Goal: Task Accomplishment & Management: Manage account settings

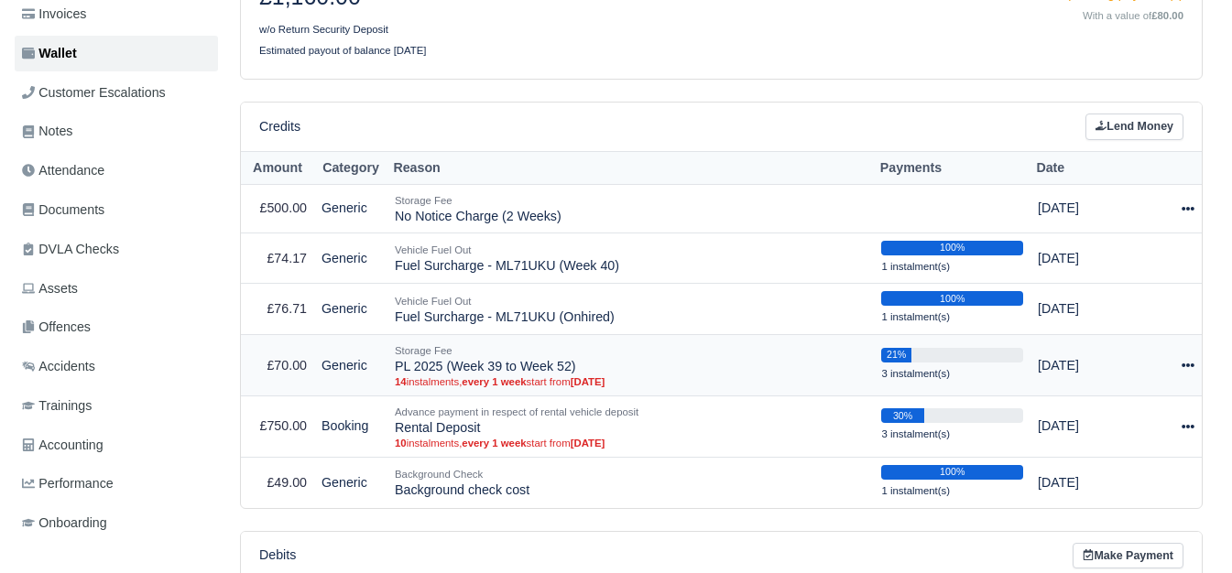
scroll to position [305, 0]
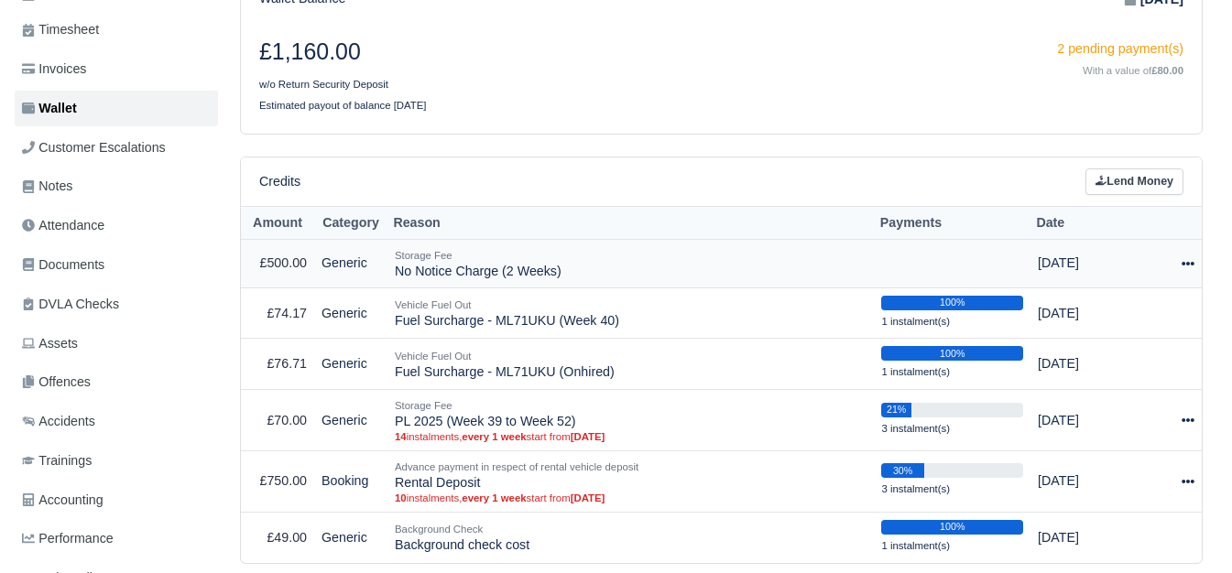
click at [545, 274] on td "Storage Fee No Notice Charge (2 Weeks)" at bounding box center [630, 264] width 486 height 49
click at [544, 273] on td "Storage Fee No Notice Charge (2 Weeks)" at bounding box center [630, 264] width 486 height 49
click at [502, 280] on td "Storage Fee No Notice Charge (2 Weeks)" at bounding box center [630, 264] width 486 height 49
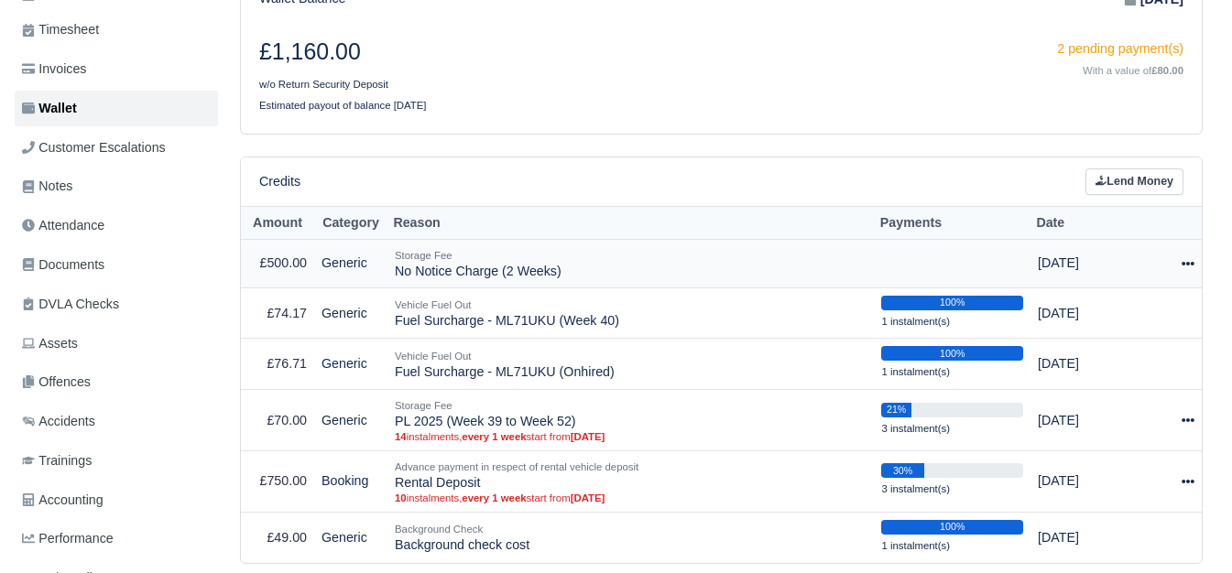
click at [503, 280] on td "Storage Fee No Notice Charge (2 Weeks)" at bounding box center [630, 264] width 486 height 49
click at [488, 159] on div "Credits Lend Money" at bounding box center [721, 181] width 961 height 49
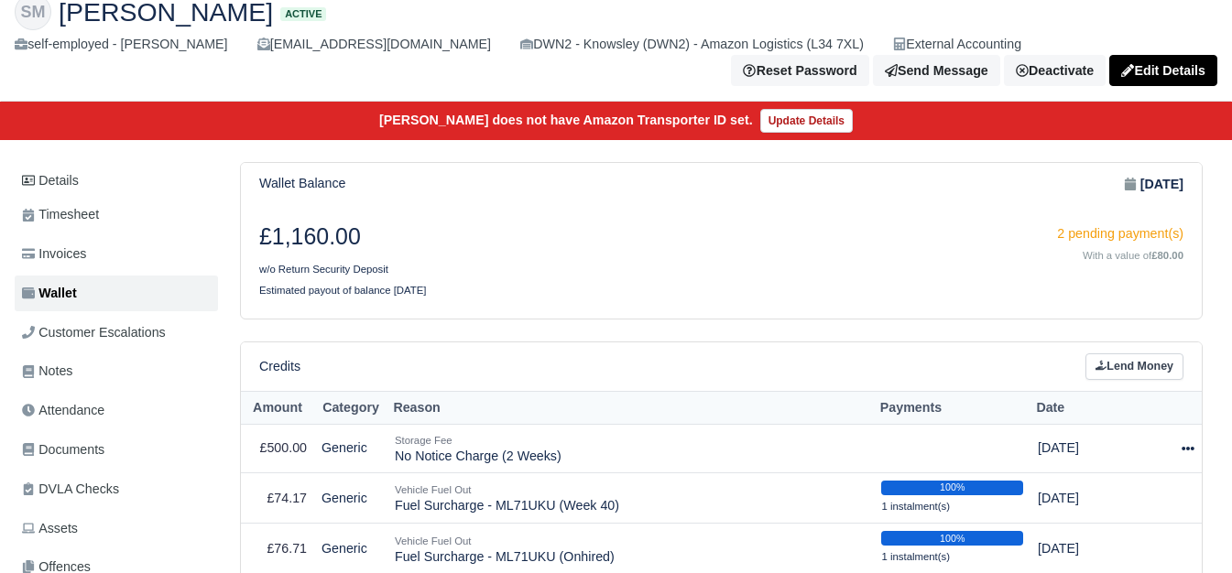
scroll to position [0, 0]
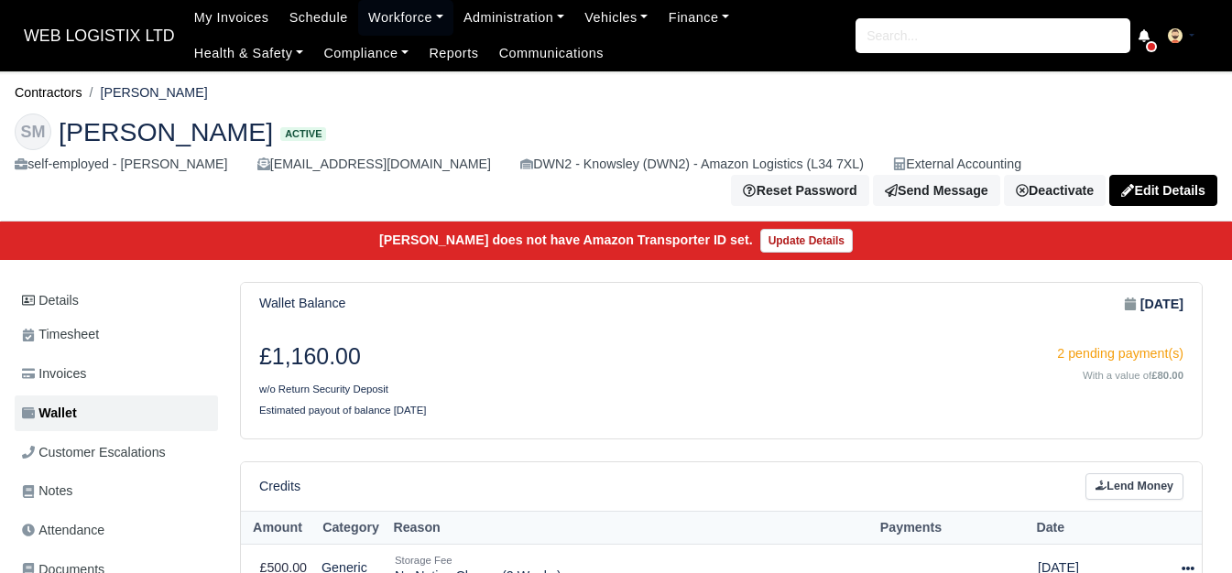
click at [426, 247] on div "Sean Mulligan does not have Amazon Transporter ID set. Update Details" at bounding box center [616, 241] width 1246 height 38
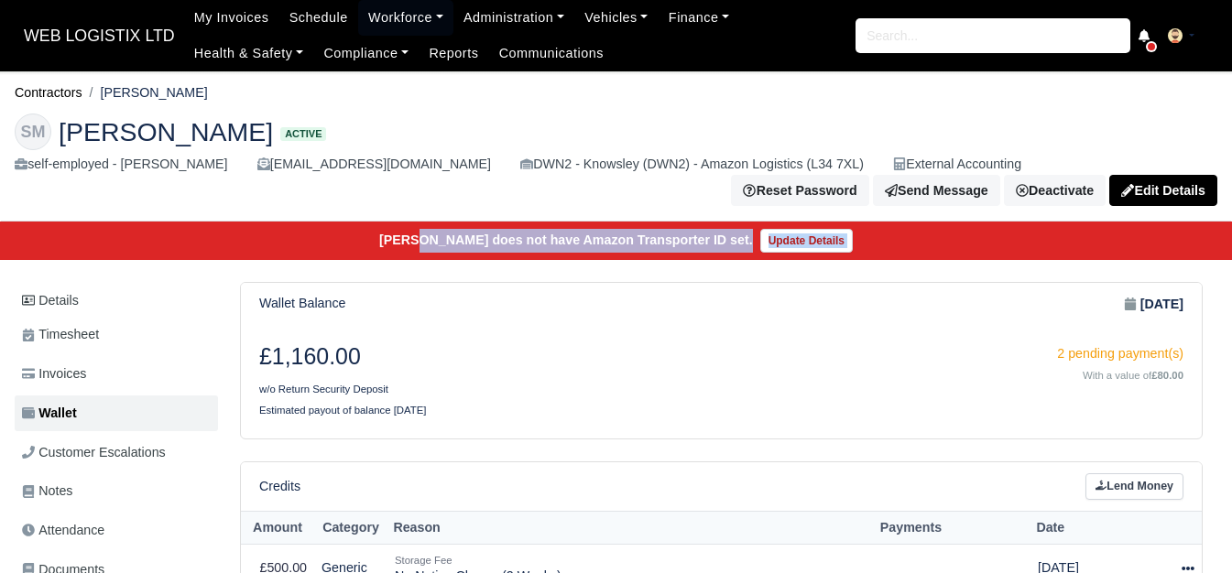
click at [426, 247] on div "Sean Mulligan does not have Amazon Transporter ID set. Update Details" at bounding box center [616, 241] width 1246 height 38
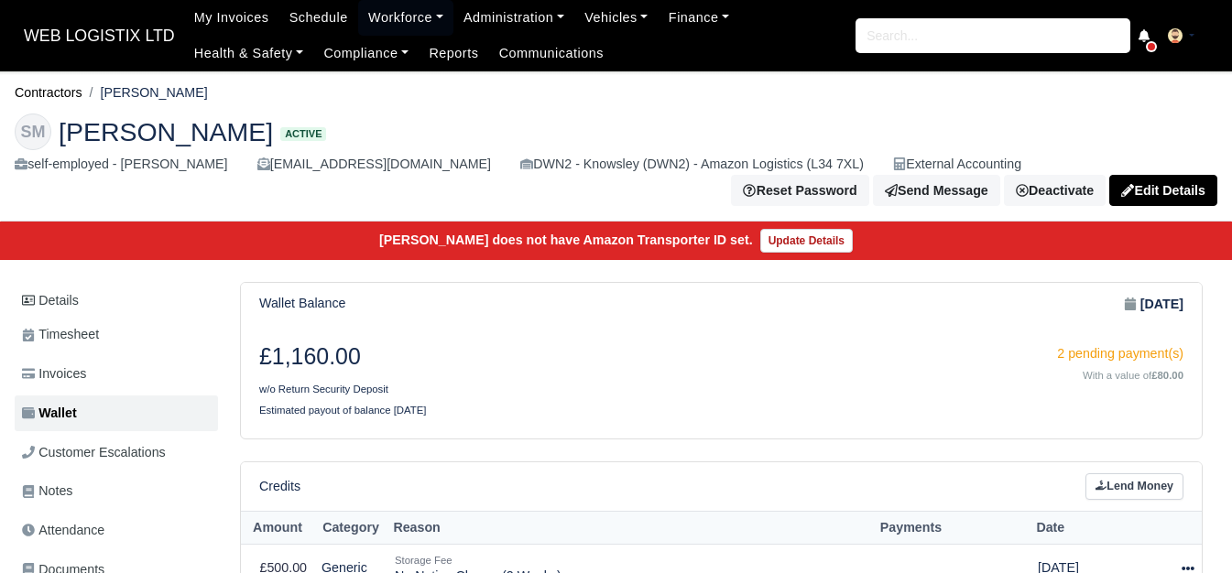
click at [571, 337] on div "£1,160.00 w/o Return Security Deposit 2 pending payment(s) With a value of £80.…" at bounding box center [721, 381] width 961 height 113
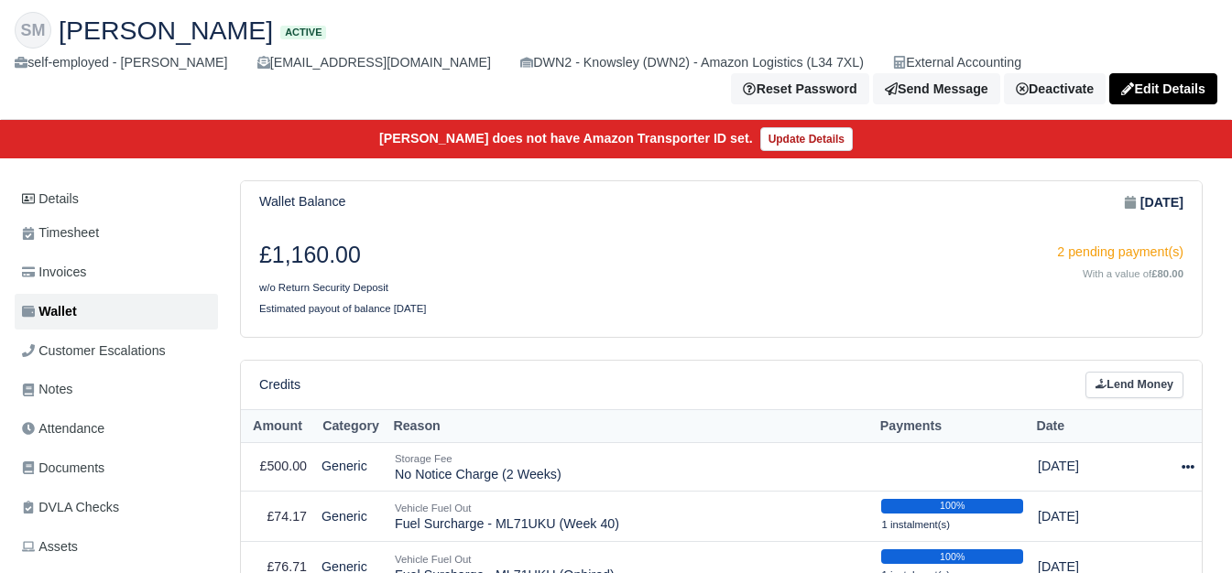
scroll to position [153, 0]
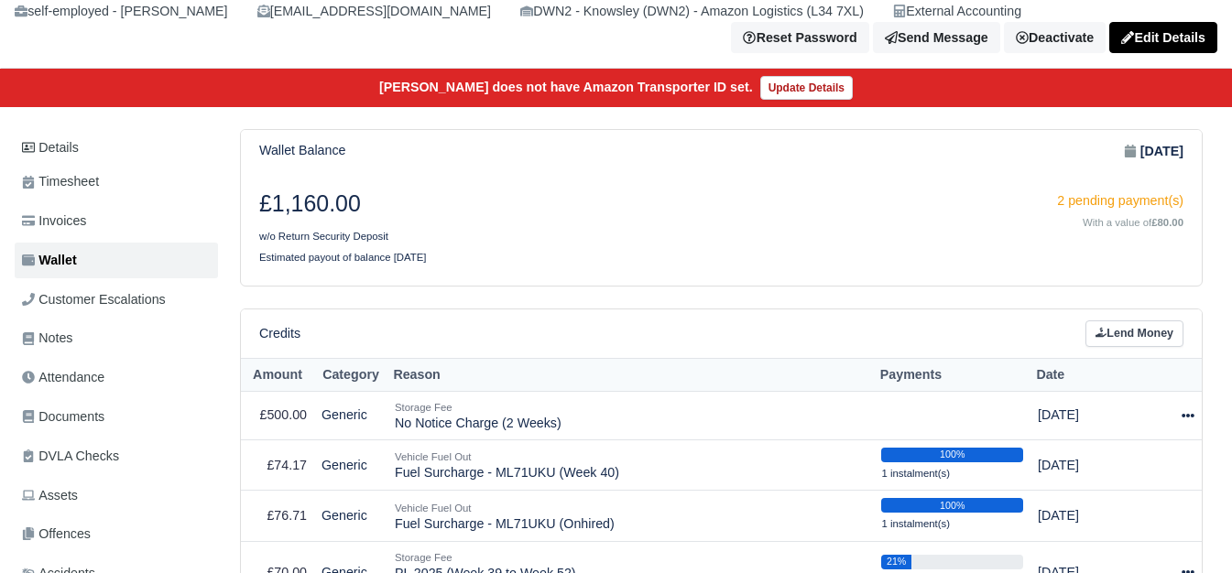
click at [405, 388] on th "Reason" at bounding box center [630, 375] width 486 height 34
click at [401, 383] on th "Reason" at bounding box center [630, 375] width 486 height 34
click at [494, 331] on div "Credits Lend Money" at bounding box center [721, 333] width 924 height 27
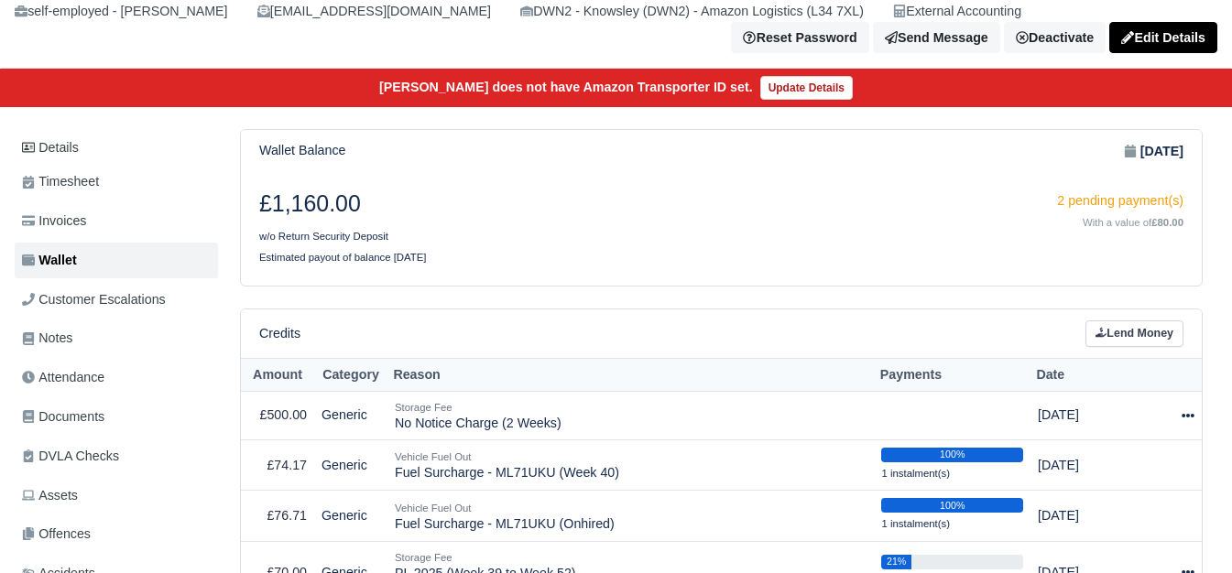
click at [422, 263] on small "Estimated payout of balance in 24 weeks" at bounding box center [343, 257] width 168 height 11
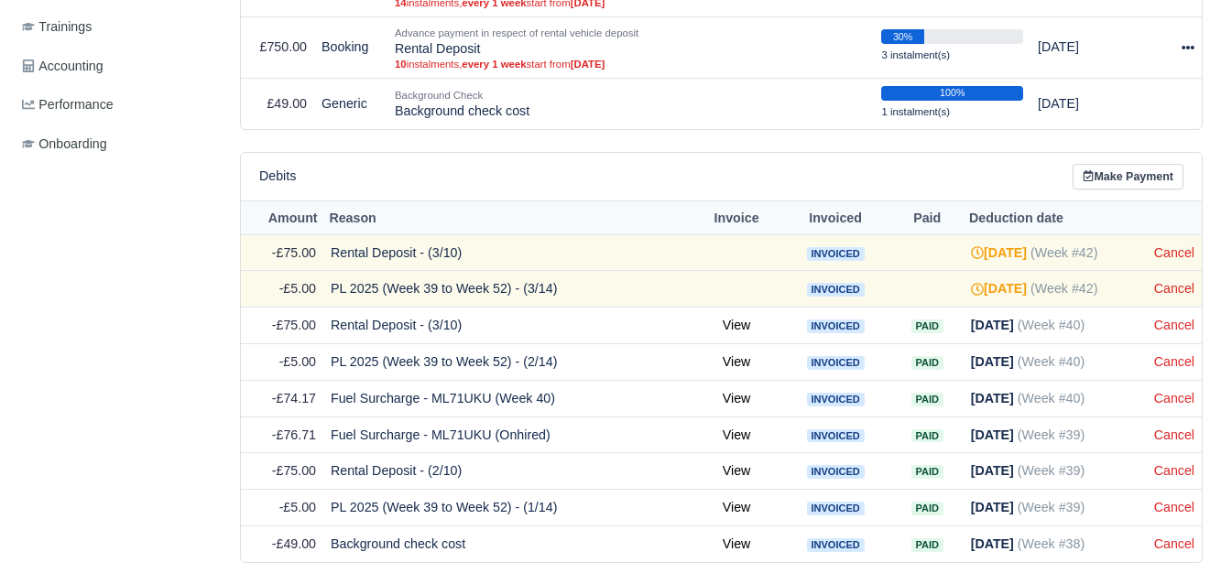
scroll to position [810, 0]
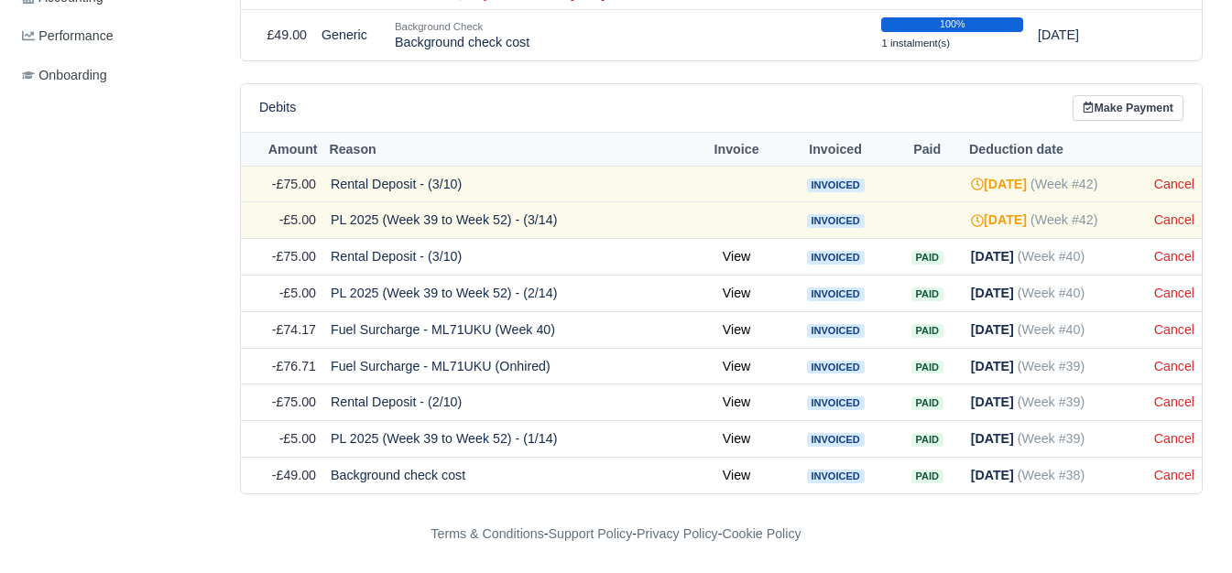
click at [1163, 173] on td "Cancel" at bounding box center [1173, 184] width 55 height 37
click at [1172, 186] on link "Cancel" at bounding box center [1174, 184] width 40 height 15
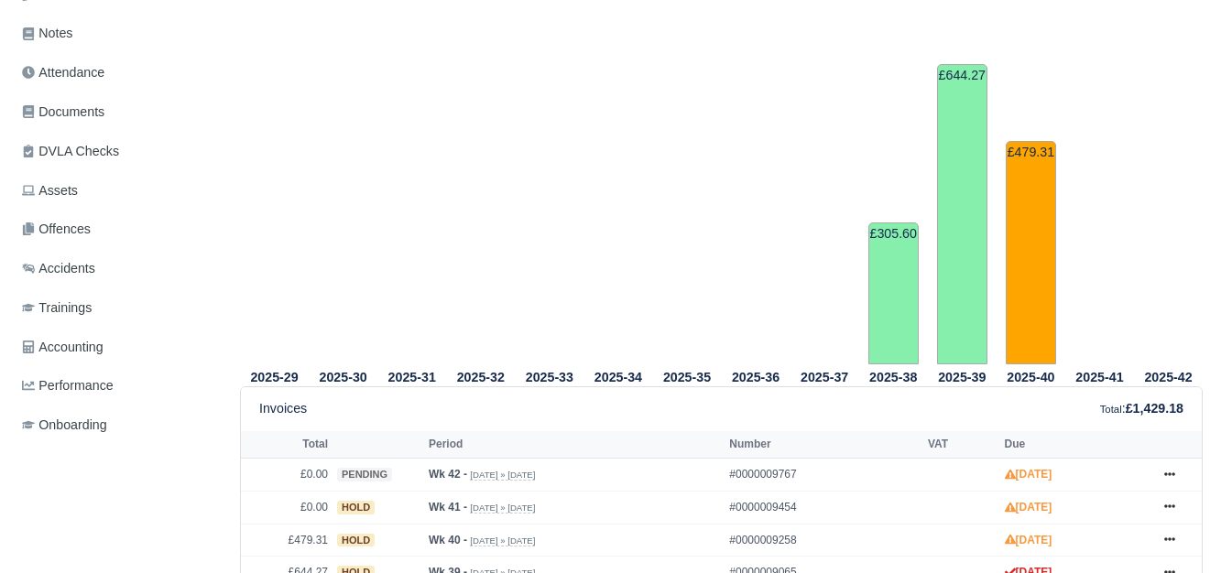
scroll to position [611, 0]
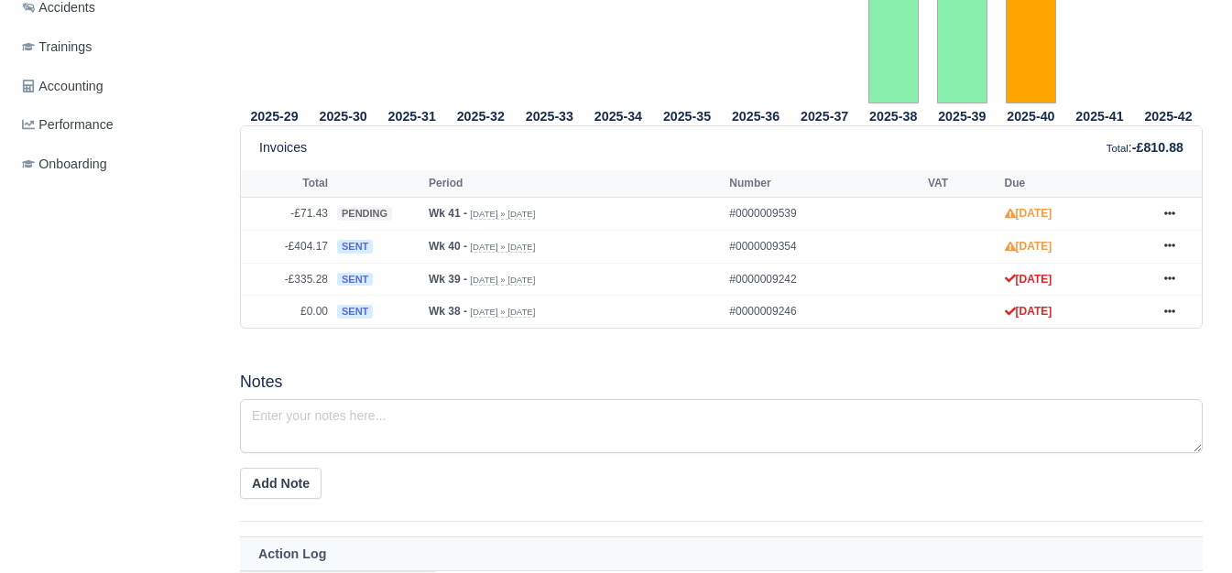
scroll to position [776, 0]
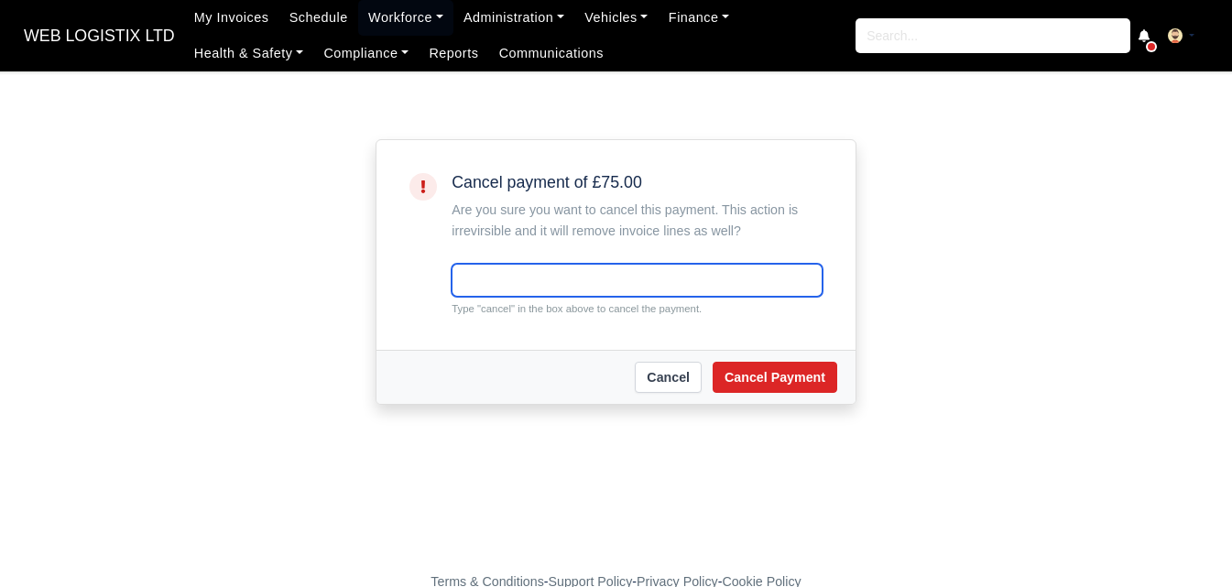
click at [490, 268] on input "text" at bounding box center [636, 280] width 371 height 33
paste input "cancel"
type input "cancel"
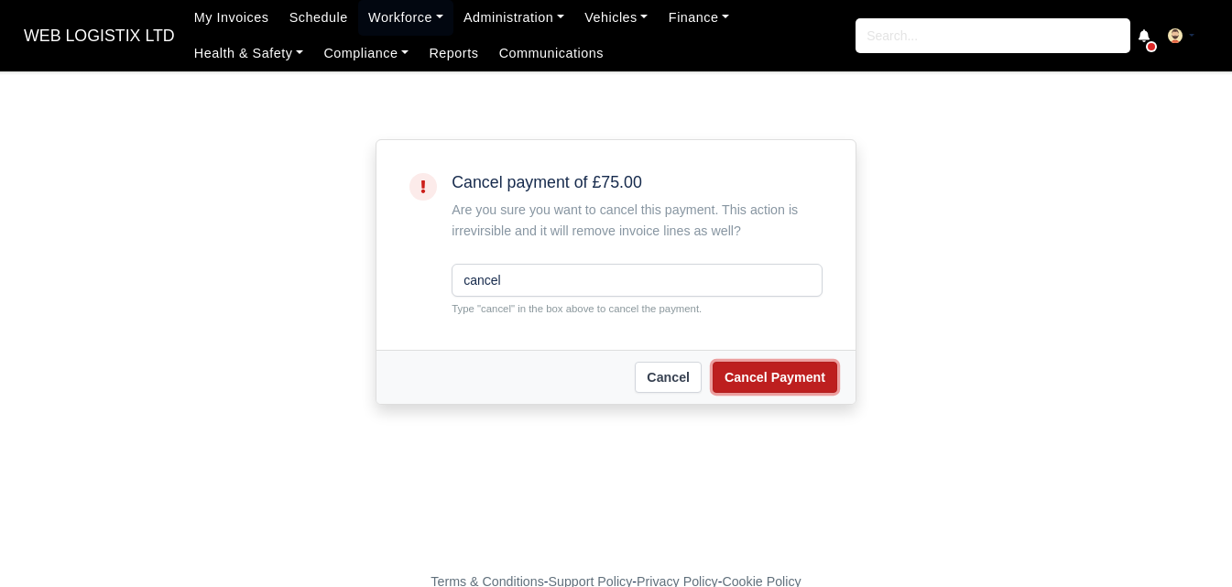
click at [804, 382] on button "Cancel Payment" at bounding box center [774, 377] width 125 height 31
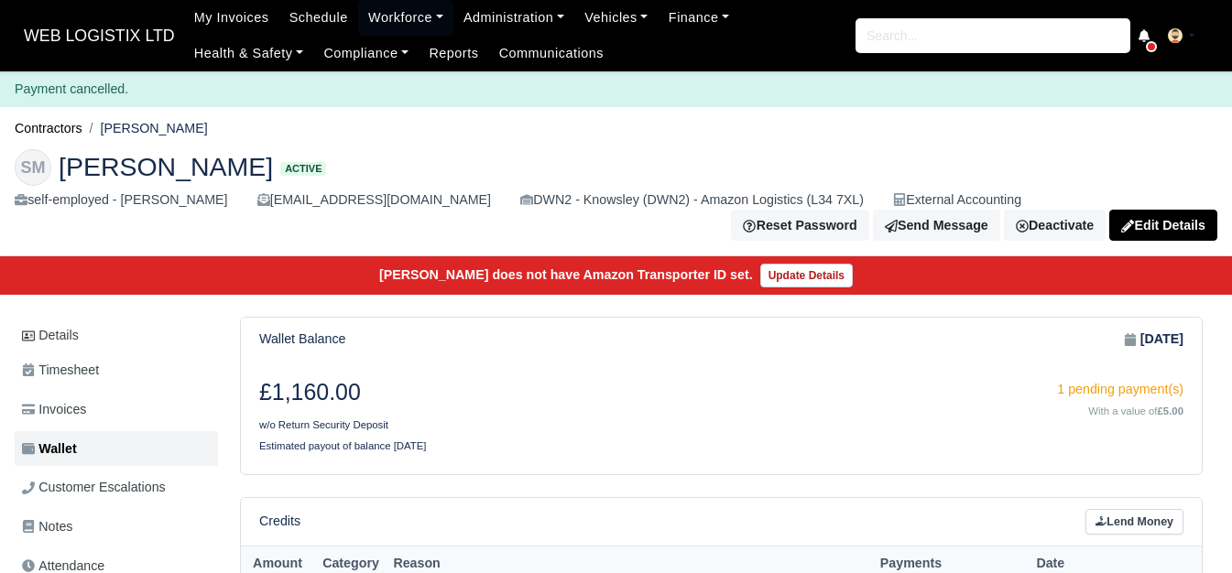
scroll to position [763, 0]
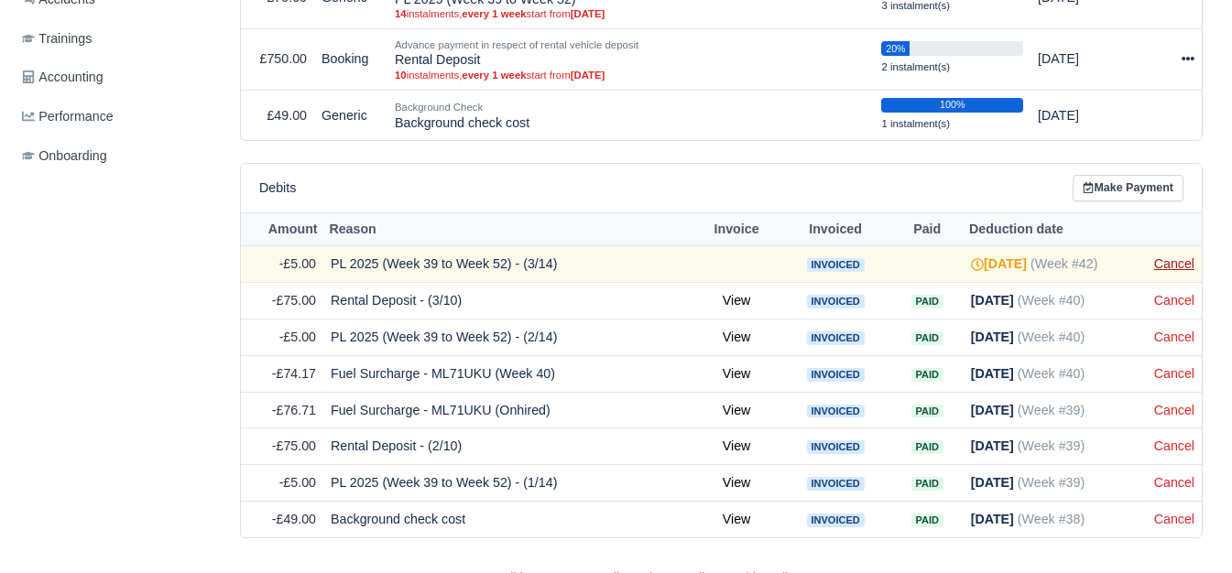
click at [1163, 269] on link "Cancel" at bounding box center [1174, 263] width 40 height 15
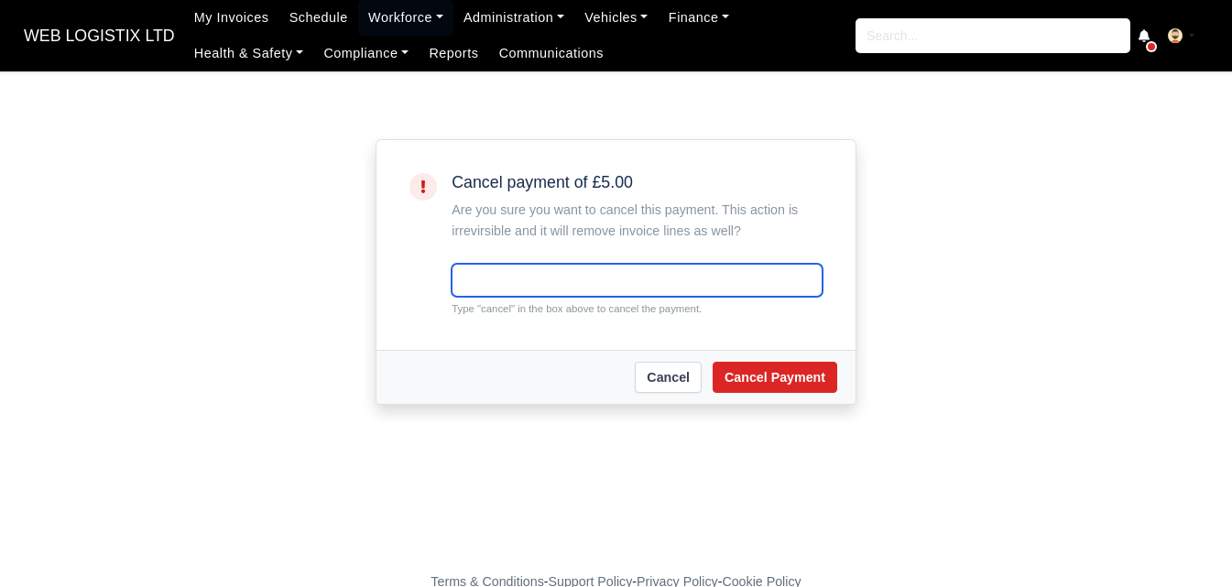
click at [502, 291] on input "text" at bounding box center [636, 280] width 371 height 33
paste input "cancel"
type input "cancel"
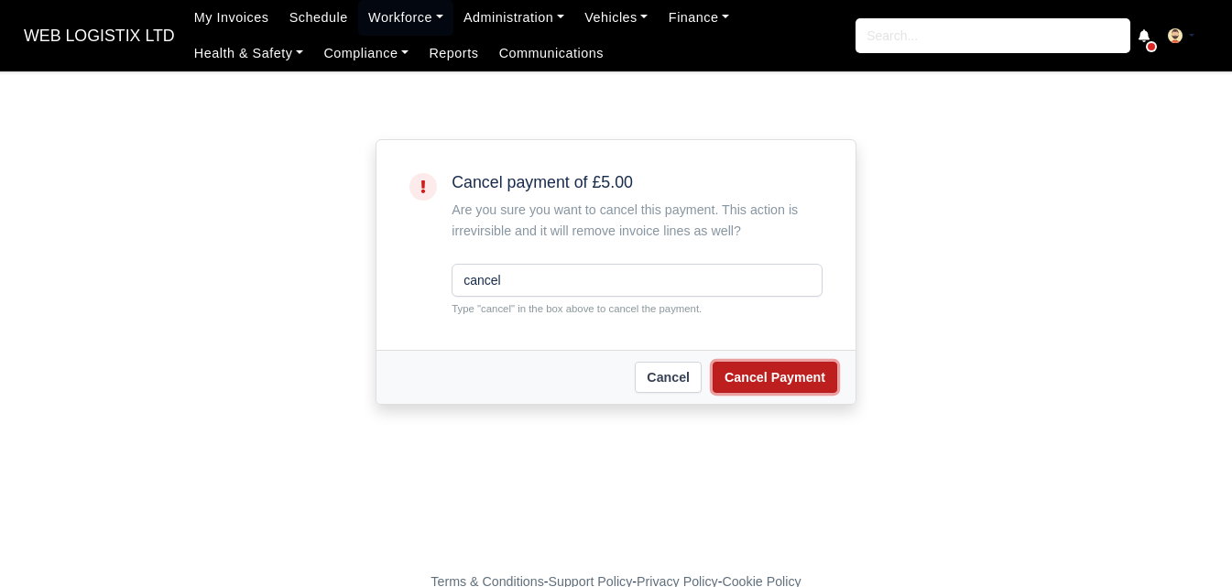
click at [744, 378] on button "Cancel Payment" at bounding box center [774, 377] width 125 height 31
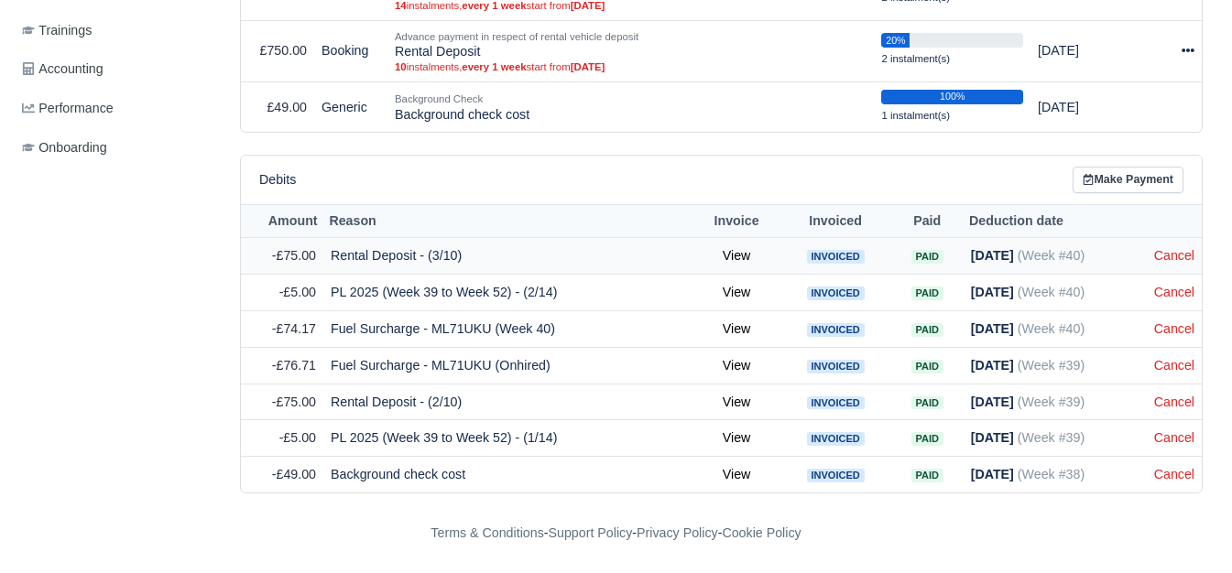
scroll to position [774, 0]
click at [1179, 256] on link "Cancel" at bounding box center [1174, 255] width 40 height 15
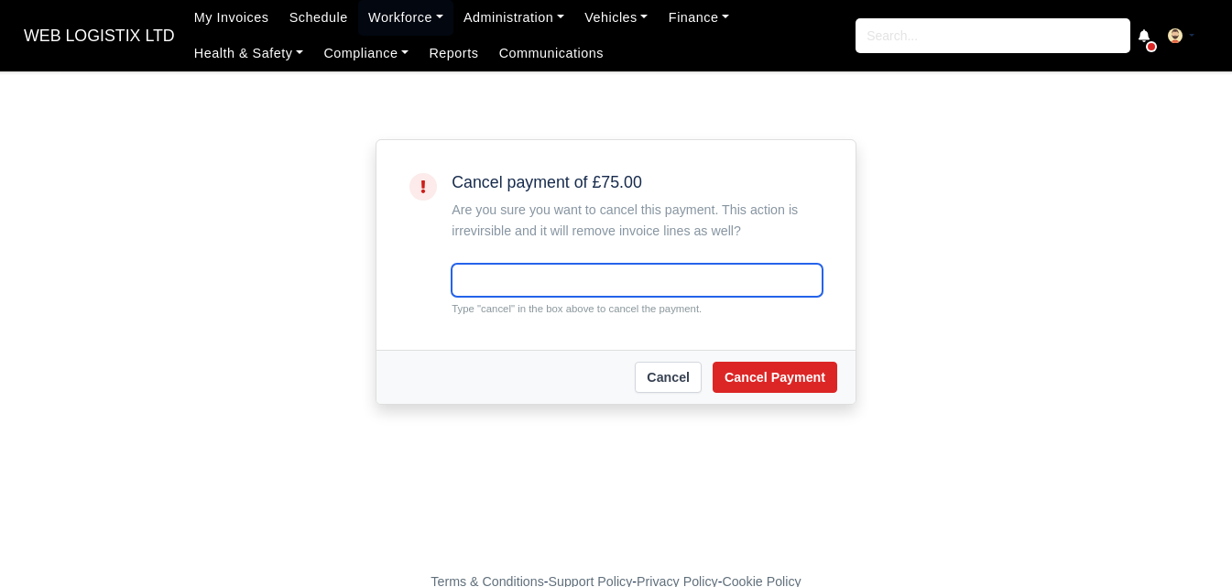
click at [711, 281] on input "text" at bounding box center [636, 280] width 371 height 33
paste input "cancel"
type input "cancel"
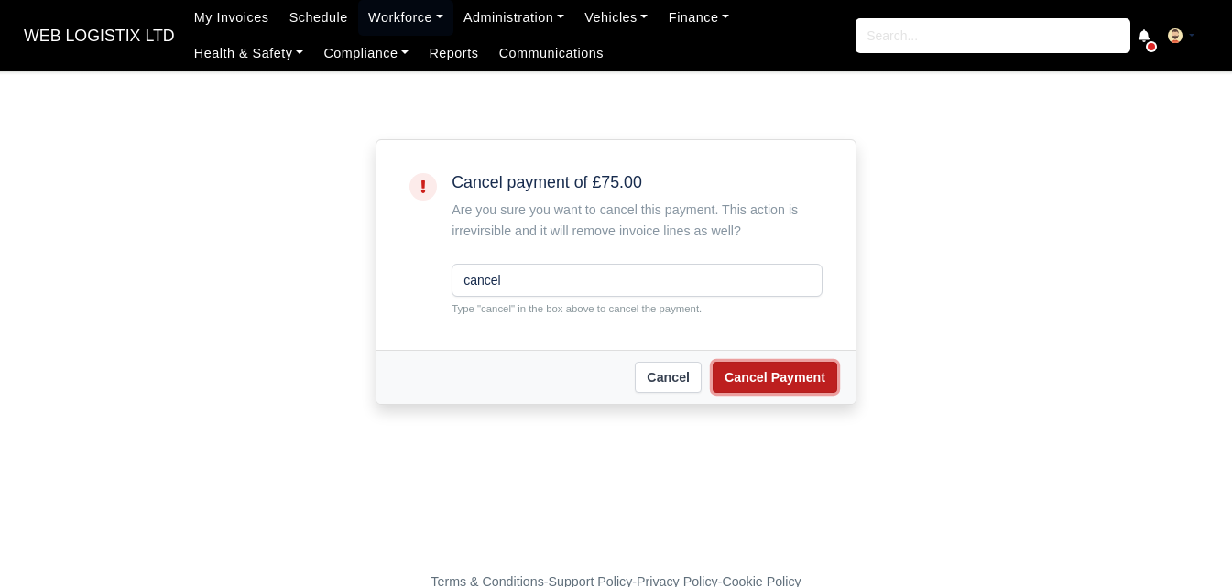
click at [796, 387] on button "Cancel Payment" at bounding box center [774, 377] width 125 height 31
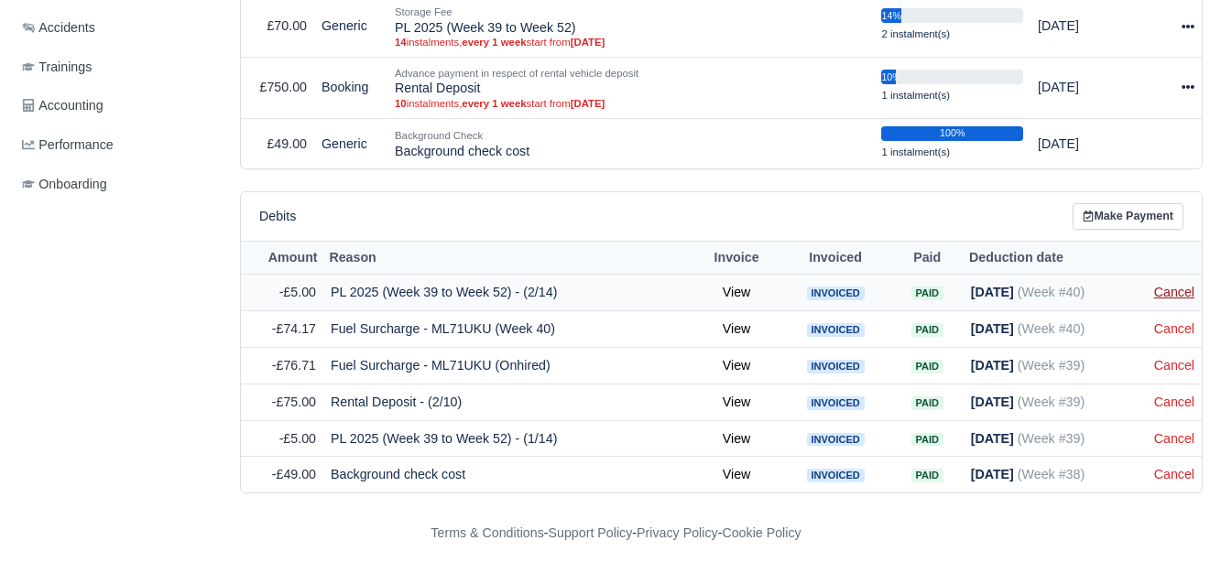
scroll to position [737, 0]
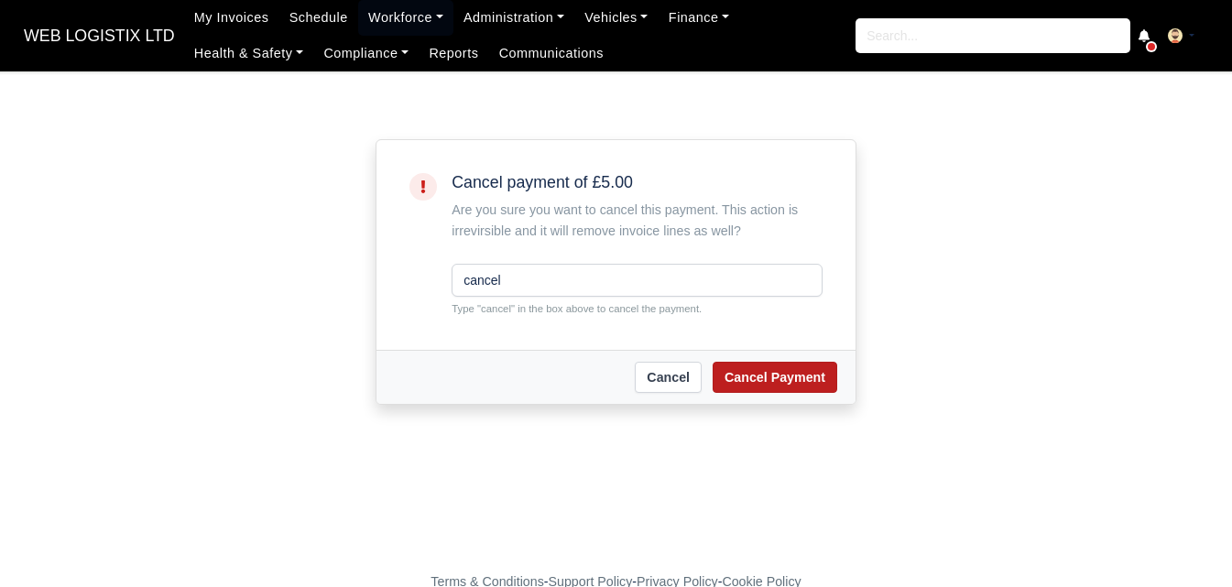
type input "cancel"
click at [740, 376] on button "Cancel Payment" at bounding box center [774, 377] width 125 height 31
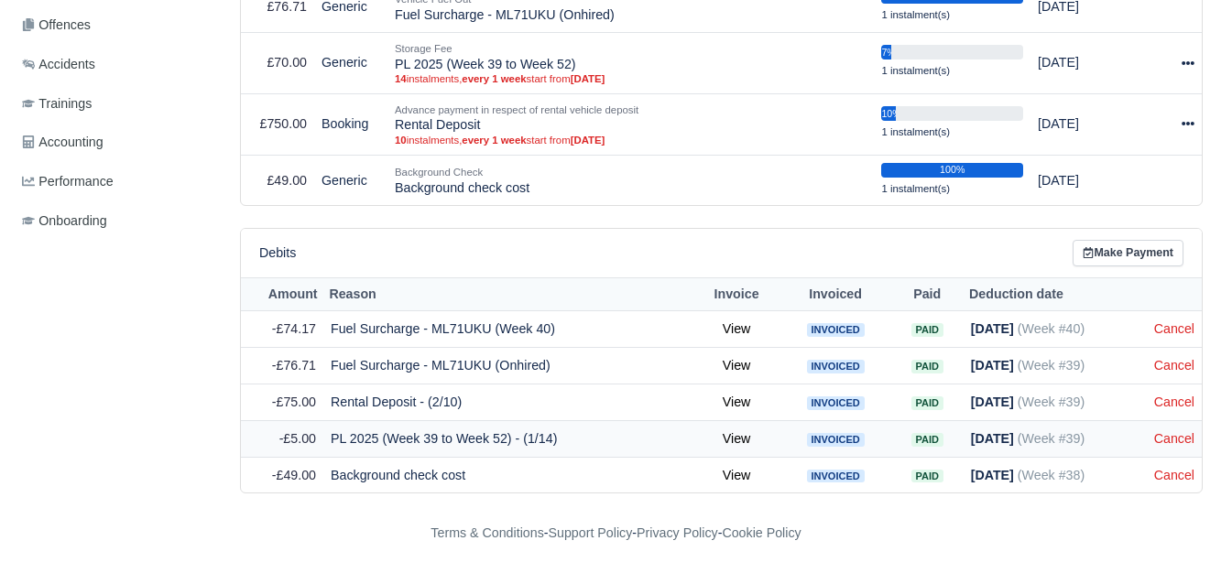
scroll to position [700, 0]
click at [1178, 397] on link "Cancel" at bounding box center [1174, 402] width 40 height 15
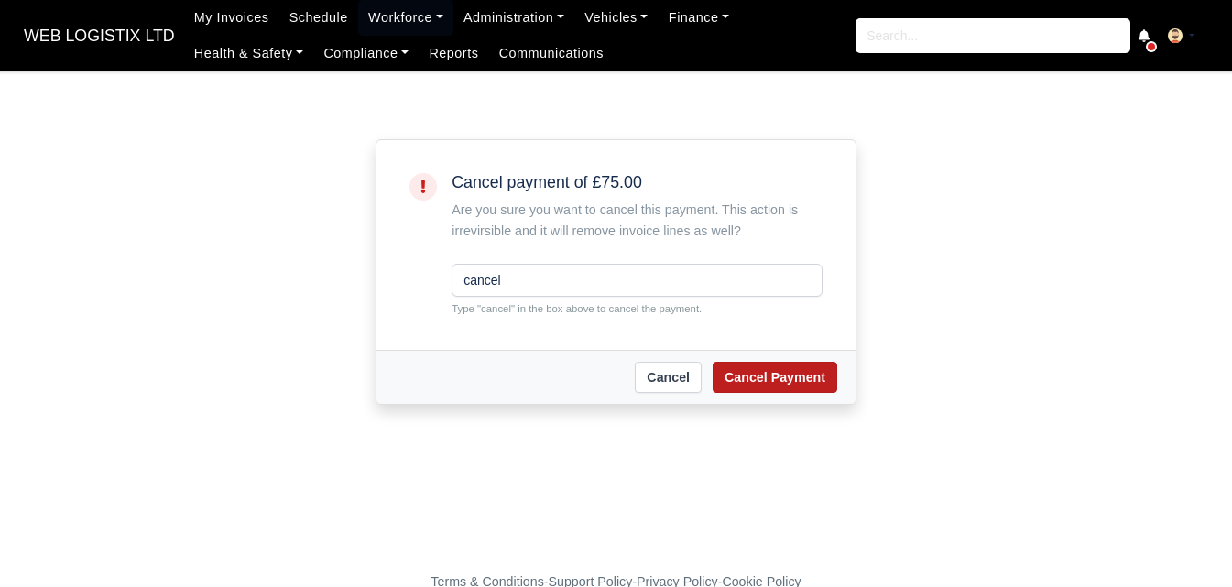
type input "cancel"
click at [762, 392] on button "Cancel Payment" at bounding box center [774, 377] width 125 height 31
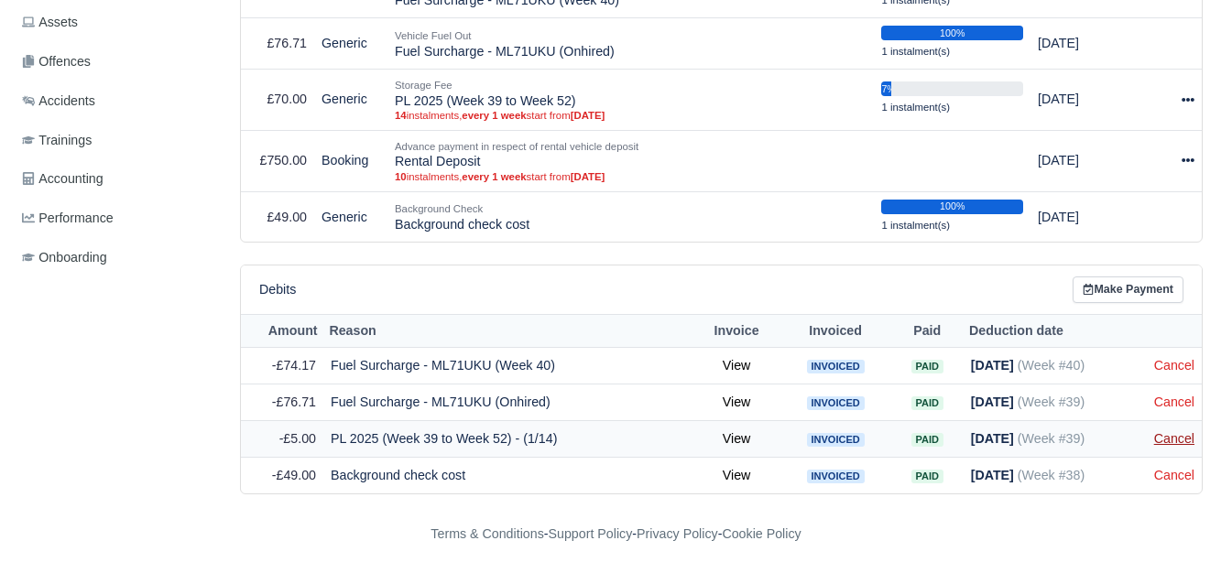
click at [1167, 442] on link "Cancel" at bounding box center [1174, 438] width 40 height 15
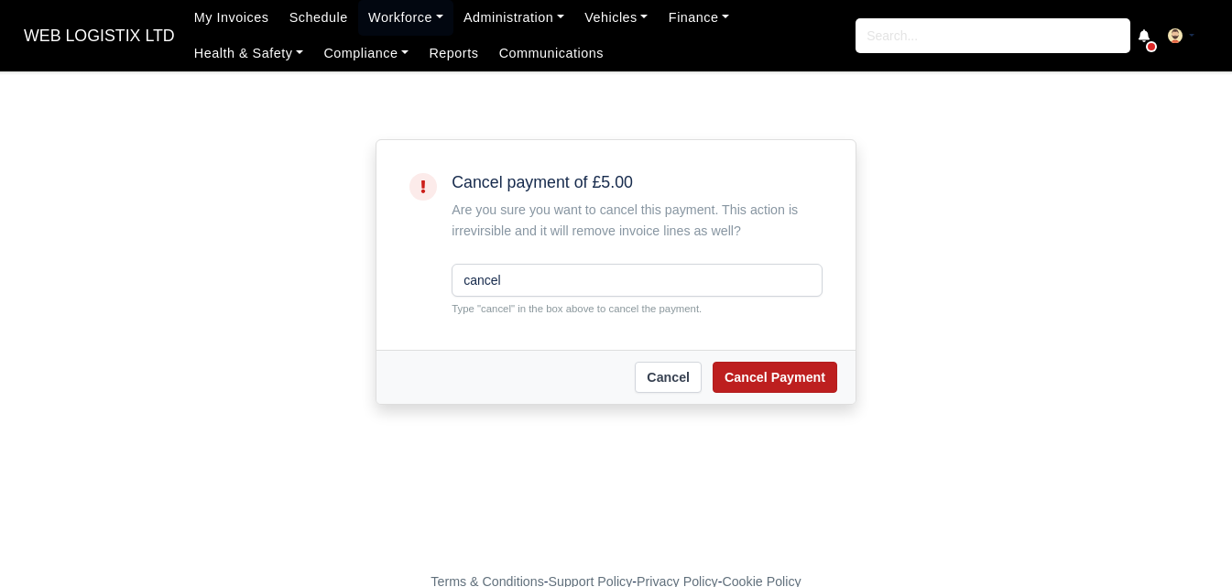
type input "cancel"
click at [795, 383] on button "Cancel Payment" at bounding box center [774, 377] width 125 height 31
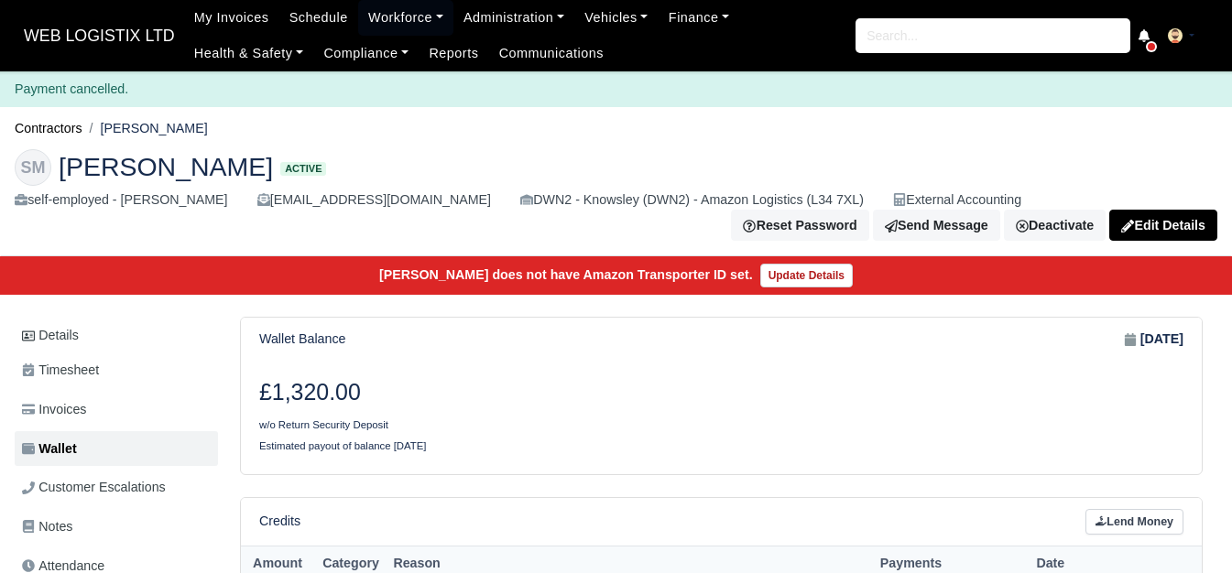
scroll to position [458, 0]
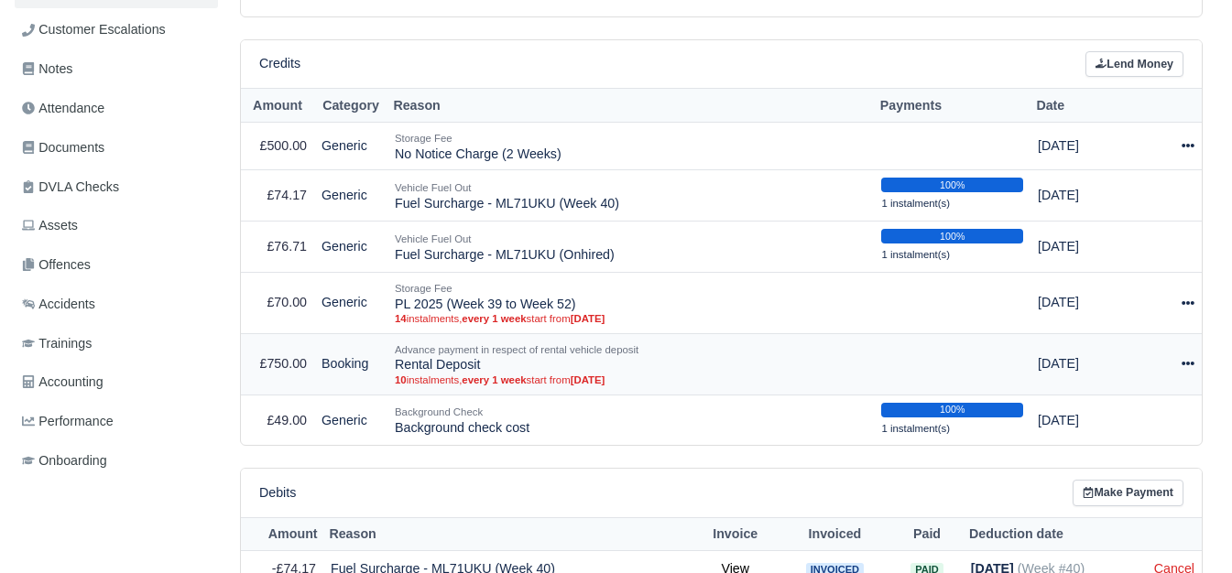
drag, startPoint x: 394, startPoint y: 369, endPoint x: 497, endPoint y: 369, distance: 103.5
click at [497, 369] on td "Advance payment in respect of rental vehicle deposit Rental Deposit 10 instalme…" at bounding box center [630, 363] width 486 height 61
copy td "Rental Deposit"
click at [1143, 53] on link "Lend Money" at bounding box center [1134, 64] width 98 height 27
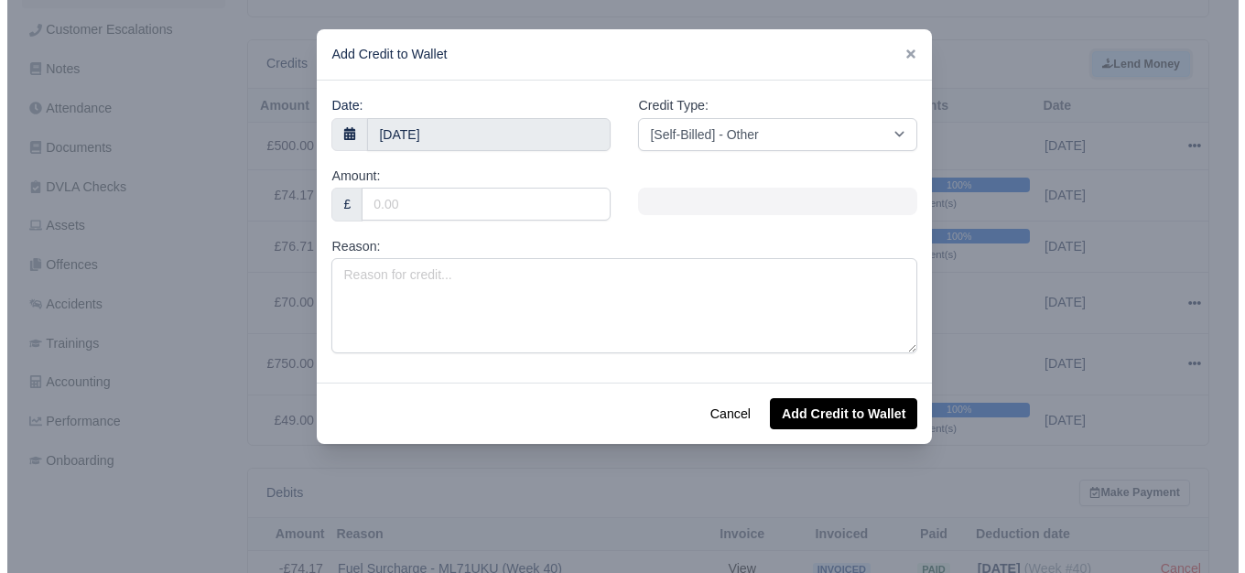
scroll to position [445, 0]
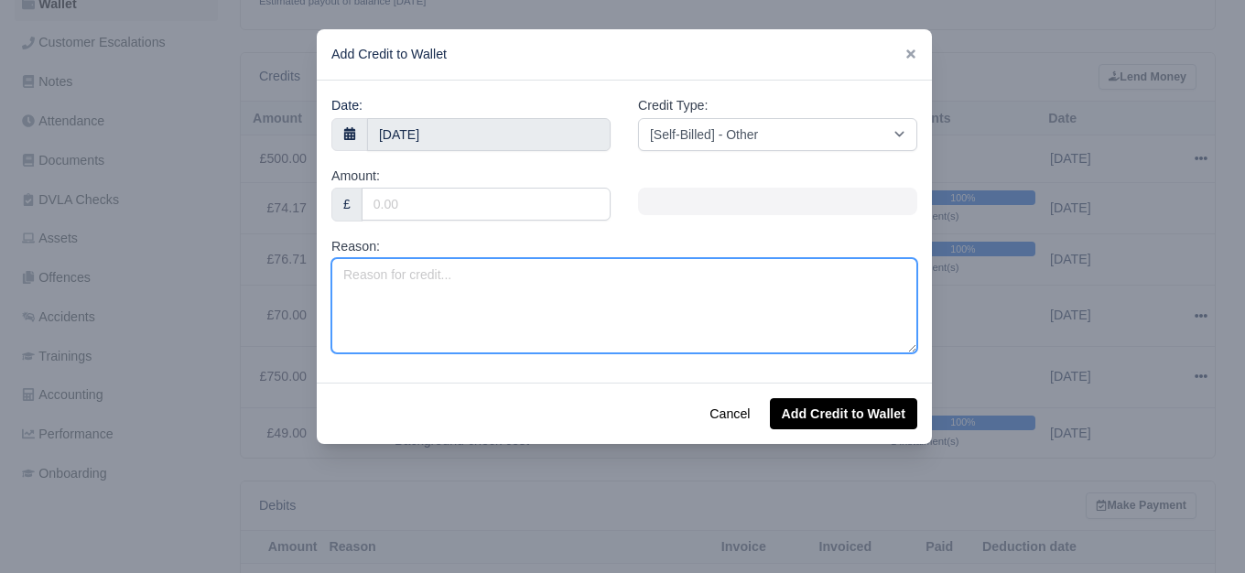
click at [629, 294] on textarea "Reason:" at bounding box center [624, 305] width 586 height 95
paste textarea "Rental Deposit"
type textarea "Rental Deposit"
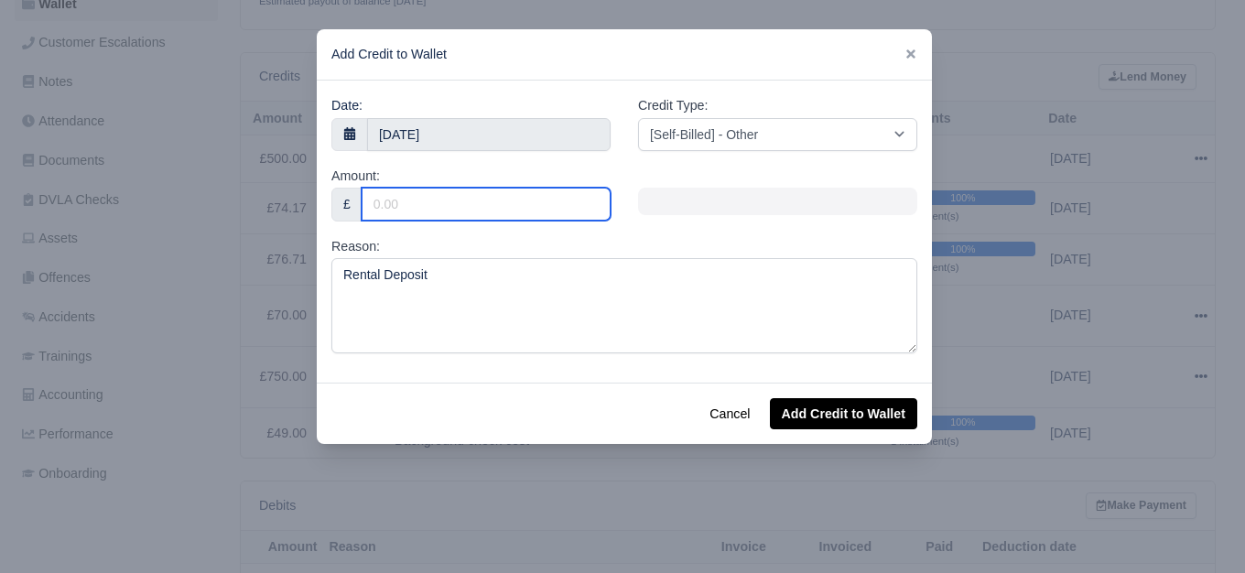
click at [504, 205] on input "Amount:" at bounding box center [486, 204] width 249 height 33
type input "75"
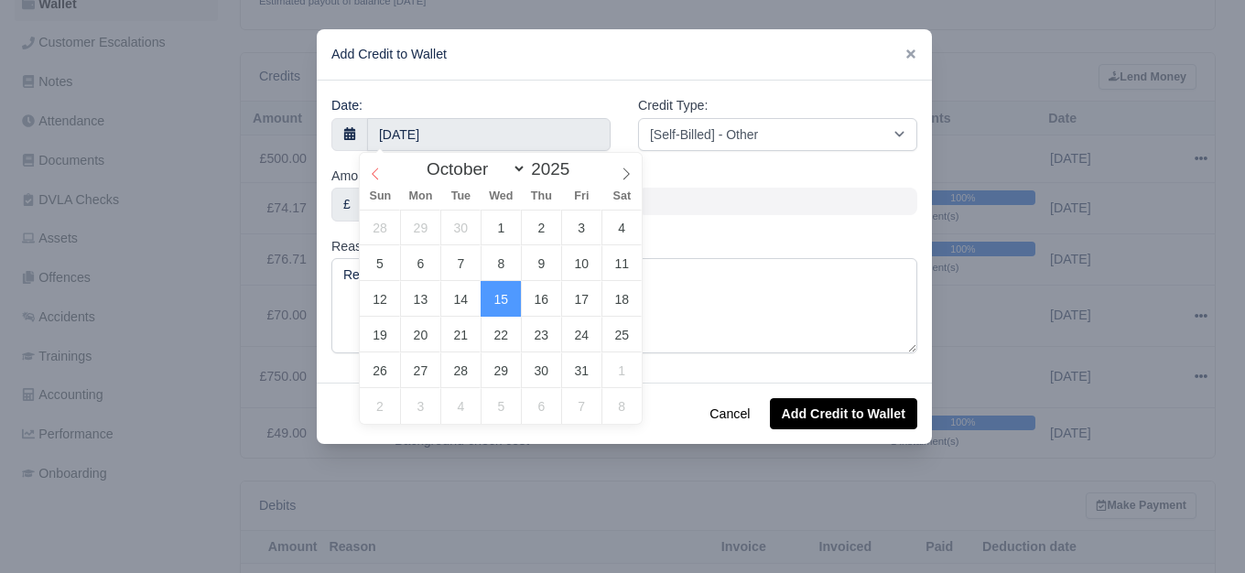
select select "8"
click at [367, 172] on span at bounding box center [375, 168] width 31 height 31
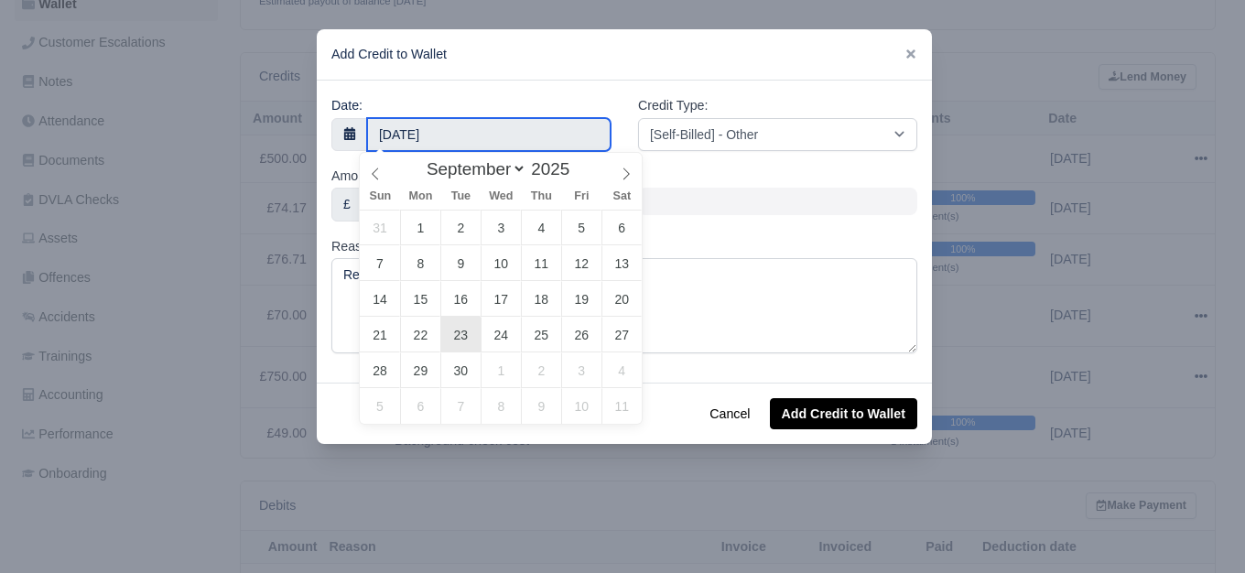
type input "23 September 2025"
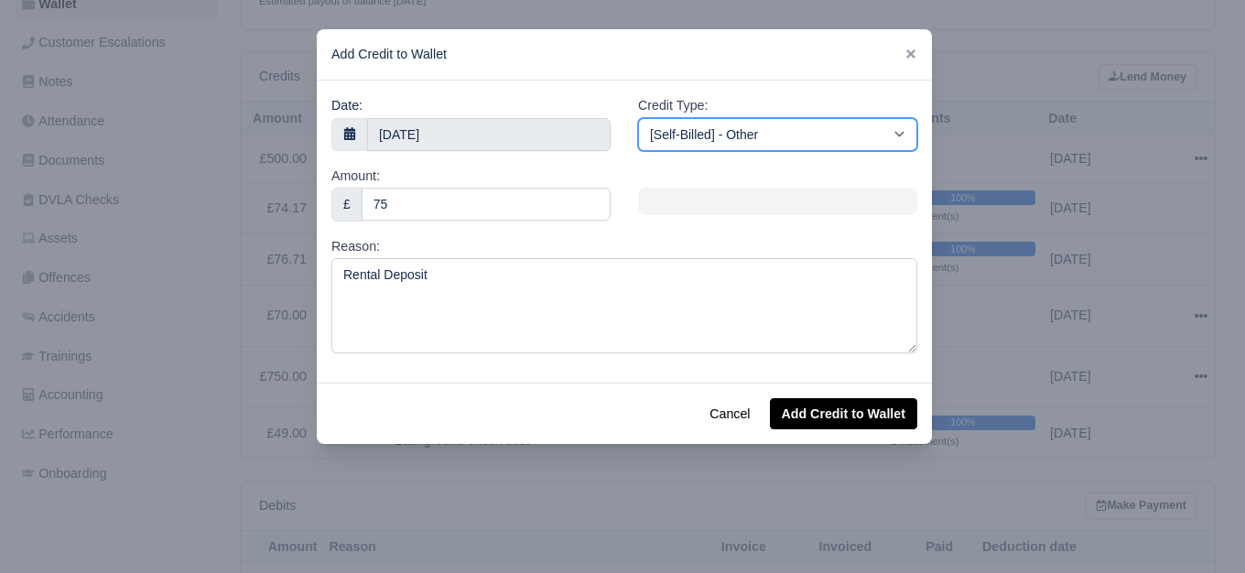
click at [733, 125] on select "[Self-Billed] - Other [Self-Billed] - Negative Invoice [Self-Billed] - Keychain…" at bounding box center [777, 134] width 279 height 33
click at [638, 118] on select "[Self-Billed] - Other [Self-Billed] - Negative Invoice [Self-Billed] - Keychain…" at bounding box center [777, 134] width 279 height 33
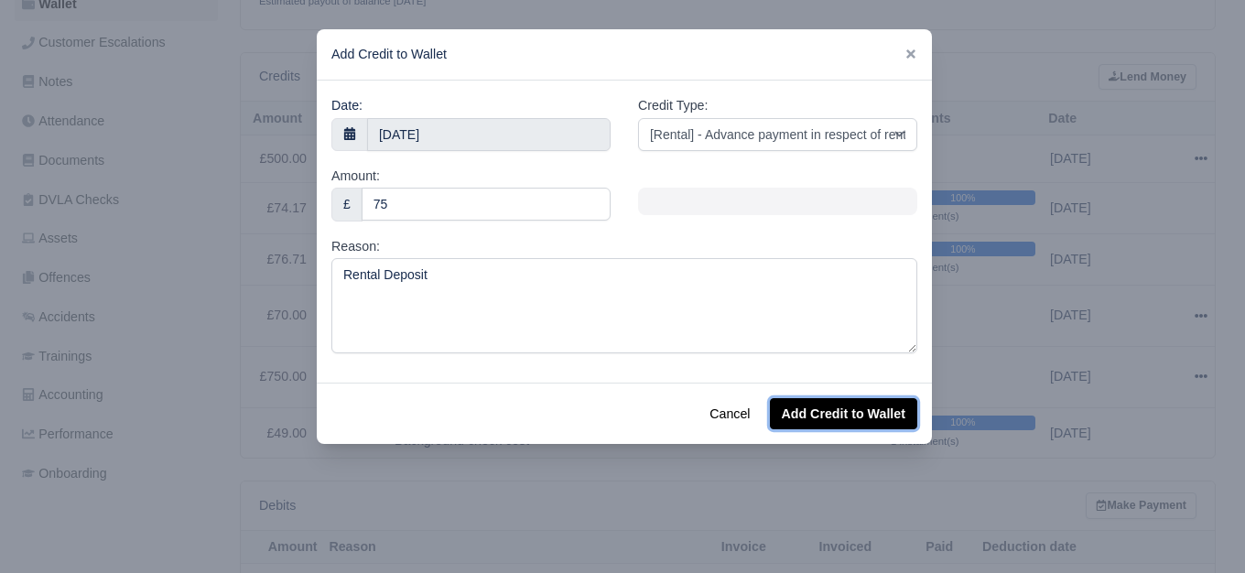
click at [853, 420] on button "Add Credit to Wallet" at bounding box center [843, 413] width 147 height 31
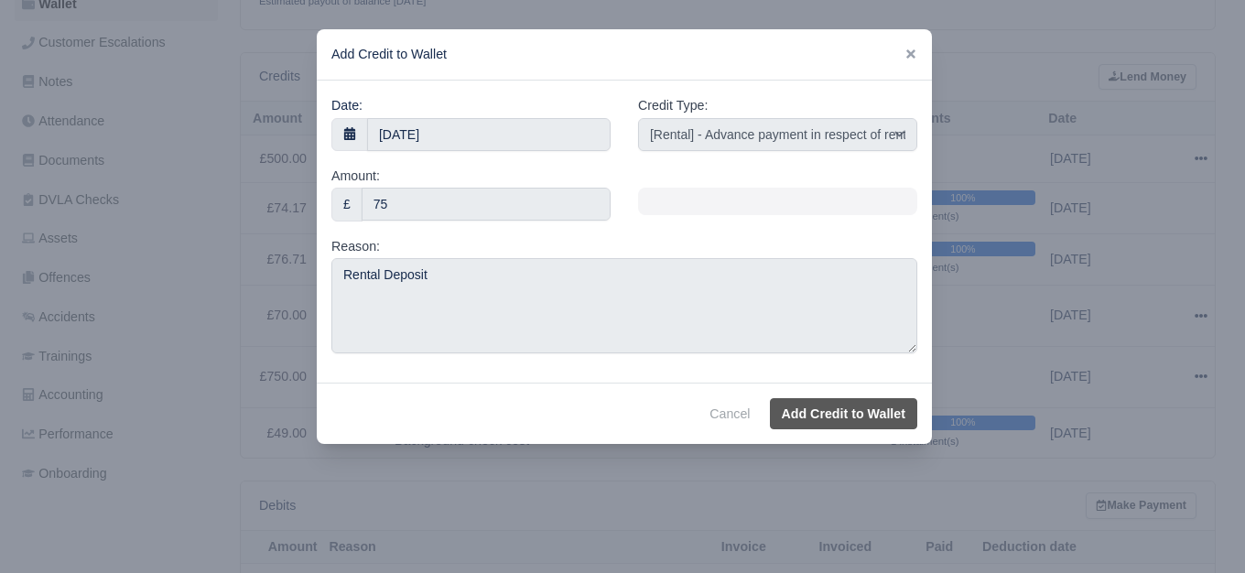
select select "other"
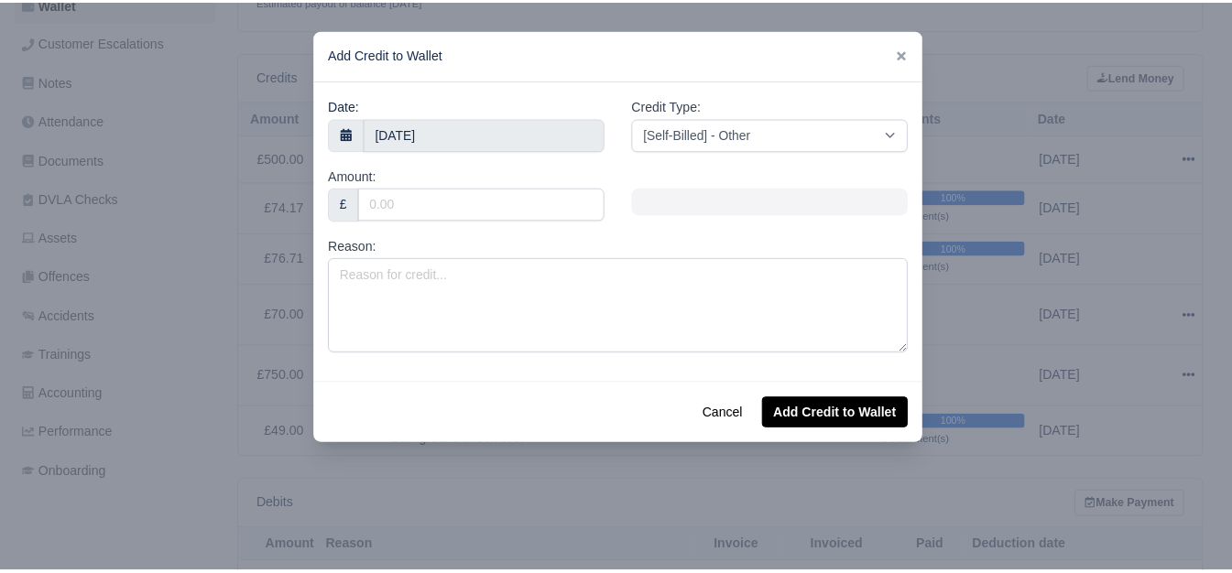
scroll to position [459, 0]
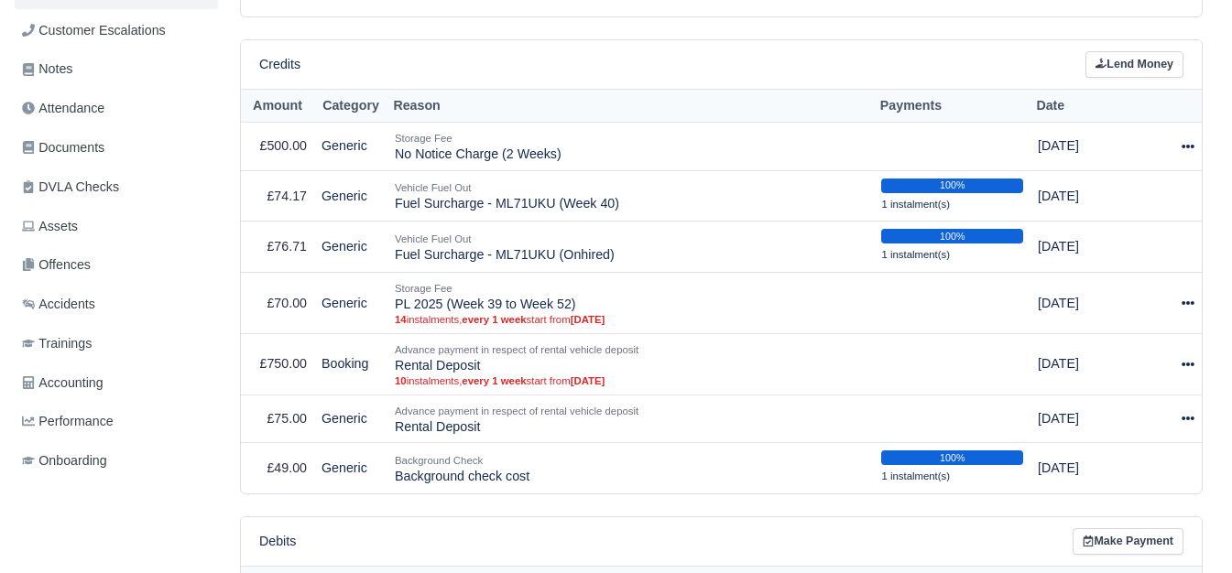
scroll to position [422, 0]
click at [1191, 366] on icon at bounding box center [1187, 365] width 13 height 4
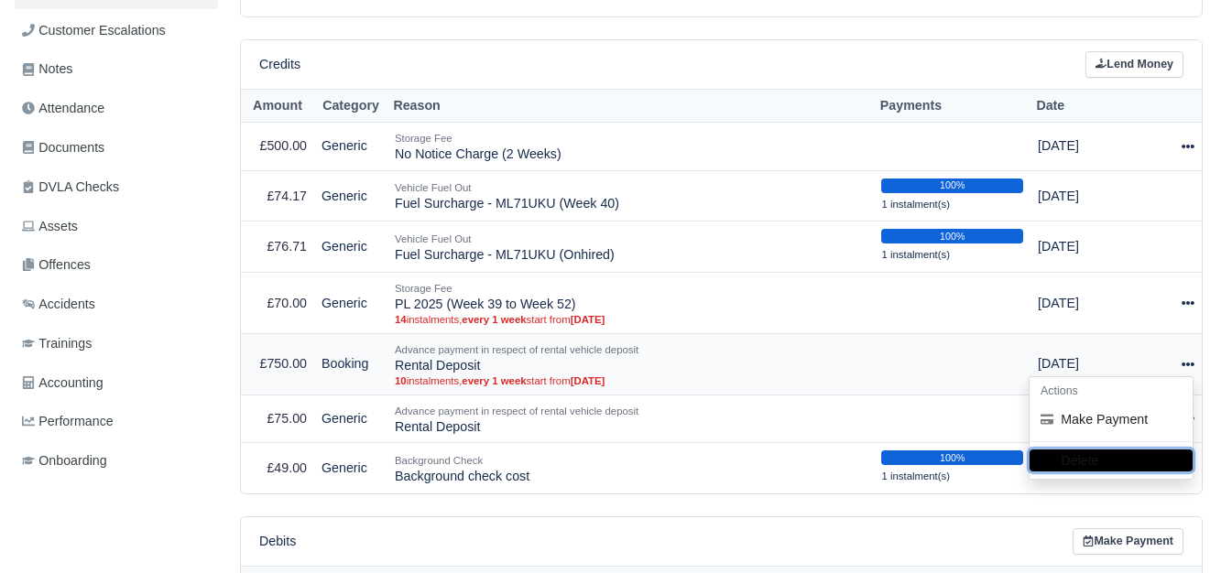
click at [1100, 472] on button "Delete" at bounding box center [1110, 461] width 163 height 22
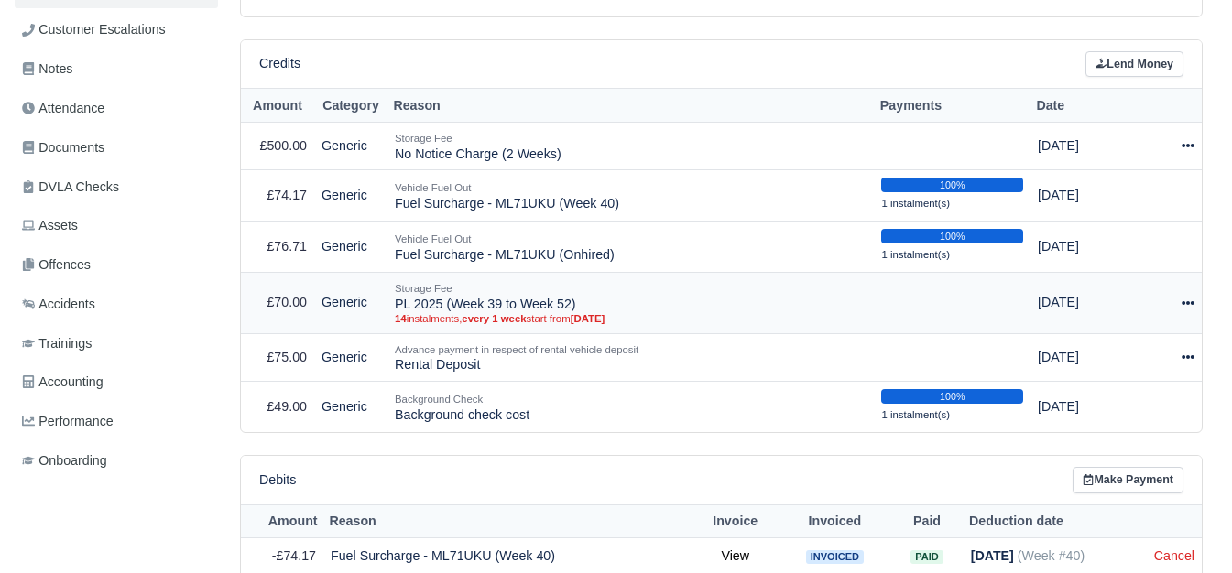
scroll to position [458, 0]
drag, startPoint x: 398, startPoint y: 307, endPoint x: 561, endPoint y: 299, distance: 163.2
click at [561, 299] on td "Storage Fee PL 2025 (Week 39 to Week 52) 14 instalments, every 1 week start fro…" at bounding box center [630, 302] width 486 height 61
drag, startPoint x: 409, startPoint y: 307, endPoint x: 613, endPoint y: 300, distance: 203.4
click at [613, 300] on td "Storage Fee PL 2025 (Week 39 to Week 52) 14 instalments, every 1 week start fro…" at bounding box center [630, 302] width 486 height 61
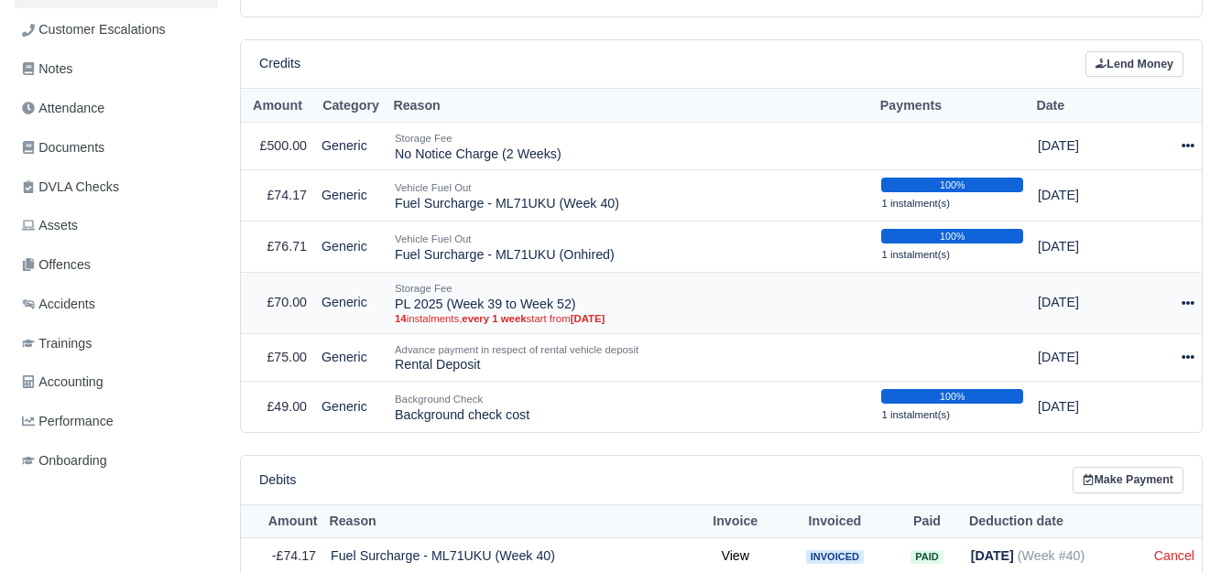
copy td "PL 2025 (Week 39 to Week 52)"
click at [1129, 64] on link "Lend Money" at bounding box center [1134, 64] width 98 height 27
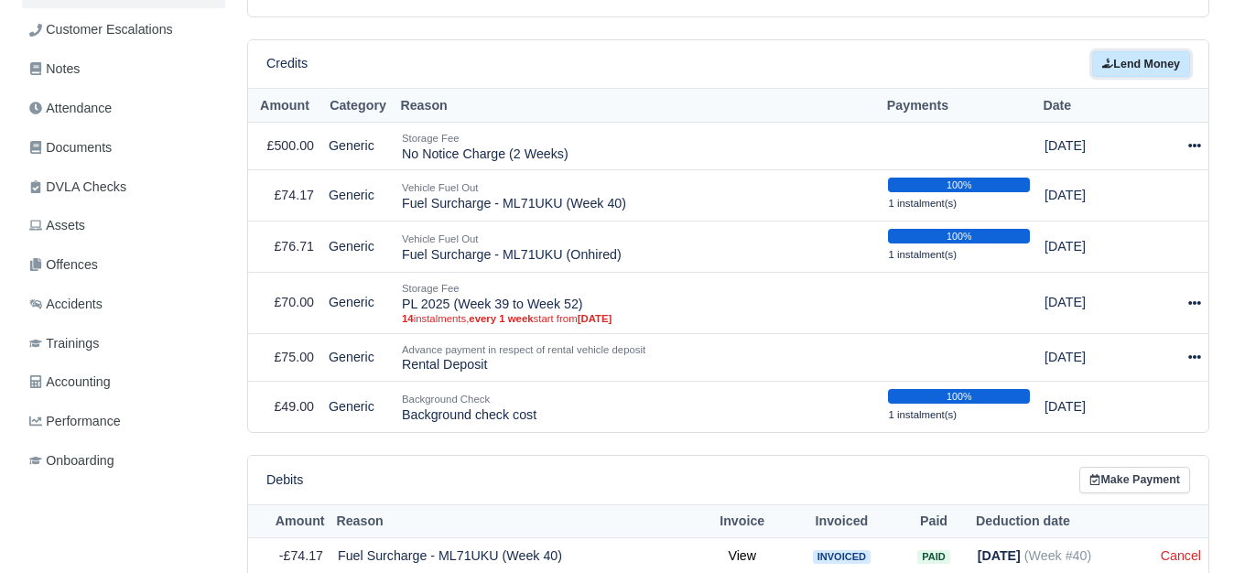
scroll to position [445, 0]
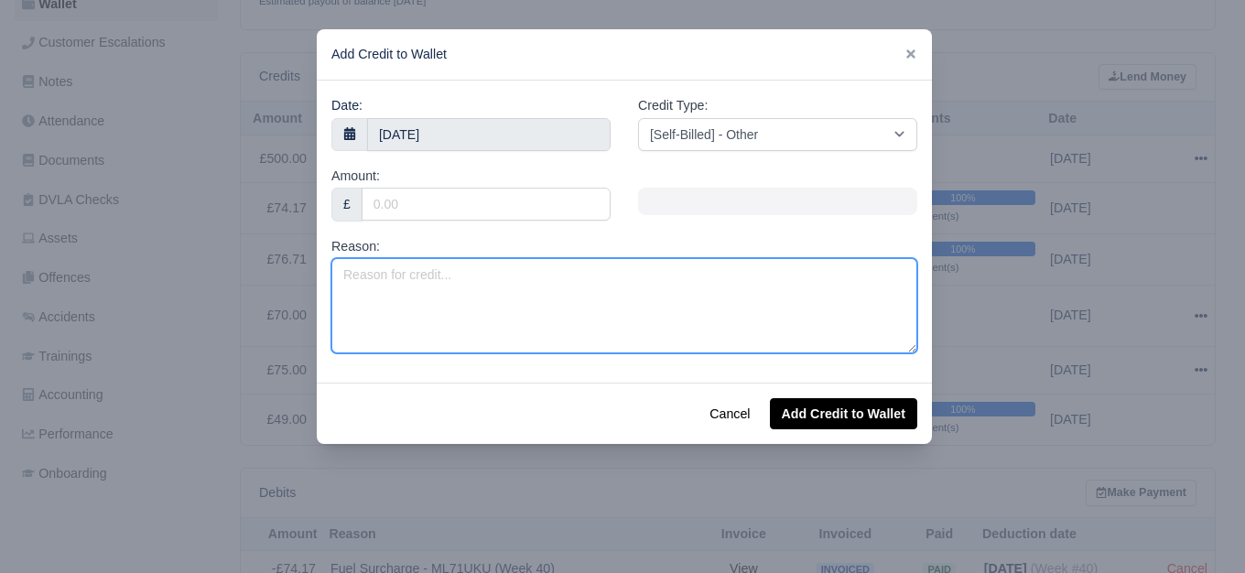
click at [539, 312] on textarea "Reason:" at bounding box center [624, 305] width 586 height 95
paste textarea "PL 2025 (Week 39 to Week 52)"
drag, startPoint x: 494, startPoint y: 274, endPoint x: 505, endPoint y: 274, distance: 11.9
click at [505, 274] on textarea "PL 2025 (Week 39 to Week 52)" at bounding box center [624, 305] width 586 height 95
type textarea "PL 2025 (Week 39 to Week 40)"
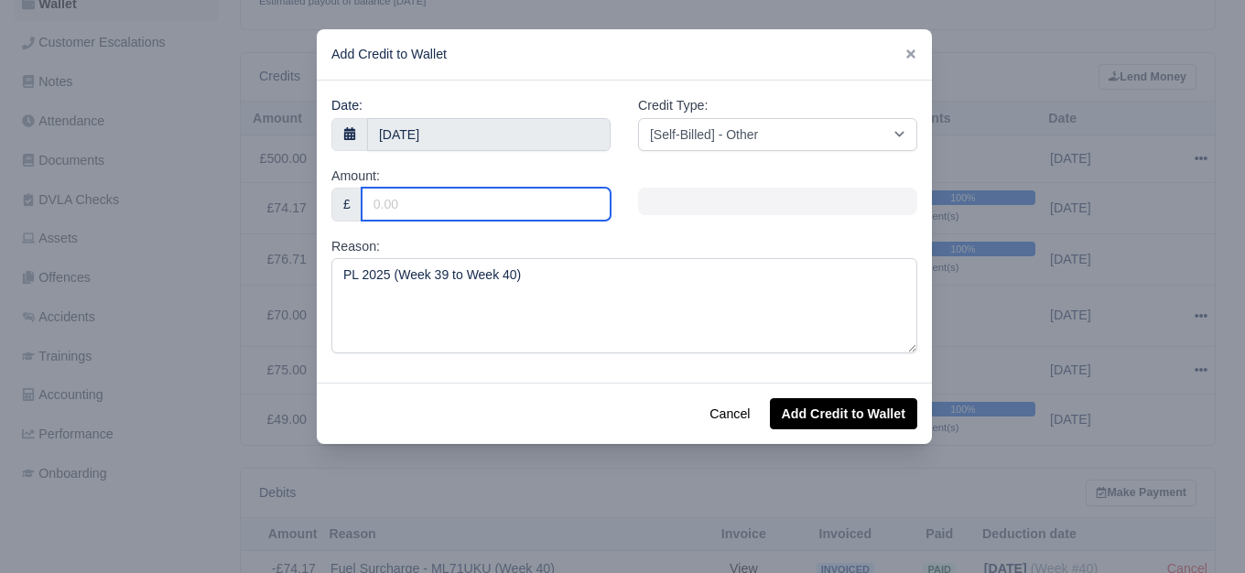
click at [450, 210] on input "Amount:" at bounding box center [486, 204] width 249 height 33
type input "10"
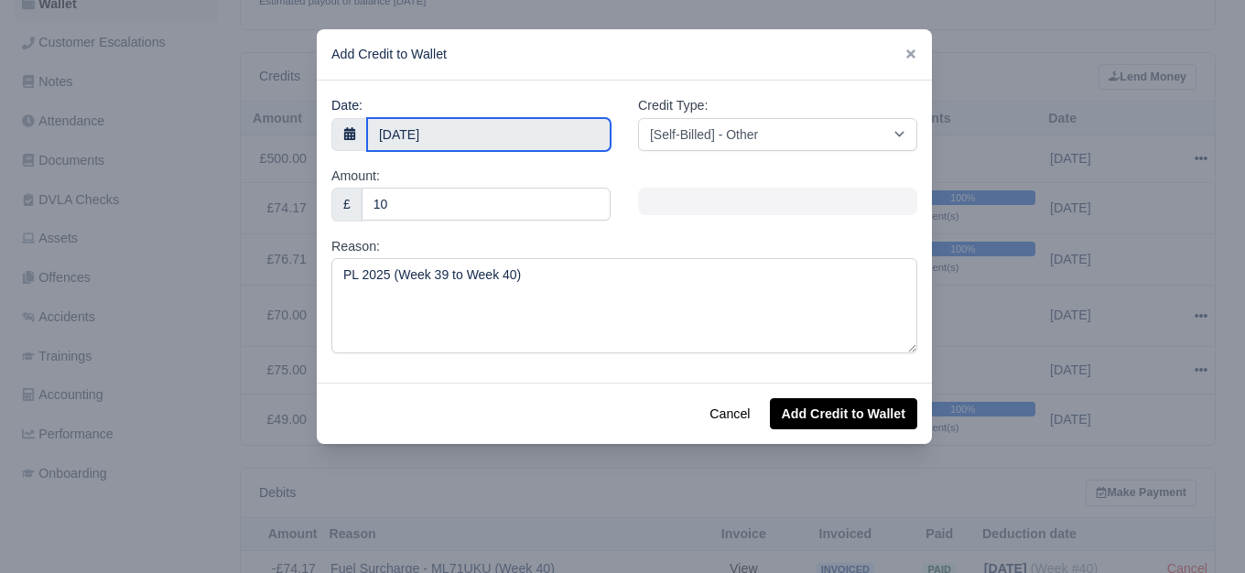
click at [492, 123] on input "15 October 2025" at bounding box center [489, 134] width 244 height 33
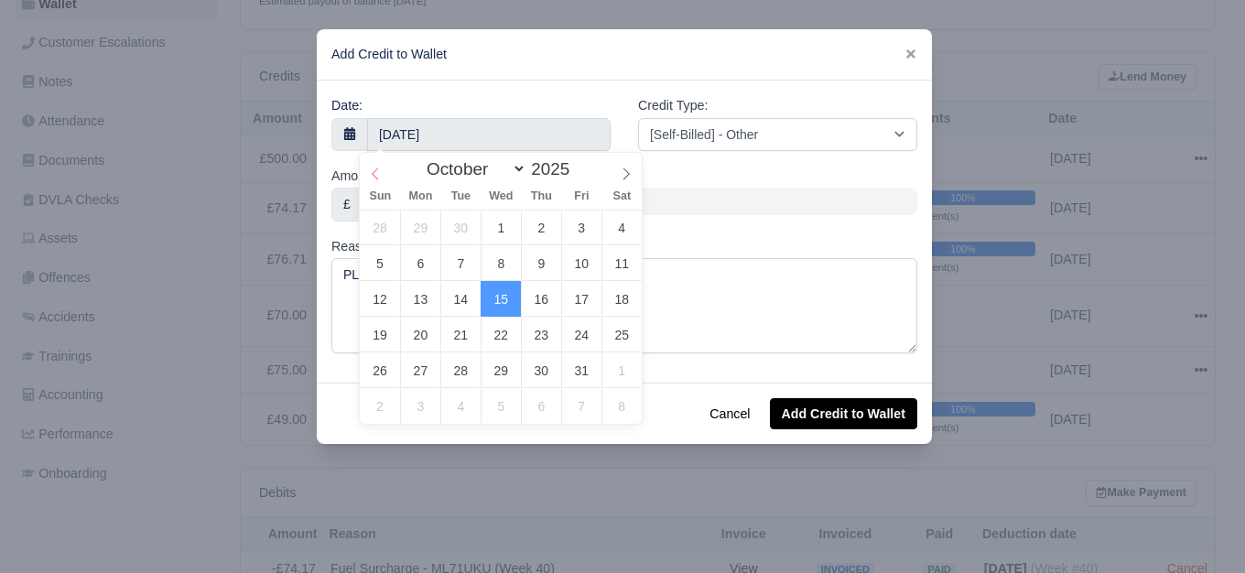
select select "8"
click at [377, 172] on icon at bounding box center [375, 174] width 13 height 13
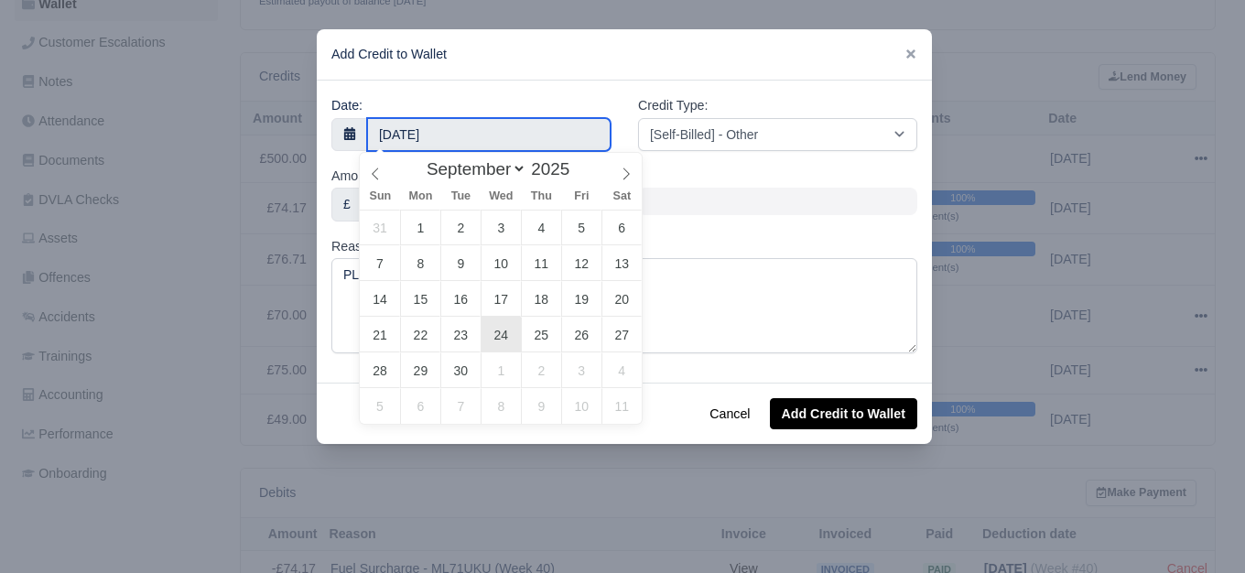
type input "24 September 2025"
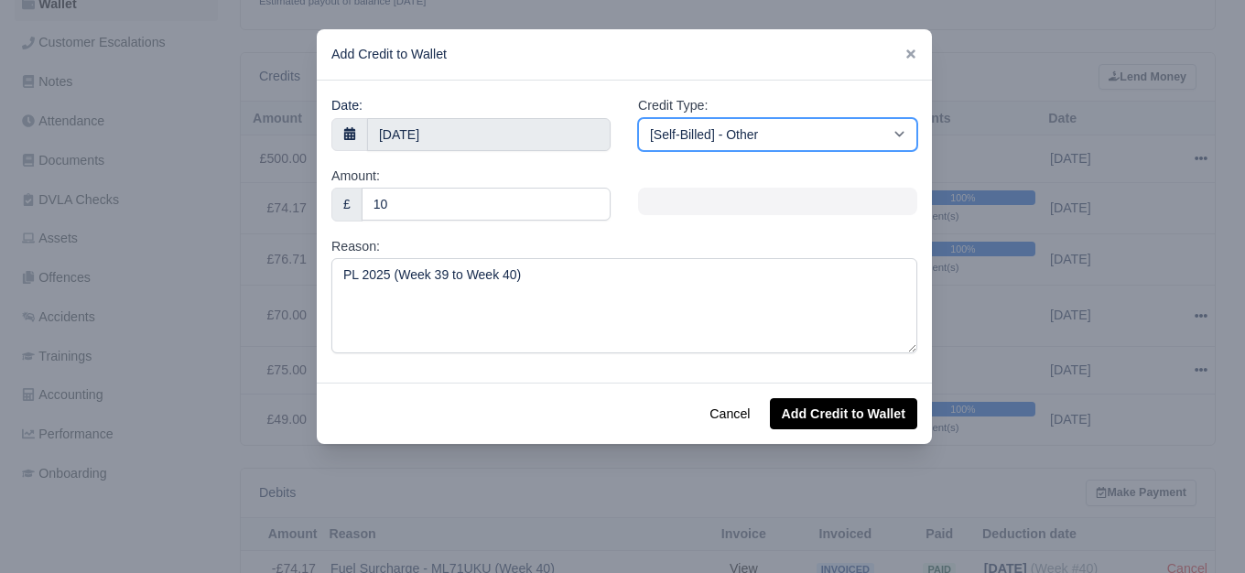
click at [731, 136] on select "[Self-Billed] - Other [Self-Billed] - Negative Invoice [Self-Billed] - Keychain…" at bounding box center [777, 134] width 279 height 33
click at [638, 118] on select "[Self-Billed] - Other [Self-Billed] - Negative Invoice [Self-Billed] - Keychain…" at bounding box center [777, 134] width 279 height 33
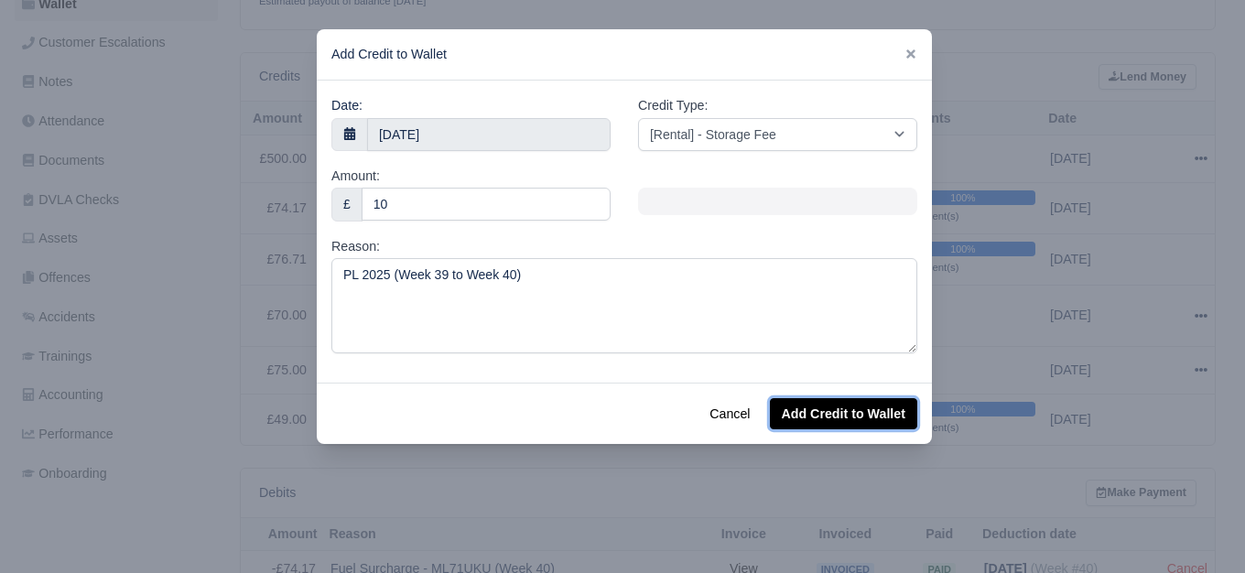
click at [791, 415] on button "Add Credit to Wallet" at bounding box center [843, 413] width 147 height 31
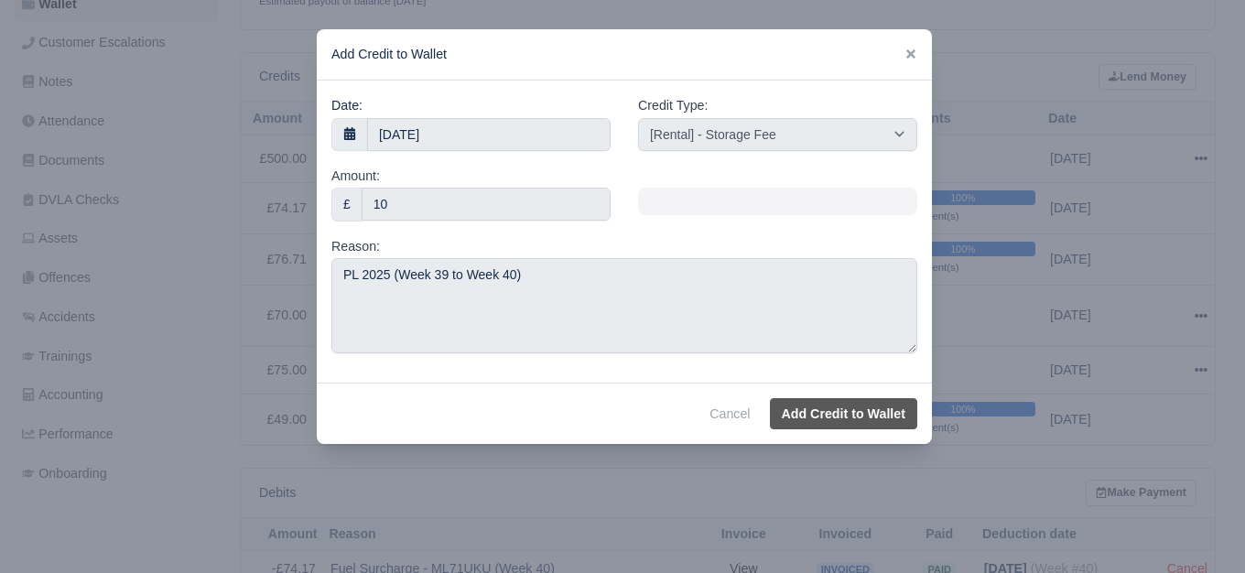
select select "other"
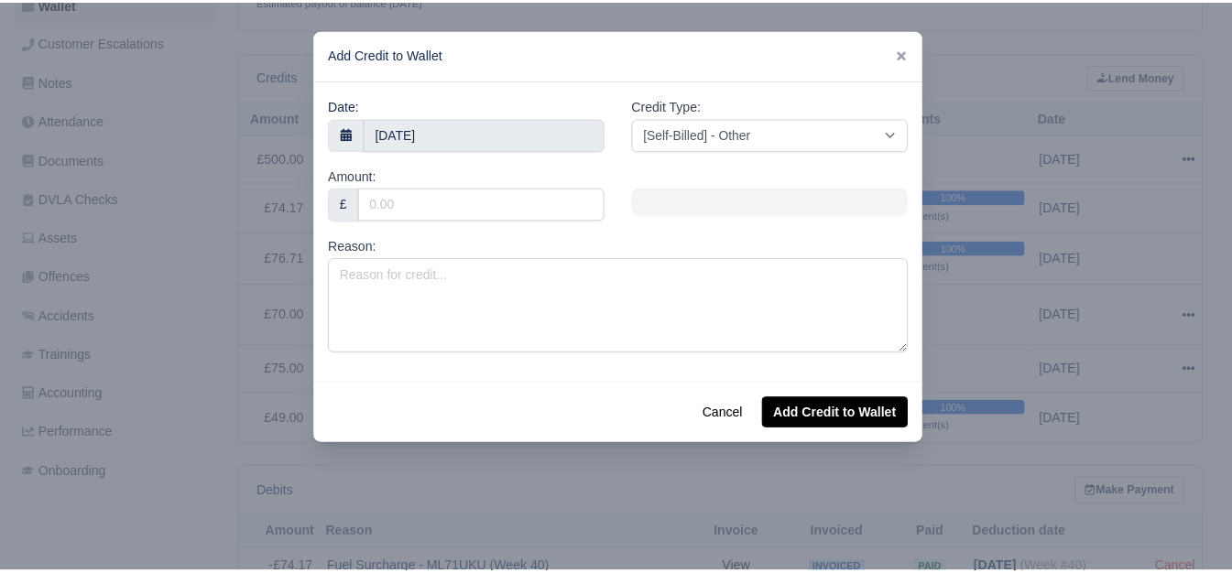
scroll to position [459, 0]
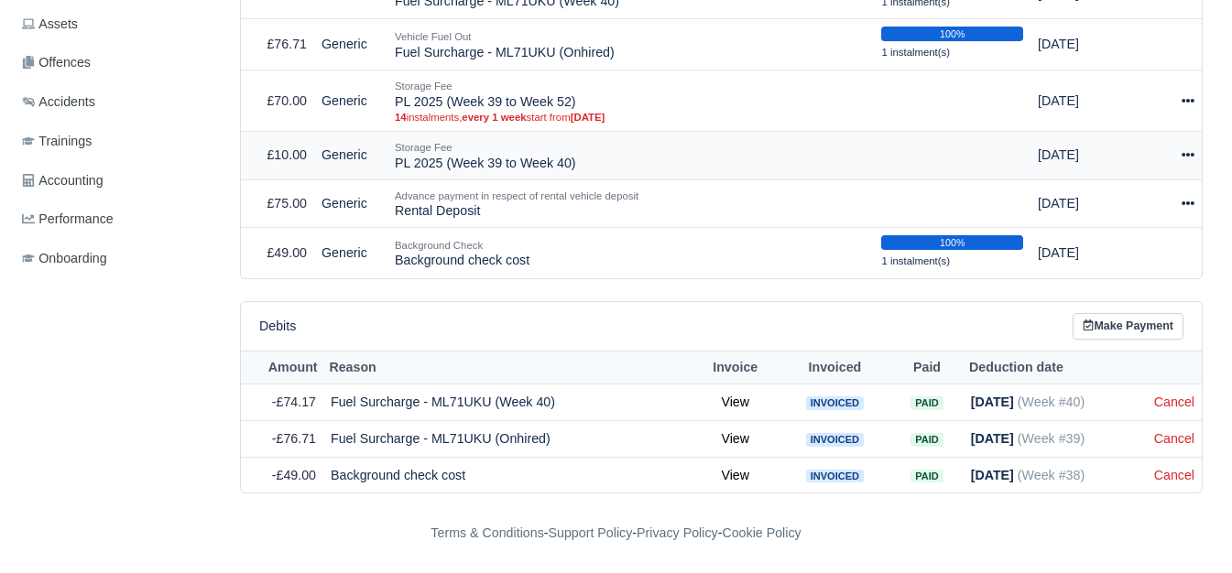
scroll to position [627, 0]
click at [1179, 101] on div at bounding box center [1176, 101] width 38 height 21
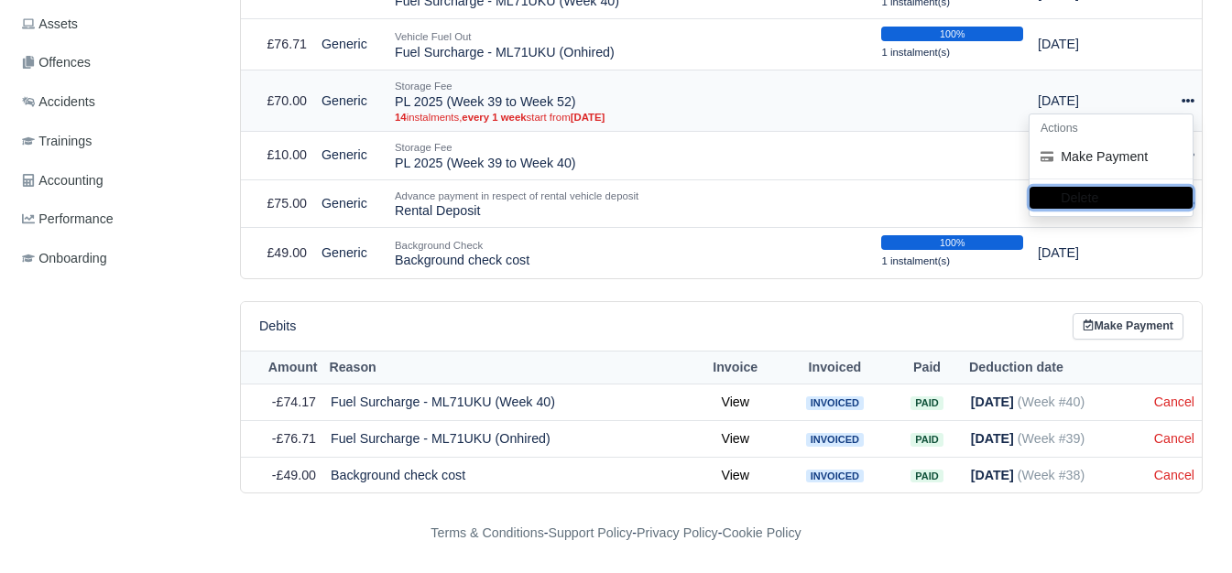
click at [1098, 194] on button "Delete" at bounding box center [1110, 197] width 163 height 22
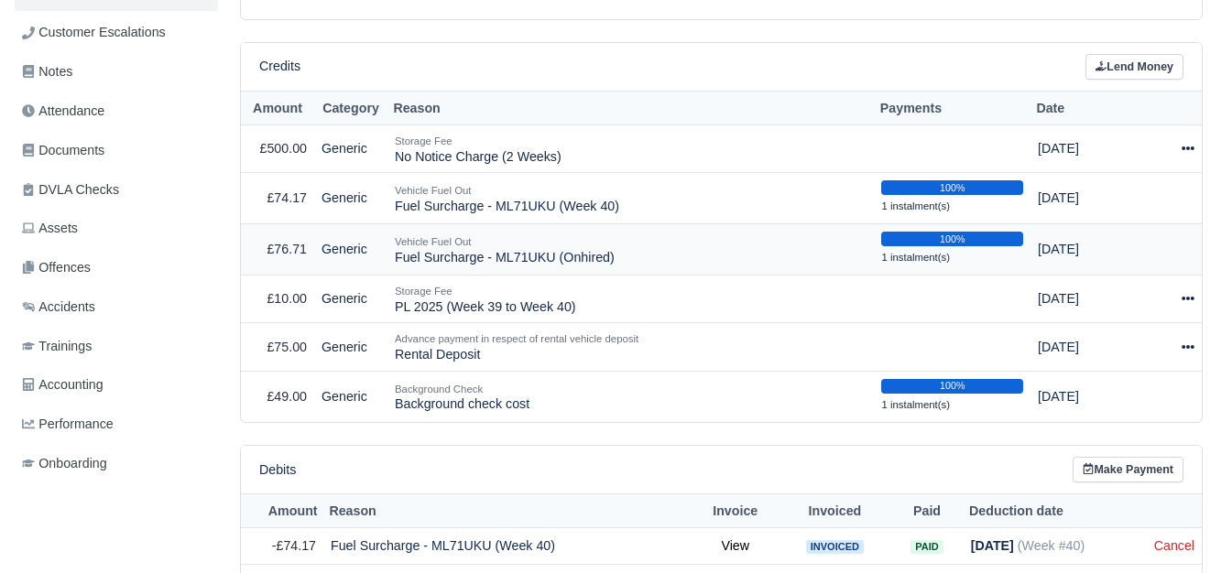
scroll to position [602, 0]
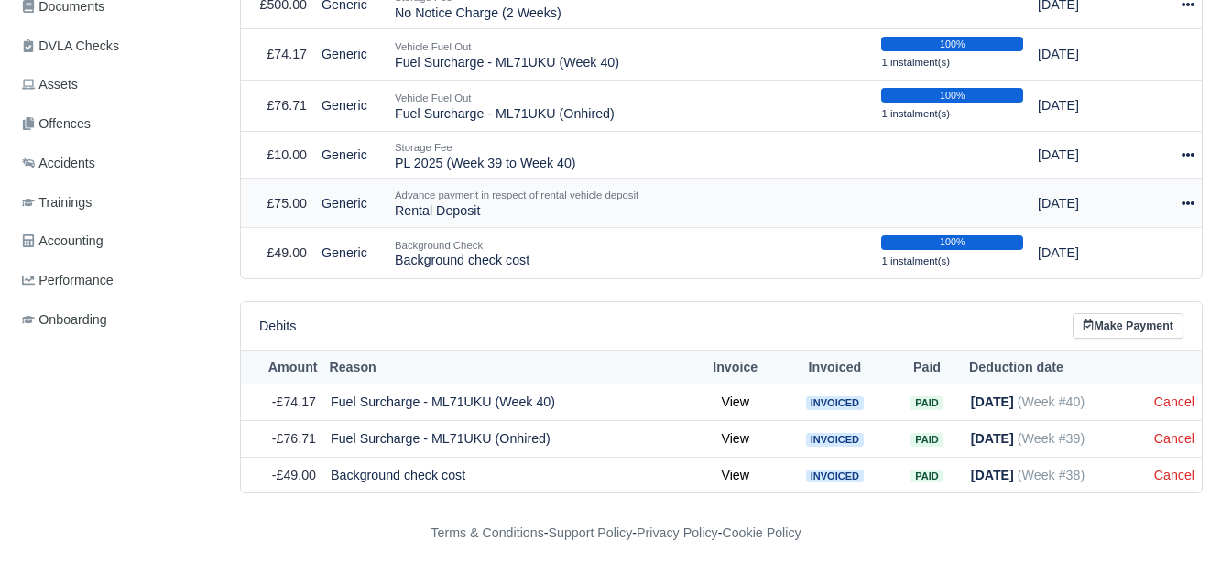
click at [1192, 211] on div at bounding box center [1176, 203] width 38 height 21
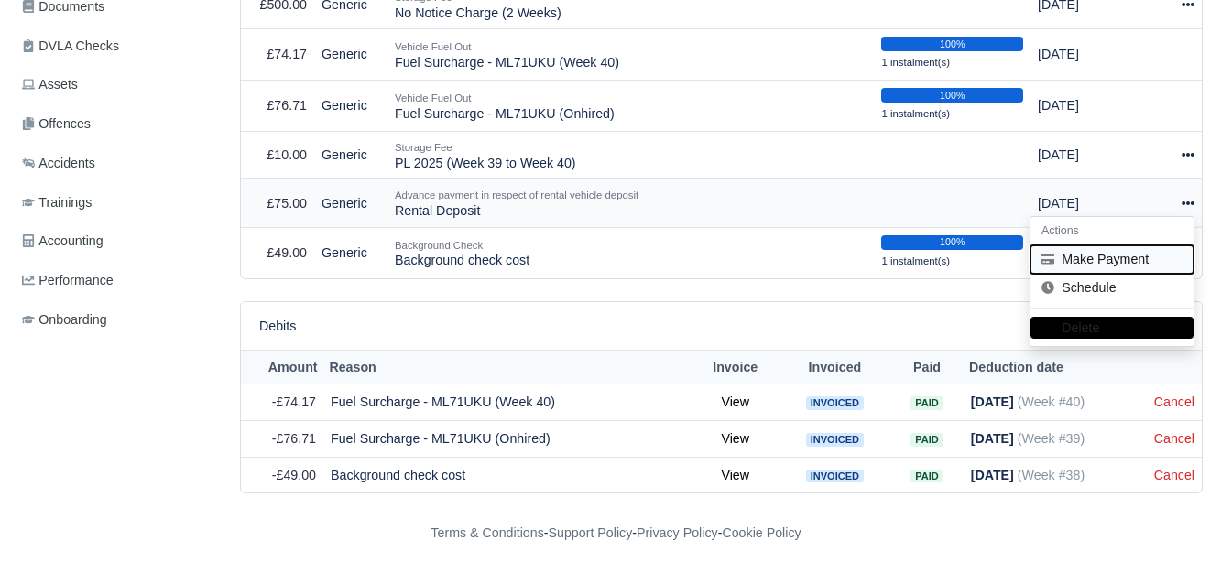
click at [1119, 255] on button "Make Payment" at bounding box center [1111, 259] width 163 height 28
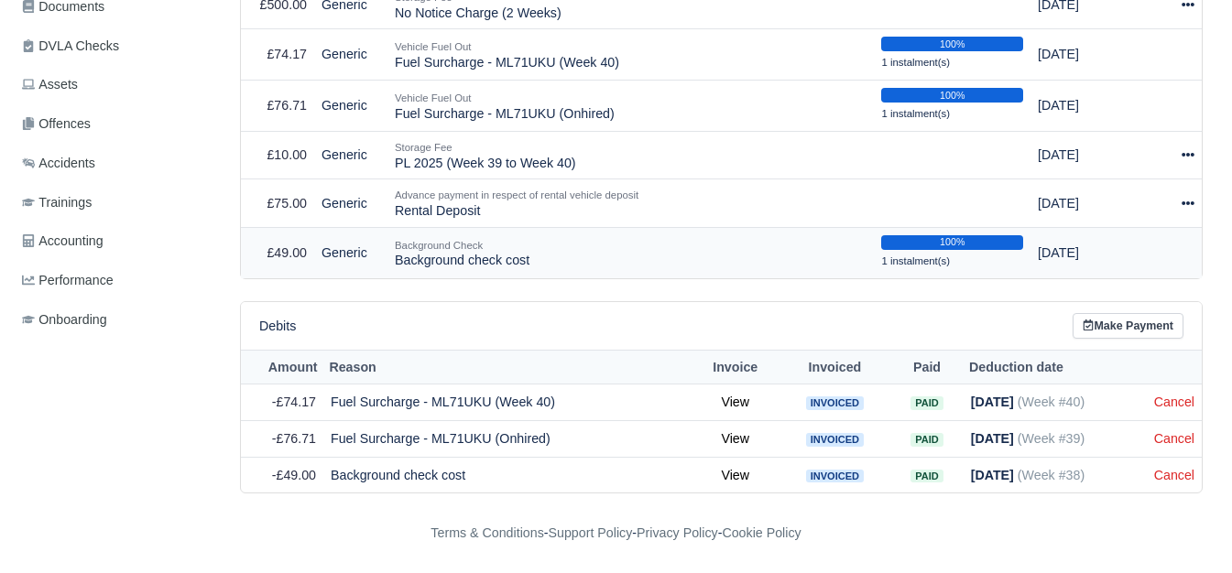
select select "7637"
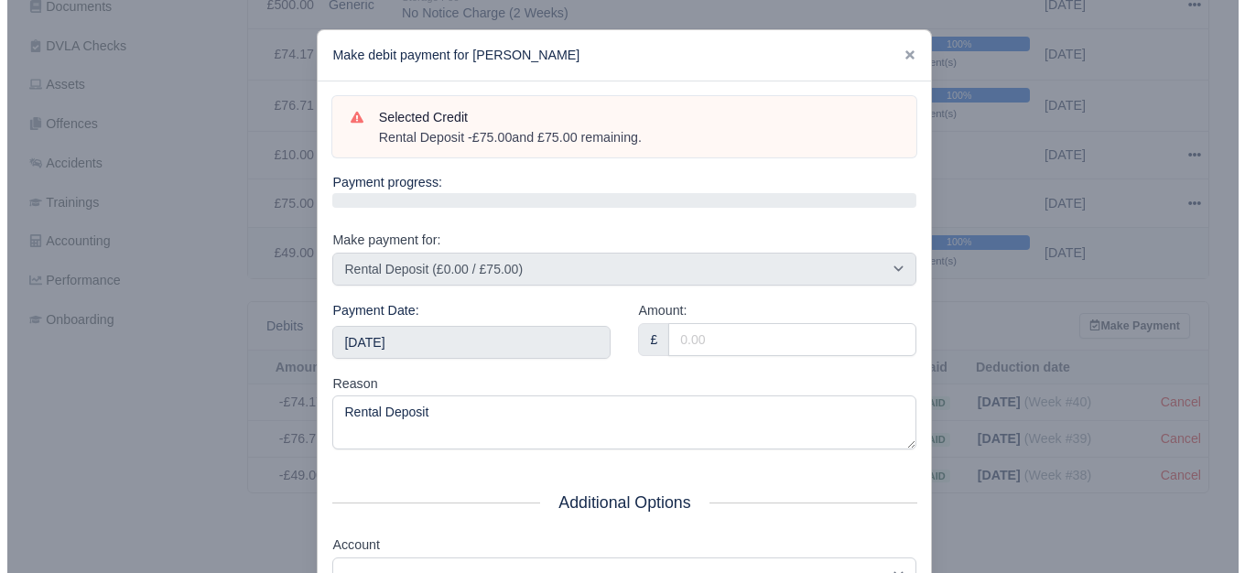
scroll to position [589, 0]
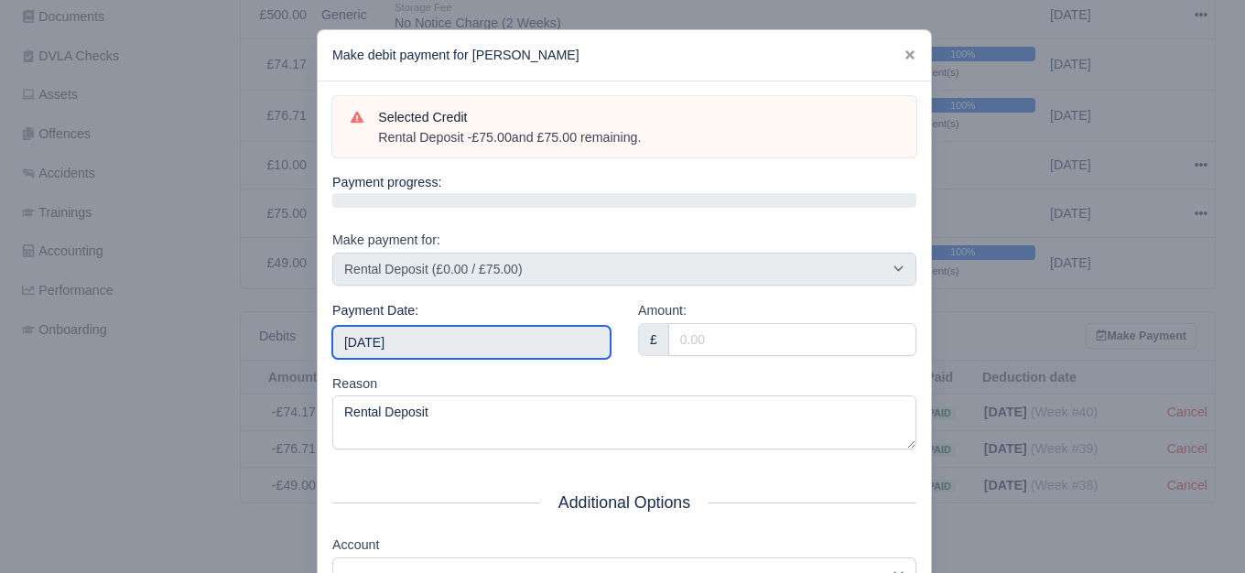
click at [509, 355] on input "[DATE]" at bounding box center [471, 342] width 278 height 33
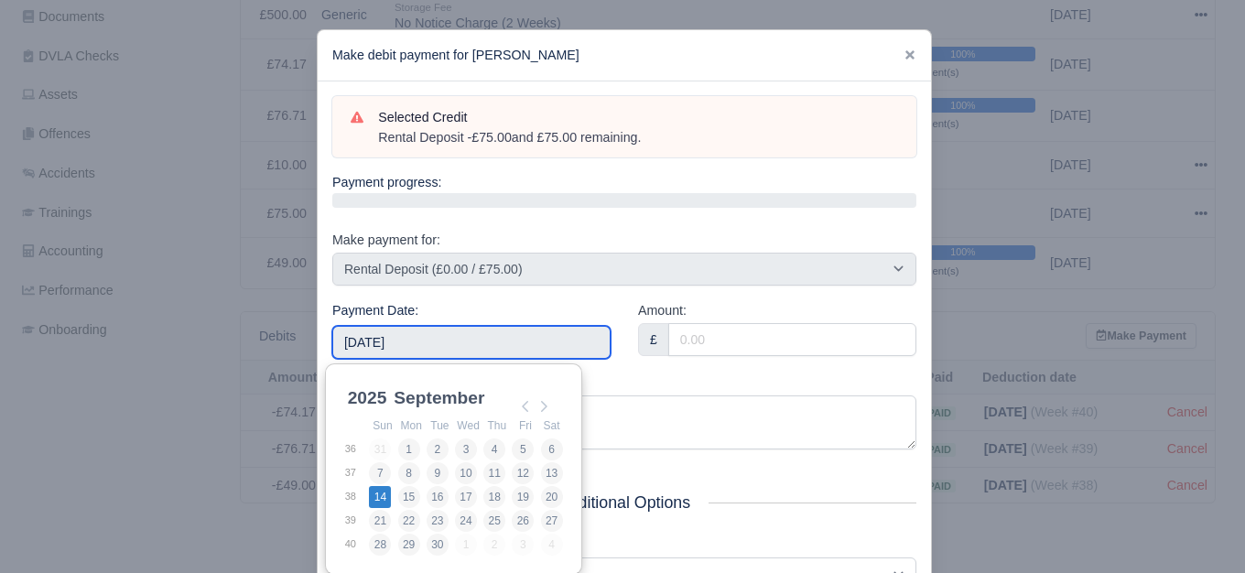
type input "[DATE]"
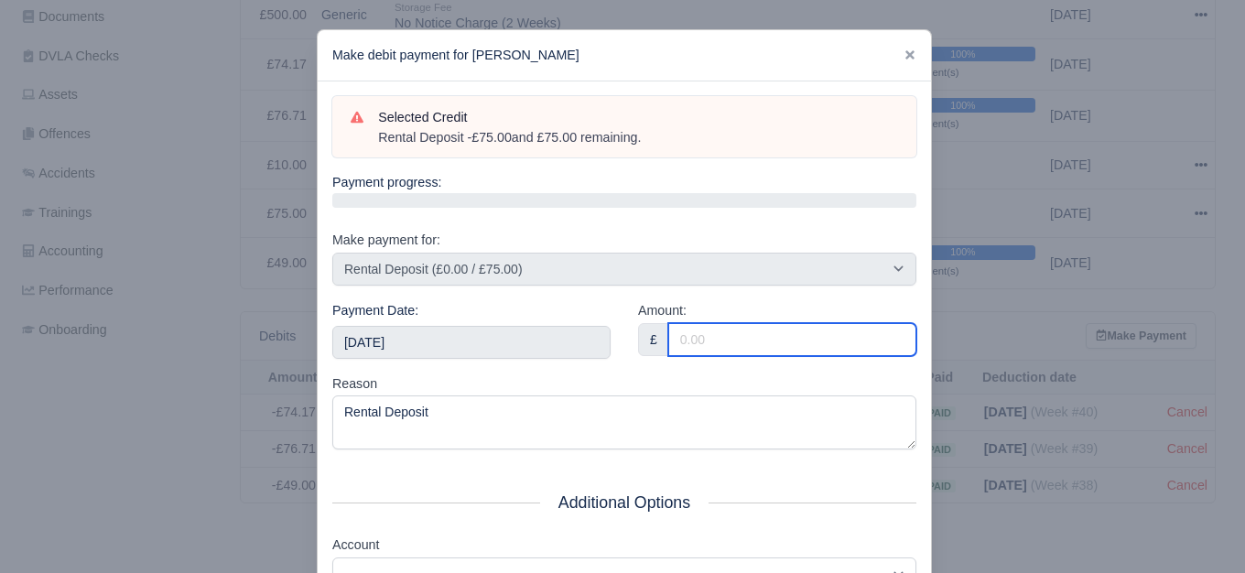
click at [756, 337] on input "Amount:" at bounding box center [792, 339] width 248 height 33
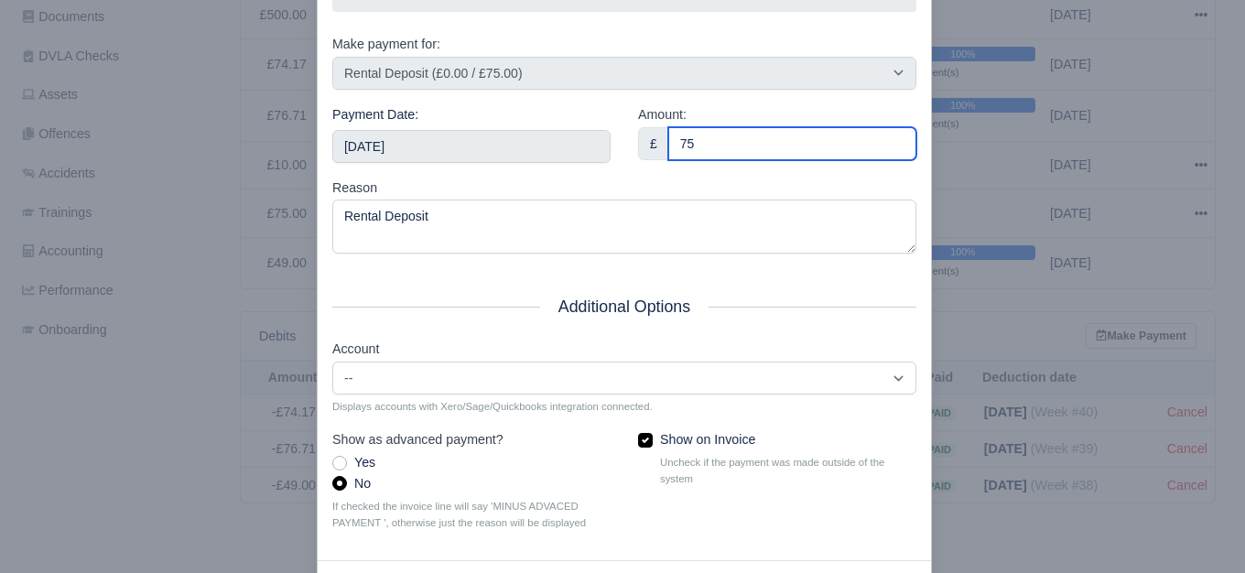
scroll to position [277, 0]
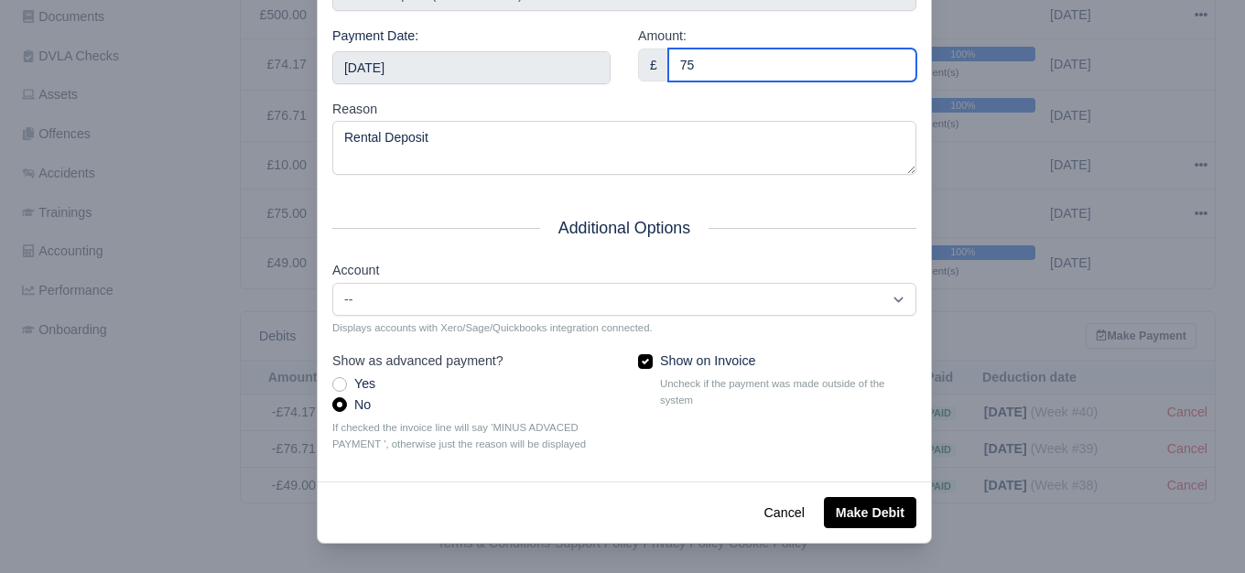
type input "75"
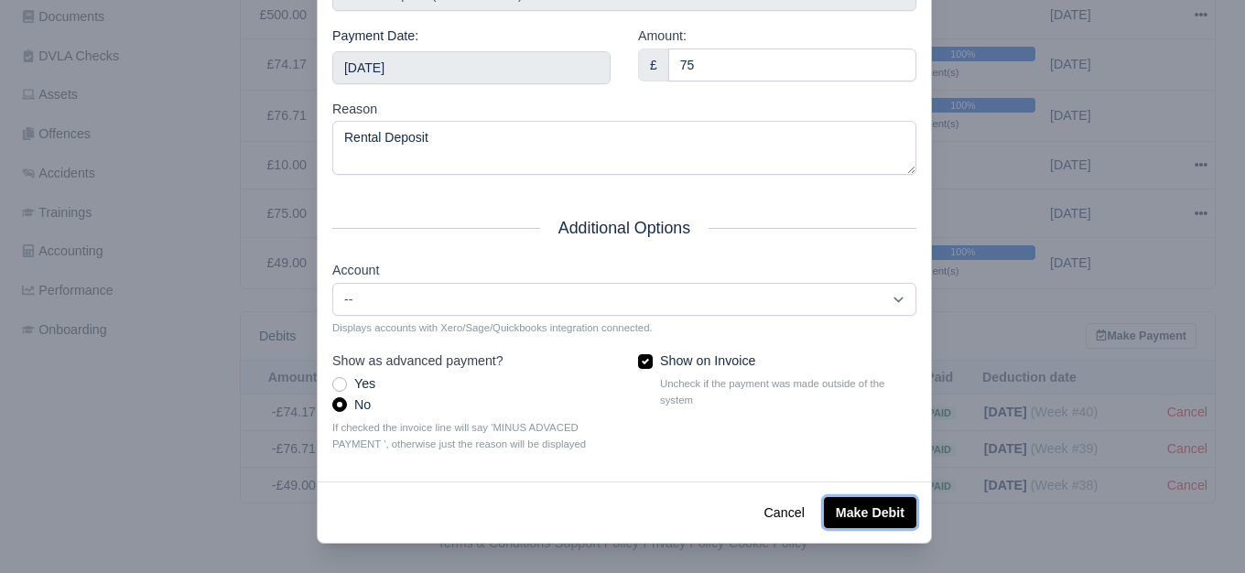
click at [862, 510] on button "Make Debit" at bounding box center [870, 512] width 92 height 31
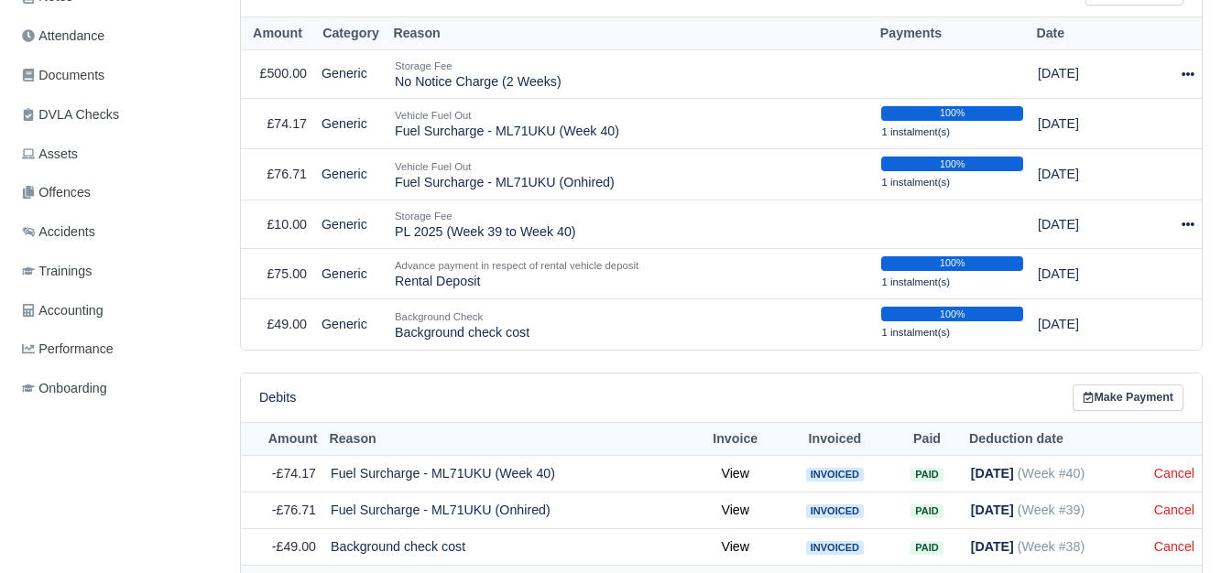
scroll to position [452, 0]
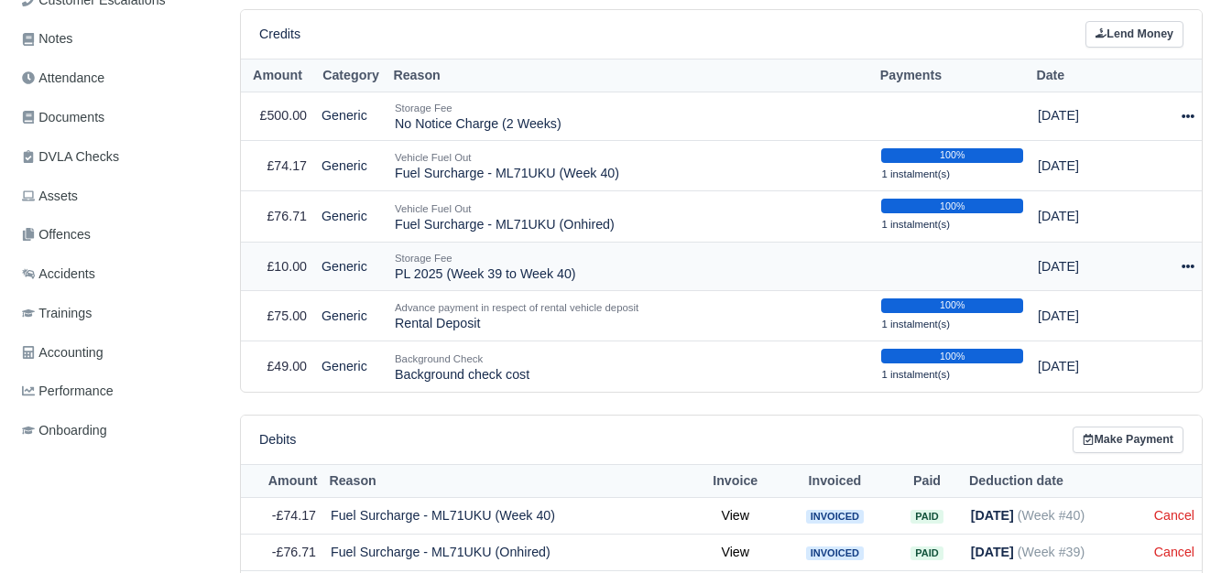
click at [1178, 272] on div at bounding box center [1176, 266] width 38 height 21
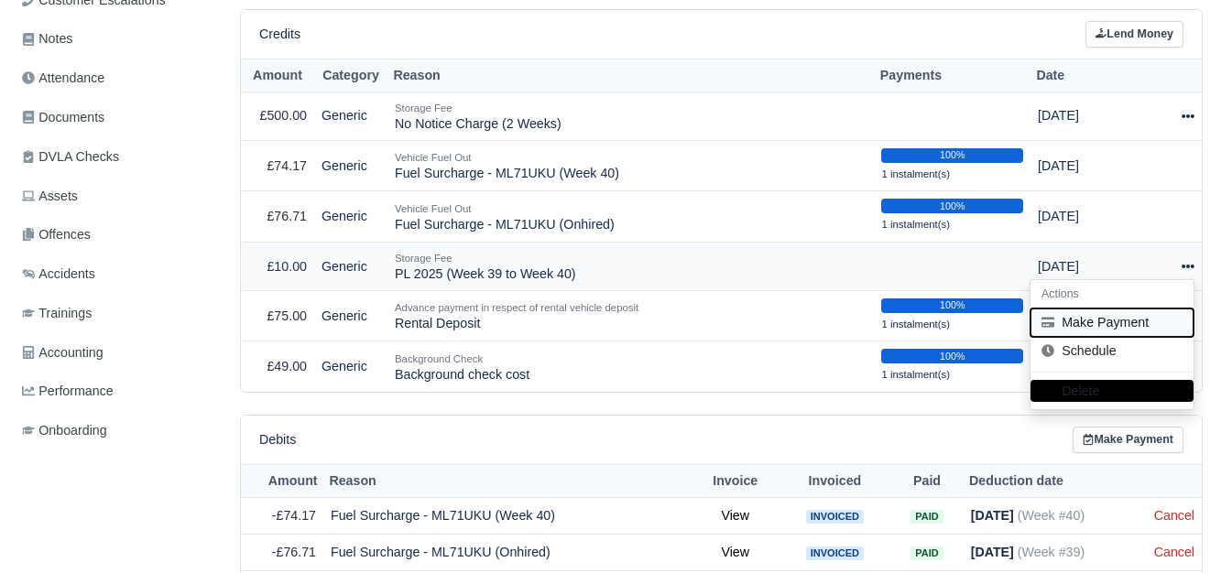
click at [1123, 332] on button "Make Payment" at bounding box center [1111, 322] width 163 height 28
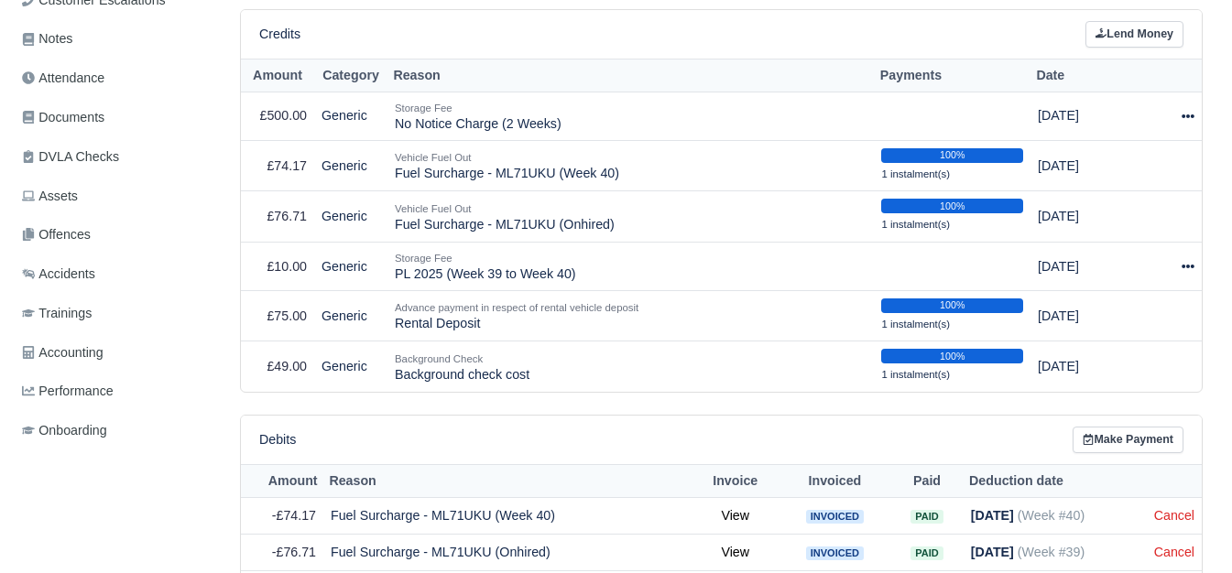
select select "7638"
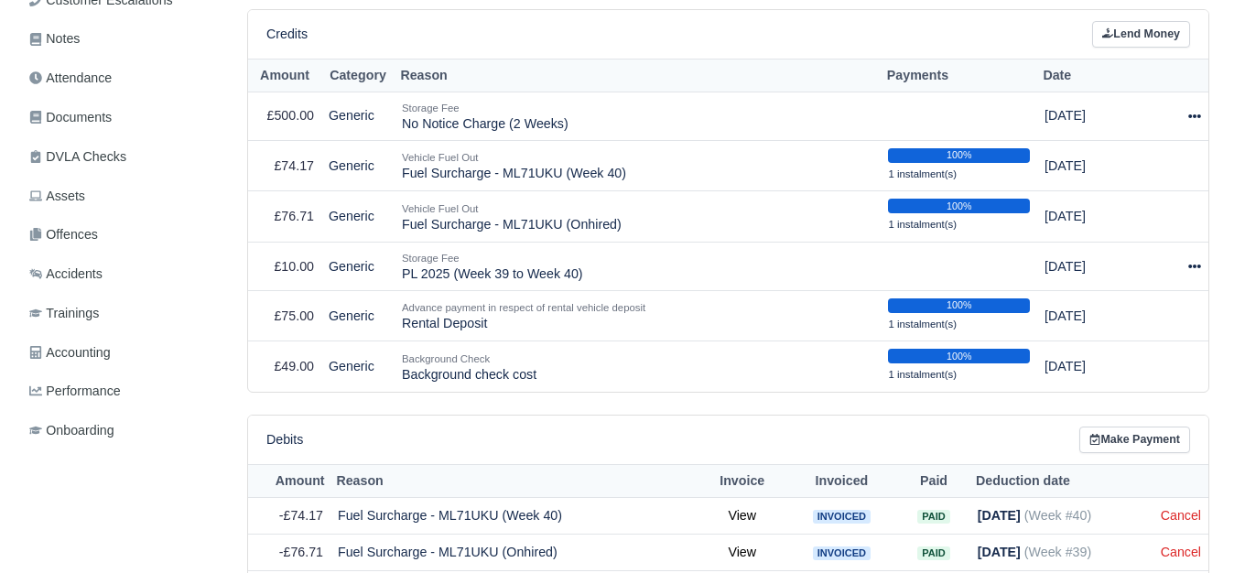
scroll to position [440, 0]
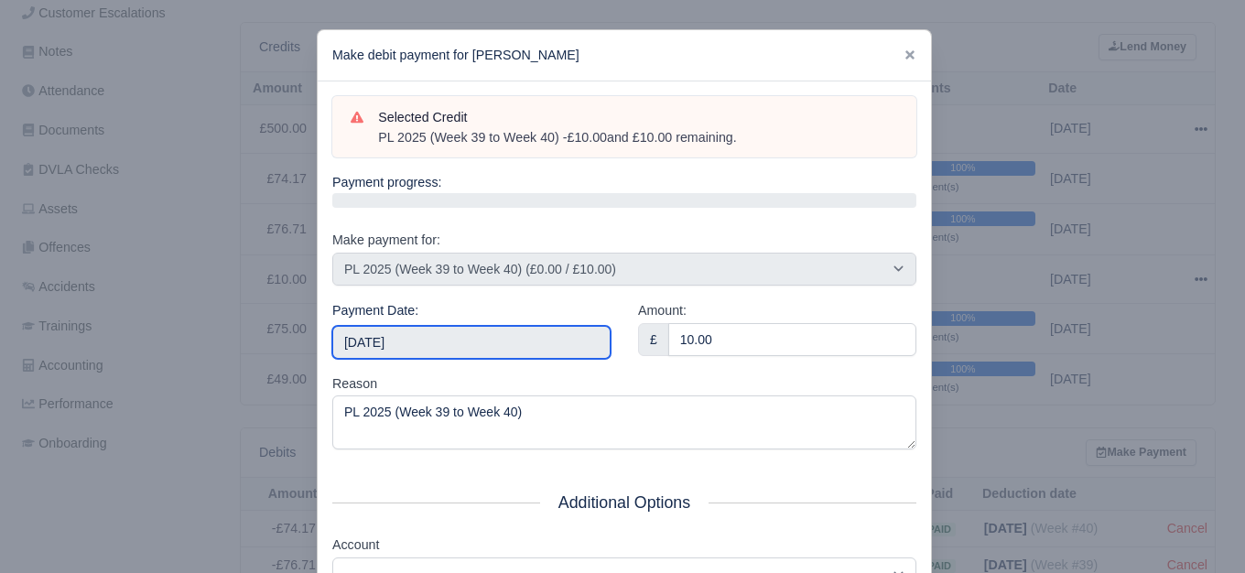
click at [493, 334] on input "[DATE]" at bounding box center [471, 342] width 278 height 33
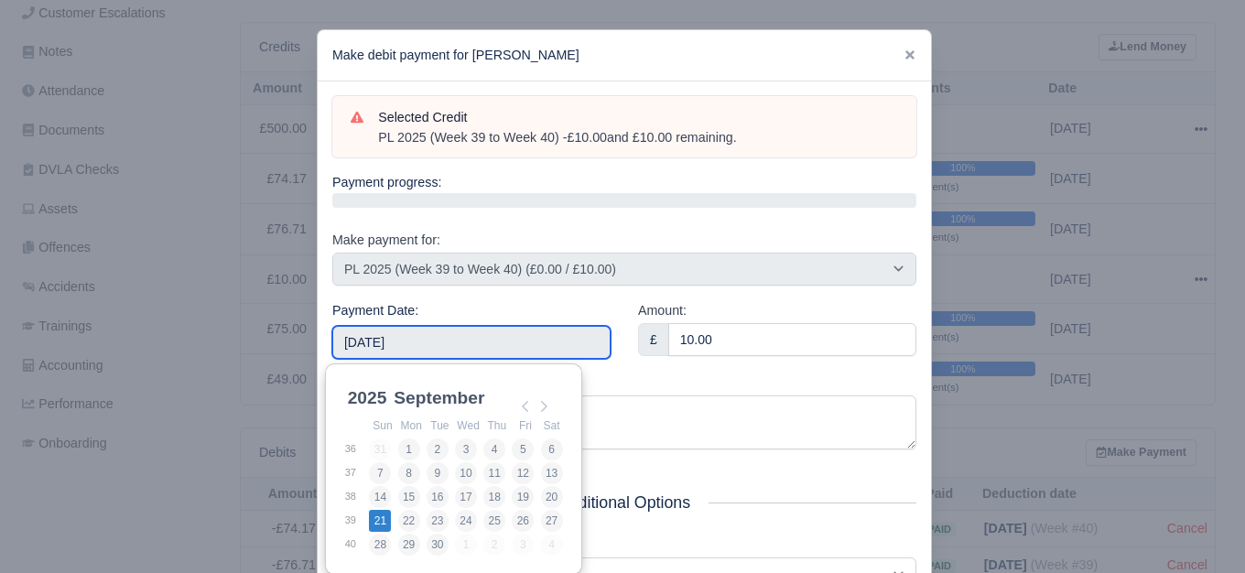
type input "[DATE]"
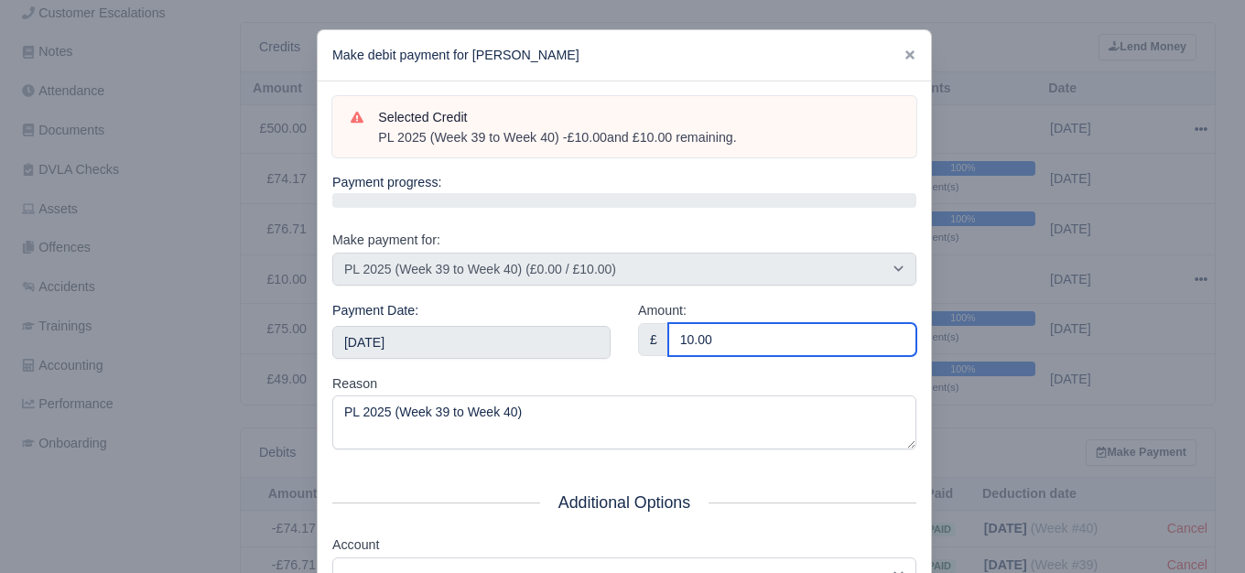
click at [732, 331] on input "10.00" at bounding box center [792, 339] width 248 height 33
click at [732, 331] on input "5" at bounding box center [792, 339] width 248 height 33
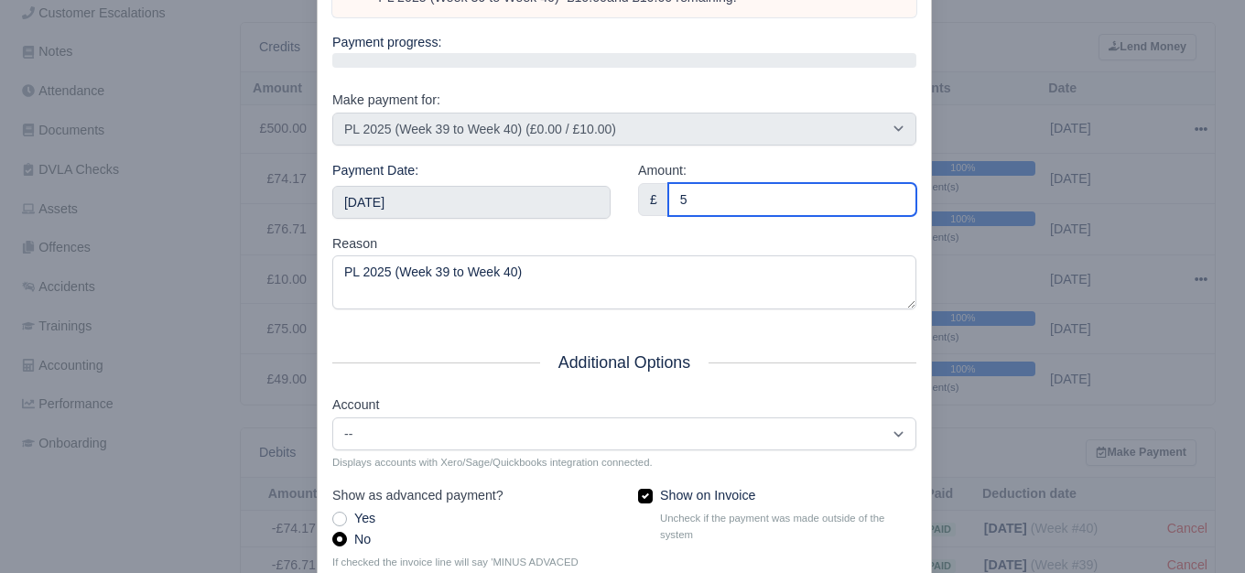
scroll to position [277, 0]
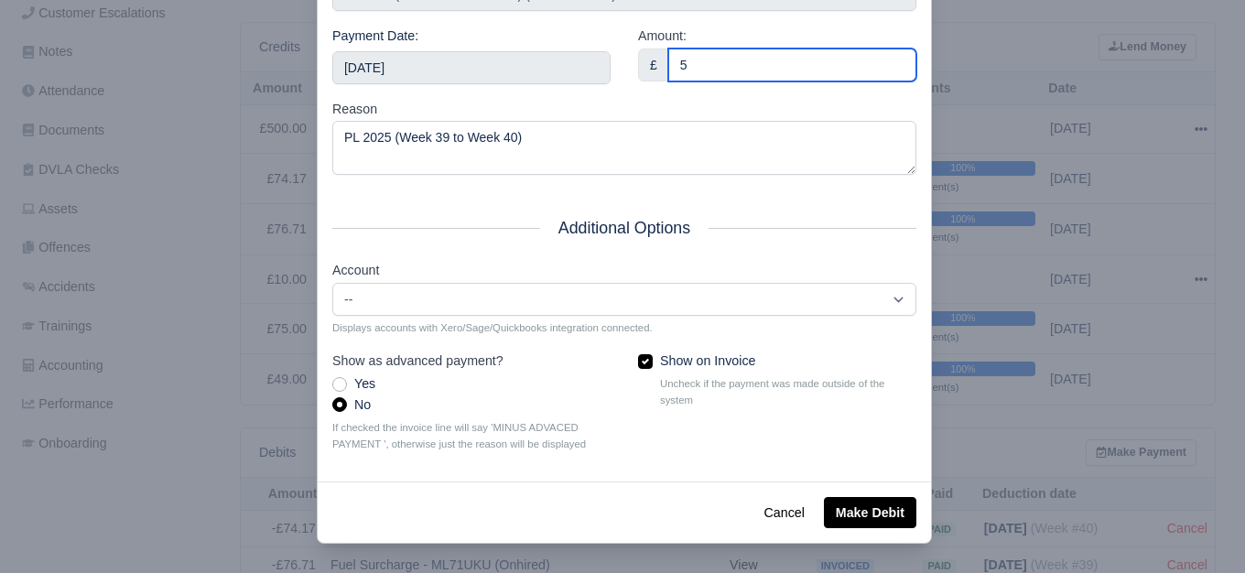
type input "5"
click at [816, 517] on div "Cancel Make Debit" at bounding box center [625, 512] width 614 height 61
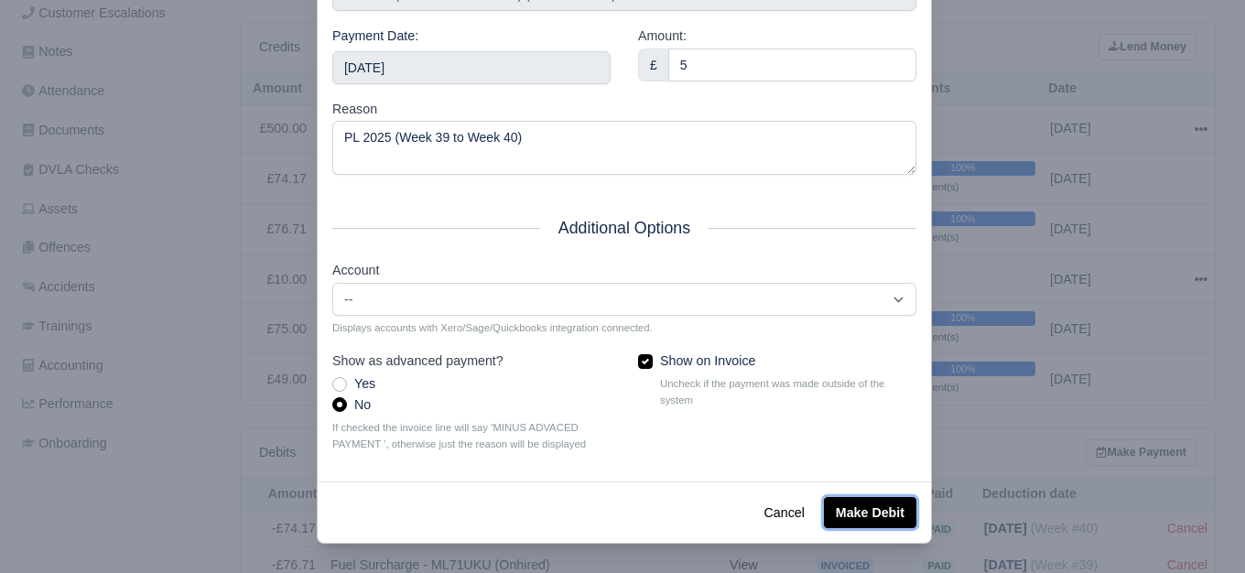
click at [829, 517] on button "Make Debit" at bounding box center [870, 512] width 92 height 31
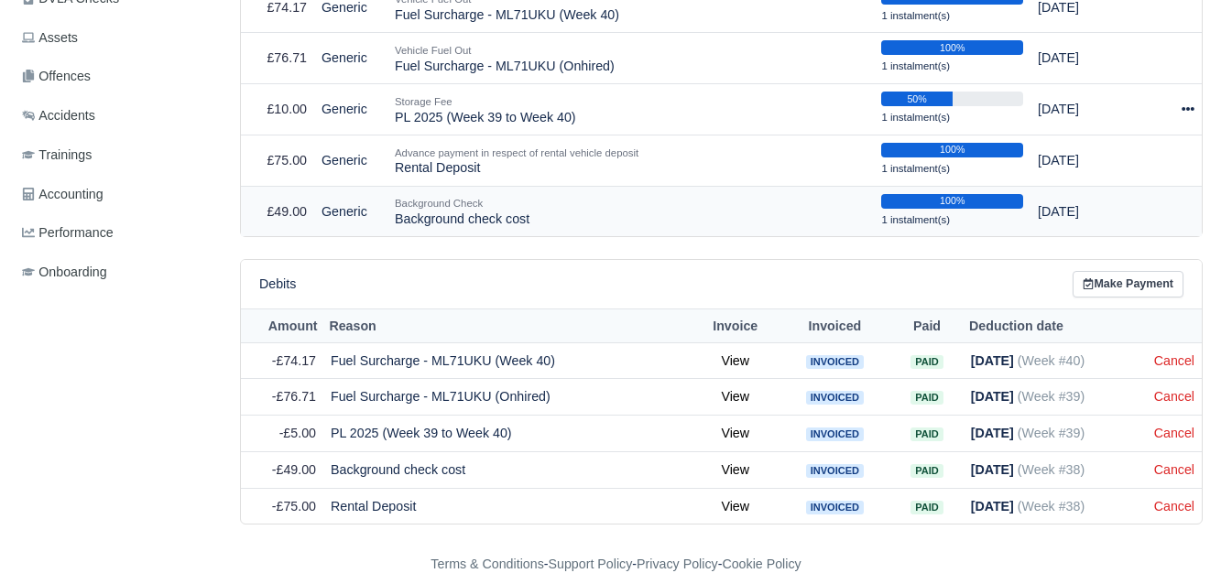
scroll to position [611, 0]
click at [1183, 114] on icon at bounding box center [1187, 109] width 13 height 13
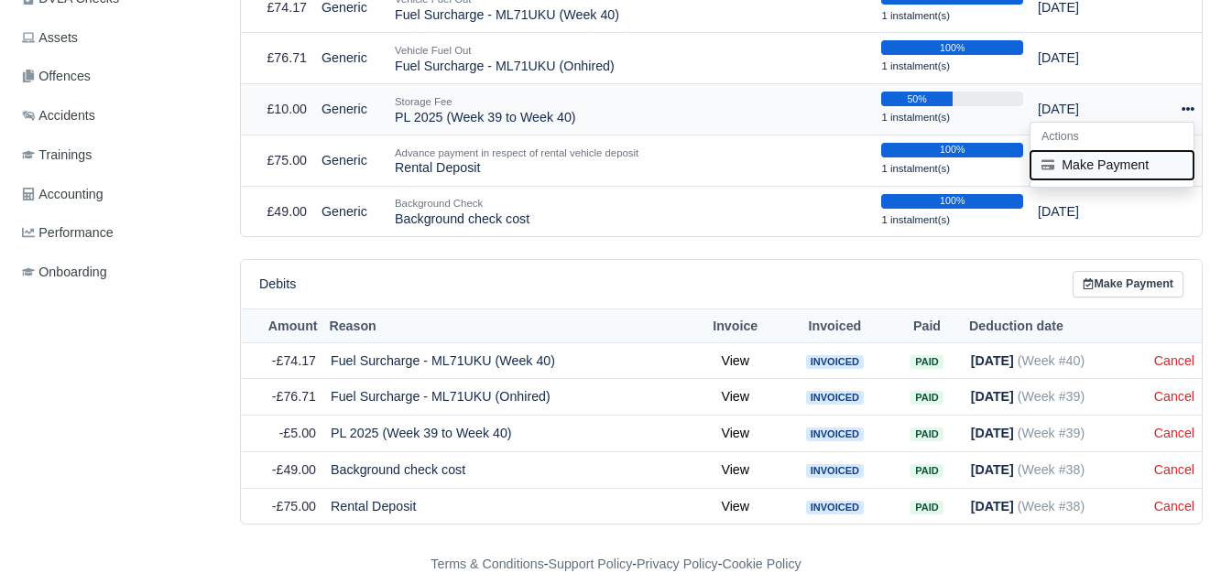
click at [1134, 166] on button "Make Payment" at bounding box center [1111, 165] width 163 height 28
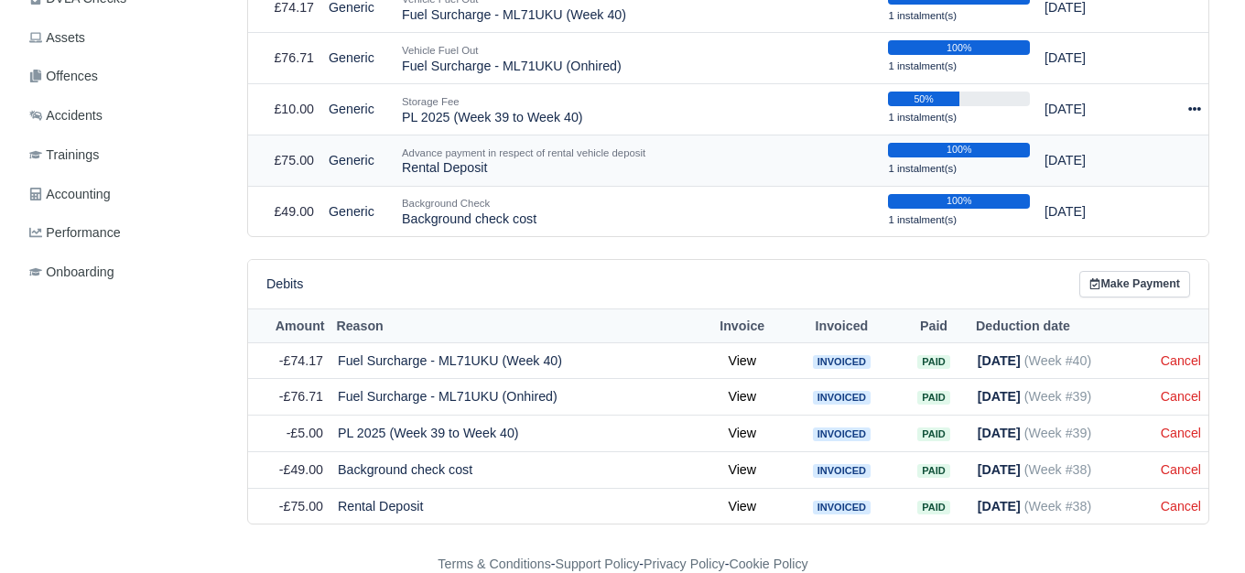
scroll to position [598, 0]
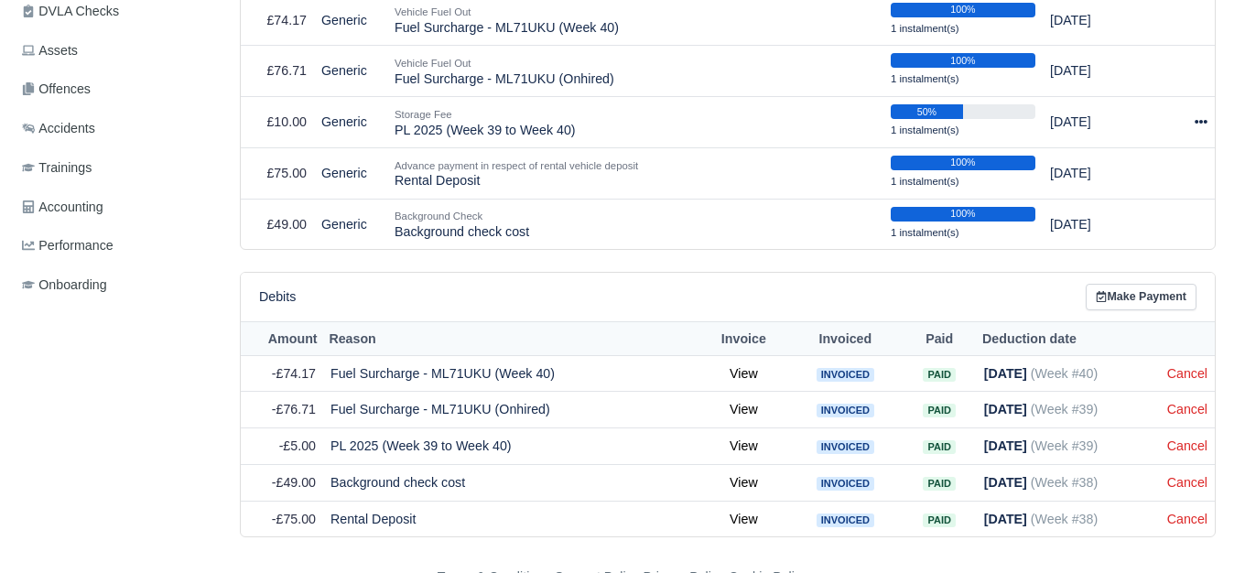
select select "7638"
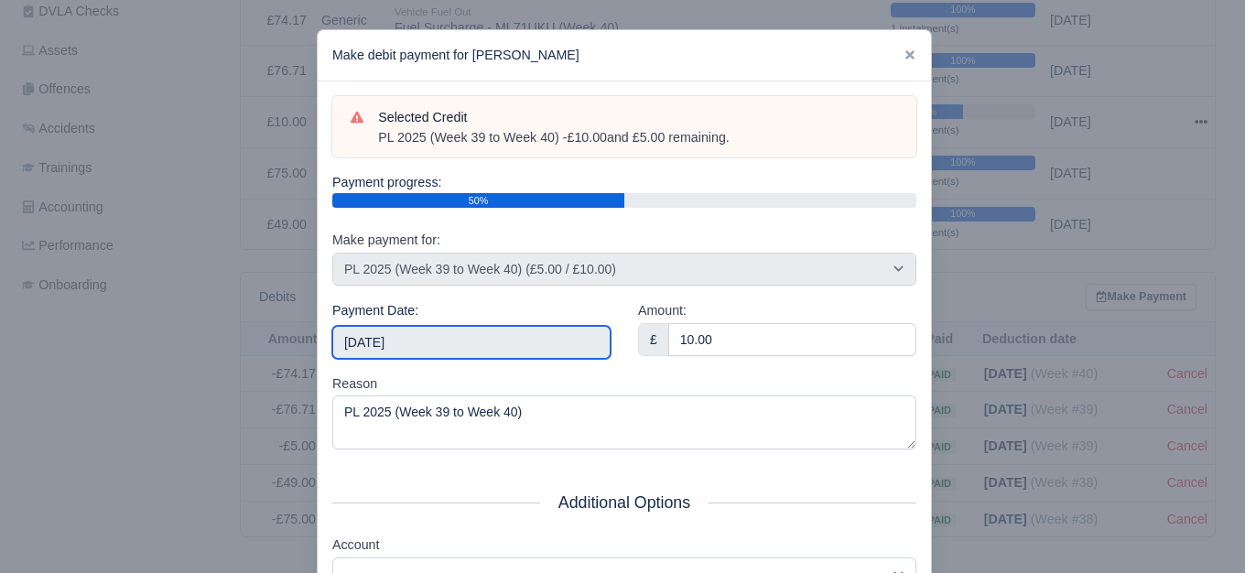
click at [463, 331] on input "2025-10-18" at bounding box center [471, 342] width 278 height 33
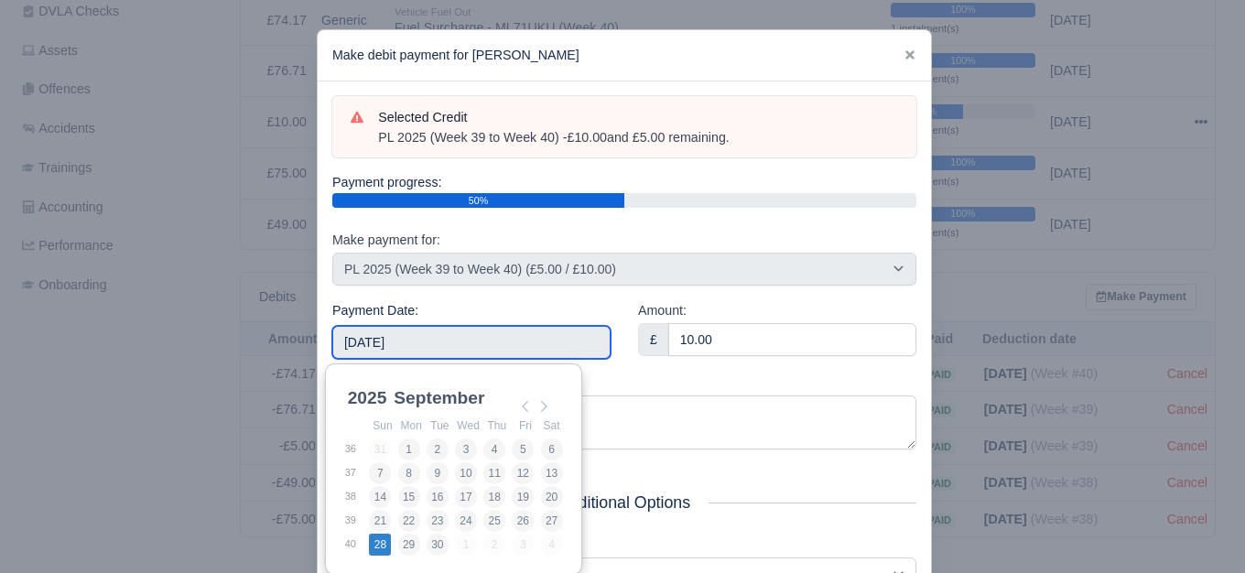
type input "2025-09-28"
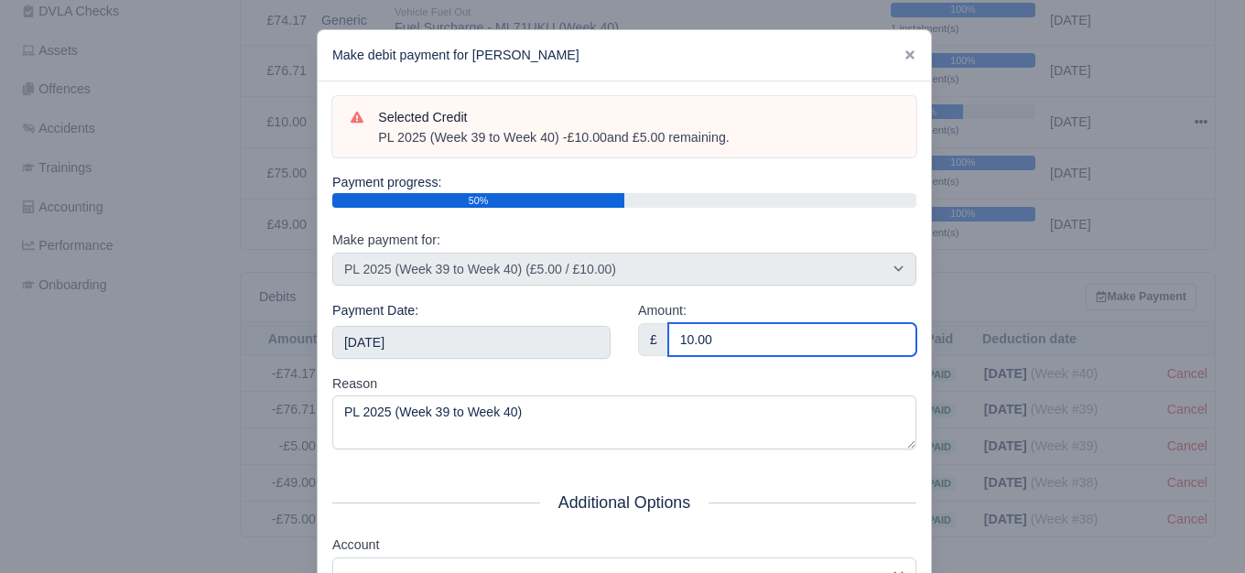
click at [718, 333] on input "10.00" at bounding box center [792, 339] width 248 height 33
paste input "5"
type input "5"
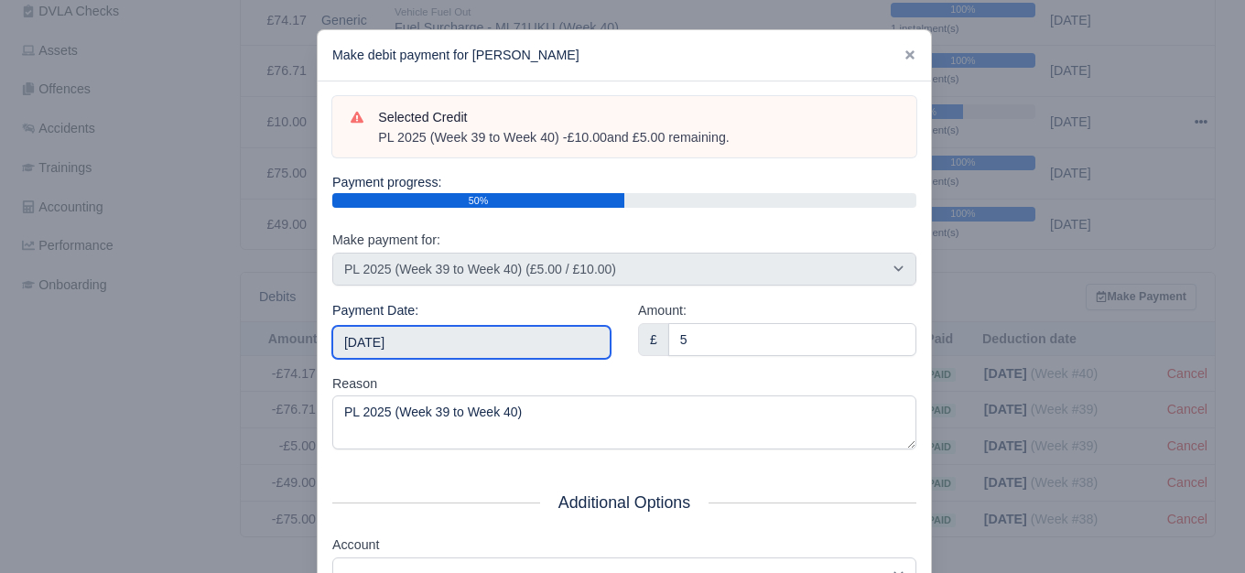
click at [505, 330] on input "2025-09-28" at bounding box center [471, 342] width 278 height 33
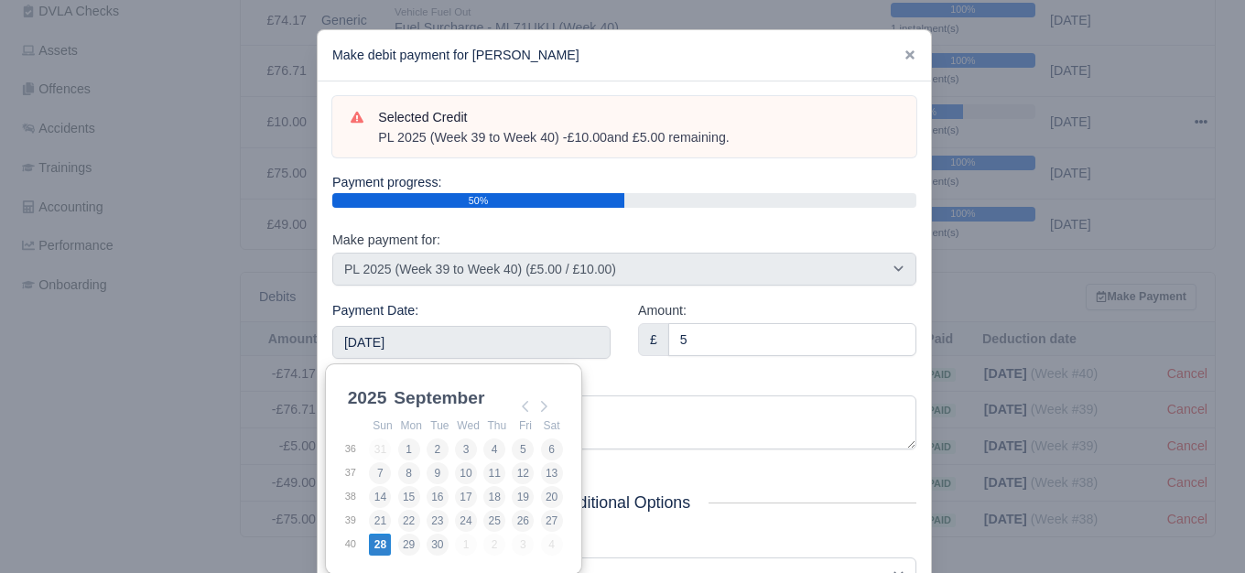
click at [722, 356] on div "Amount: £ 5" at bounding box center [777, 336] width 306 height 73
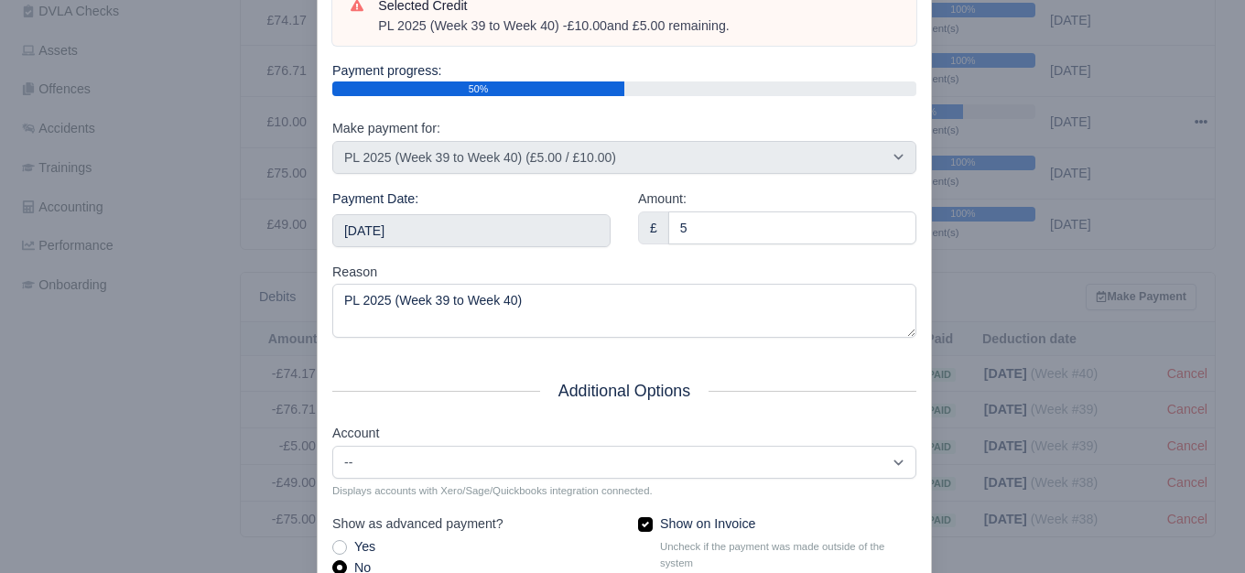
scroll to position [277, 0]
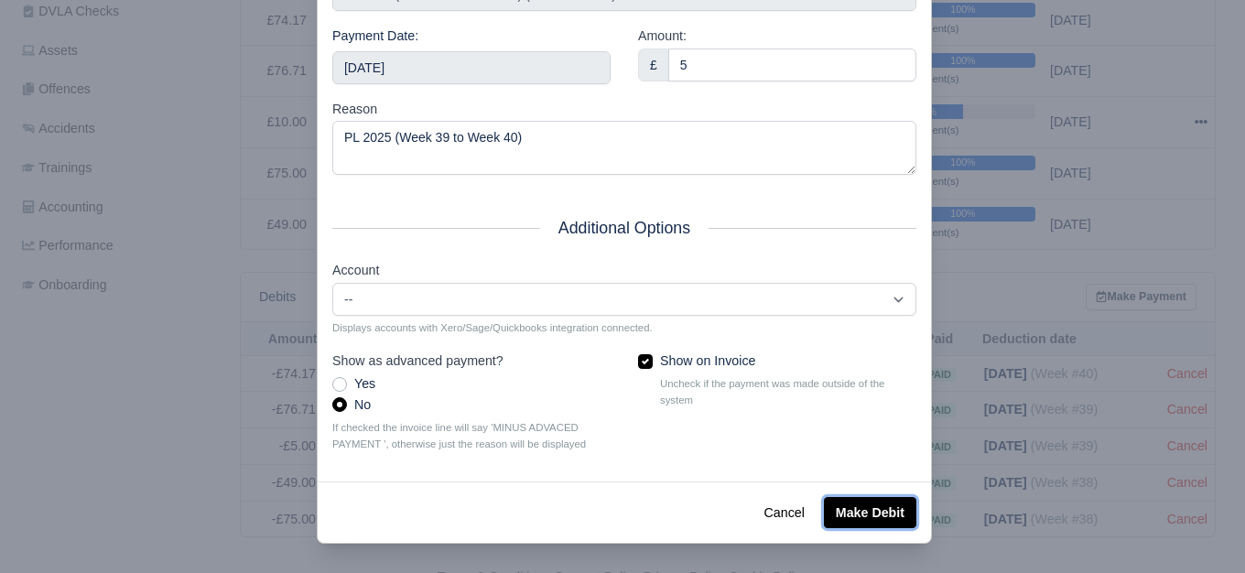
click at [866, 514] on button "Make Debit" at bounding box center [870, 512] width 92 height 31
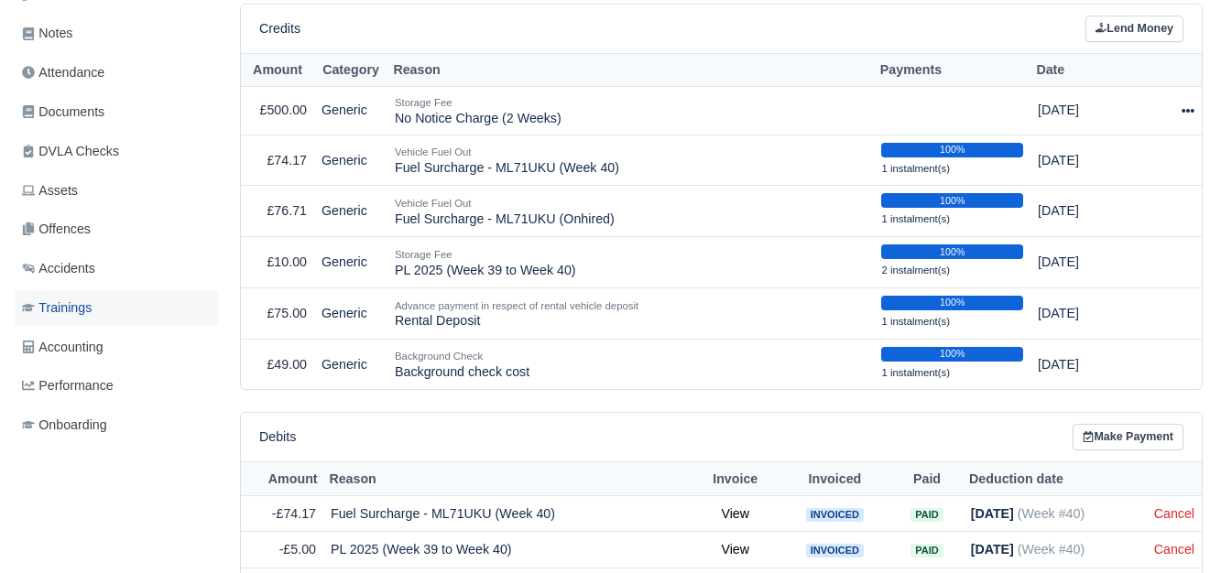
scroll to position [153, 0]
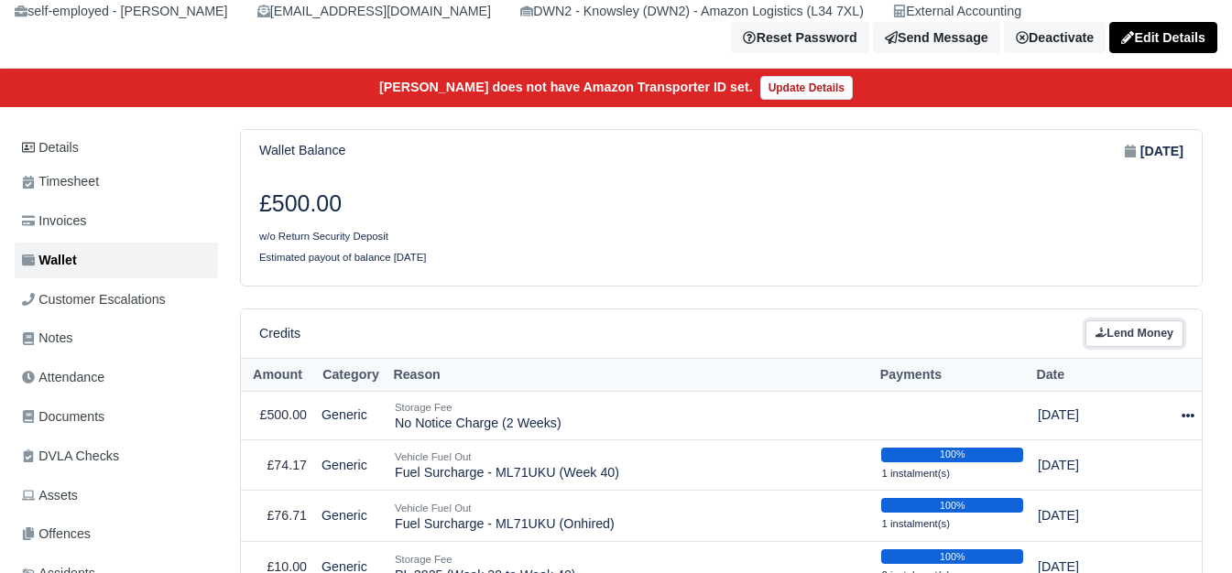
click at [1131, 335] on link "Lend Money" at bounding box center [1134, 333] width 98 height 27
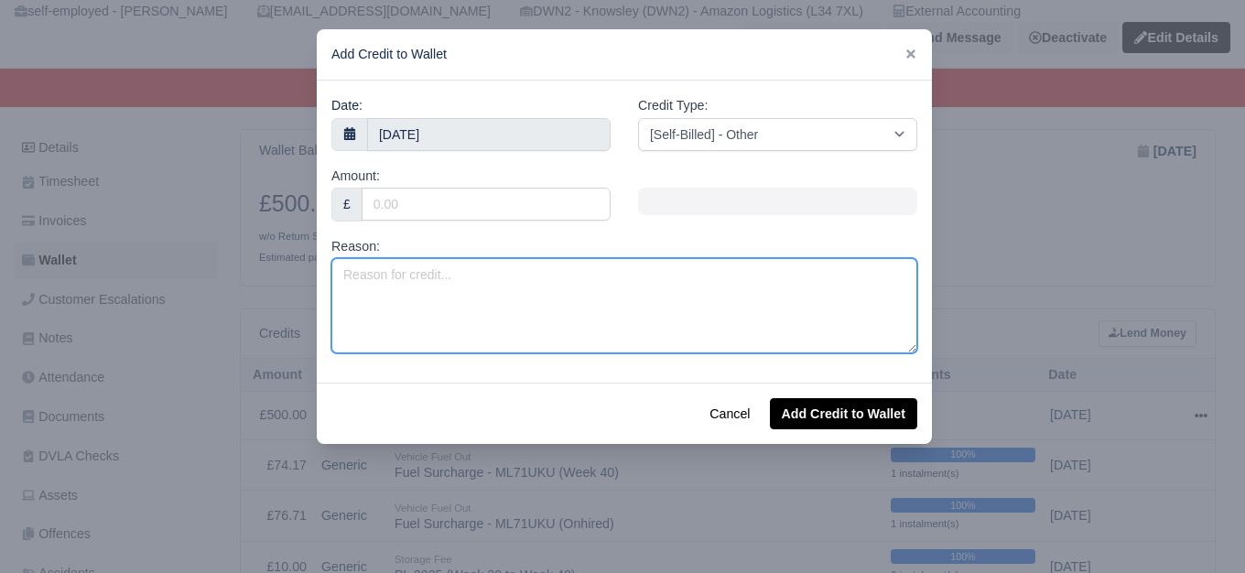
click at [490, 271] on textarea "Reason:" at bounding box center [624, 305] width 586 height 95
type textarea "Negative Invoice Week 41"
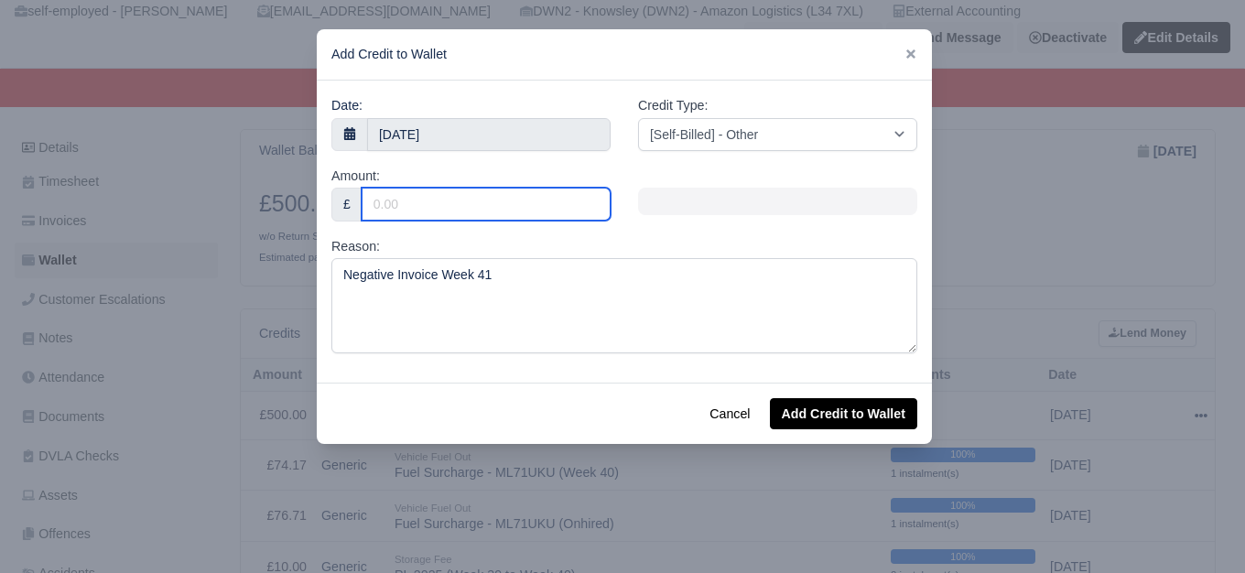
click at [451, 202] on input "Amount:" at bounding box center [486, 204] width 249 height 33
type input "71.43"
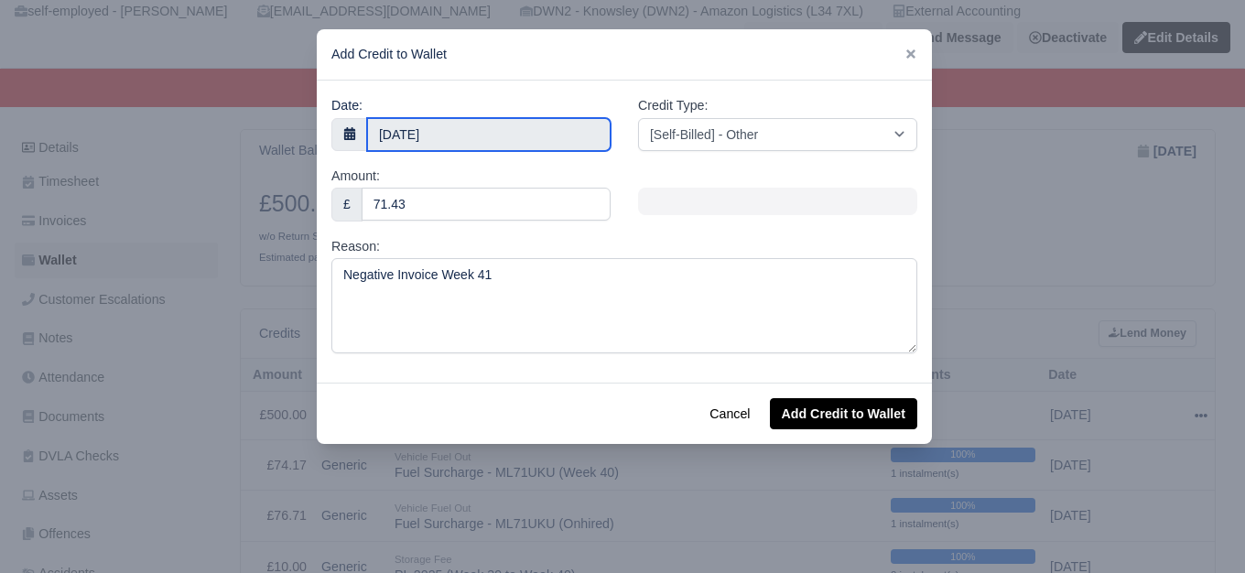
click at [446, 134] on body "WEB LOGISTIX LTD My Invoices Schedule Workforce Manpower Expiring Documents Lea…" at bounding box center [622, 133] width 1245 height 573
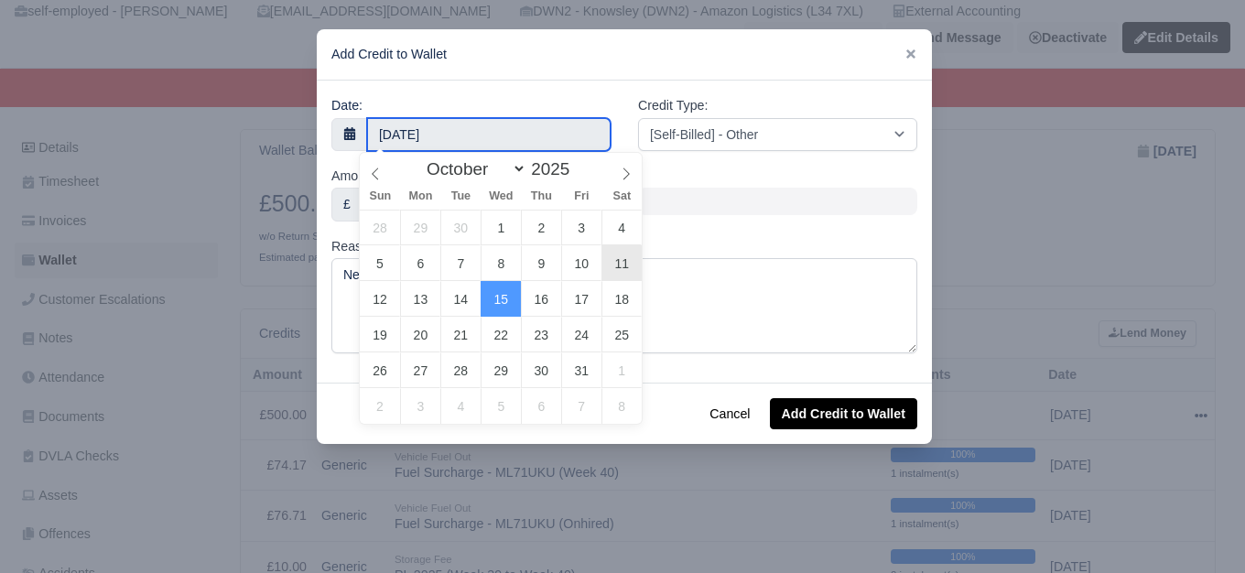
type input "11 October 2025"
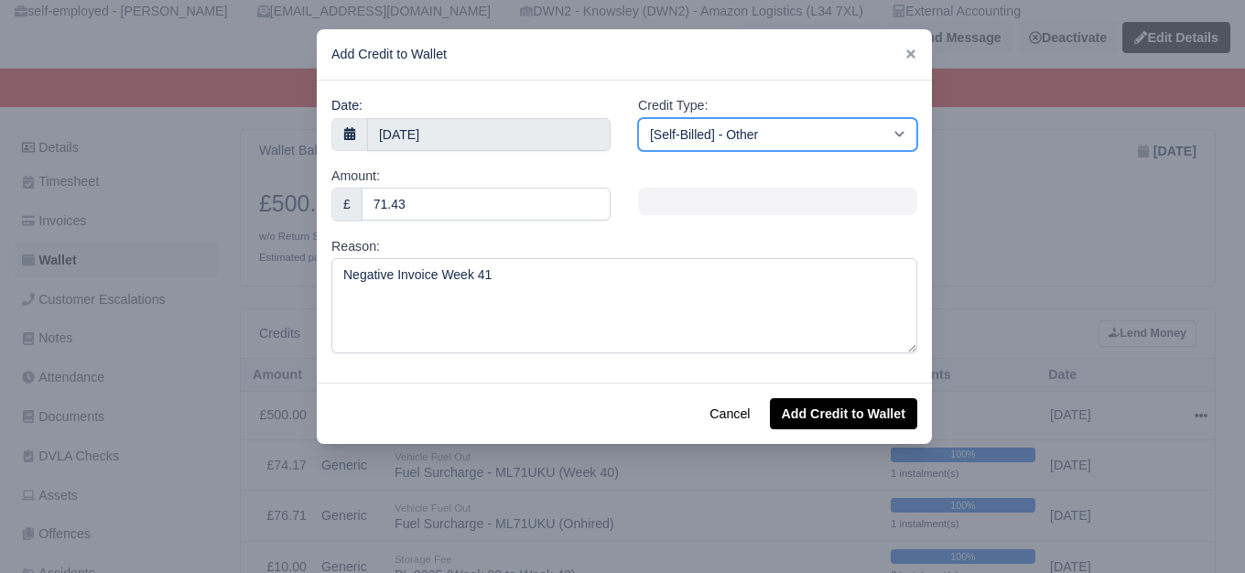
click at [675, 144] on select "[Self-Billed] - Other [Self-Billed] - Negative Invoice [Self-Billed] - Keychain…" at bounding box center [777, 134] width 279 height 33
click at [638, 118] on select "[Self-Billed] - Other [Self-Billed] - Negative Invoice [Self-Billed] - Keychain…" at bounding box center [777, 134] width 279 height 33
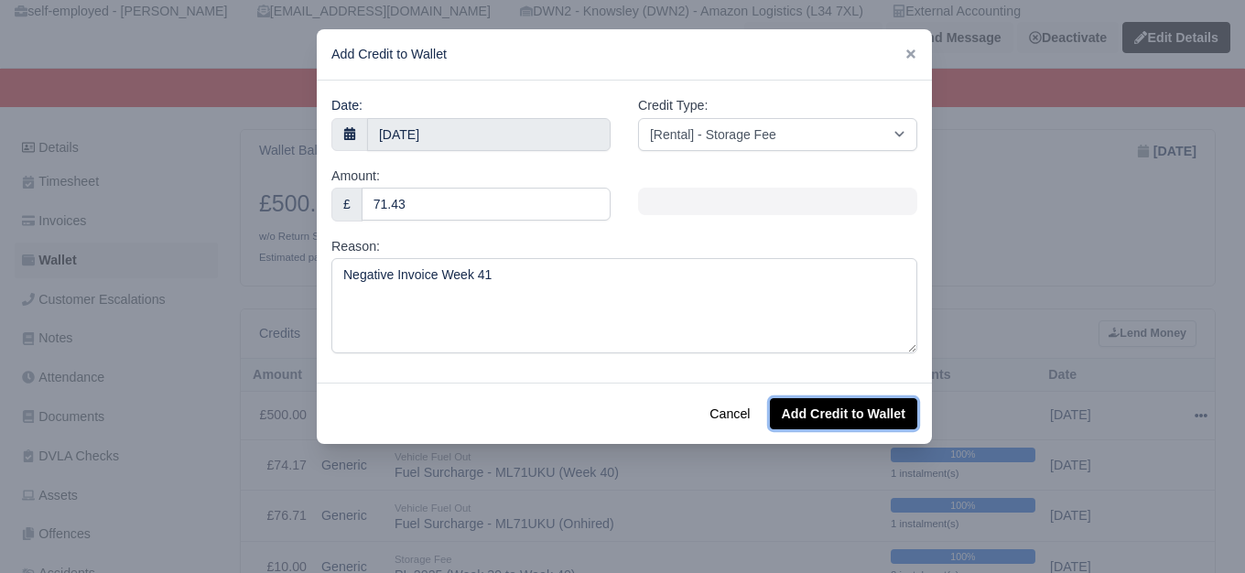
click at [856, 403] on button "Add Credit to Wallet" at bounding box center [843, 413] width 147 height 31
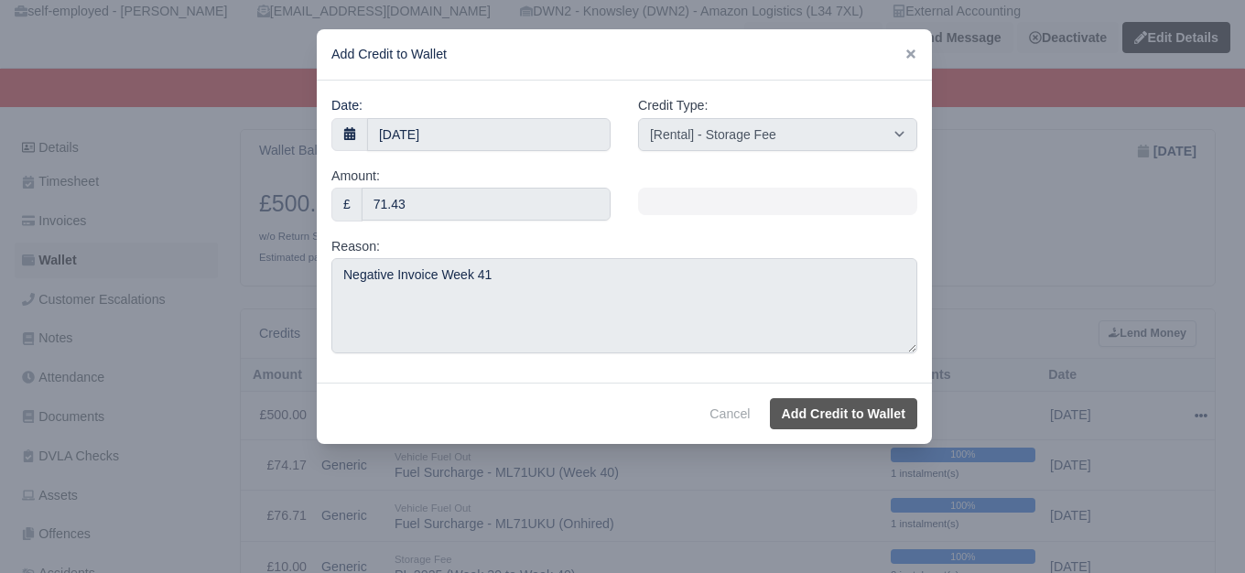
select select "other"
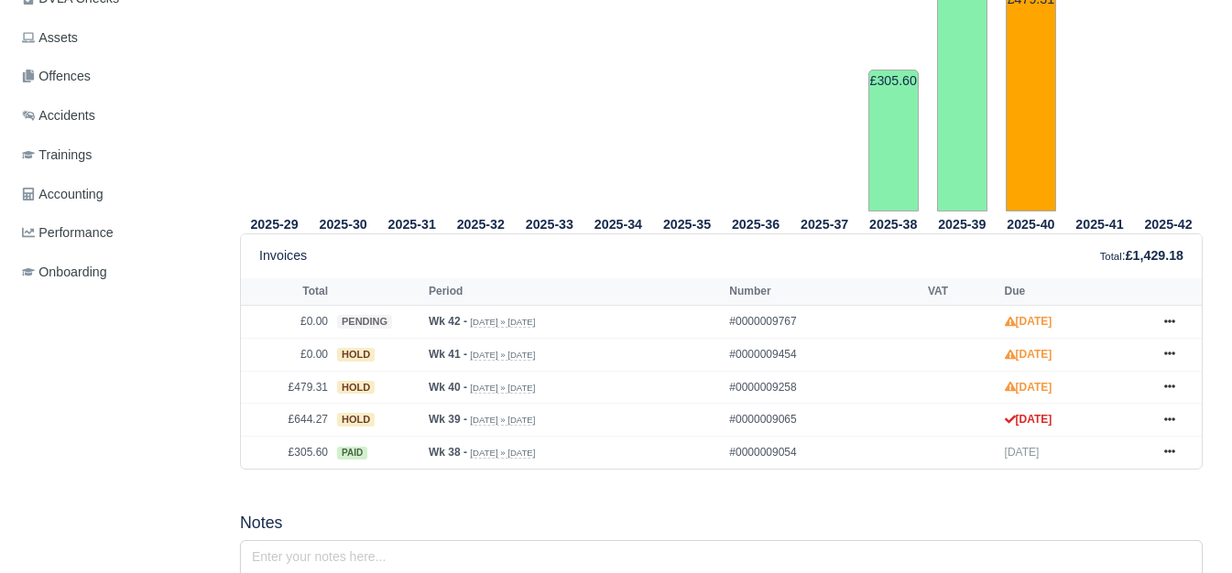
scroll to position [153, 0]
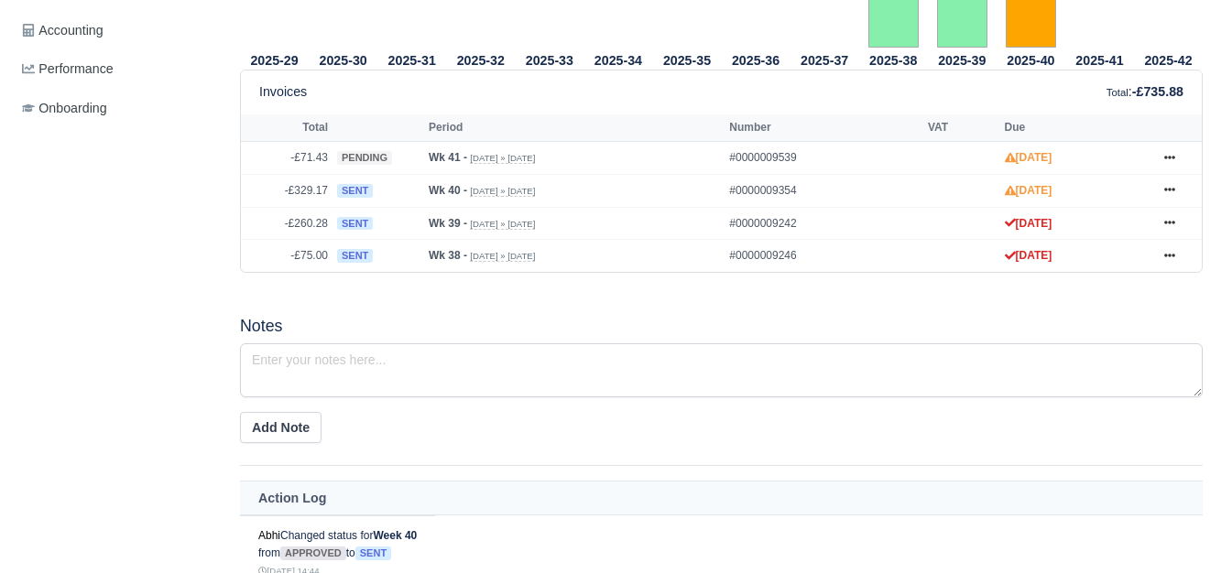
scroll to position [775, 0]
drag, startPoint x: 292, startPoint y: 233, endPoint x: 325, endPoint y: 240, distance: 33.8
click at [325, 240] on td "-£260.28" at bounding box center [287, 223] width 92 height 33
copy td "260.28"
drag, startPoint x: 298, startPoint y: 191, endPoint x: 328, endPoint y: 194, distance: 30.3
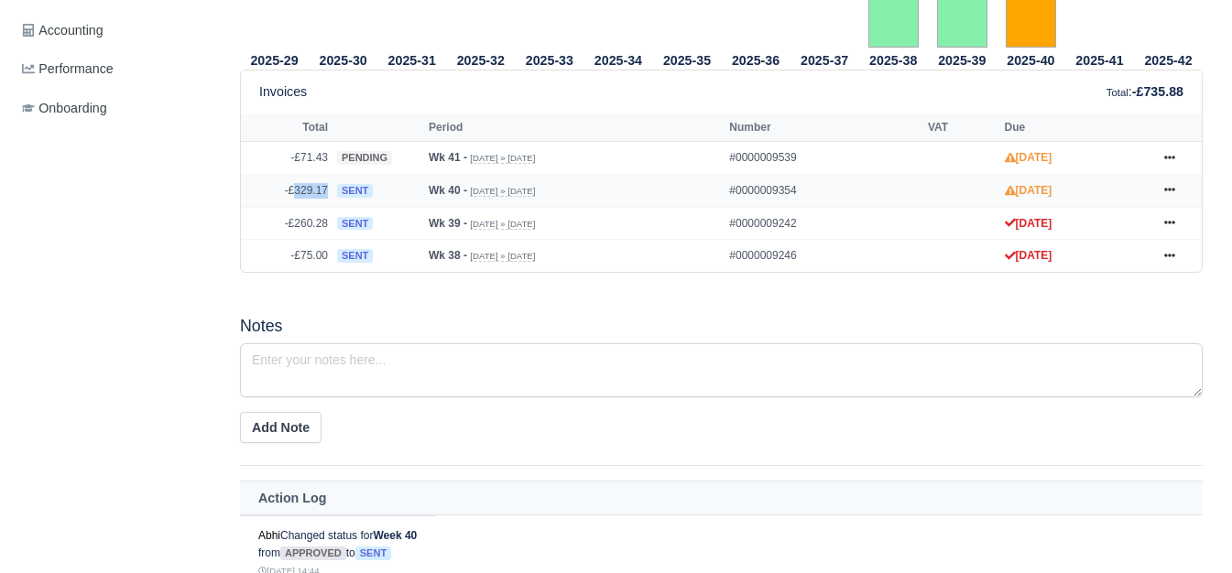
click at [328, 194] on td "-£329.17" at bounding box center [287, 190] width 92 height 33
copy td "329.17"
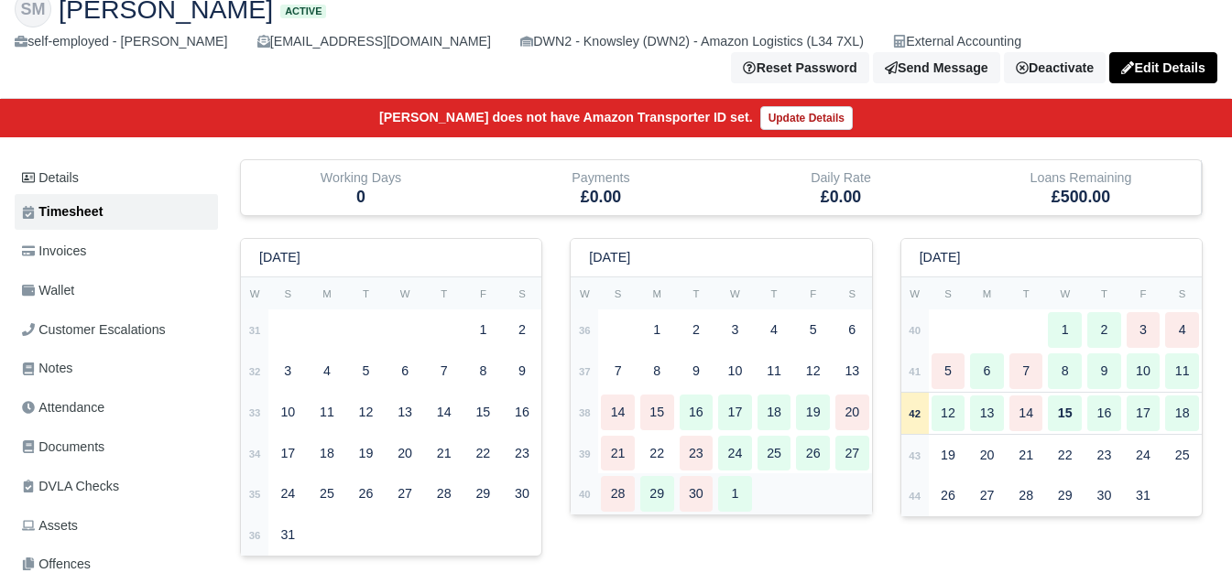
scroll to position [305, 0]
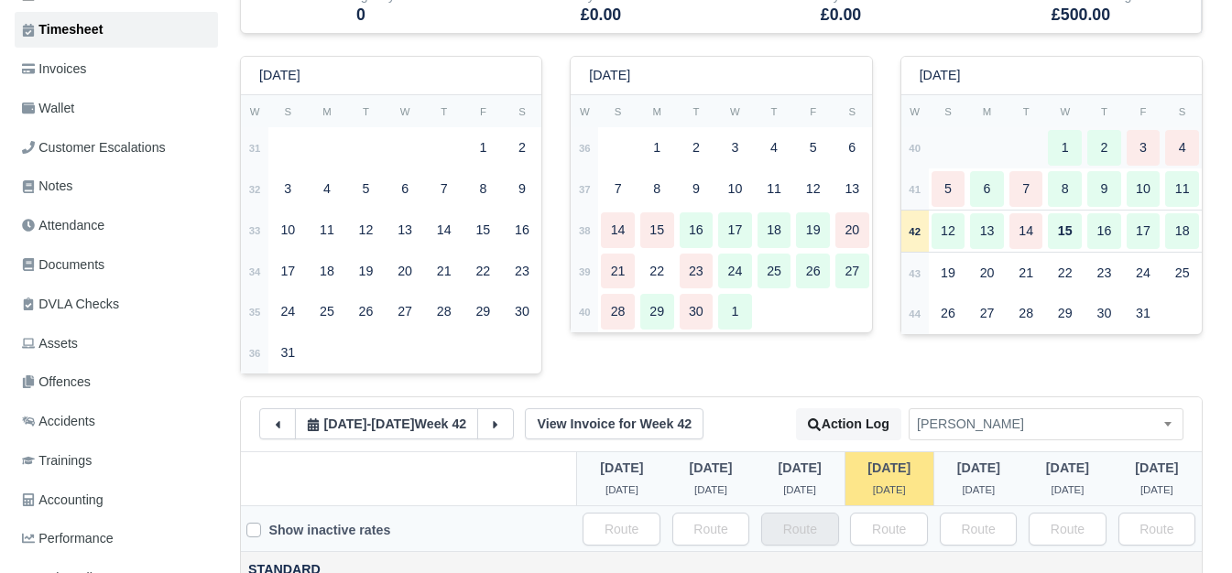
click at [923, 164] on td "40" at bounding box center [914, 147] width 27 height 41
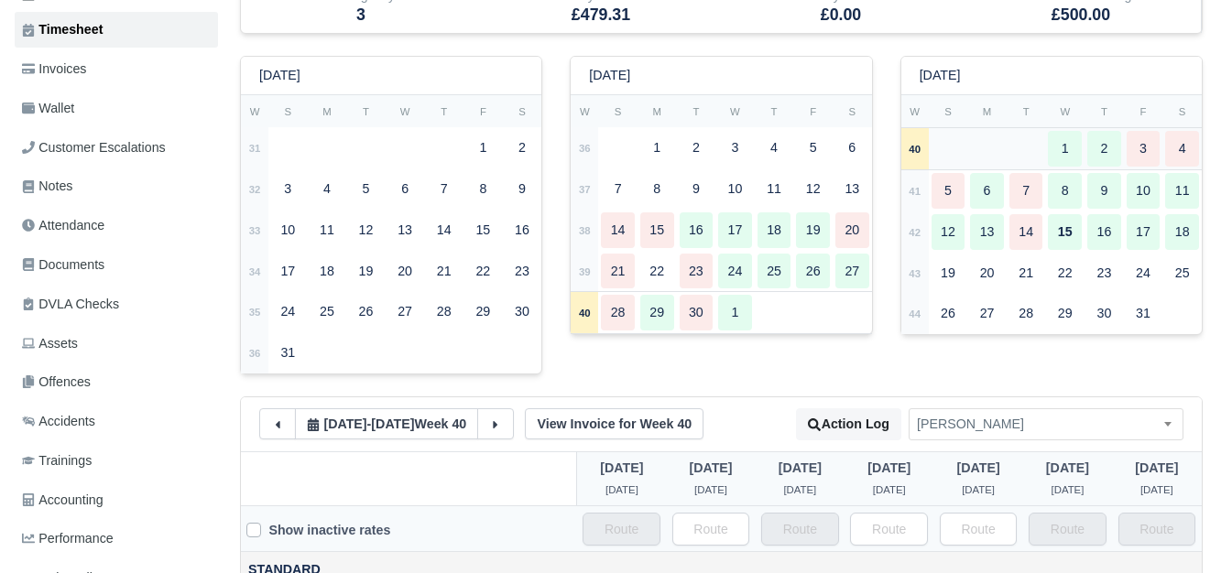
type input "51"
type input "50"
type input "35"
type input "1"
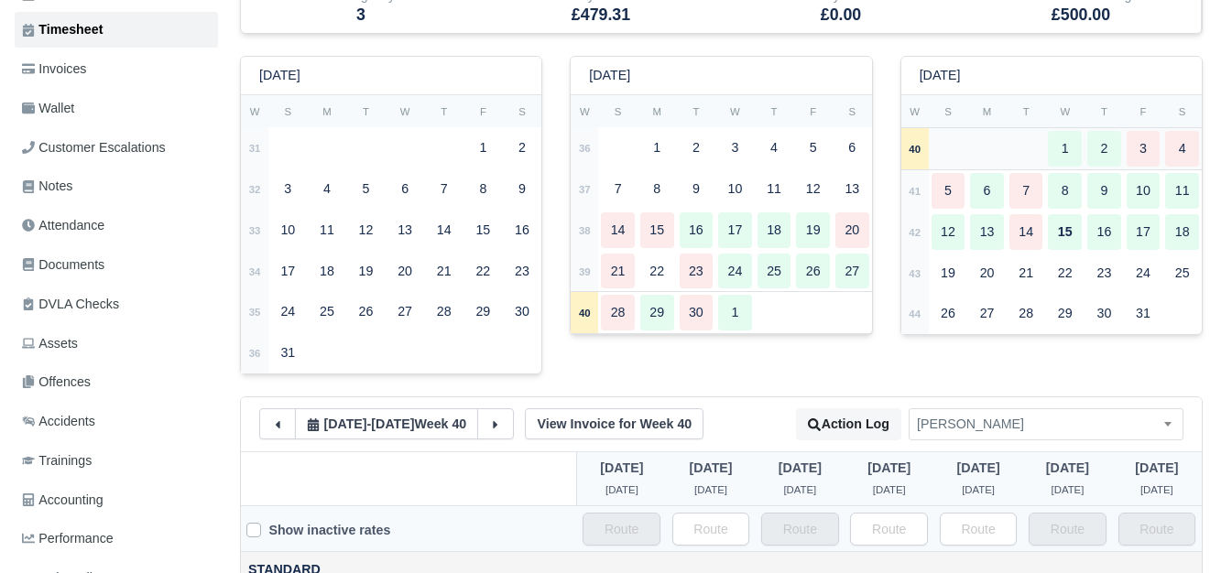
type input "1"
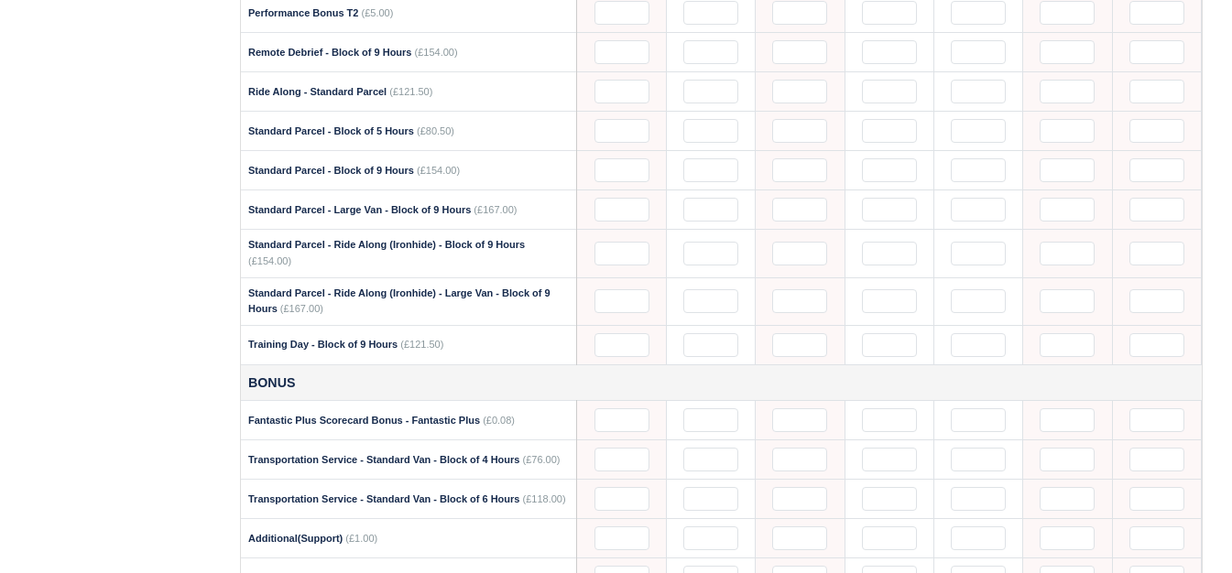
scroll to position [2645, 0]
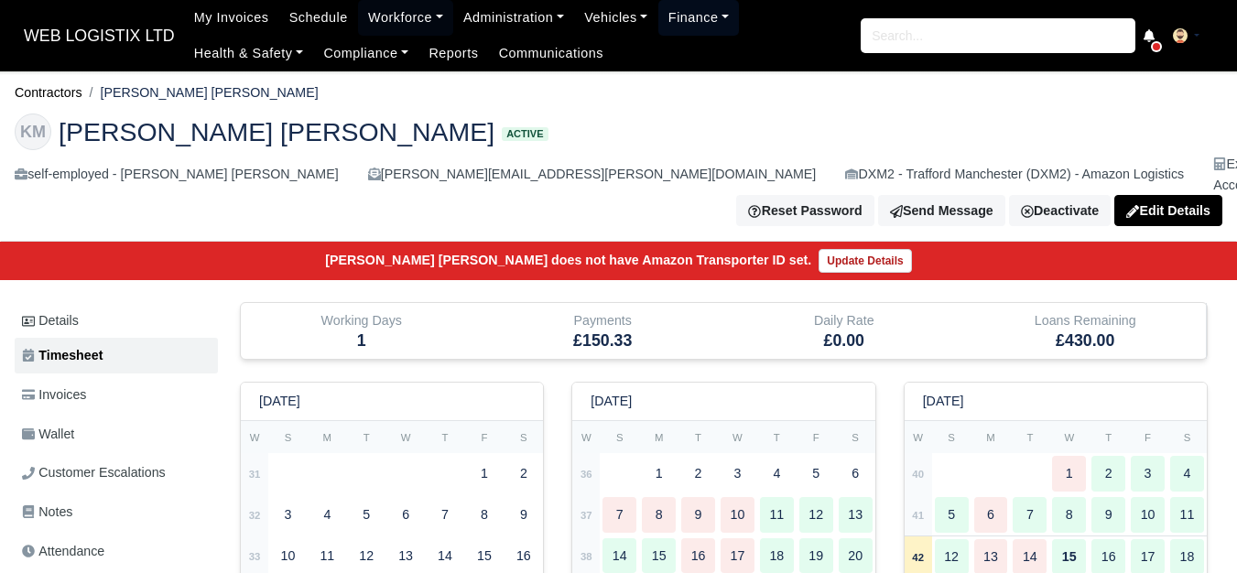
click at [658, 12] on link "Finance" at bounding box center [698, 18] width 81 height 36
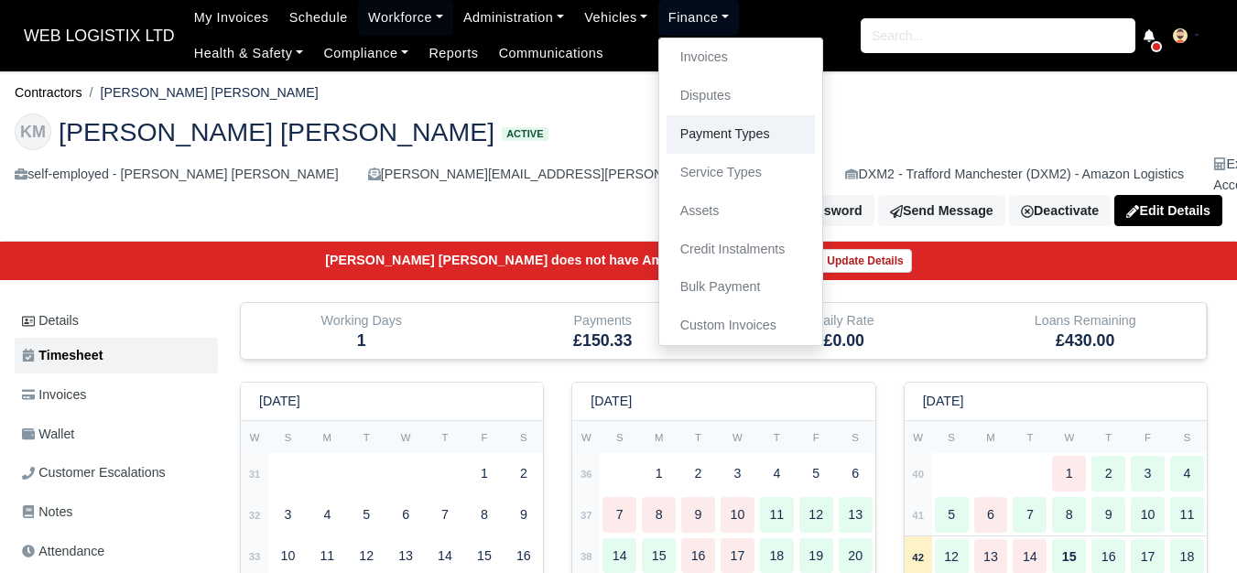
click at [705, 137] on link "Payment Types" at bounding box center [741, 134] width 148 height 38
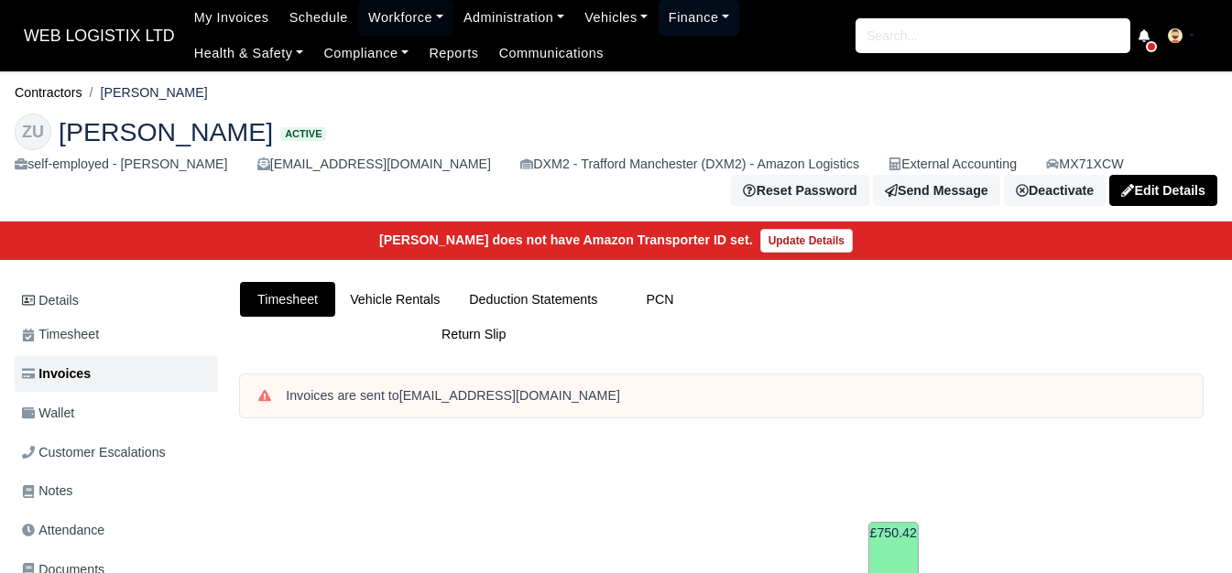
click at [673, 10] on link "Finance" at bounding box center [698, 18] width 81 height 36
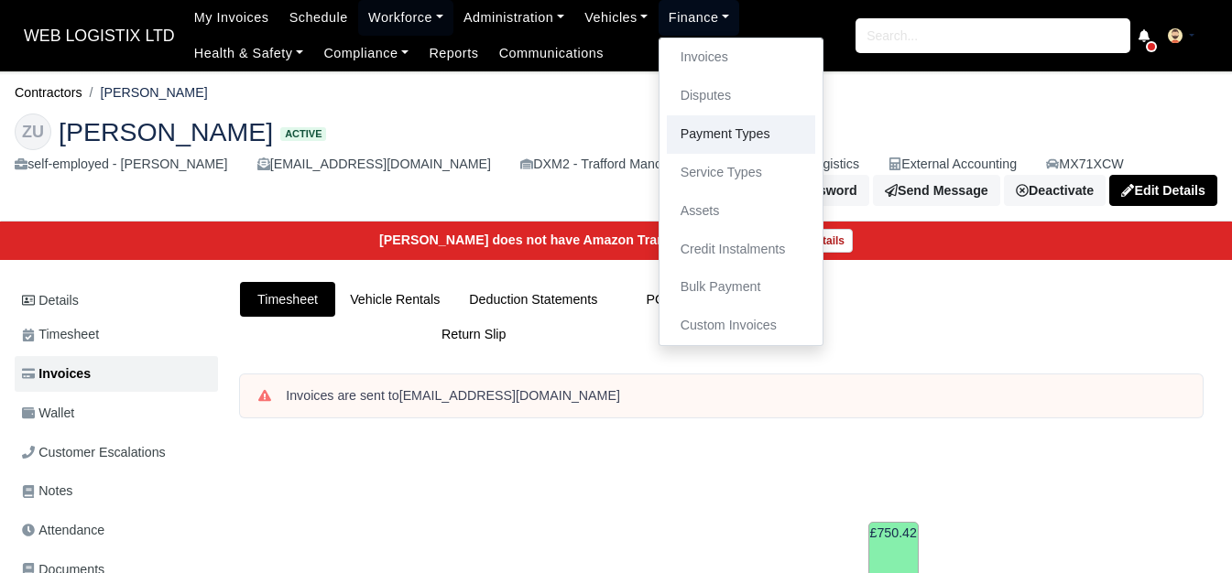
click at [681, 151] on link "Payment Types" at bounding box center [741, 134] width 148 height 38
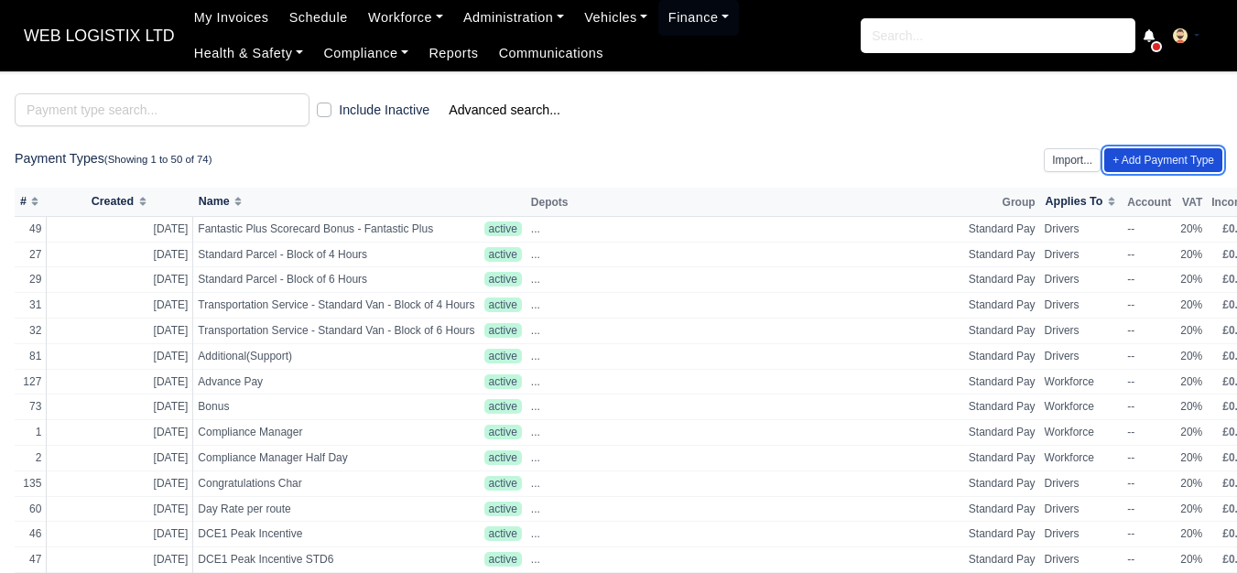
click at [1172, 163] on link "+ Add Payment Type" at bounding box center [1163, 160] width 118 height 24
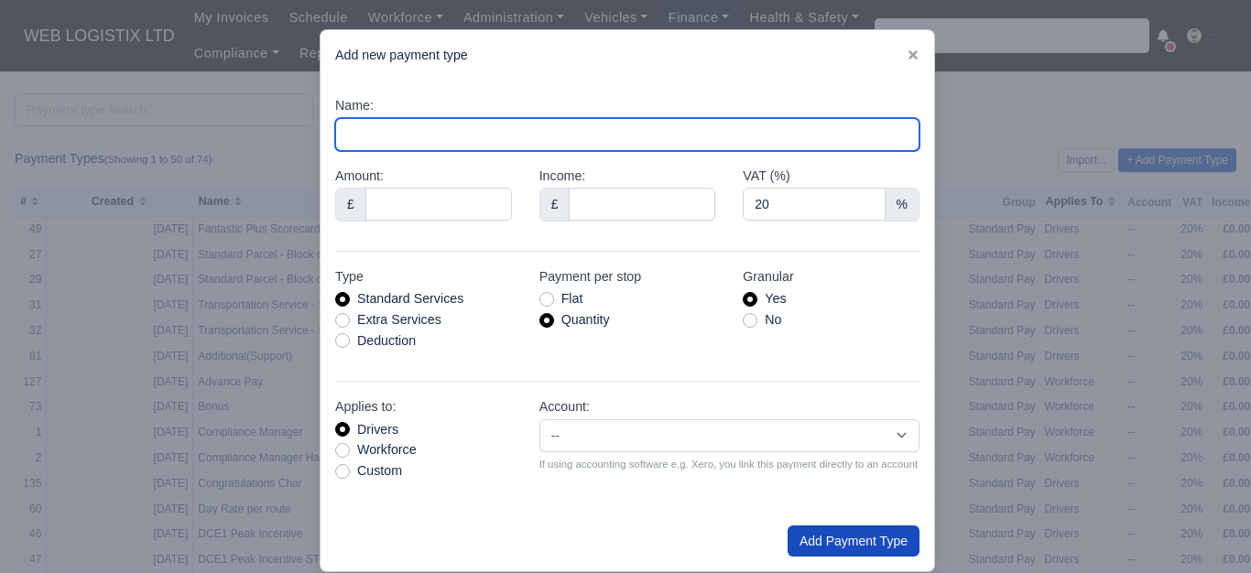
click at [387, 138] on input "Name:" at bounding box center [627, 134] width 584 height 33
paste input "Week 28 Wages"
drag, startPoint x: 375, startPoint y: 129, endPoint x: 388, endPoint y: 133, distance: 13.3
click at [388, 133] on input "Week 28 Wages" at bounding box center [627, 134] width 584 height 33
type input "Week 35 Wages"
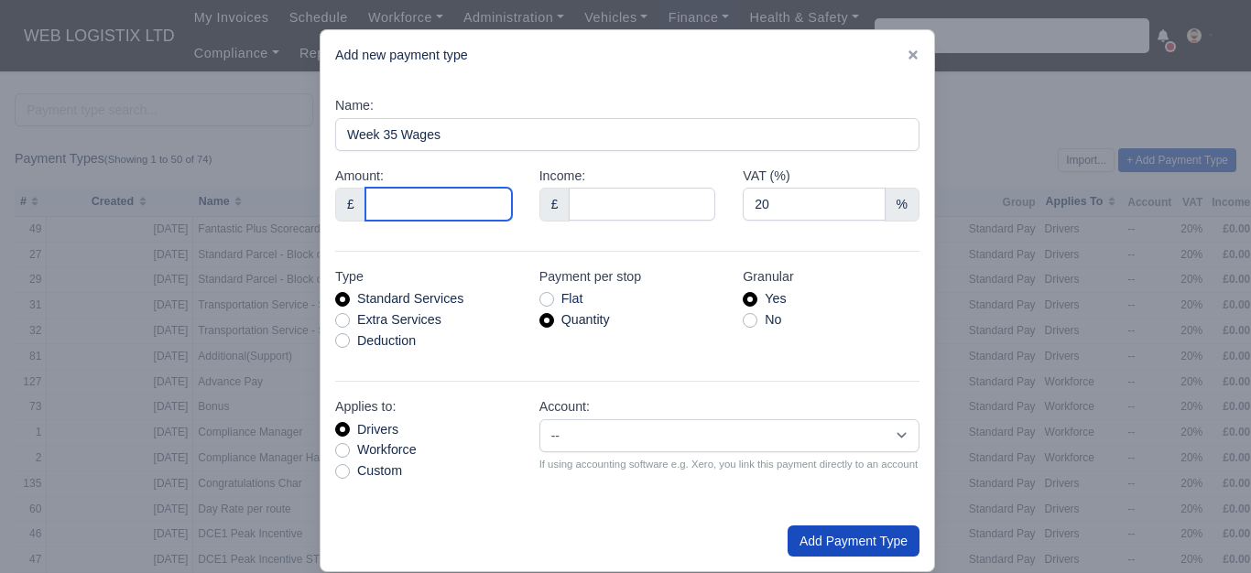
click at [404, 196] on input "Amount:" at bounding box center [438, 204] width 147 height 33
type input "1"
click at [396, 323] on label "Extra Services" at bounding box center [399, 320] width 84 height 21
click at [350, 323] on input "Extra Services" at bounding box center [342, 317] width 15 height 15
radio input "true"
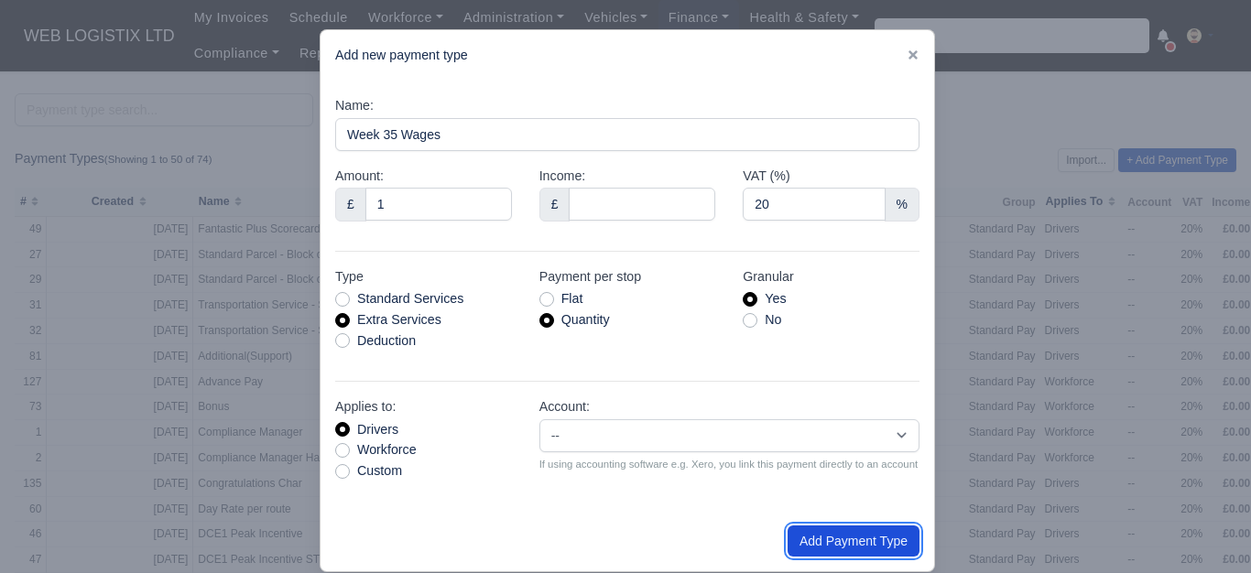
click at [820, 540] on button "Add Payment Type" at bounding box center [853, 541] width 132 height 31
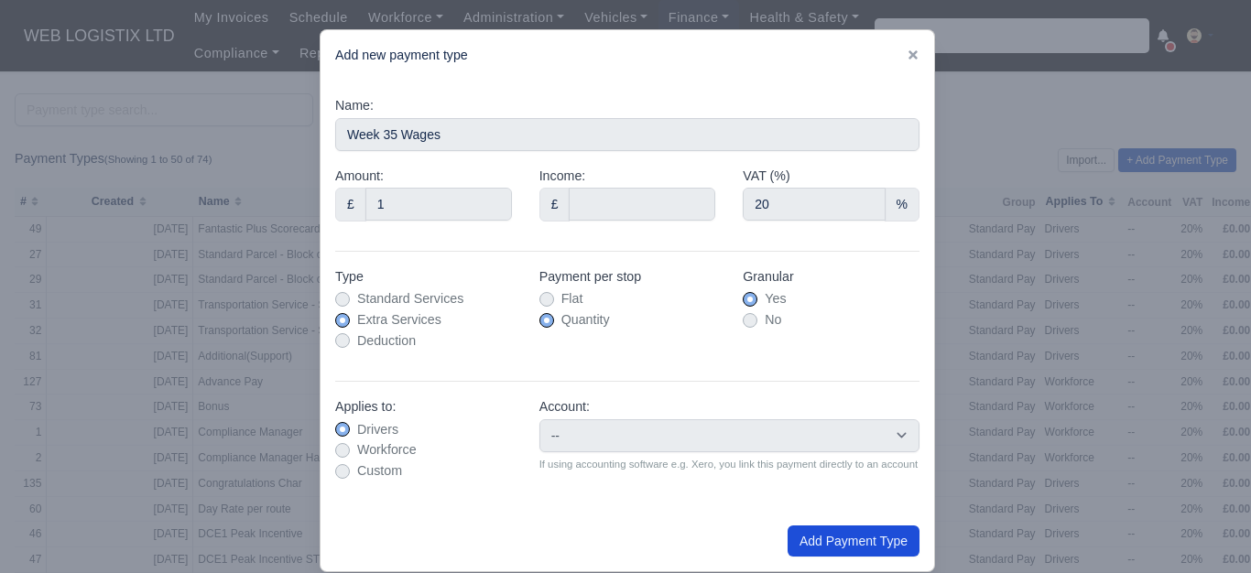
type input "0"
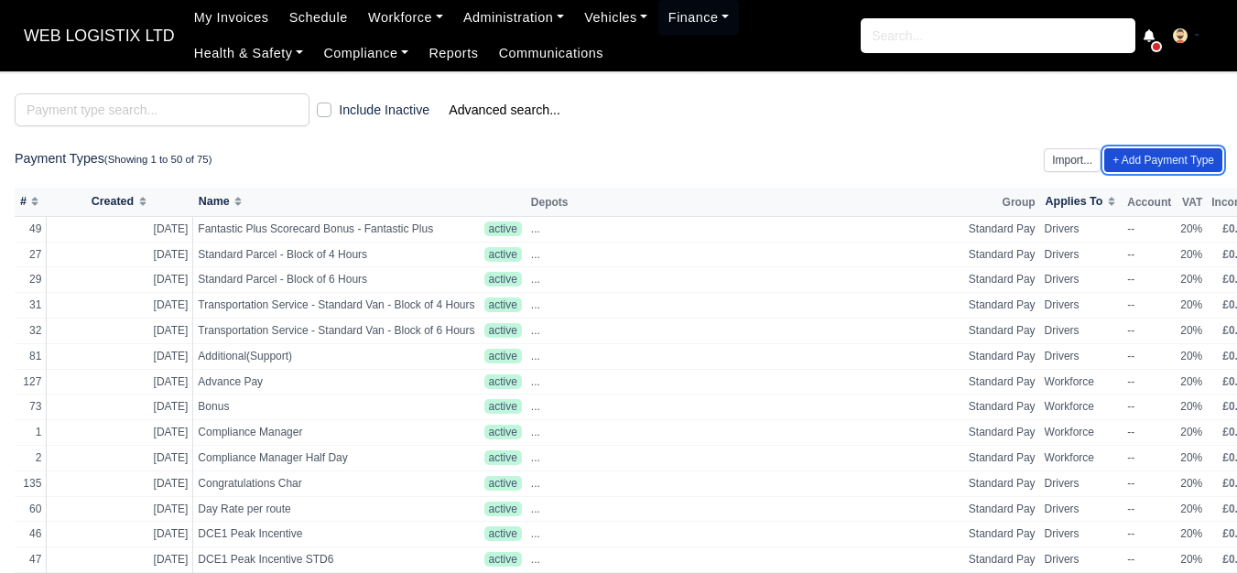
click at [1144, 153] on link "+ Add Payment Type" at bounding box center [1163, 160] width 118 height 24
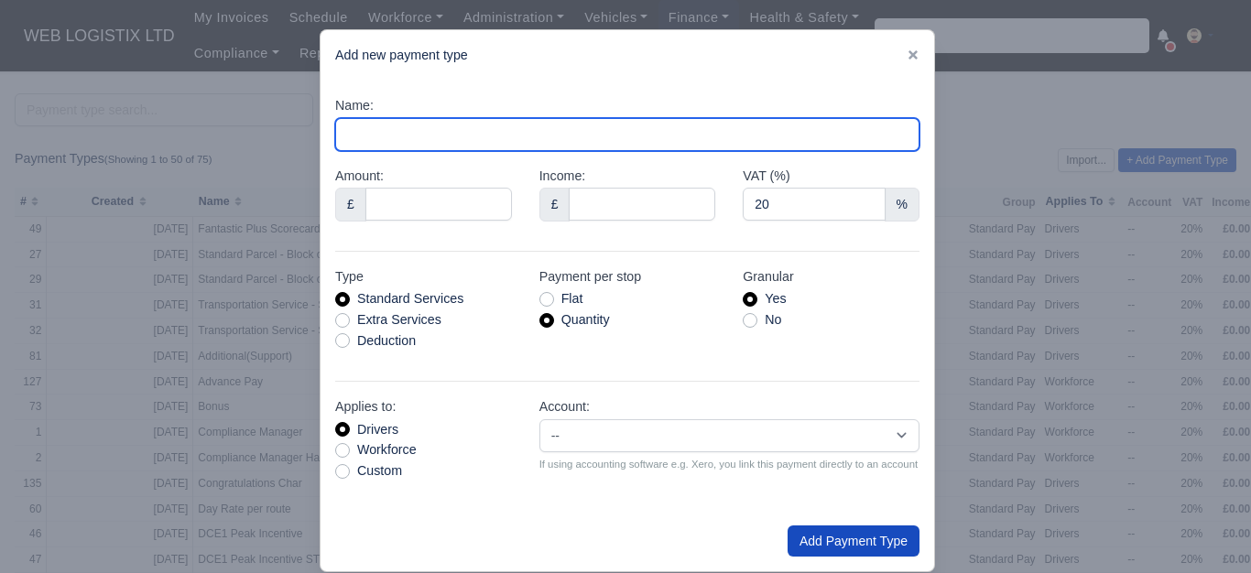
click at [368, 138] on input "Name:" at bounding box center [627, 134] width 584 height 33
paste input "Week 28 Wages"
drag, startPoint x: 374, startPoint y: 134, endPoint x: 390, endPoint y: 136, distance: 16.6
click at [390, 136] on input "Week 28 Wages" at bounding box center [627, 134] width 584 height 33
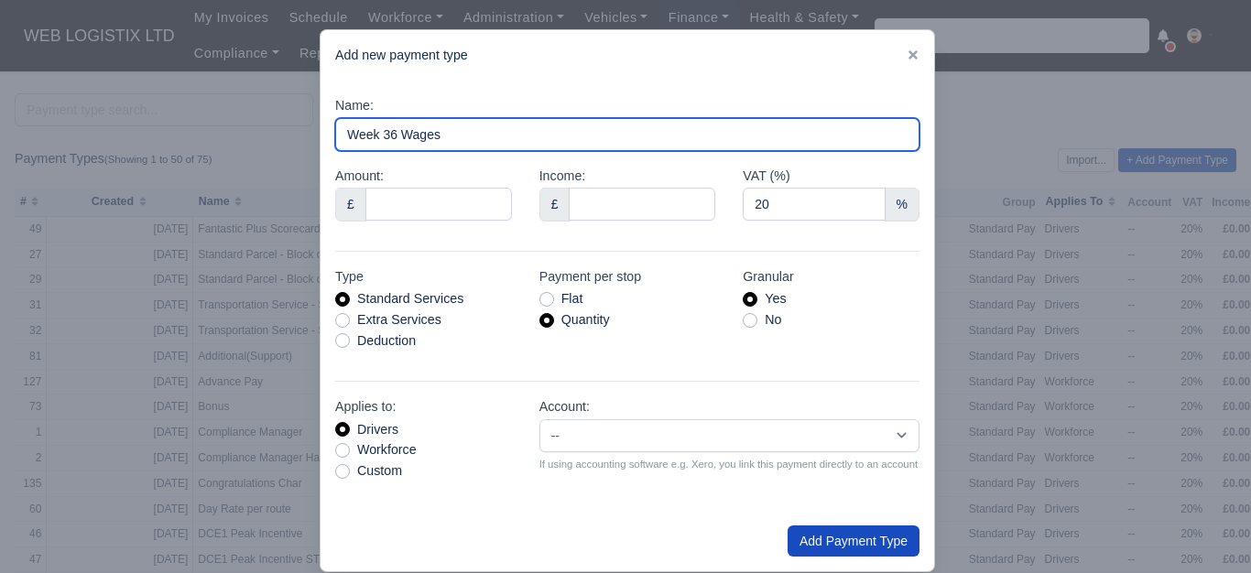
type input "Week 36 Wages"
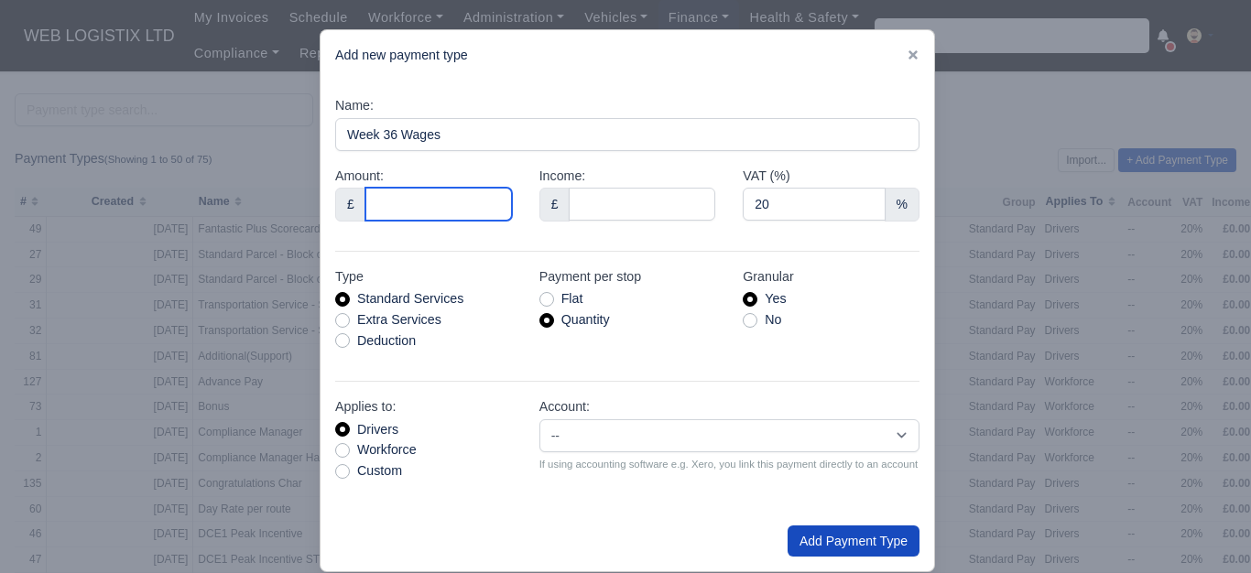
click at [408, 210] on input "Amount:" at bounding box center [438, 204] width 147 height 33
type input "1"
click at [365, 318] on label "Extra Services" at bounding box center [399, 320] width 84 height 21
click at [350, 318] on input "Extra Services" at bounding box center [342, 317] width 15 height 15
radio input "true"
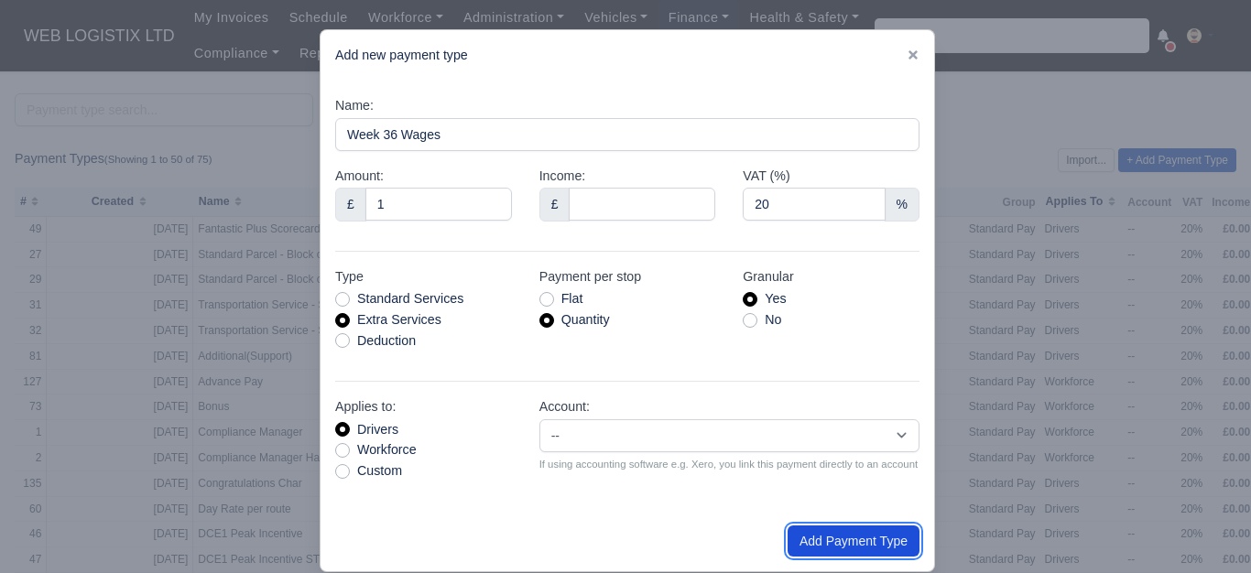
click at [881, 534] on button "Add Payment Type" at bounding box center [853, 541] width 132 height 31
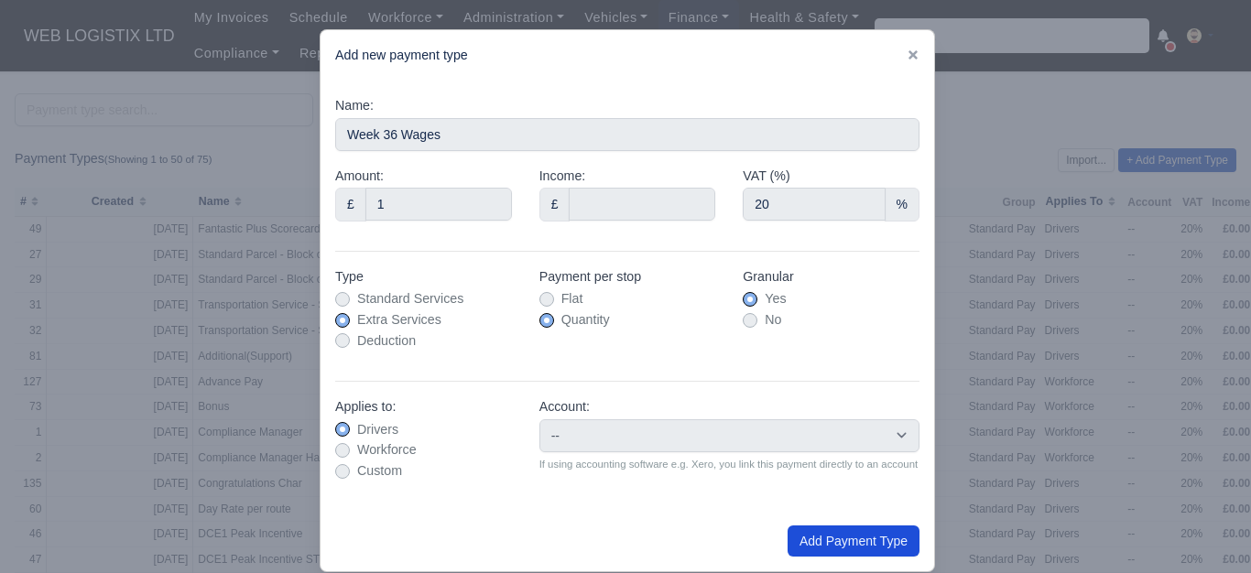
type input "0"
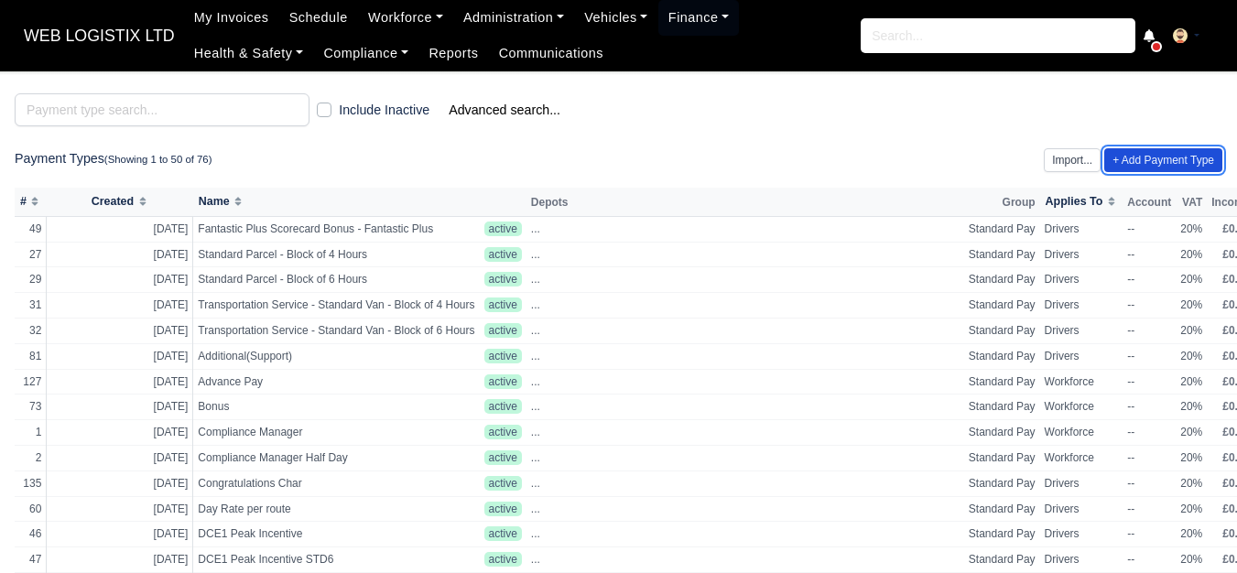
click at [1157, 162] on link "+ Add Payment Type" at bounding box center [1163, 160] width 118 height 24
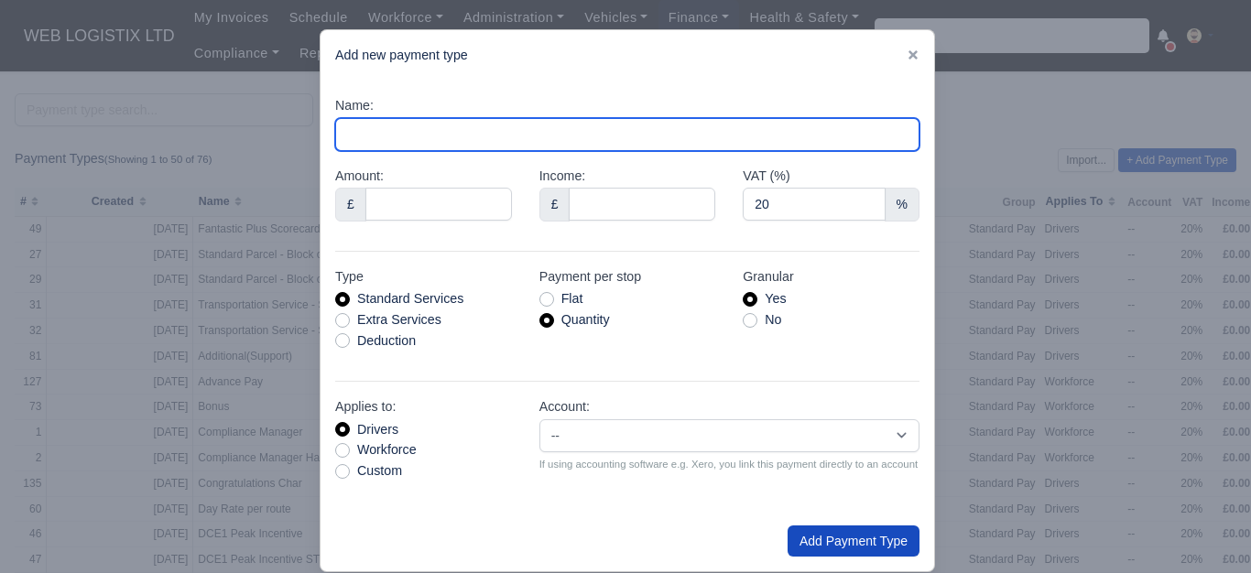
click at [410, 123] on input "Name:" at bounding box center [627, 134] width 584 height 33
paste input "Week 28 Wages"
click at [387, 136] on input "Week 28 Wages" at bounding box center [627, 134] width 584 height 33
type input "Week 37 Wages"
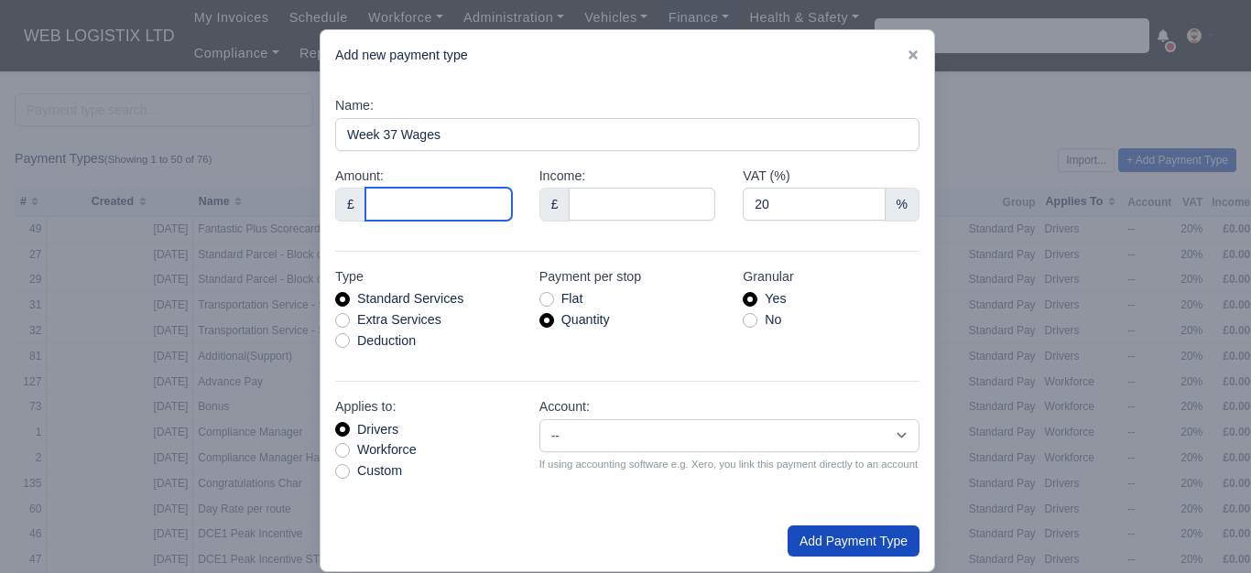
click at [394, 190] on input "Amount:" at bounding box center [438, 204] width 147 height 33
type input "1"
click at [387, 320] on label "Extra Services" at bounding box center [399, 320] width 84 height 21
click at [350, 320] on input "Extra Services" at bounding box center [342, 317] width 15 height 15
radio input "true"
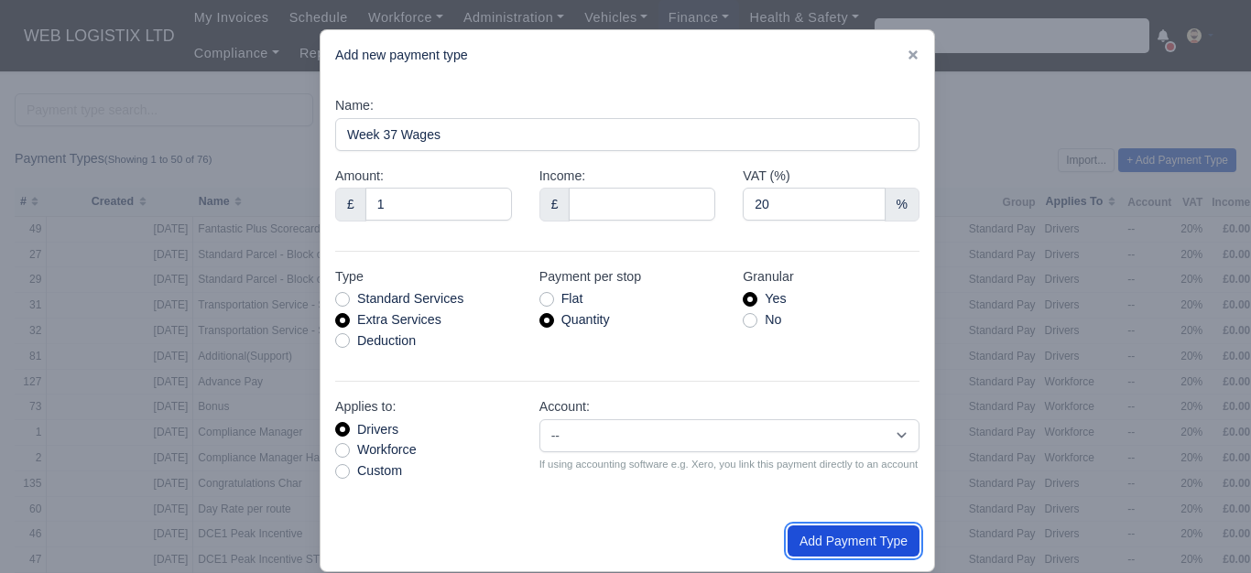
click at [822, 549] on button "Add Payment Type" at bounding box center [853, 541] width 132 height 31
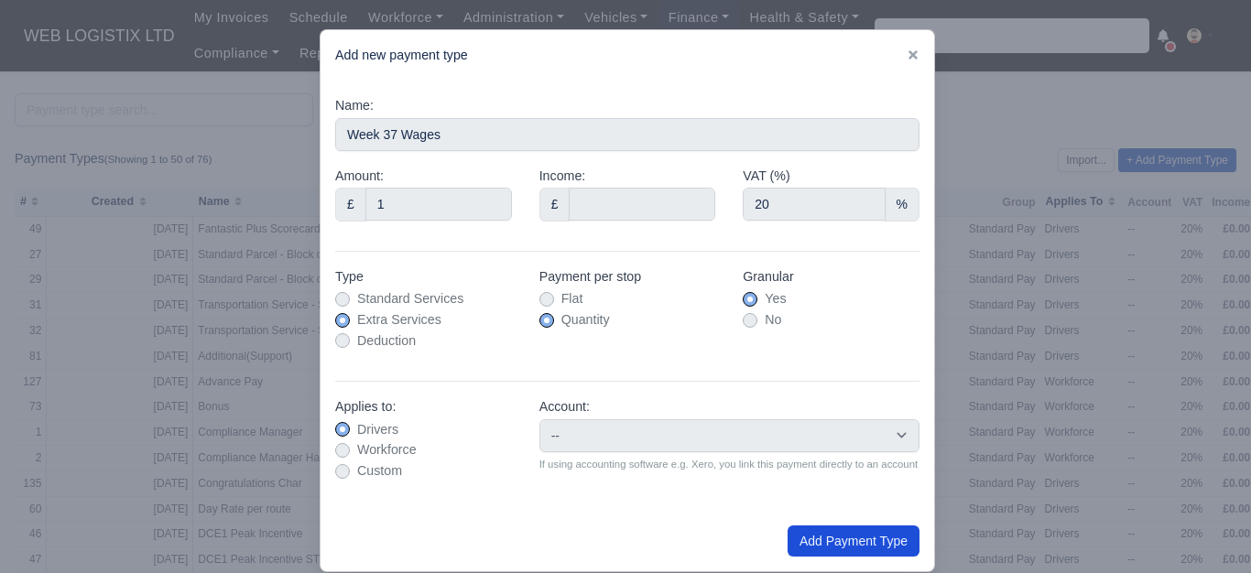
type input "0"
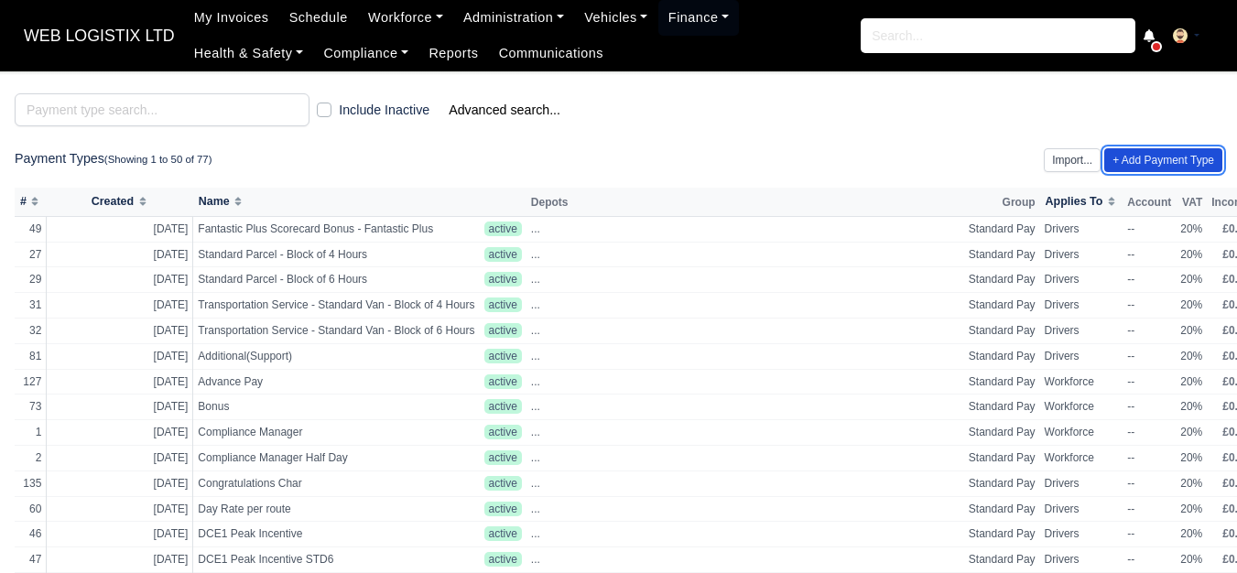
click at [1152, 164] on link "+ Add Payment Type" at bounding box center [1163, 160] width 118 height 24
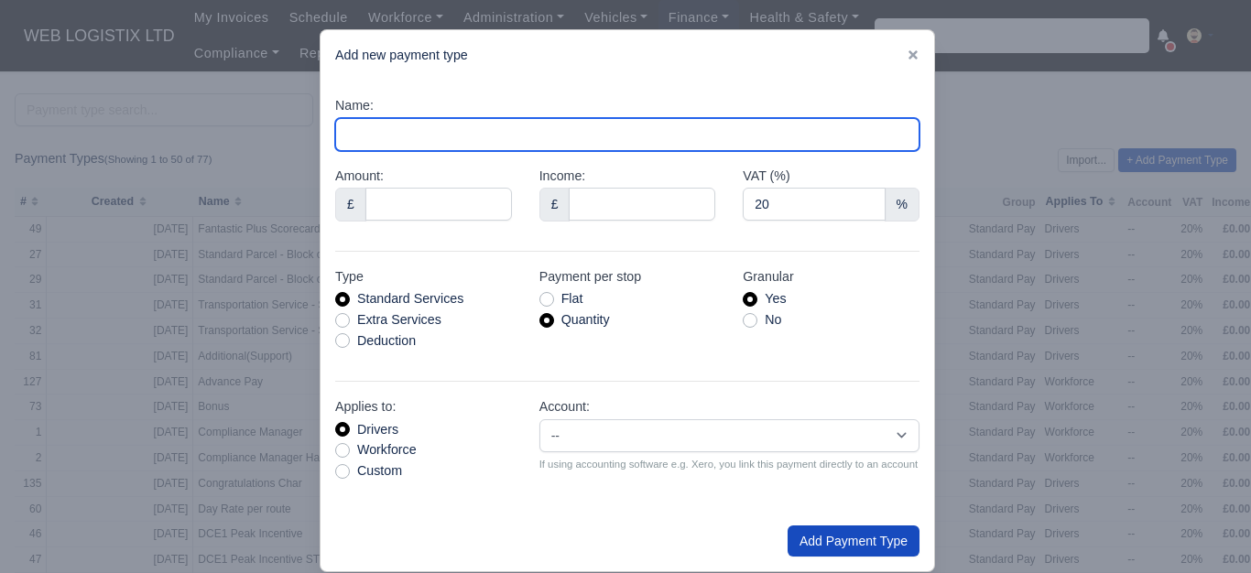
click at [407, 132] on input "Name:" at bounding box center [627, 134] width 584 height 33
paste input "Week 28 Wages"
drag, startPoint x: 375, startPoint y: 131, endPoint x: 387, endPoint y: 133, distance: 12.0
click at [387, 133] on input "Week 28 Wages" at bounding box center [627, 134] width 584 height 33
type input "Week 38 Wages"
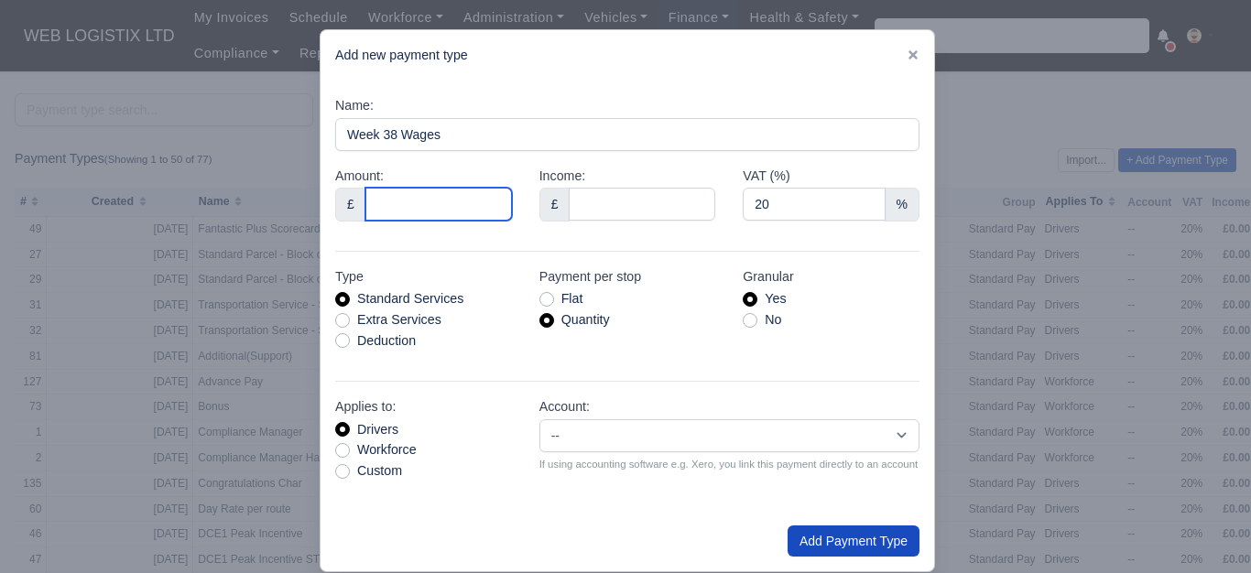
click at [424, 193] on input "Amount:" at bounding box center [438, 204] width 147 height 33
type input "1"
click at [343, 321] on div "Extra Services" at bounding box center [423, 320] width 177 height 21
click at [364, 320] on label "Extra Services" at bounding box center [399, 320] width 84 height 21
click at [350, 320] on input "Extra Services" at bounding box center [342, 317] width 15 height 15
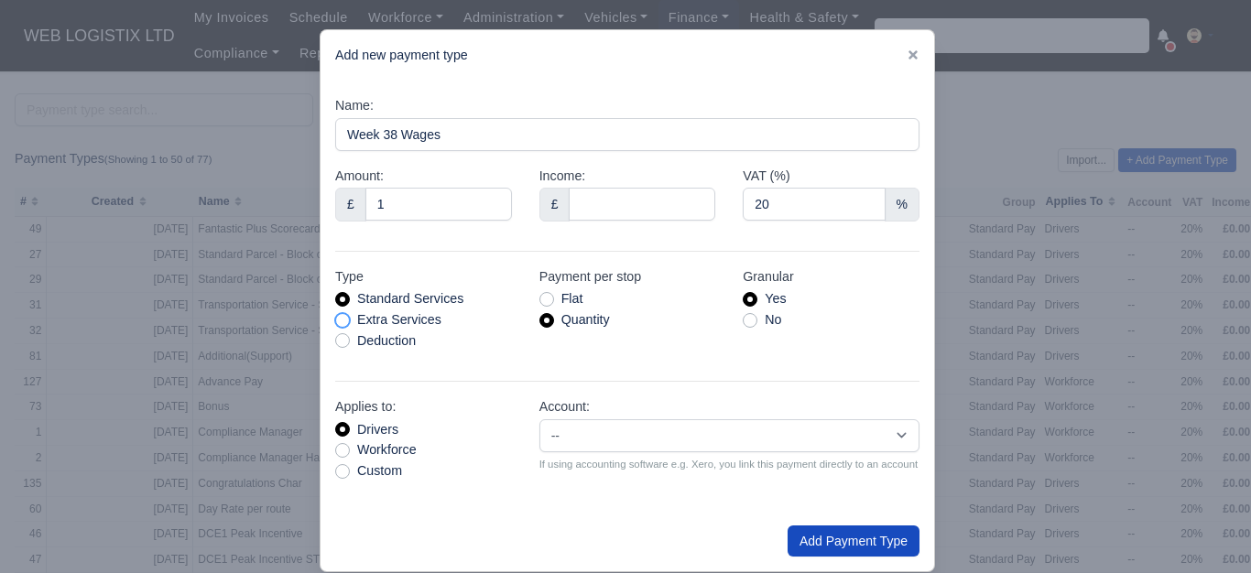
radio input "true"
click at [808, 535] on button "Add Payment Type" at bounding box center [853, 541] width 132 height 31
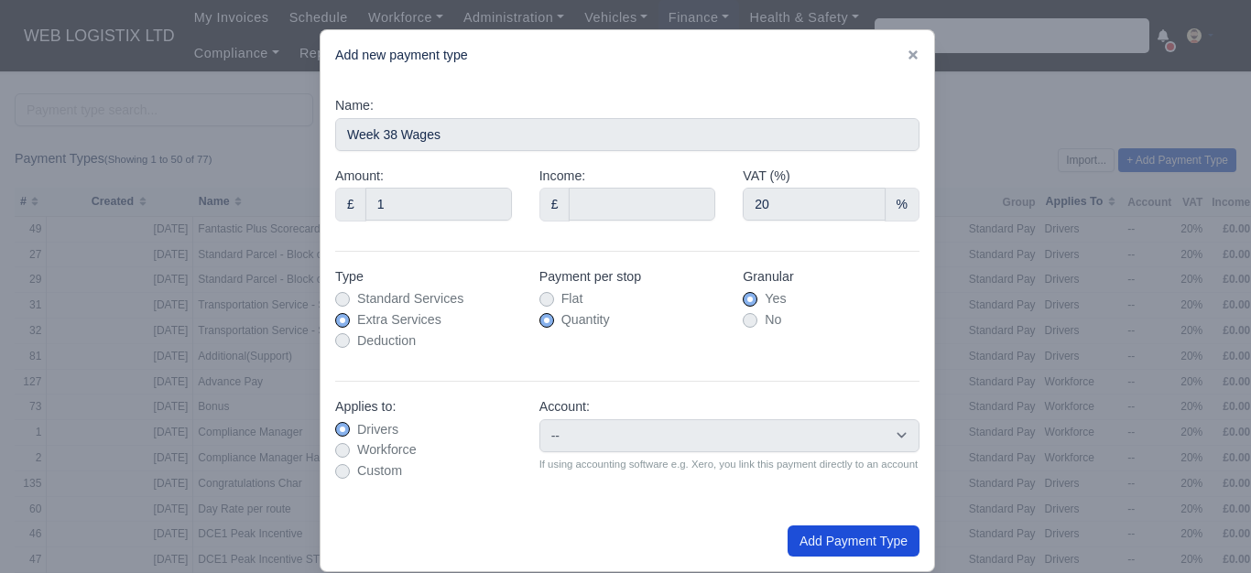
type input "0"
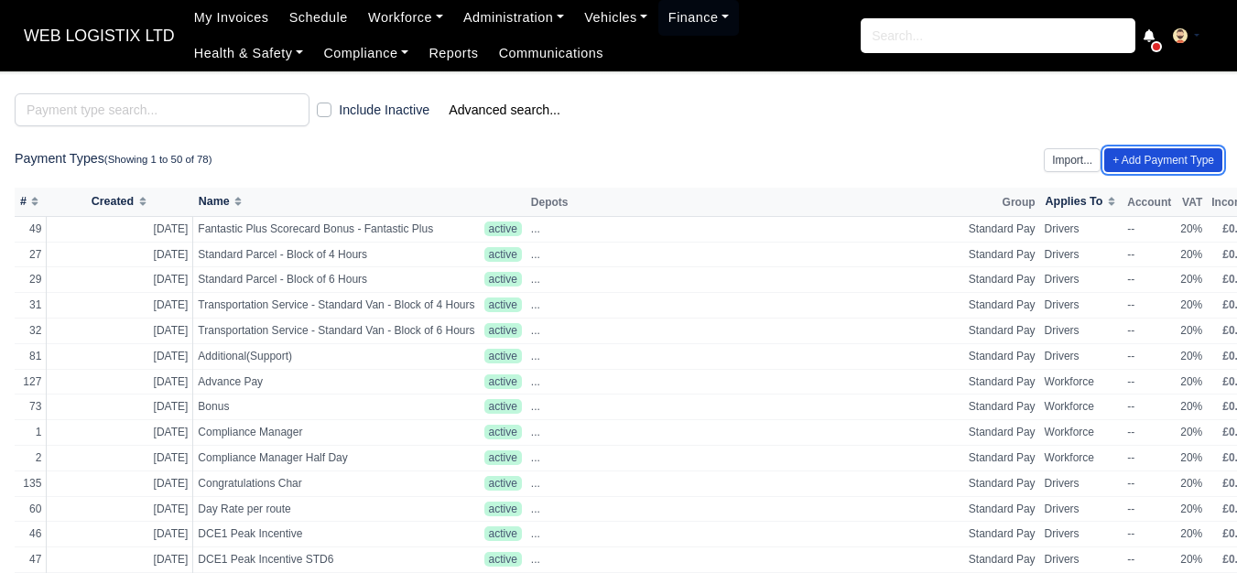
click at [1130, 166] on link "+ Add Payment Type" at bounding box center [1163, 160] width 118 height 24
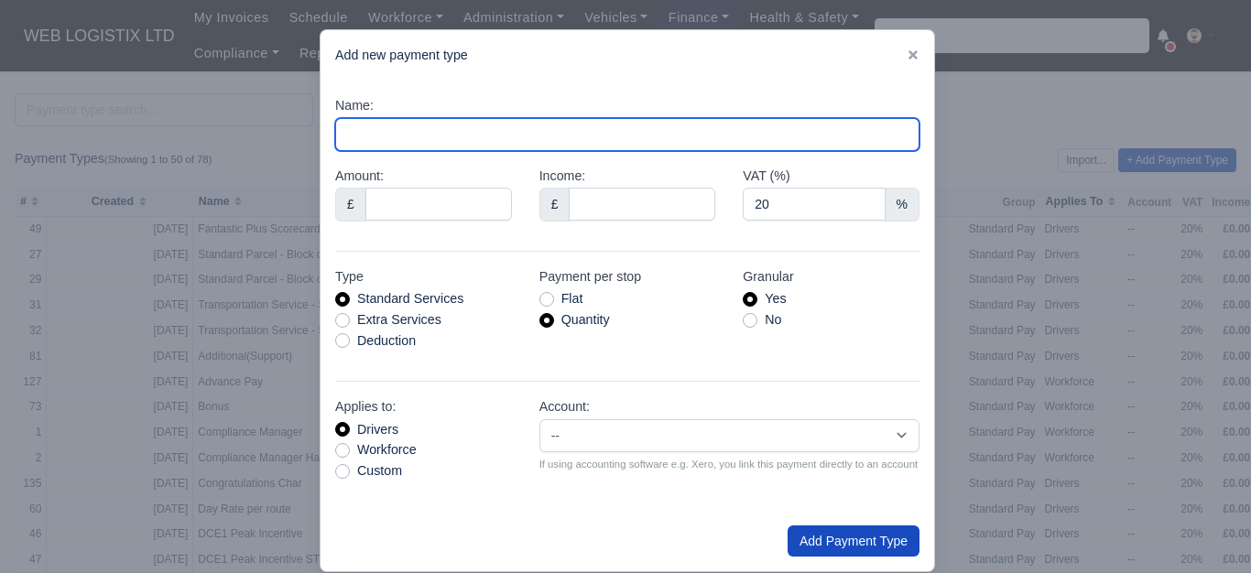
click at [475, 138] on input "Name:" at bounding box center [627, 134] width 584 height 33
paste input "Week 28 Wages"
drag, startPoint x: 375, startPoint y: 133, endPoint x: 386, endPoint y: 133, distance: 10.1
click at [386, 133] on input "Week 28 Wages" at bounding box center [627, 134] width 584 height 33
type input "Week 39 Wages"
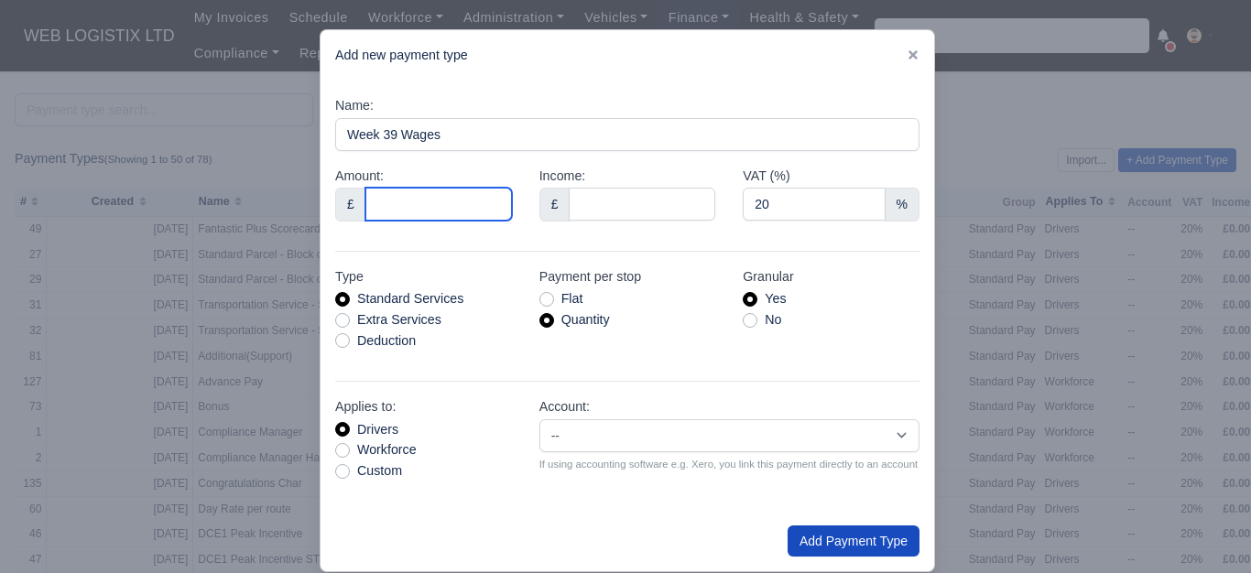
click at [410, 202] on input "Amount:" at bounding box center [438, 204] width 147 height 33
type input "1"
click at [418, 330] on label "Extra Services" at bounding box center [399, 320] width 84 height 21
click at [350, 324] on input "Extra Services" at bounding box center [342, 317] width 15 height 15
radio input "true"
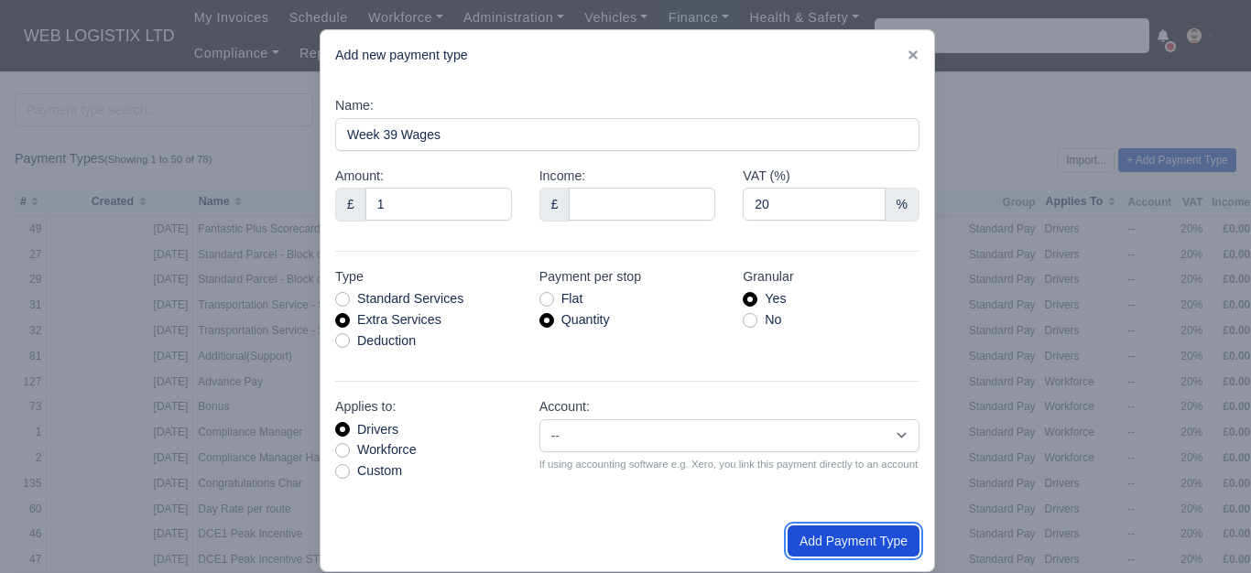
click at [838, 540] on button "Add Payment Type" at bounding box center [853, 541] width 132 height 31
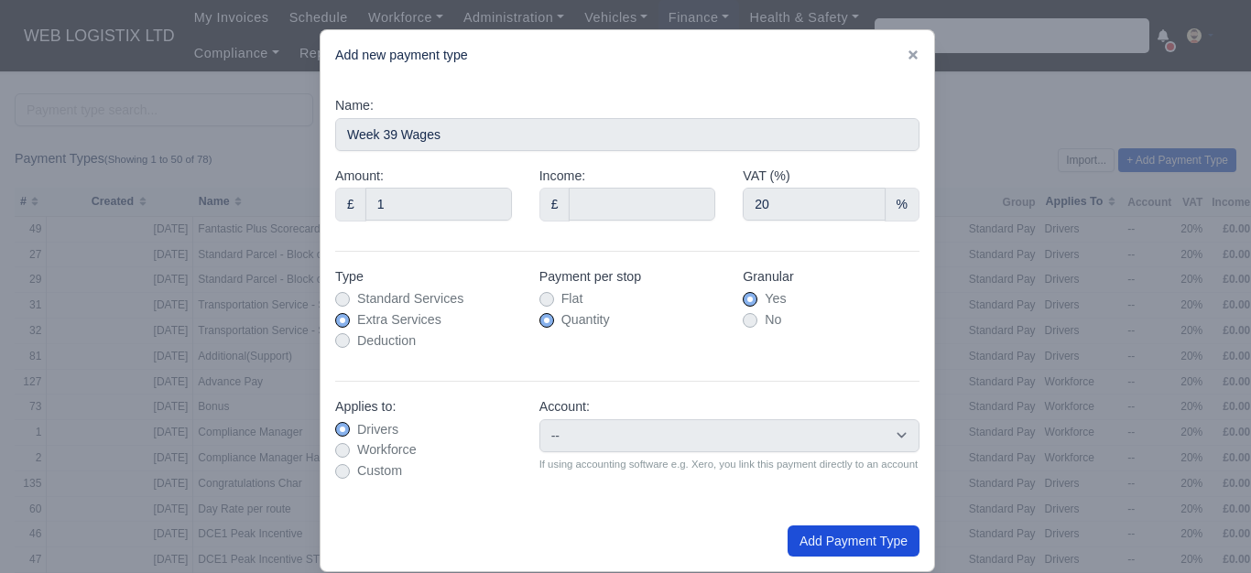
type input "0"
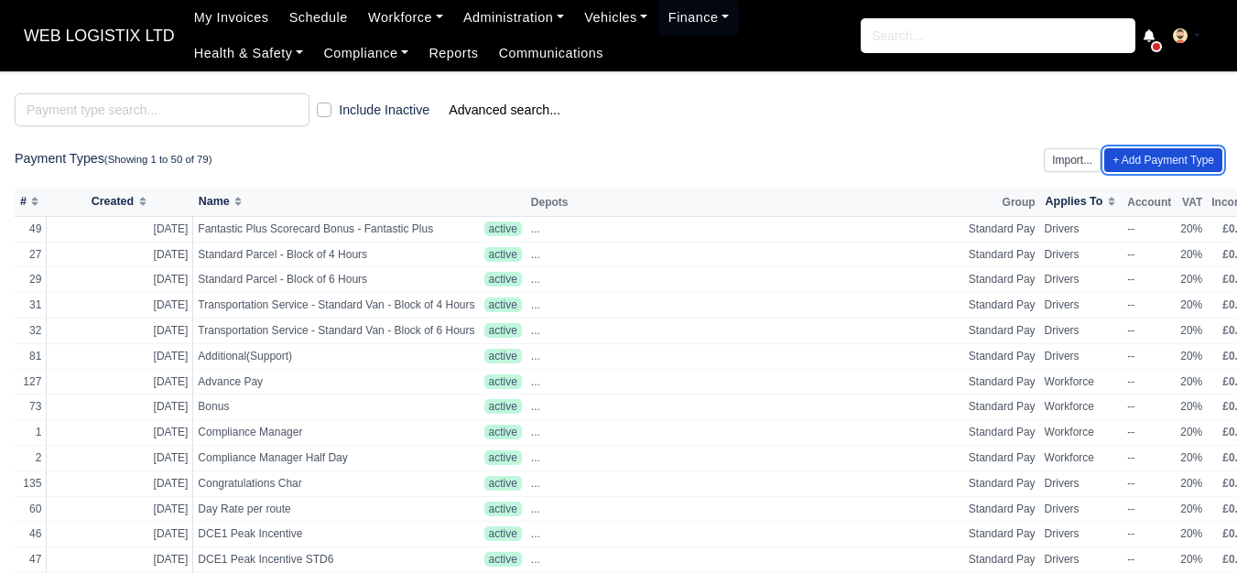
click at [1139, 164] on link "+ Add Payment Type" at bounding box center [1163, 160] width 118 height 24
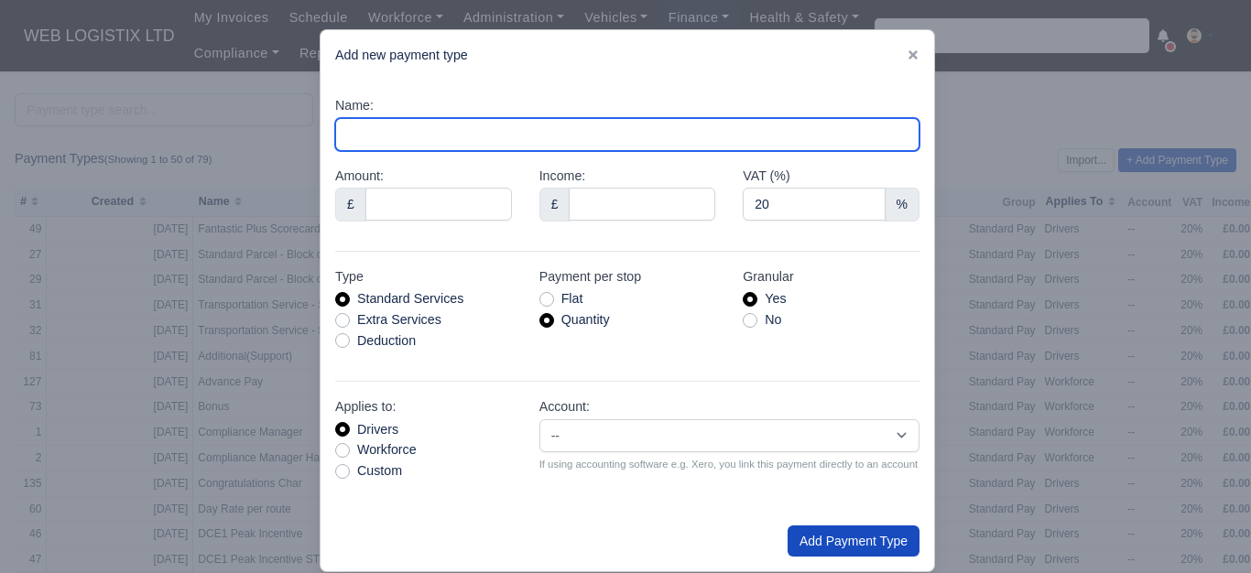
click at [472, 139] on input "Name:" at bounding box center [627, 134] width 584 height 33
paste input "Week 28 Wages"
drag, startPoint x: 377, startPoint y: 140, endPoint x: 386, endPoint y: 147, distance: 10.4
click at [386, 147] on input "Week 28 Wages" at bounding box center [627, 134] width 584 height 33
type input "Week 40 Wages"
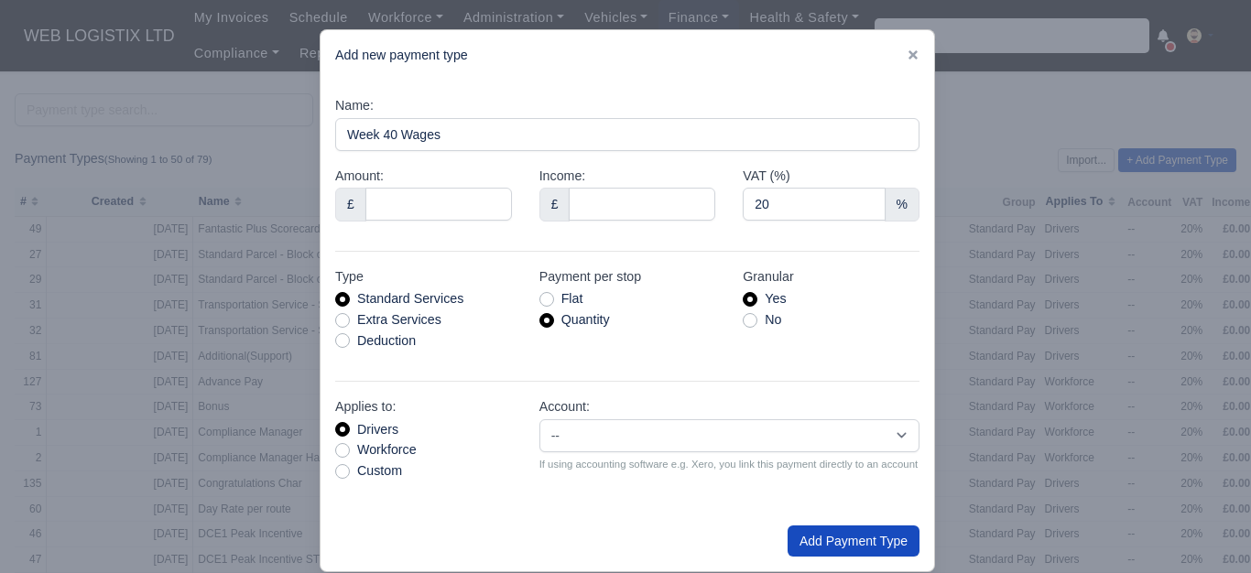
click at [390, 176] on div "Amount: £" at bounding box center [423, 194] width 177 height 56
click at [394, 194] on input "Amount:" at bounding box center [438, 204] width 147 height 33
type input "1"
click at [401, 325] on label "Extra Services" at bounding box center [399, 320] width 84 height 21
click at [350, 324] on input "Extra Services" at bounding box center [342, 317] width 15 height 15
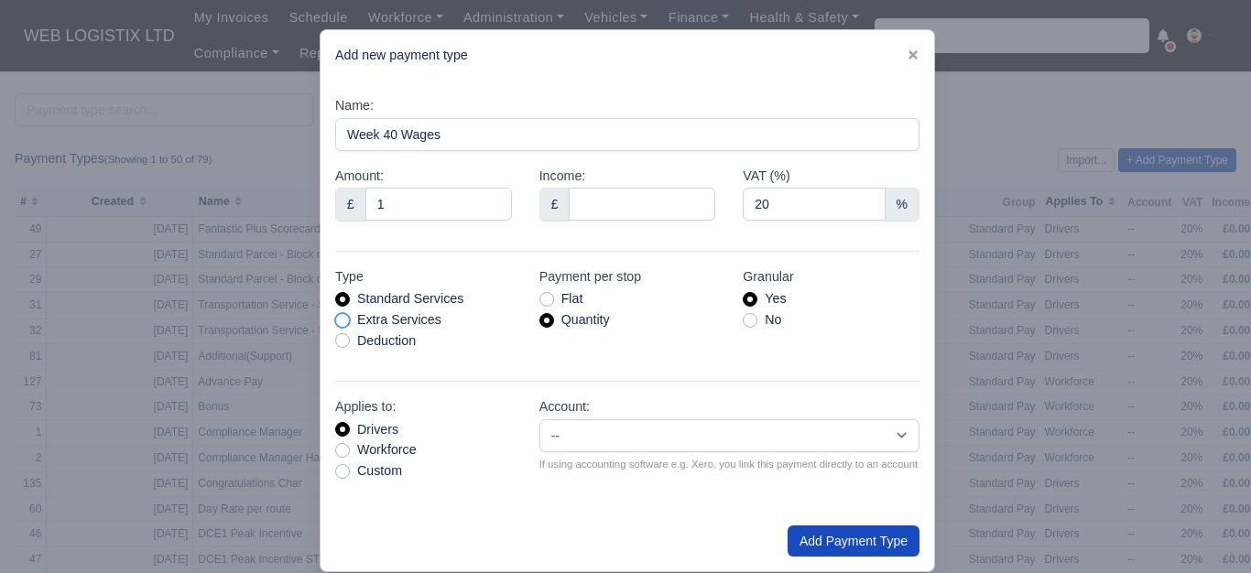
radio input "true"
click at [831, 530] on button "Add Payment Type" at bounding box center [853, 541] width 132 height 31
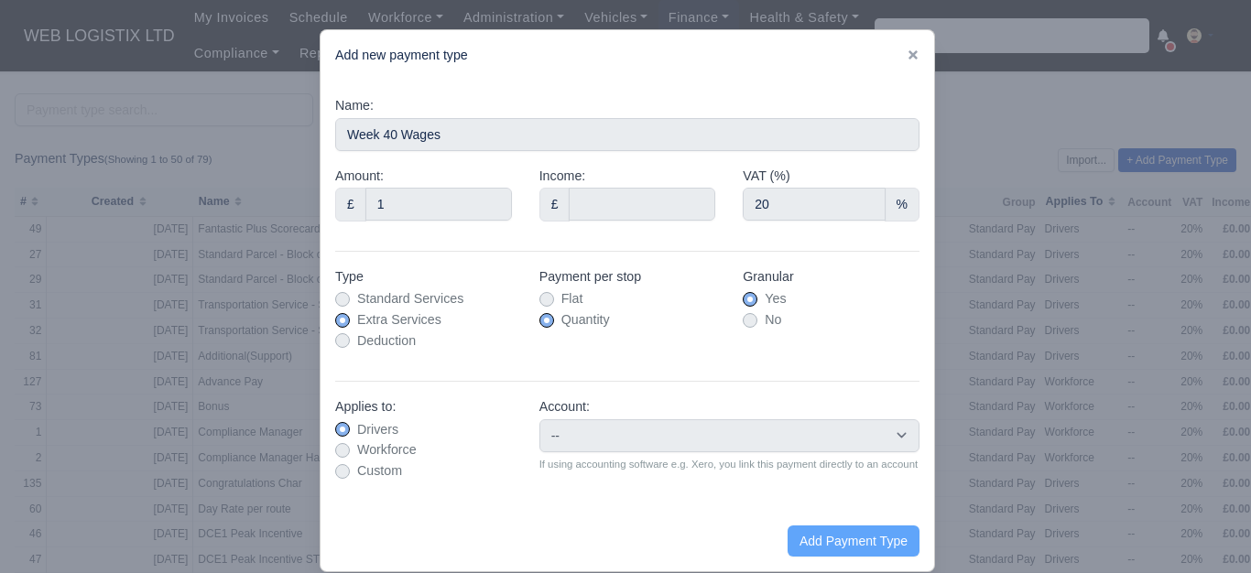
type input "0"
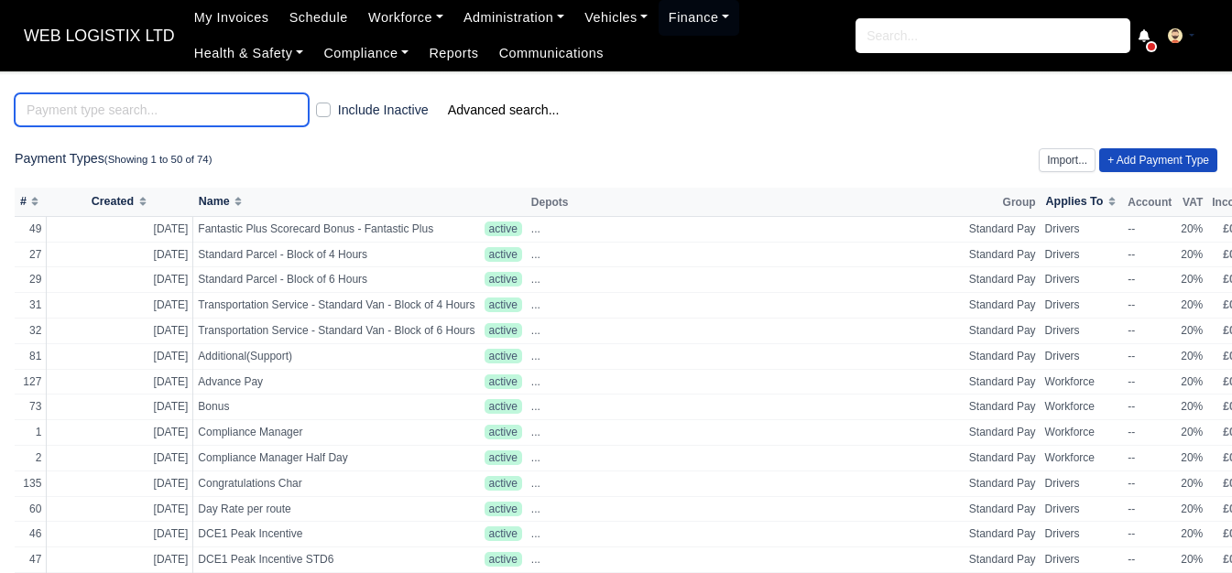
click at [145, 108] on input "search" at bounding box center [162, 109] width 294 height 33
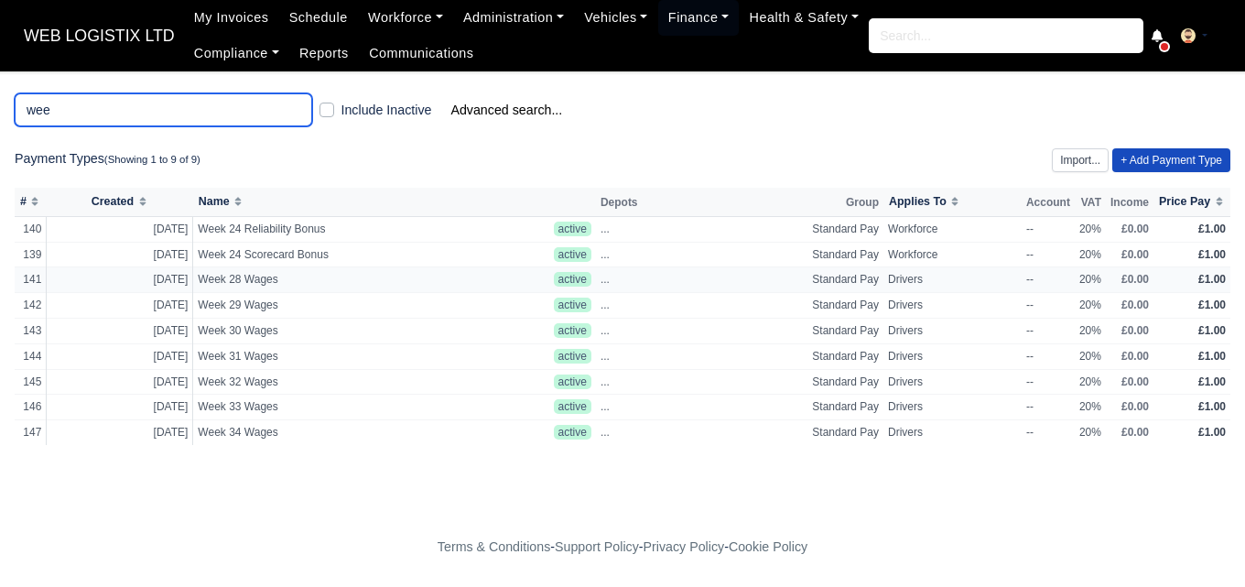
type input "wee"
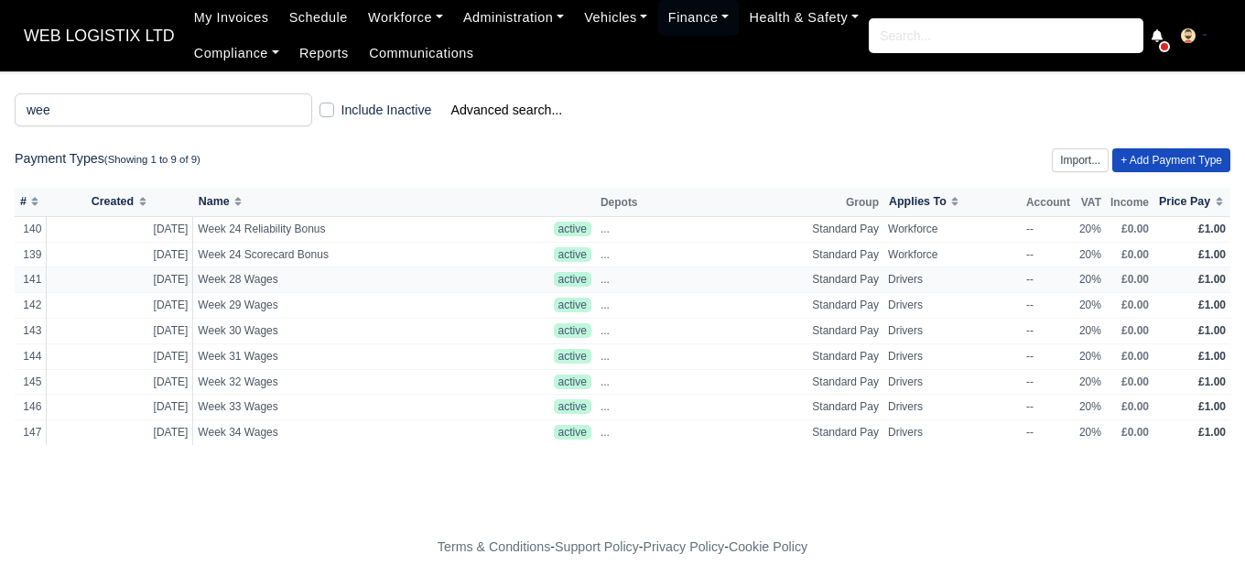
click at [374, 283] on span "Week 28 Wages" at bounding box center [371, 280] width 346 height 16
select select "standard"
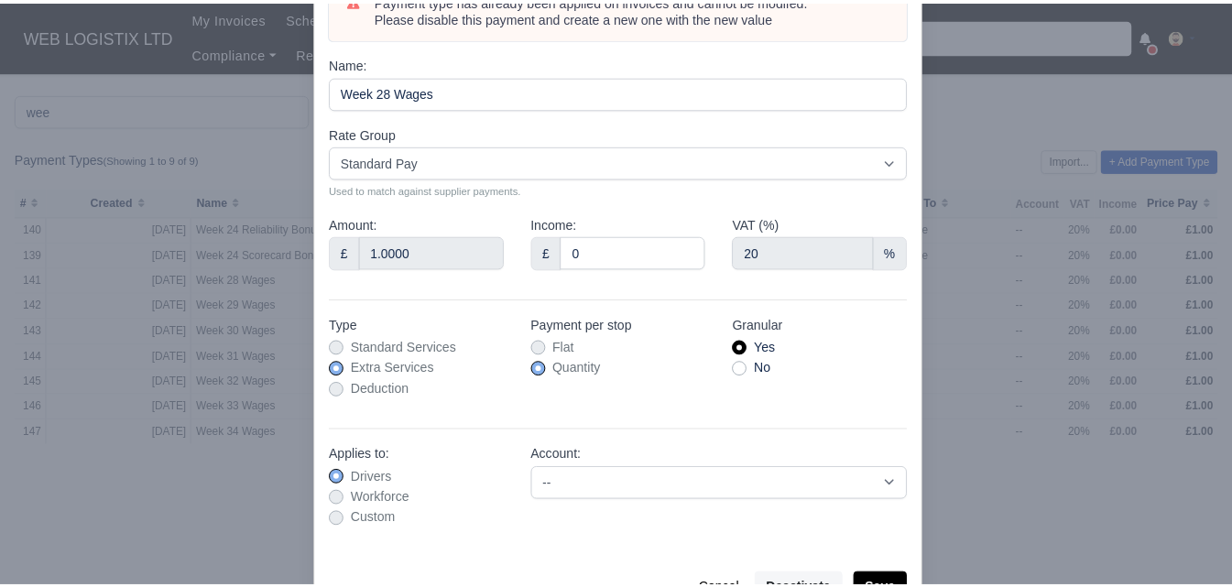
scroll to position [153, 0]
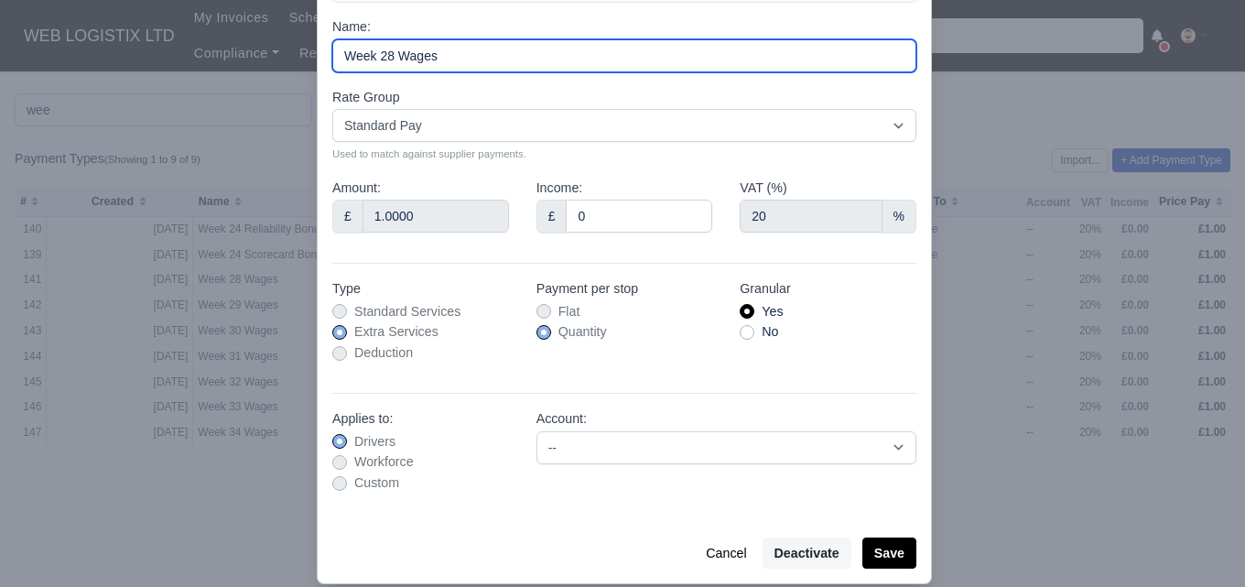
click at [358, 53] on input "Week 28 Wages" at bounding box center [624, 55] width 584 height 33
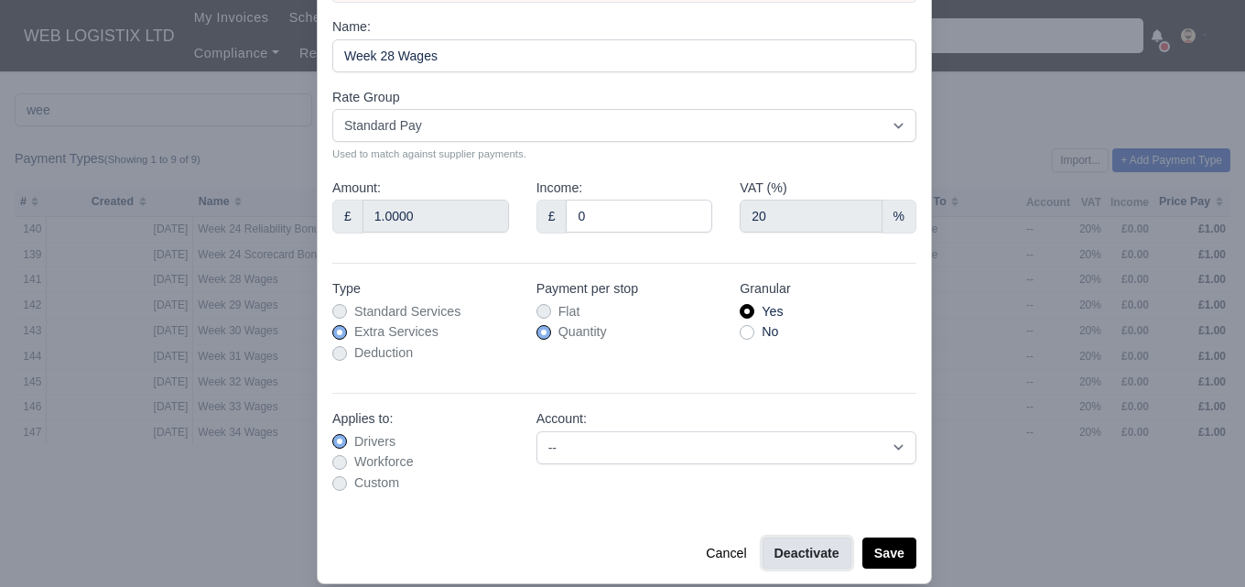
click at [808, 559] on button "Deactivate" at bounding box center [807, 553] width 89 height 31
click at [880, 542] on button "Save" at bounding box center [890, 553] width 54 height 31
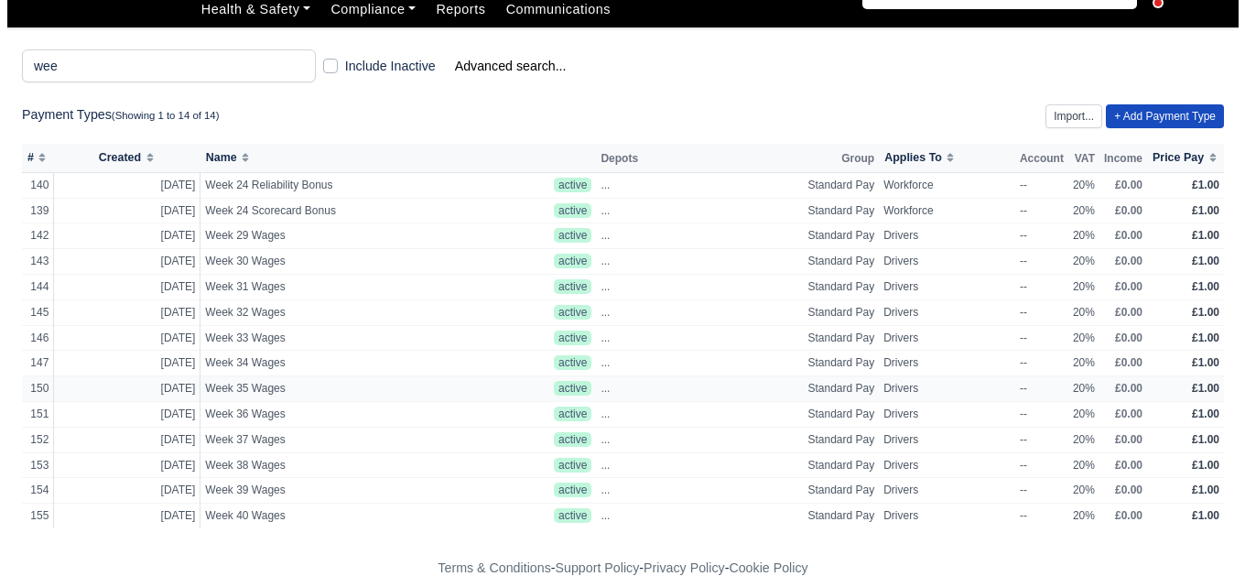
scroll to position [66, 0]
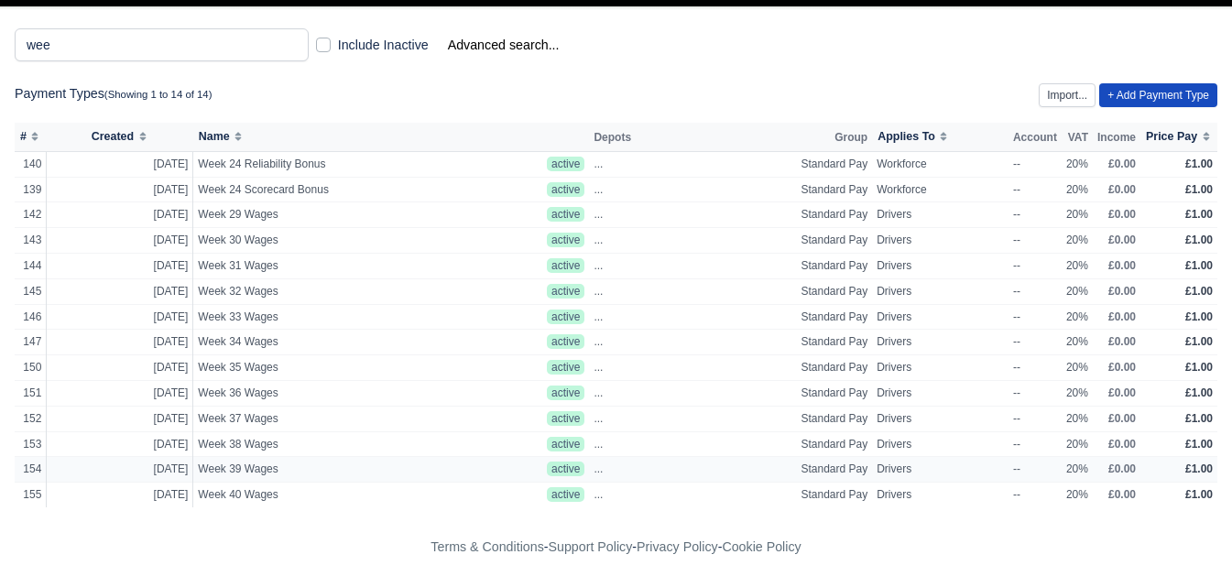
click at [382, 481] on td "Week 39 Wages" at bounding box center [367, 470] width 349 height 26
select select "standard"
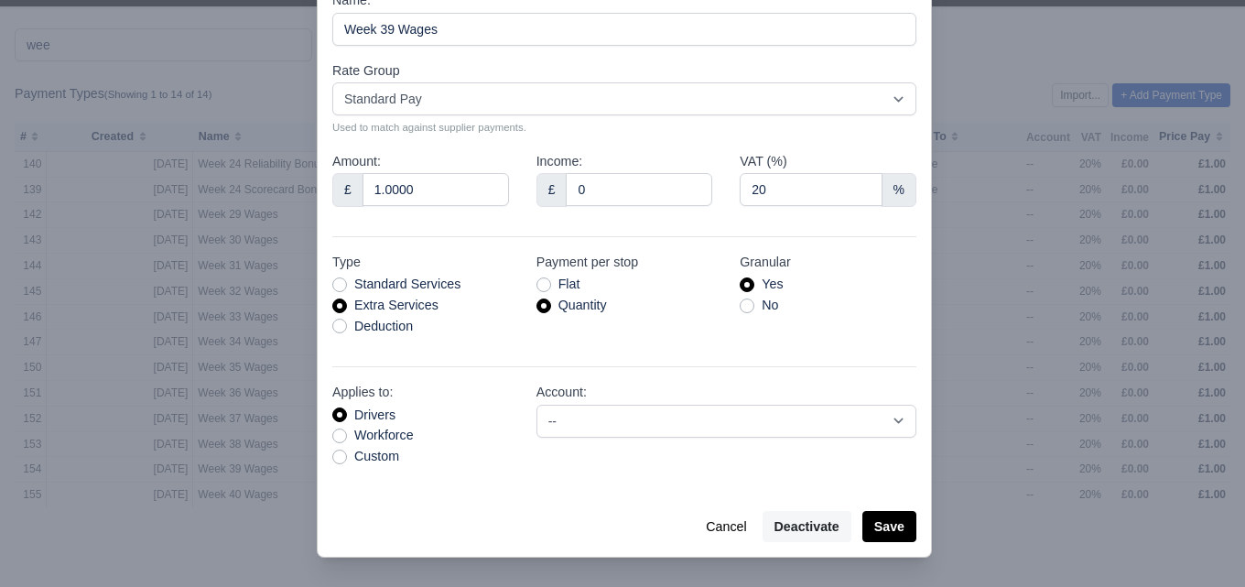
scroll to position [108, 0]
click at [253, 545] on div at bounding box center [622, 293] width 1245 height 587
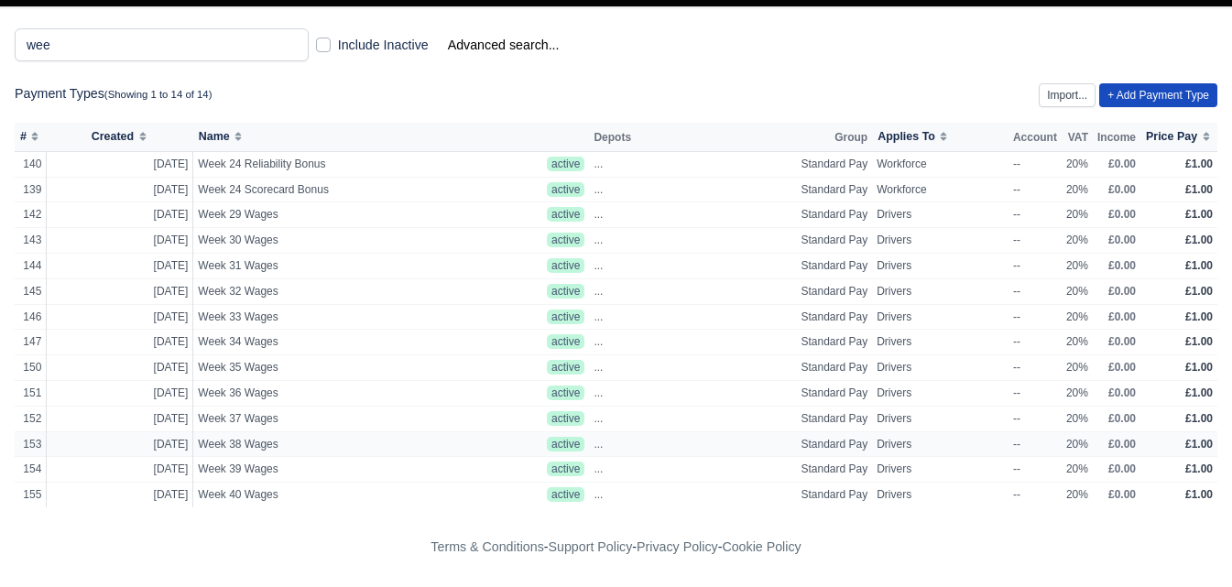
click at [298, 442] on span "Week 38 Wages" at bounding box center [368, 445] width 340 height 16
select select "standard"
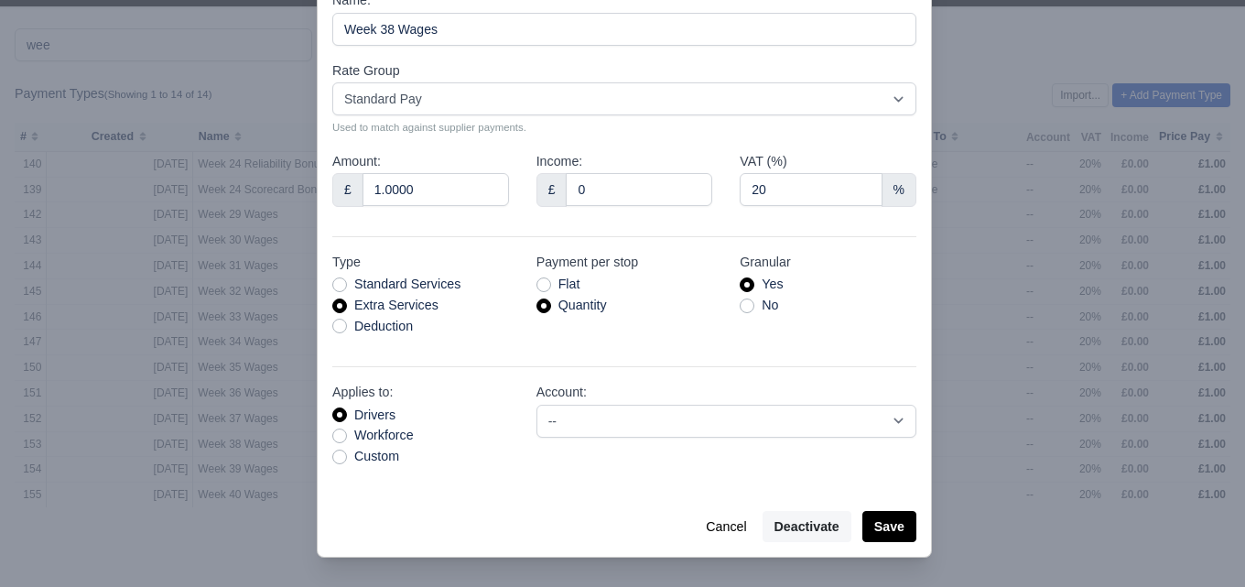
click at [239, 559] on div at bounding box center [622, 293] width 1245 height 587
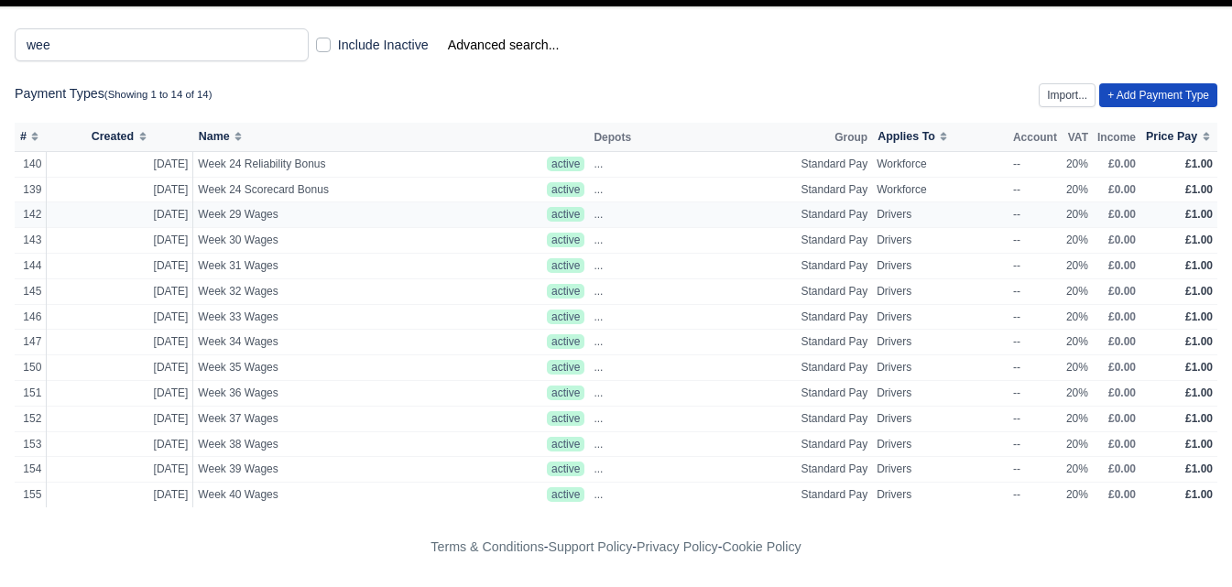
click at [311, 203] on td "Week 29 Wages" at bounding box center [367, 215] width 349 height 26
select select "standard"
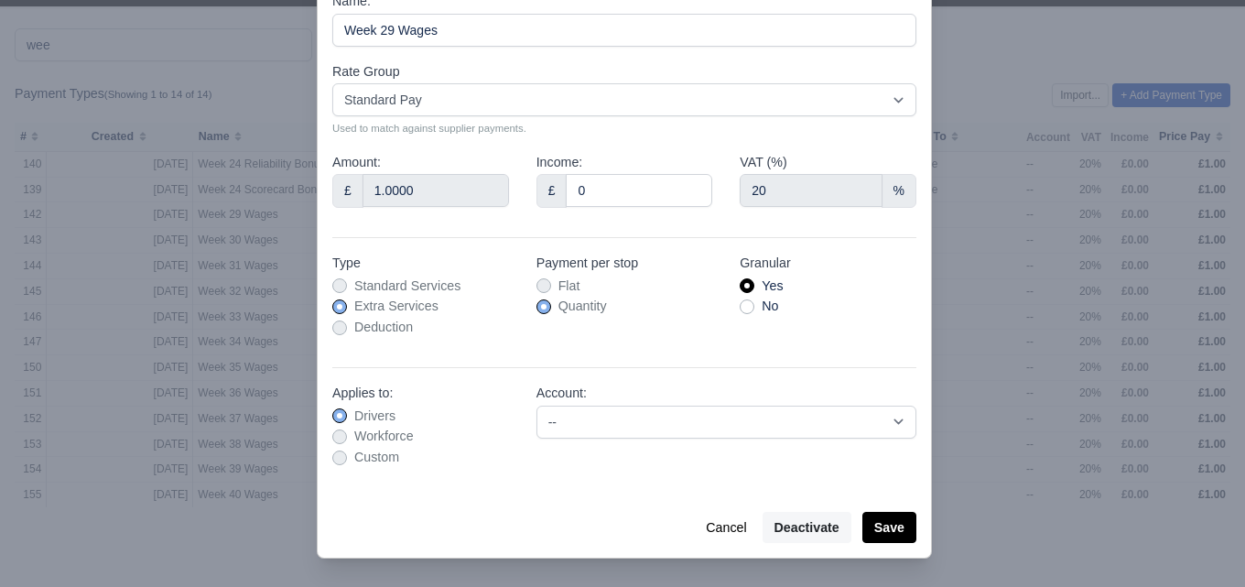
scroll to position [181, 0]
click at [820, 528] on button "Deactivate" at bounding box center [807, 526] width 89 height 31
click at [875, 529] on button "Save" at bounding box center [890, 526] width 54 height 31
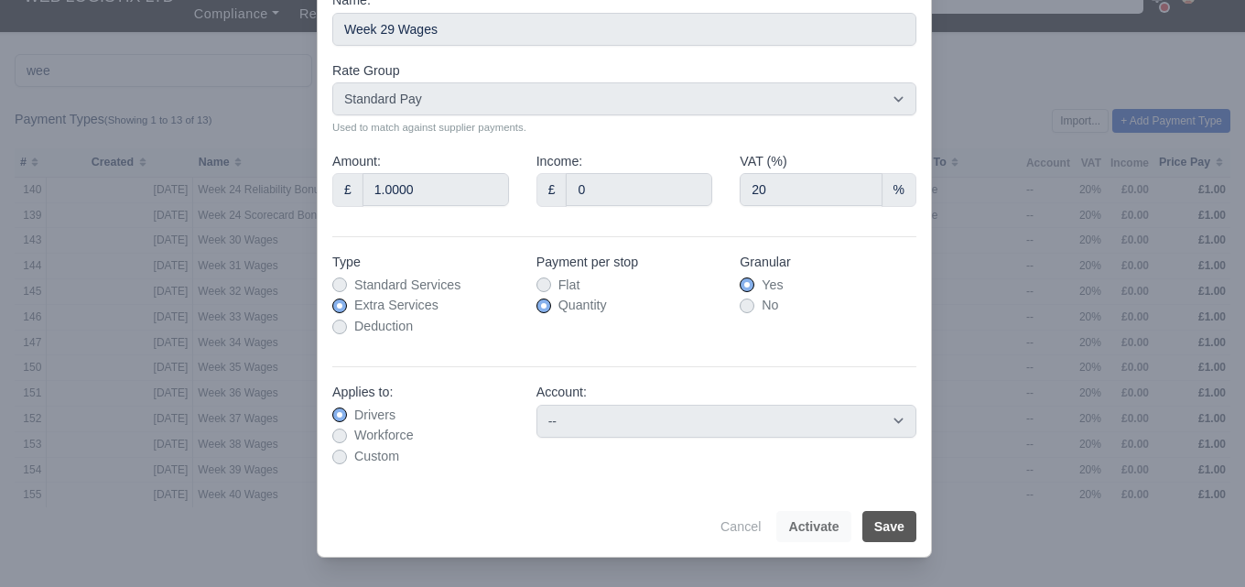
scroll to position [41, 0]
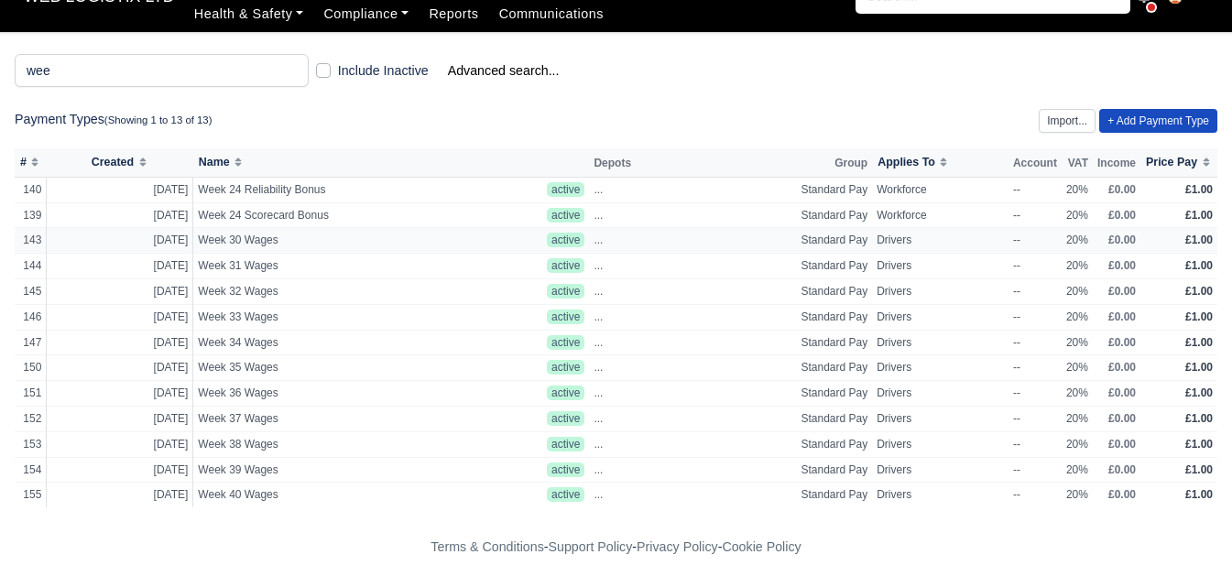
click at [231, 238] on span "Week 30 Wages" at bounding box center [368, 241] width 340 height 16
select select "standard"
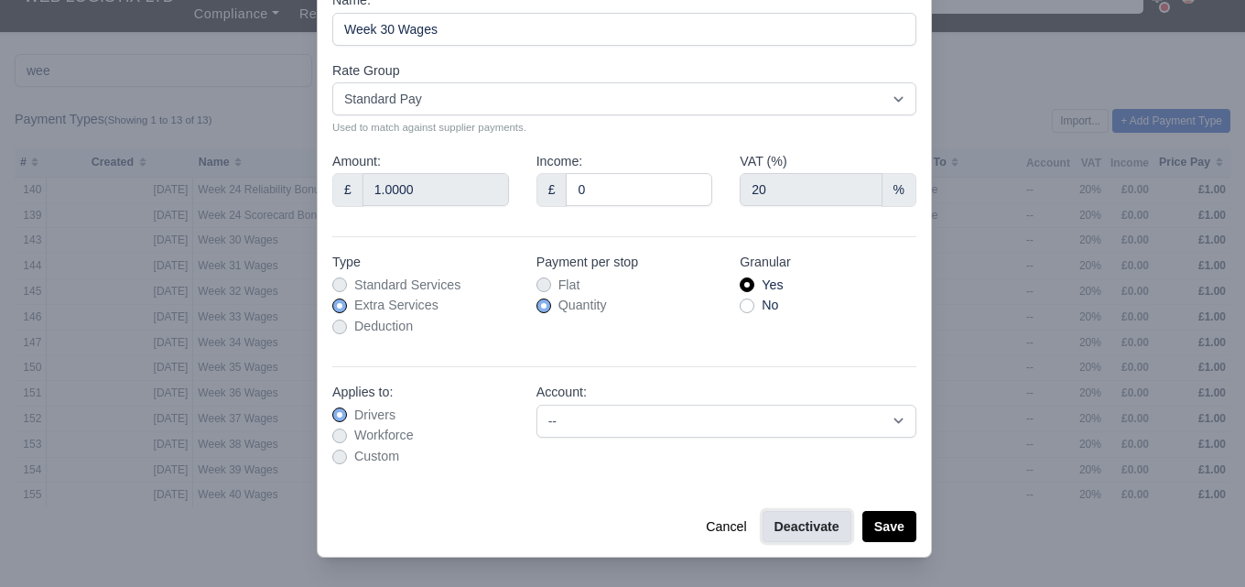
click at [784, 525] on button "Deactivate" at bounding box center [807, 526] width 89 height 31
click at [870, 531] on button "Save" at bounding box center [890, 526] width 54 height 31
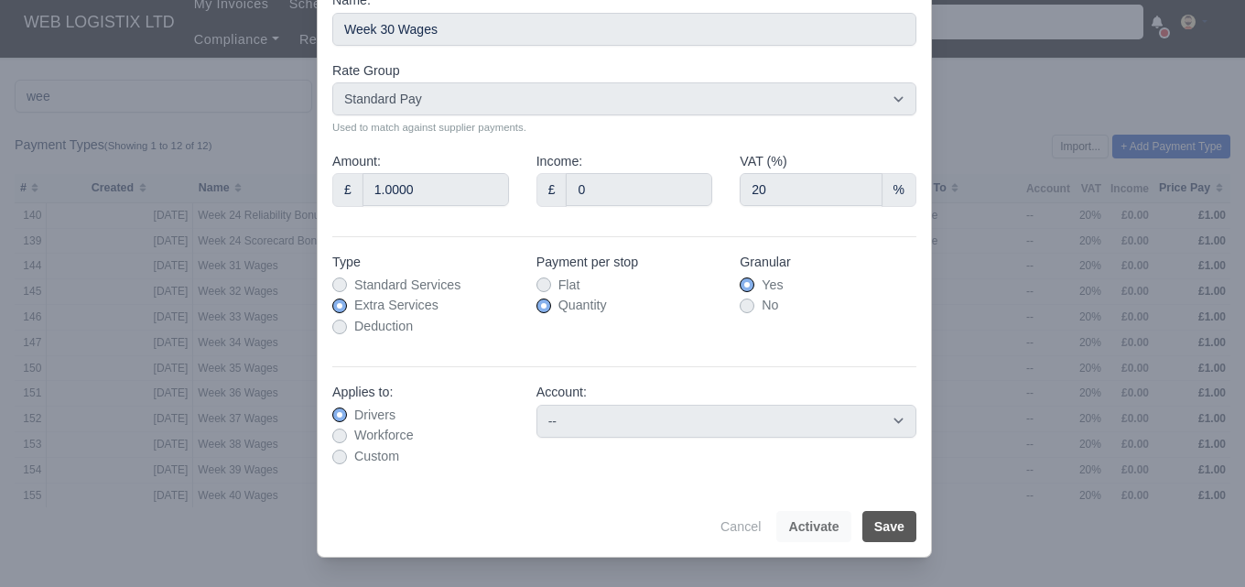
scroll to position [16, 0]
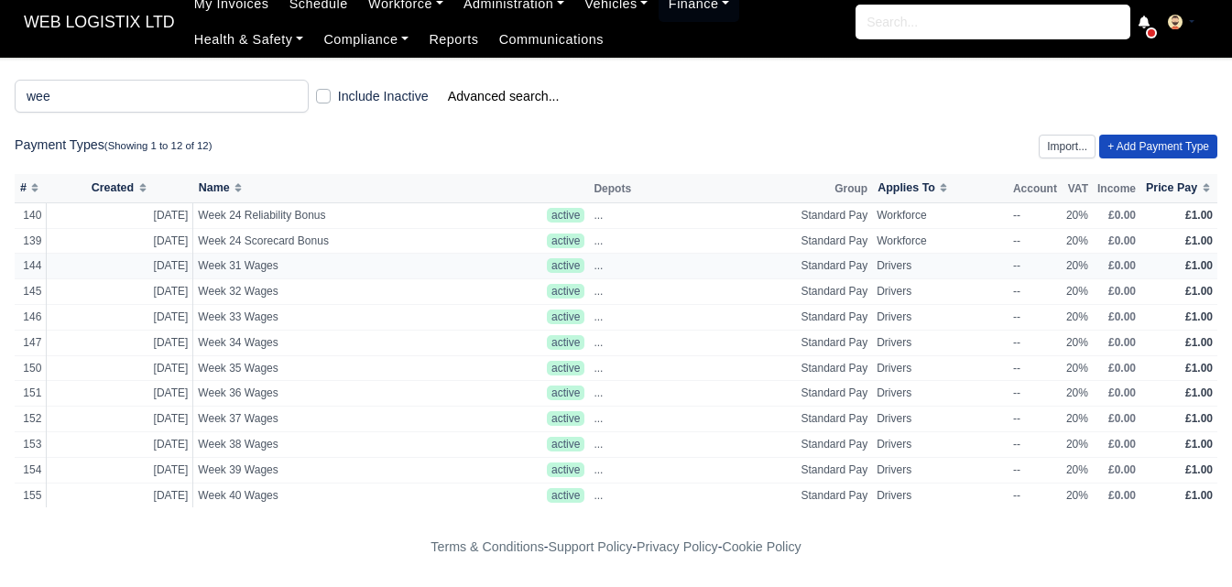
click at [379, 261] on span "Week 31 Wages" at bounding box center [368, 266] width 340 height 16
select select "standard"
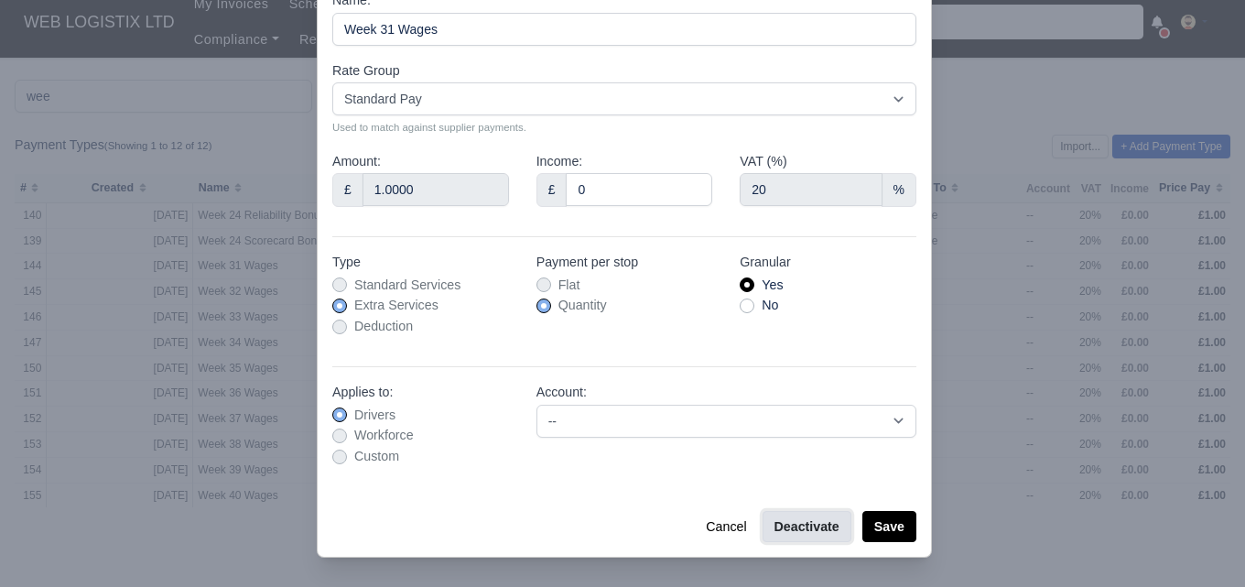
click at [801, 527] on button "Deactivate" at bounding box center [807, 526] width 89 height 31
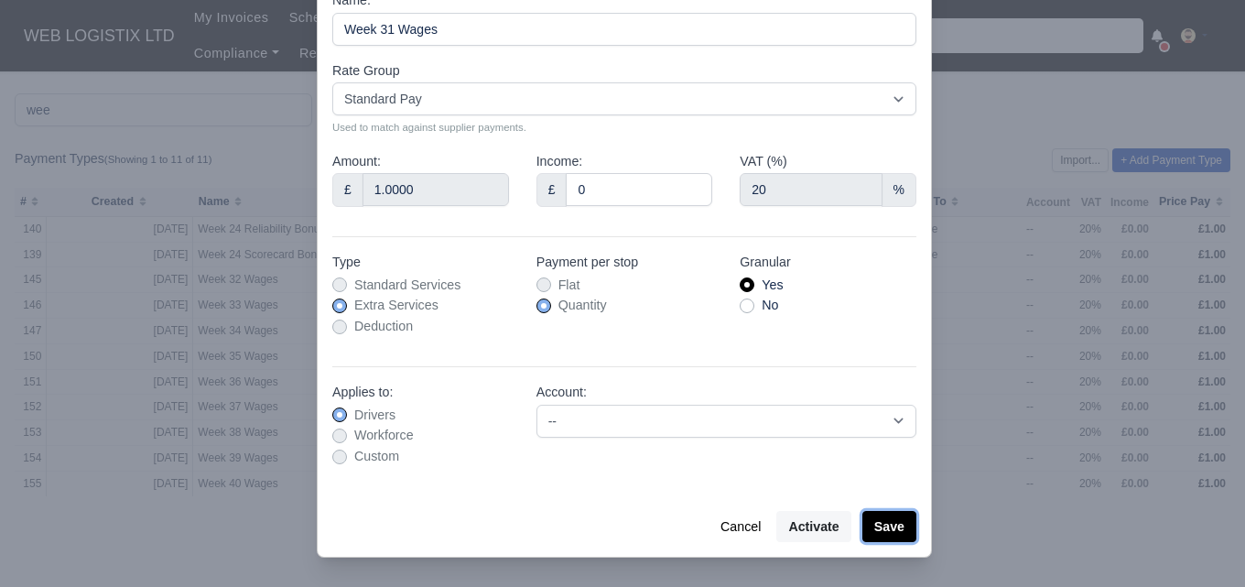
click at [899, 530] on button "Save" at bounding box center [890, 526] width 54 height 31
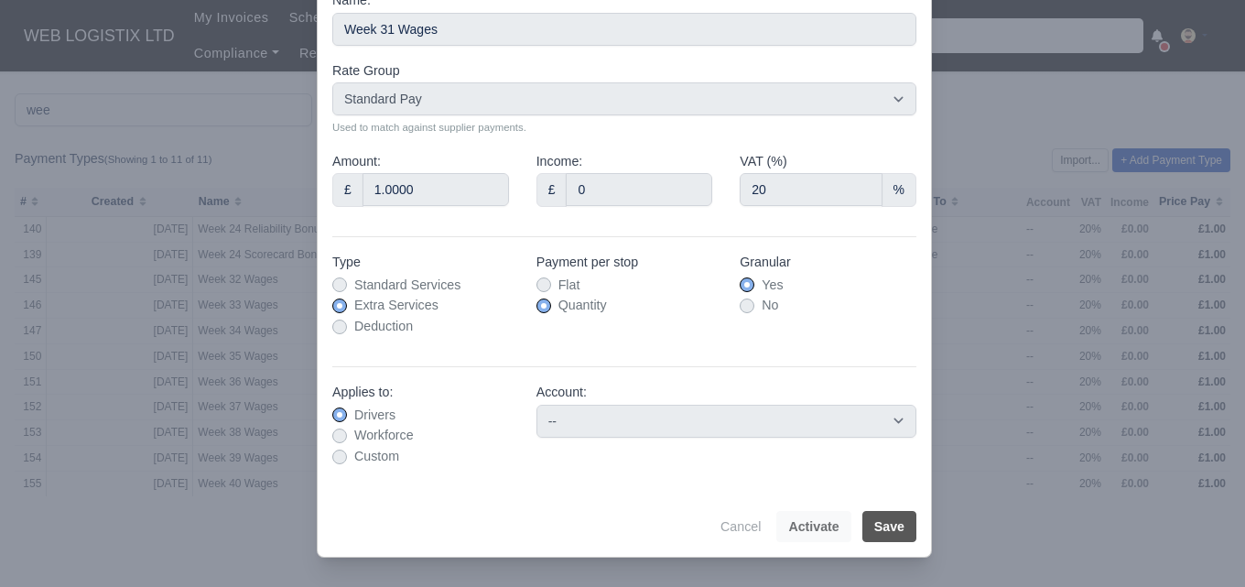
scroll to position [0, 0]
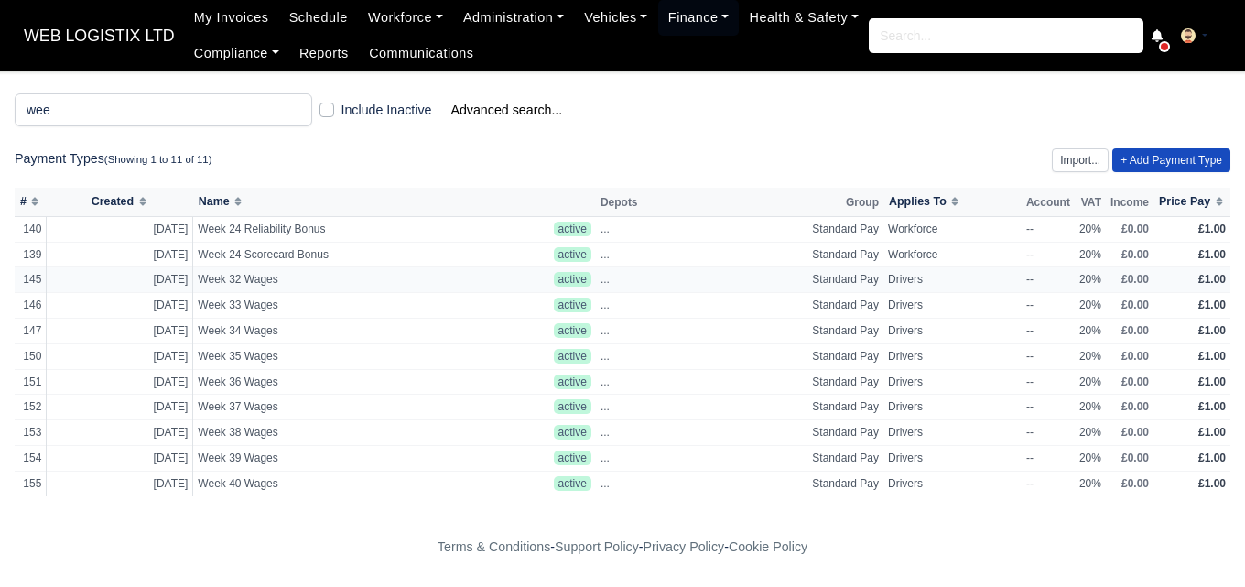
click at [290, 277] on span "Week 32 Wages" at bounding box center [371, 280] width 346 height 16
select select "standard"
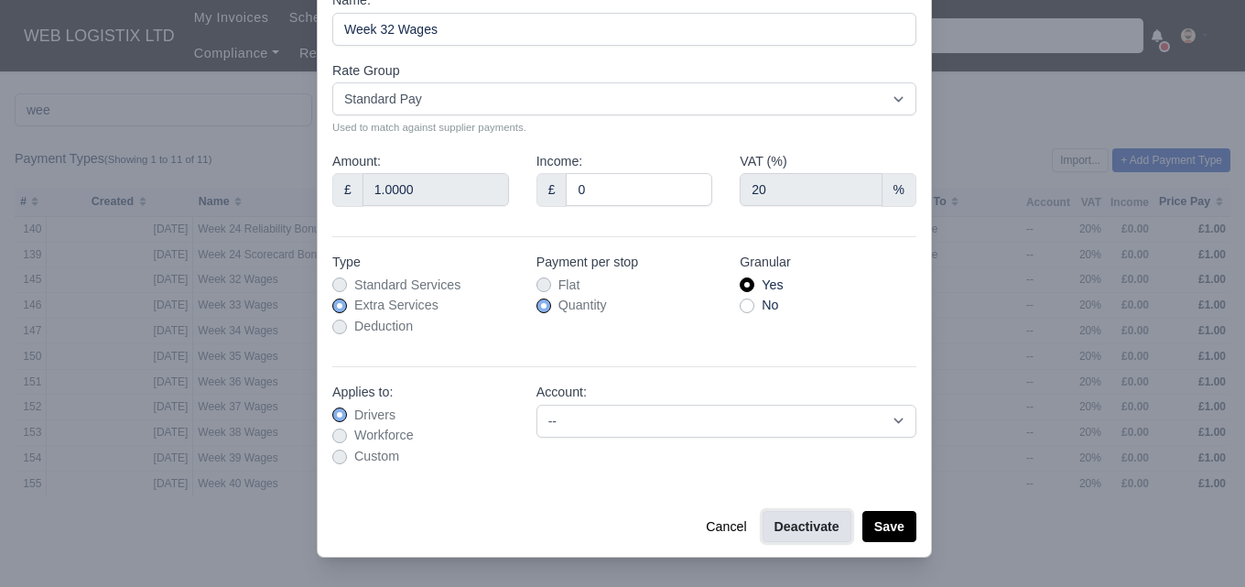
click at [786, 518] on button "Deactivate" at bounding box center [807, 526] width 89 height 31
click at [888, 518] on button "Save" at bounding box center [890, 526] width 54 height 31
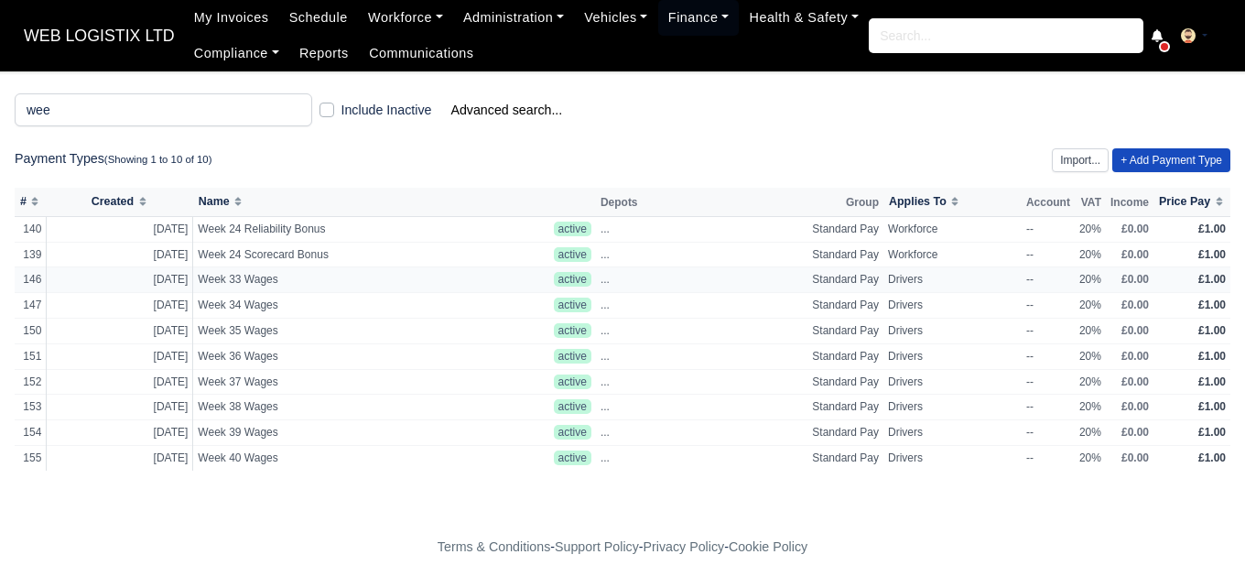
click at [321, 283] on span "Week 33 Wages" at bounding box center [371, 280] width 346 height 16
select select "standard"
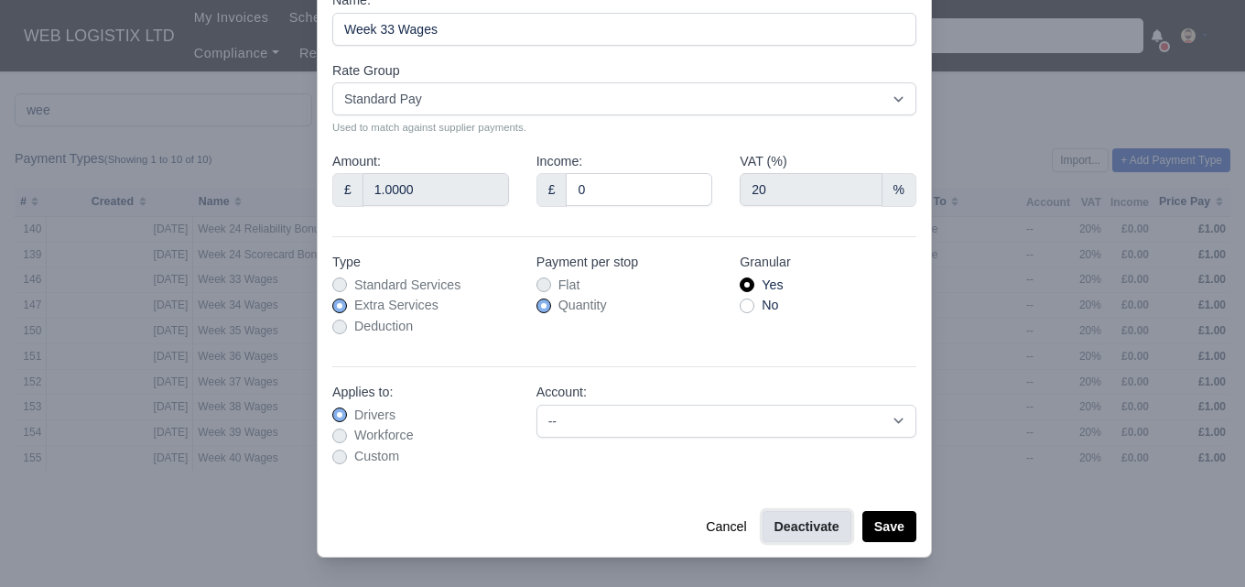
click at [798, 526] on button "Deactivate" at bounding box center [807, 526] width 89 height 31
click at [869, 525] on button "Save" at bounding box center [890, 526] width 54 height 31
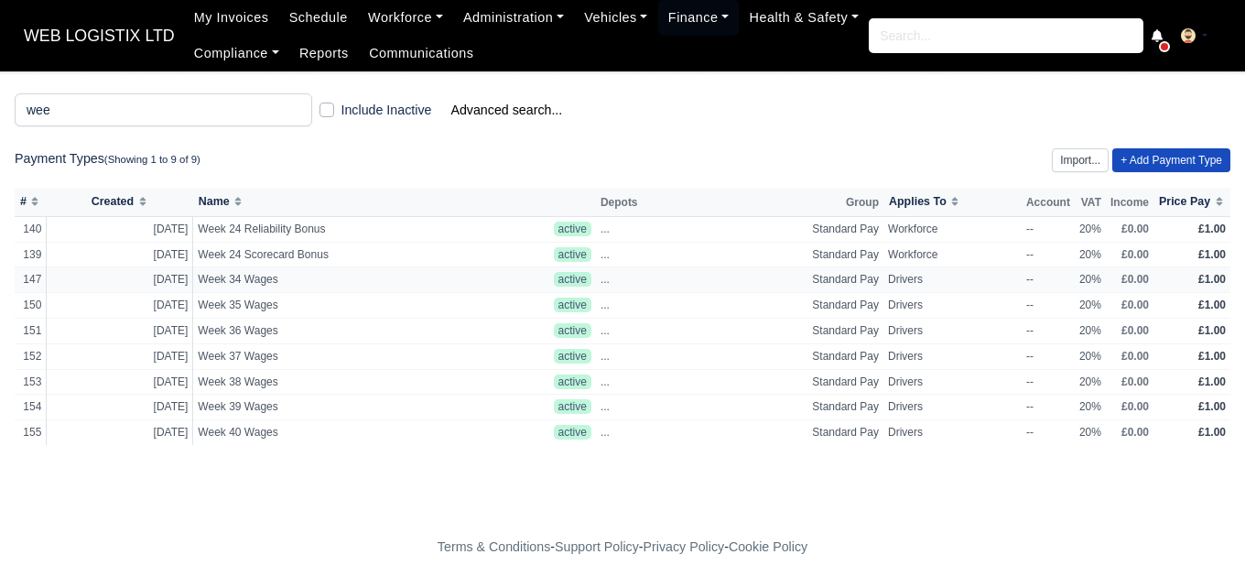
click at [295, 283] on span "Week 34 Wages" at bounding box center [371, 280] width 346 height 16
select select "standard"
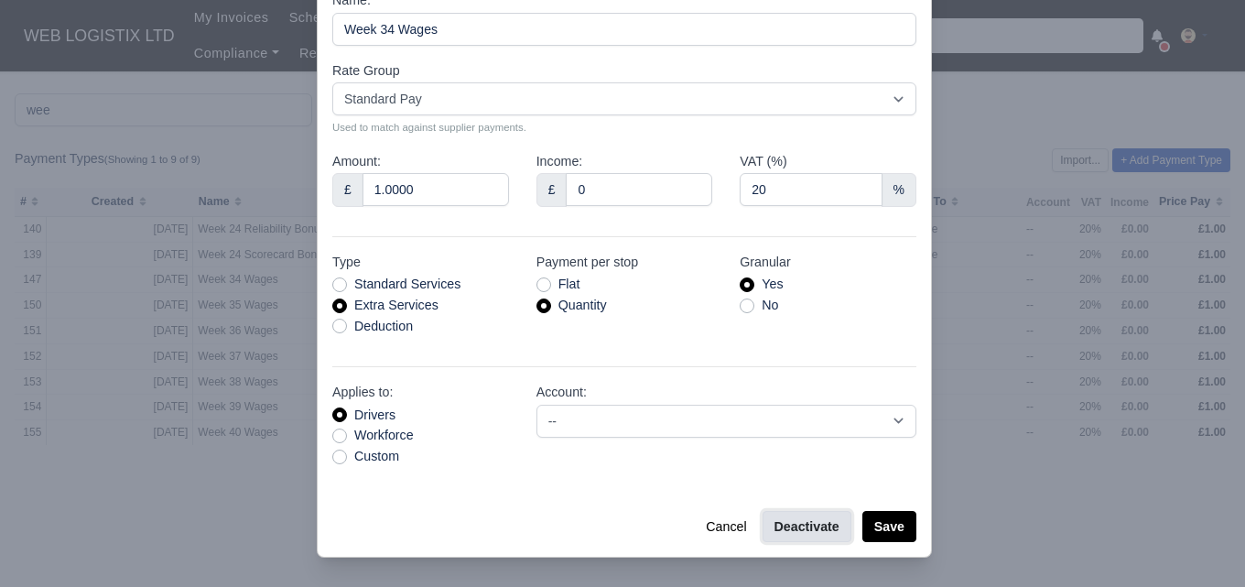
click at [813, 524] on button "Deactivate" at bounding box center [807, 526] width 89 height 31
click at [896, 525] on button "Save" at bounding box center [890, 526] width 54 height 31
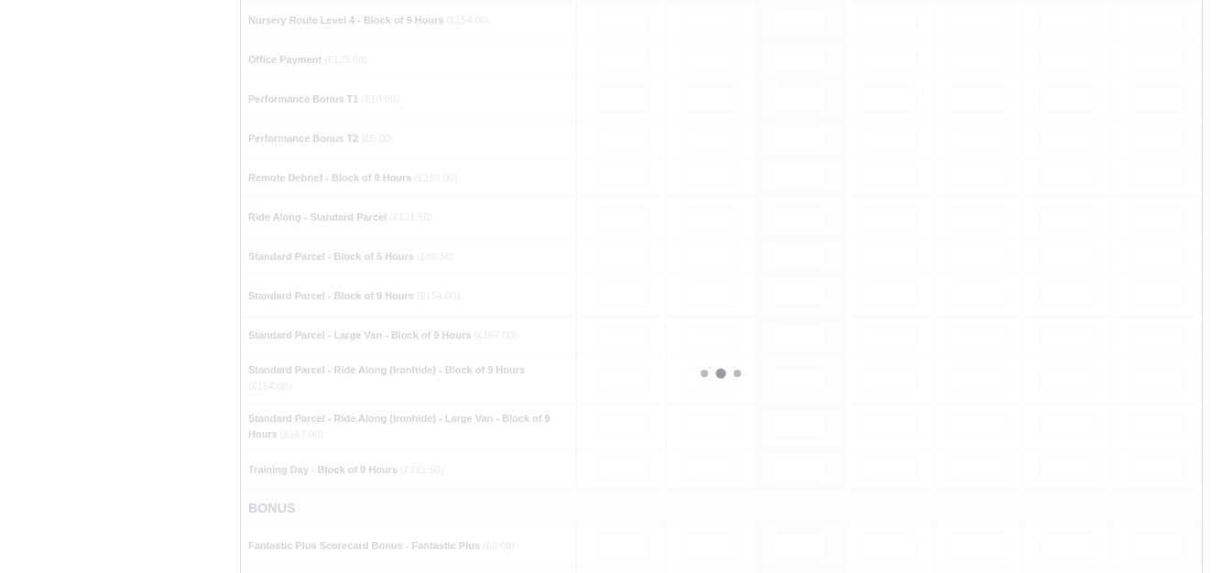
scroll to position [1678, 0]
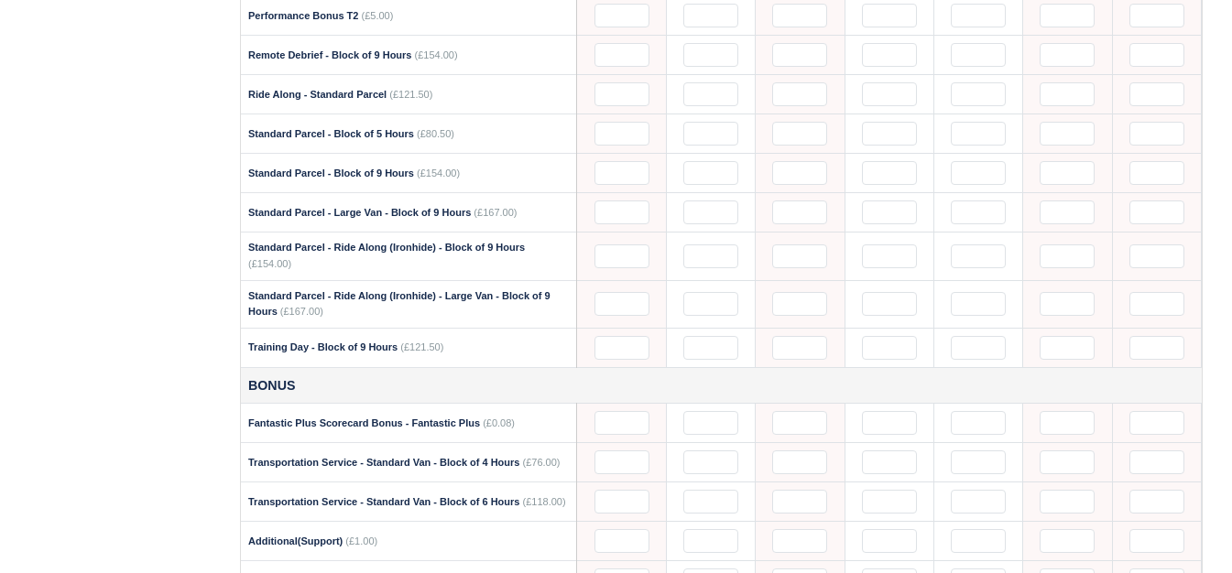
type input "51"
type input "50"
type input "35"
type input "1"
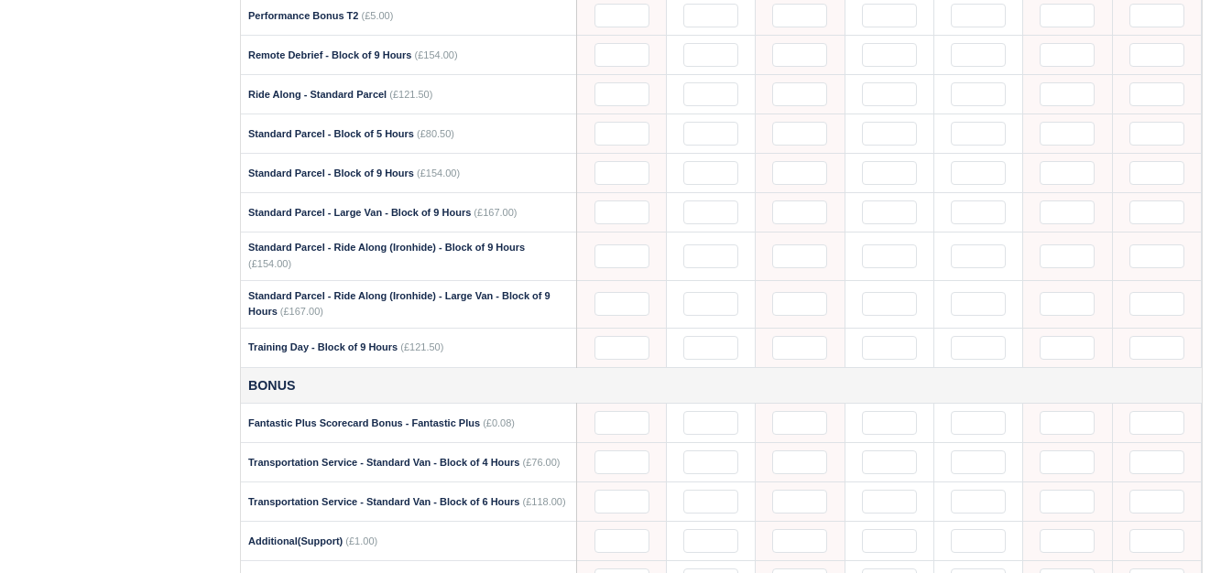
type input "1"
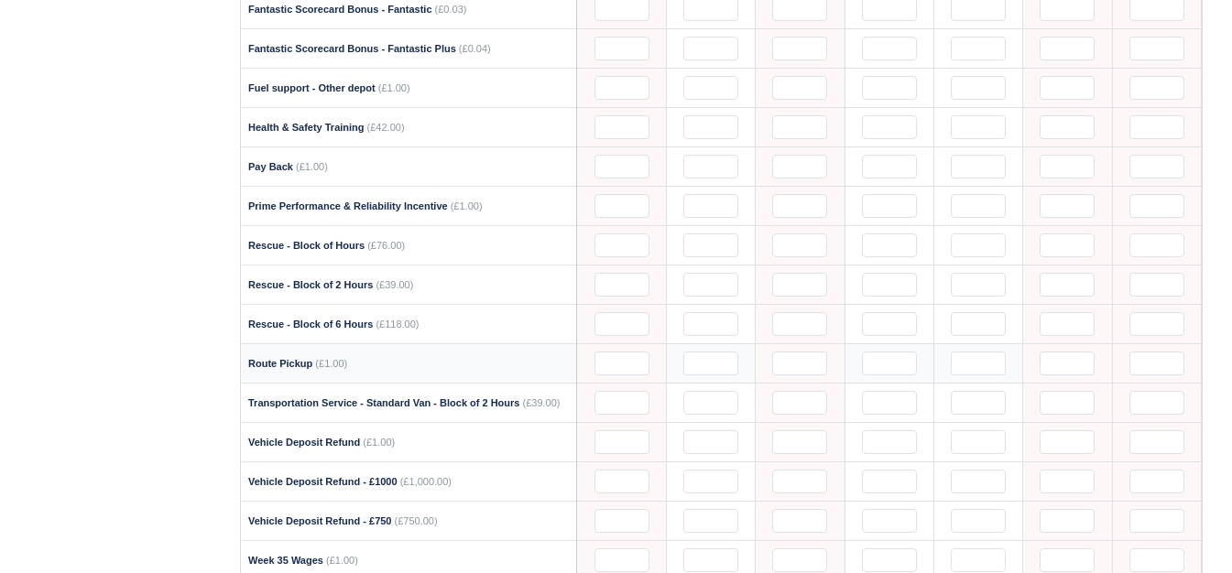
scroll to position [2606, 0]
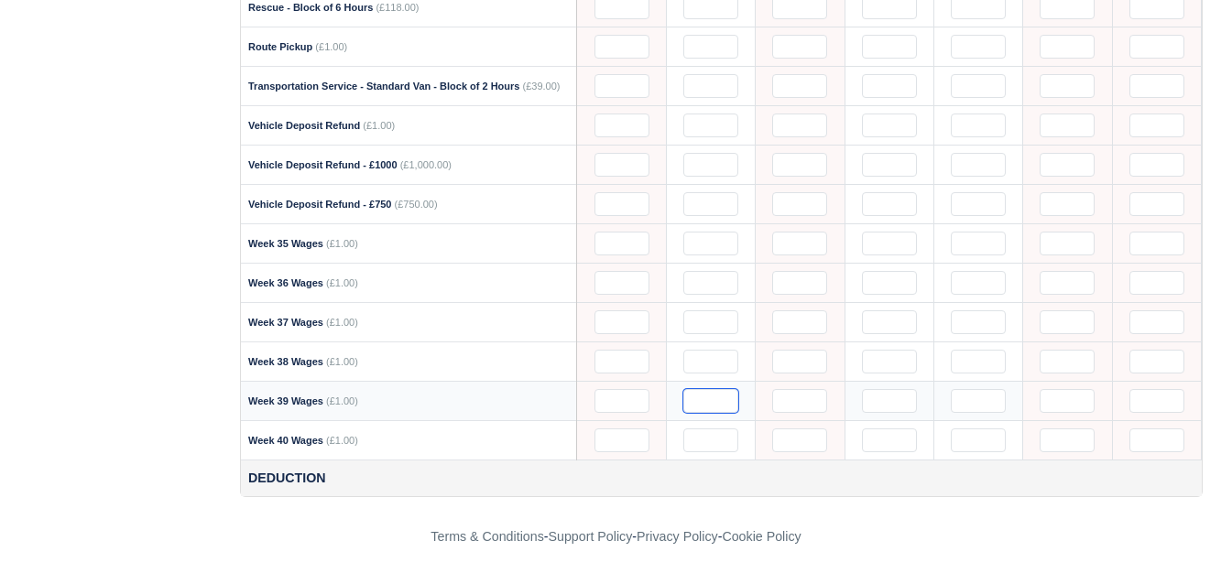
click at [700, 401] on input "text" at bounding box center [710, 401] width 55 height 24
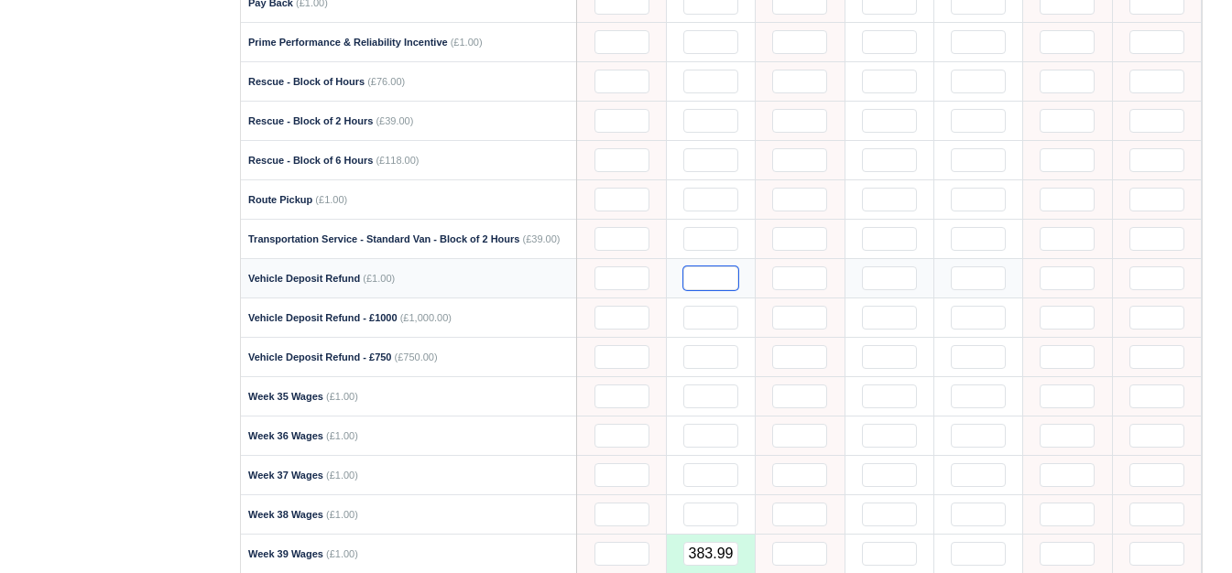
click at [722, 276] on input "text" at bounding box center [710, 278] width 55 height 24
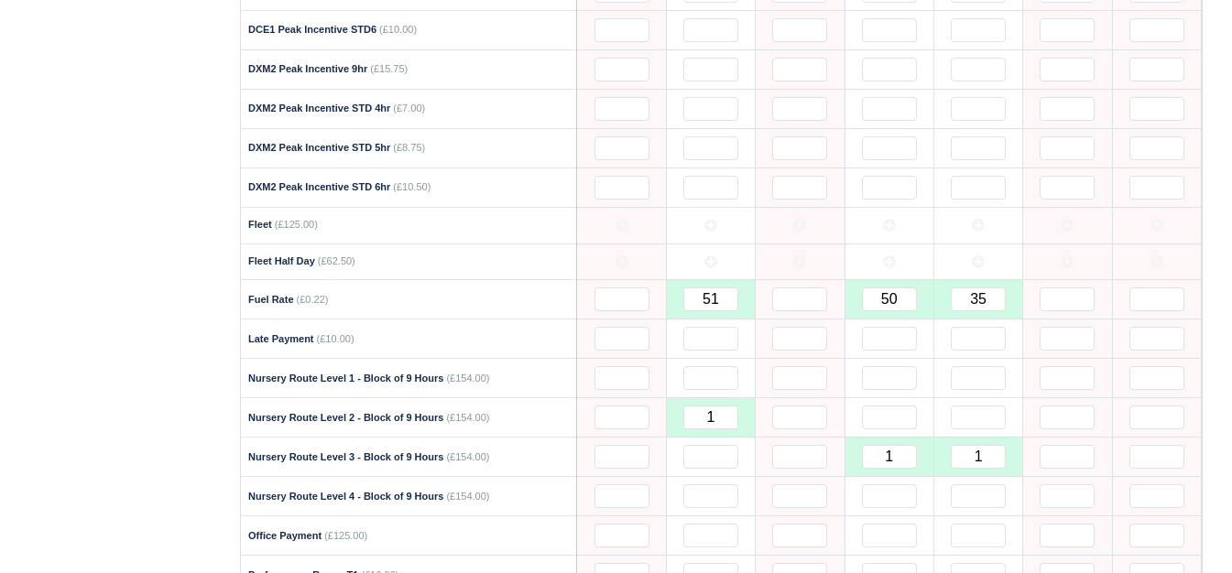
scroll to position [0, 0]
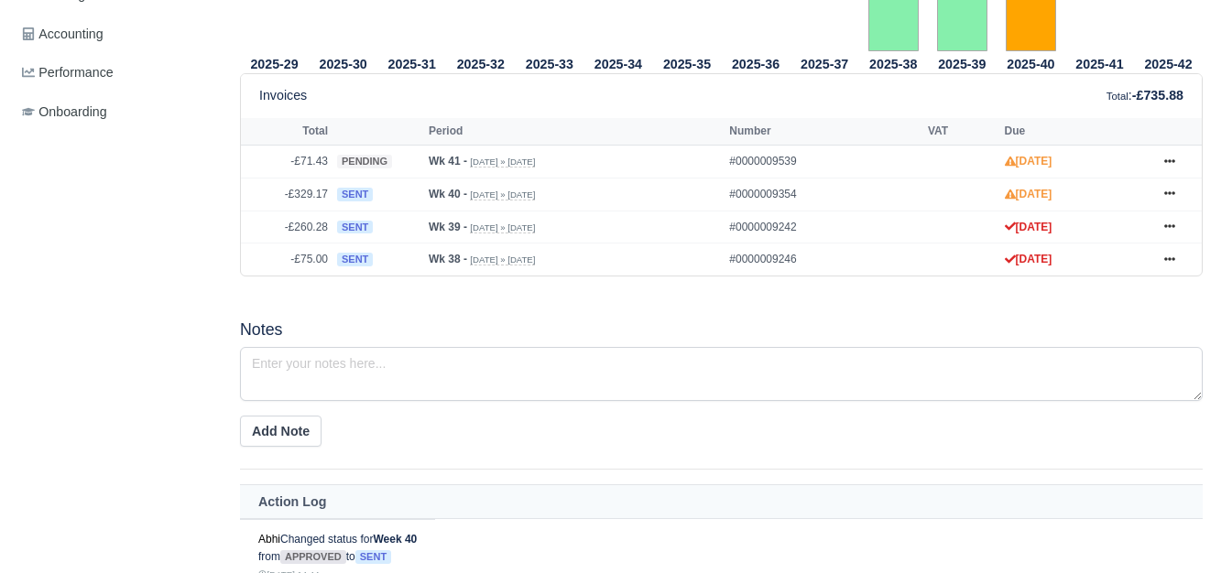
scroll to position [771, 0]
click at [729, 308] on div "2025-29 2025-30 2025-31 2025-32 2025-33 2025-34 2025-35 2025-36 2025-37" at bounding box center [721, 316] width 990 height 1311
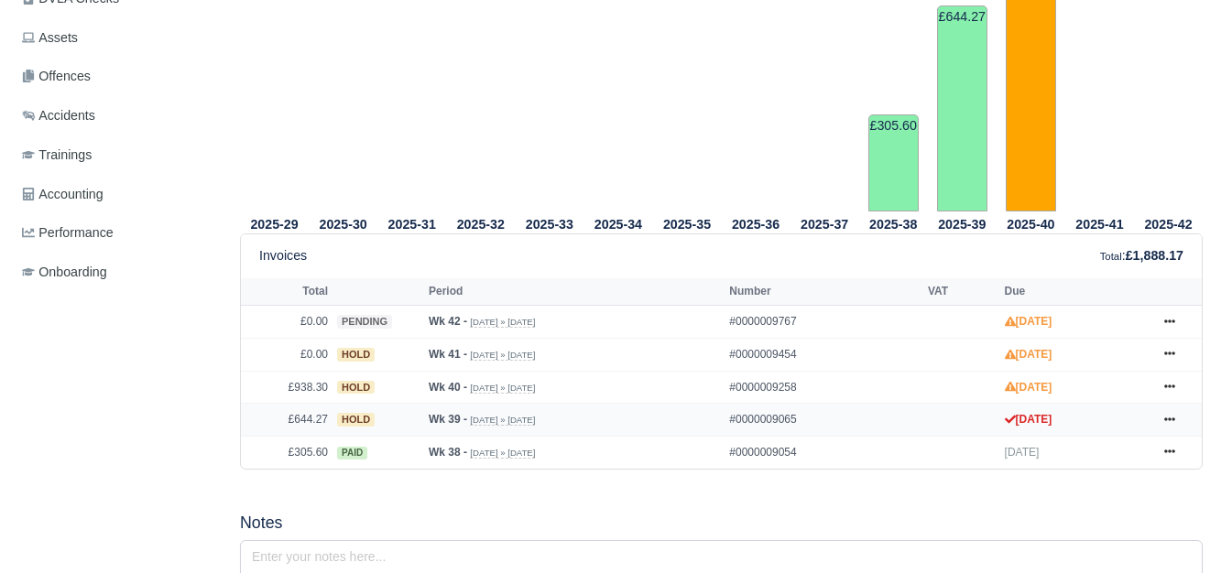
scroll to position [611, 0]
click at [386, 500] on div "2025-29 2025-30 2025-31 2025-32 2025-33 2025-34 2025-35 2025-36 2025-37" at bounding box center [721, 495] width 990 height 1348
click at [1171, 424] on icon at bounding box center [1169, 419] width 11 height 11
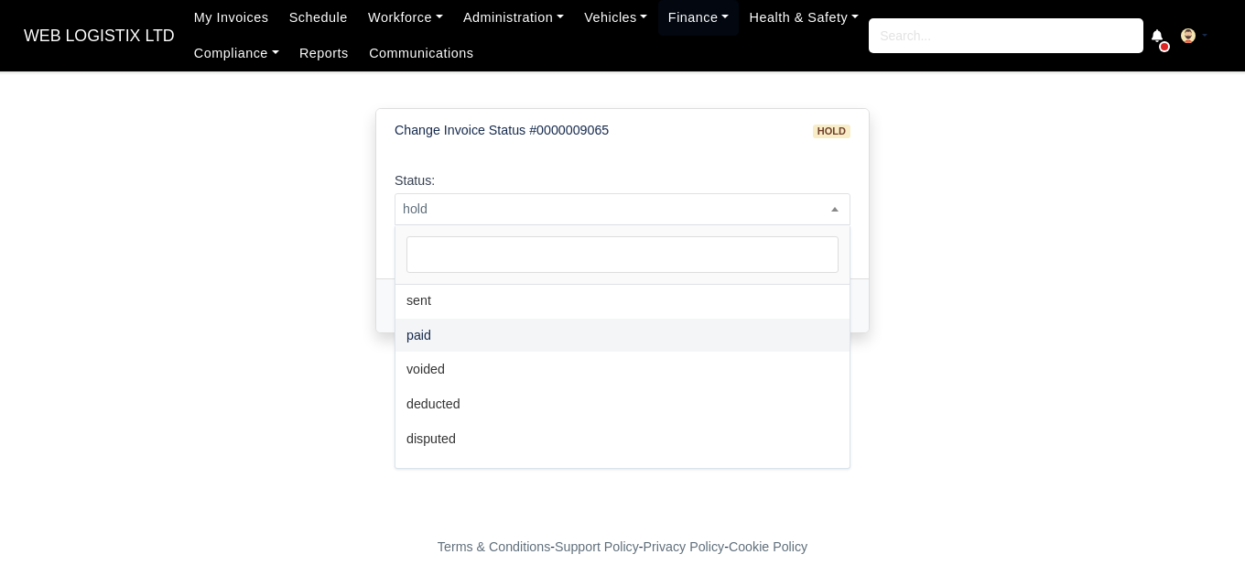
scroll to position [134, 0]
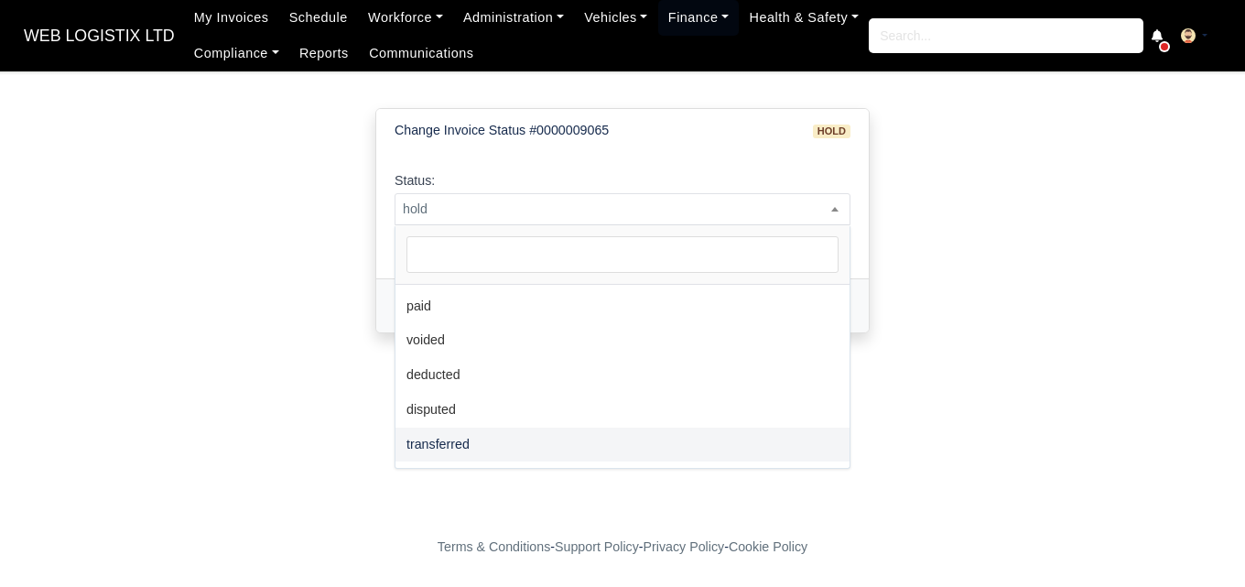
select select "transferred"
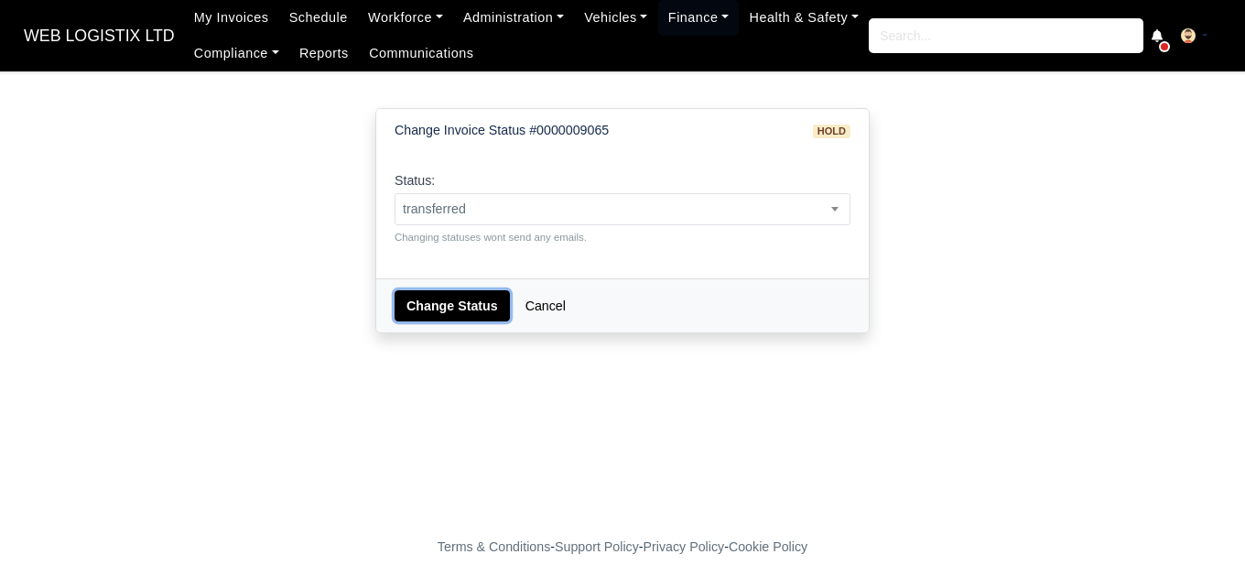
click at [458, 304] on button "Change Status" at bounding box center [452, 305] width 115 height 31
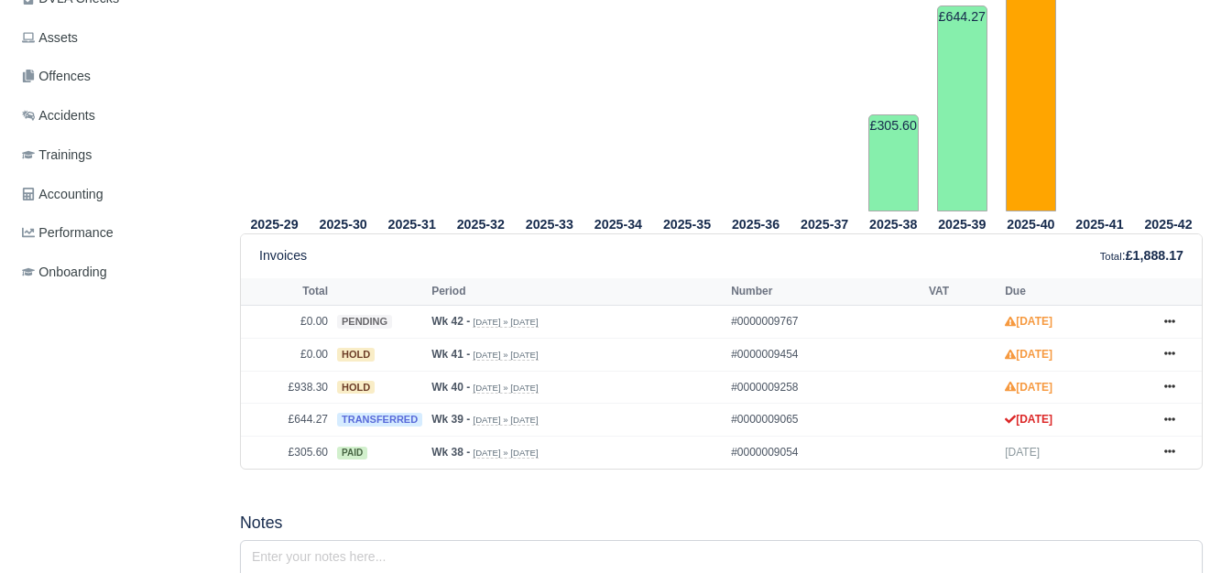
scroll to position [611, 0]
click at [1164, 356] on icon at bounding box center [1169, 353] width 11 height 11
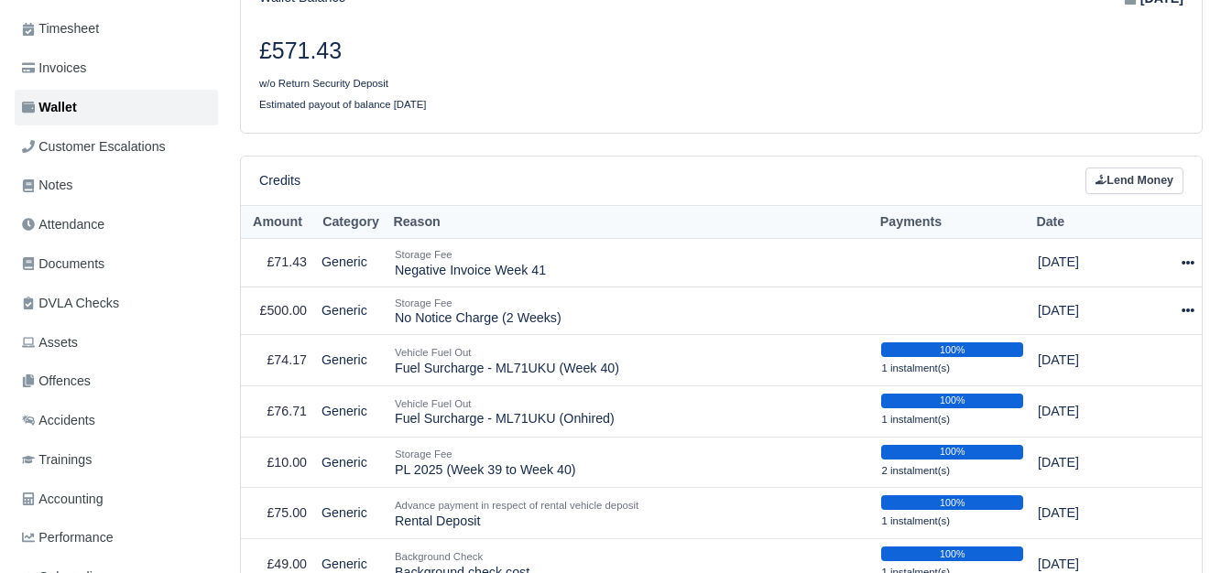
scroll to position [306, 0]
click at [1192, 316] on icon at bounding box center [1187, 310] width 13 height 13
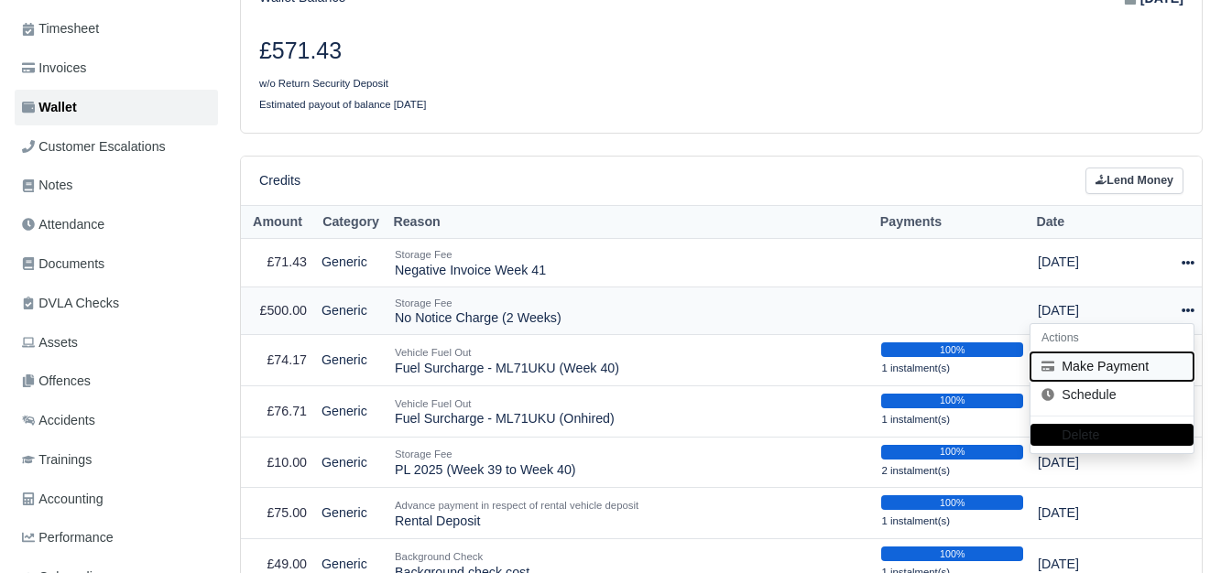
click at [1119, 371] on button "Make Payment" at bounding box center [1111, 367] width 163 height 28
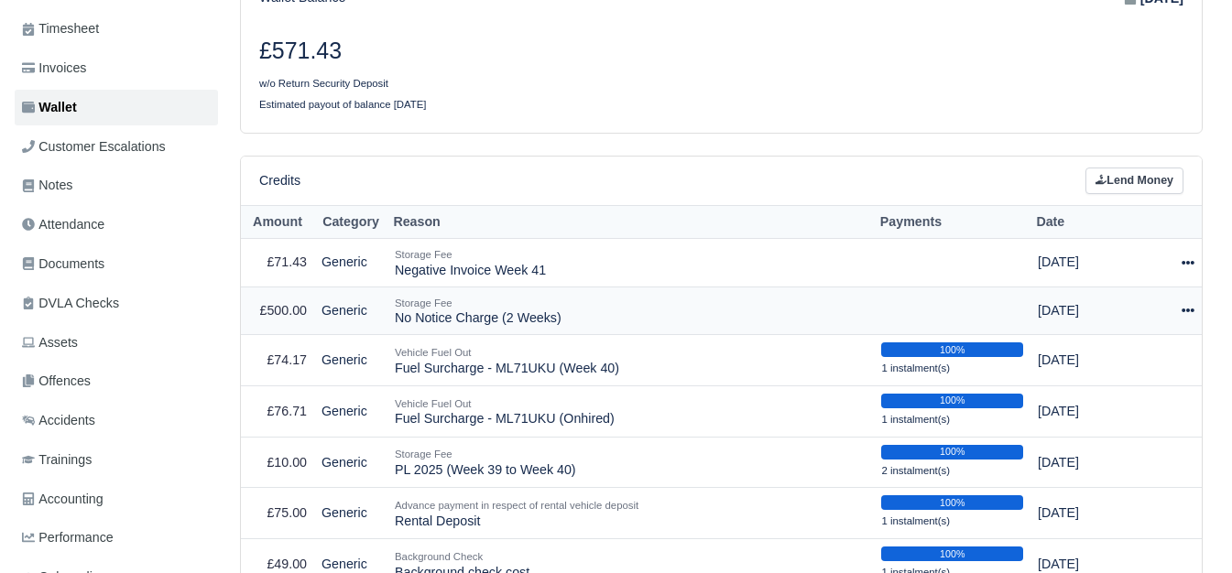
select select "7438"
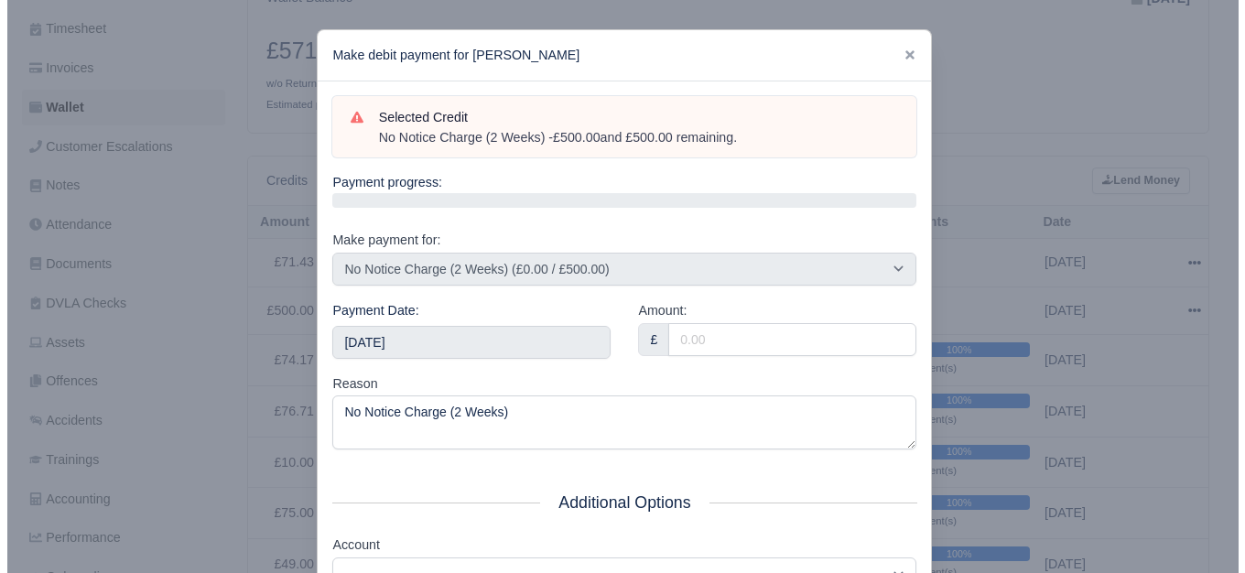
scroll to position [293, 0]
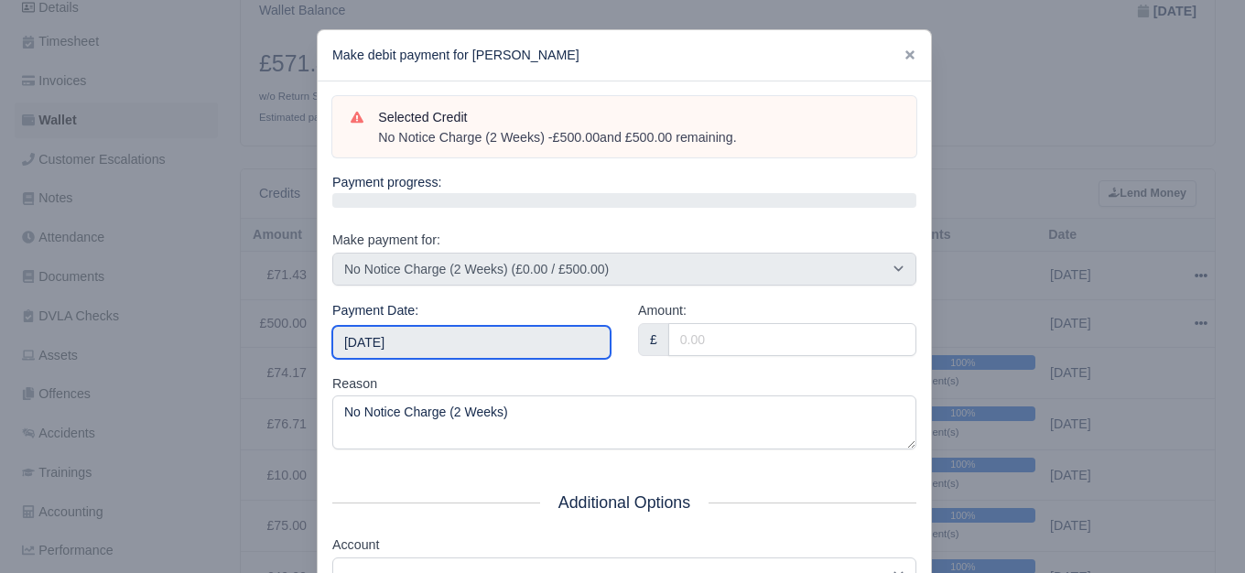
click at [496, 342] on input "2025-10-18" at bounding box center [471, 342] width 278 height 33
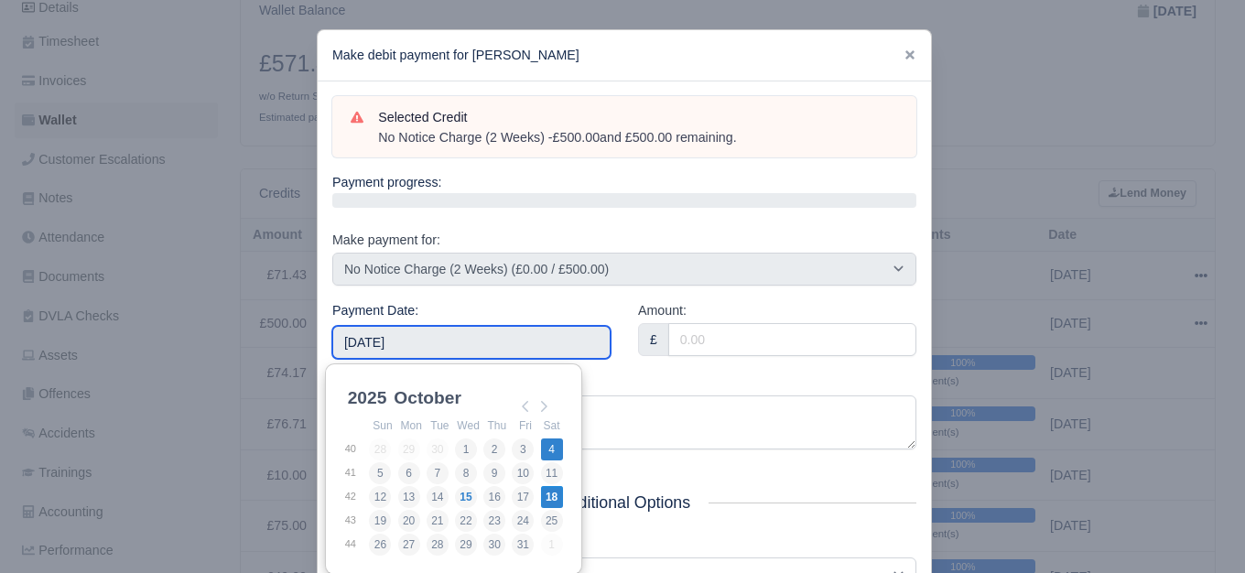
type input "[DATE]"
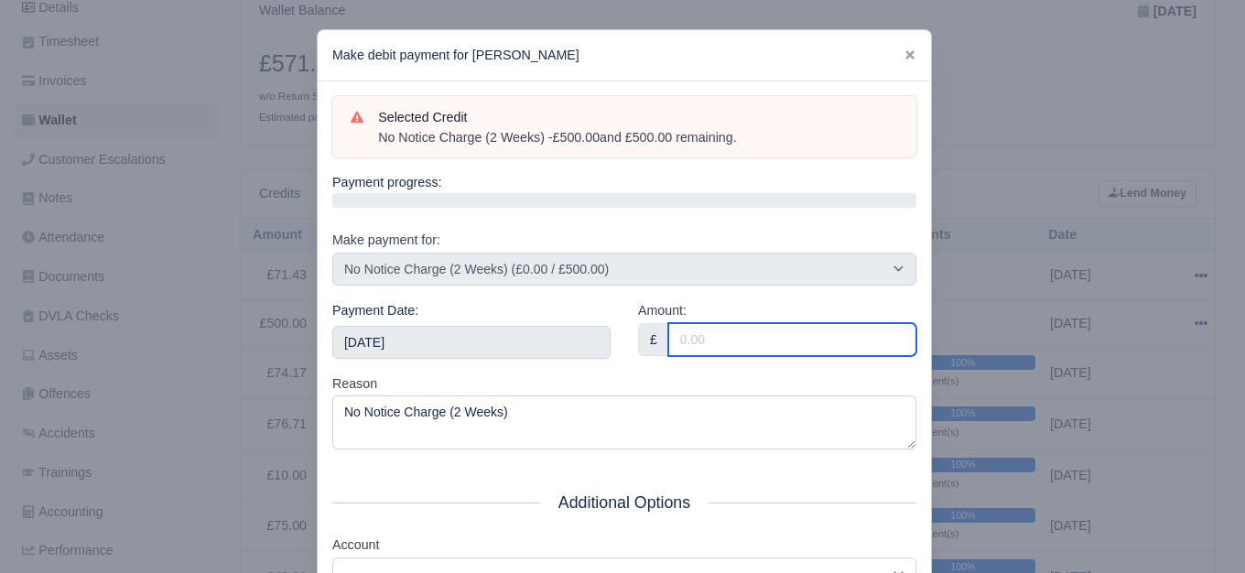
click at [724, 346] on input "Amount:" at bounding box center [792, 339] width 248 height 33
type input "500"
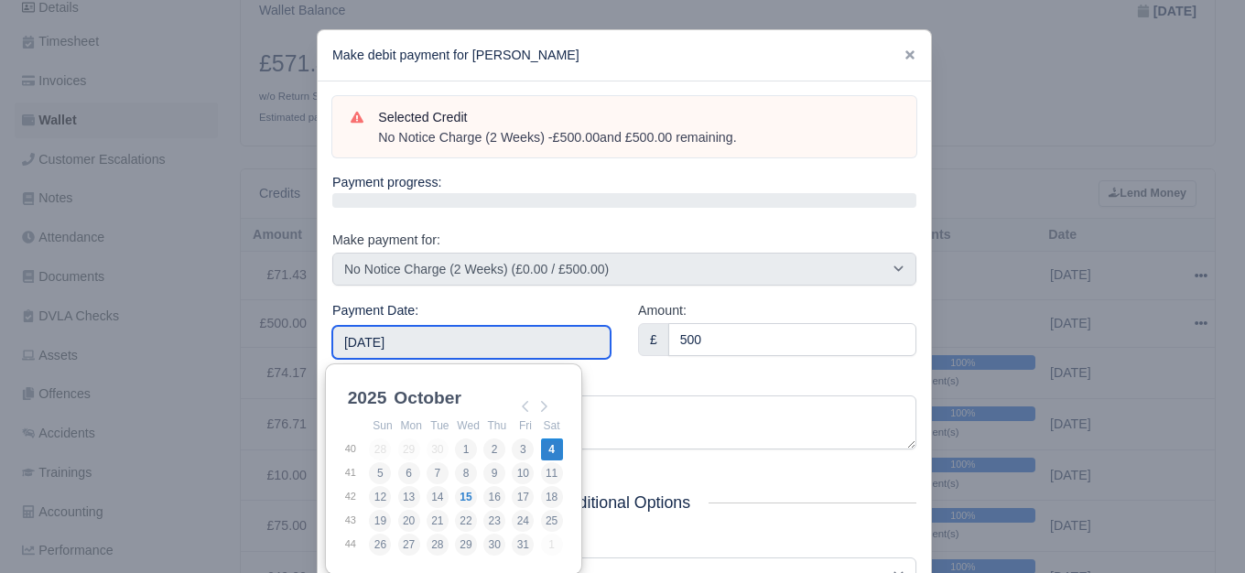
click at [559, 345] on input "[DATE]" at bounding box center [471, 342] width 278 height 33
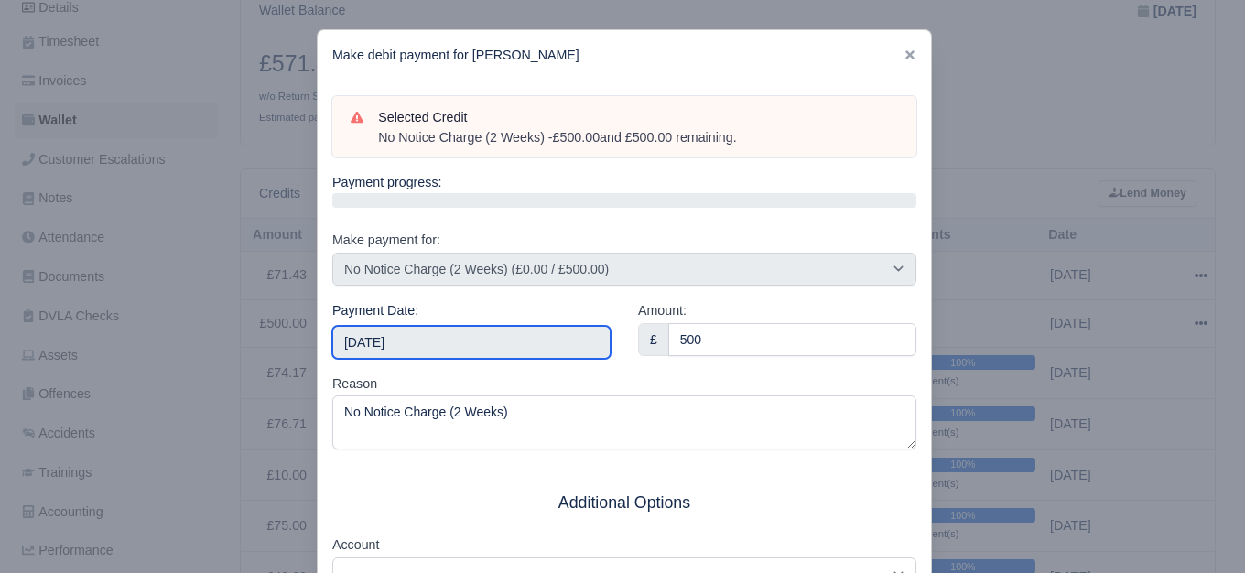
click at [498, 355] on input "[DATE]" at bounding box center [471, 342] width 278 height 33
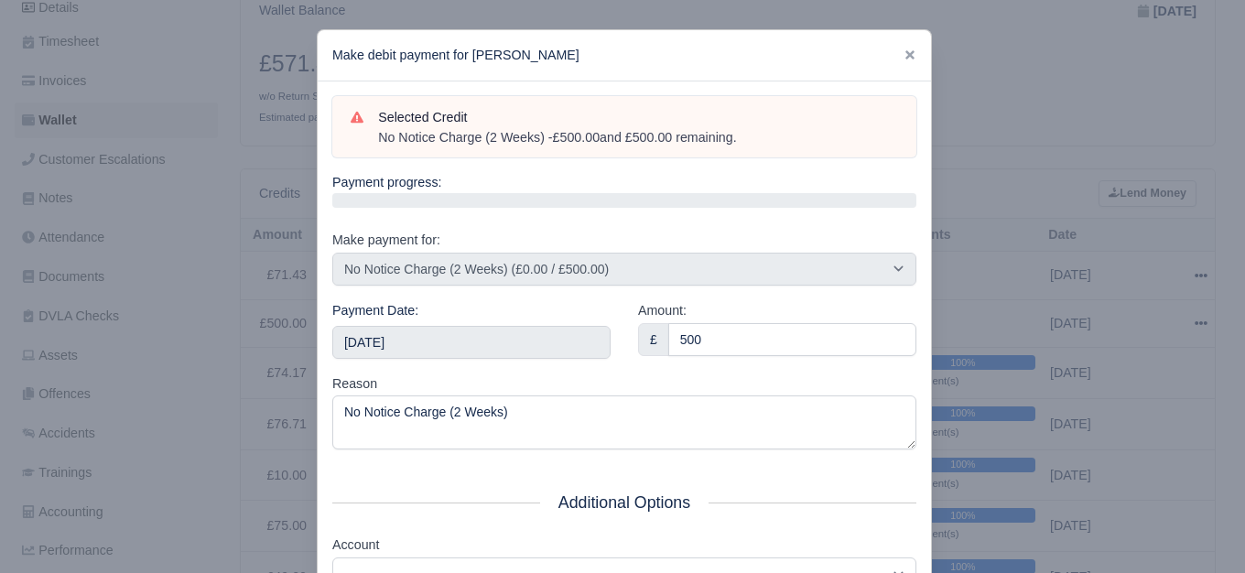
click at [510, 358] on div "Payment Date: 2025-10-04" at bounding box center [472, 336] width 306 height 73
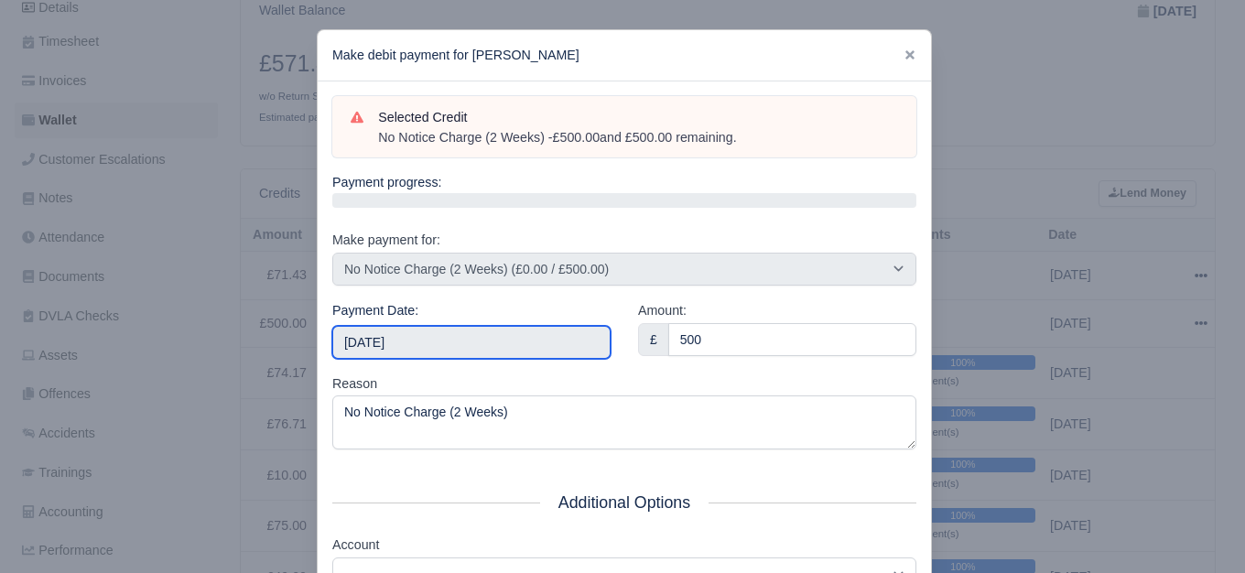
click at [509, 345] on input "[DATE]" at bounding box center [471, 342] width 278 height 33
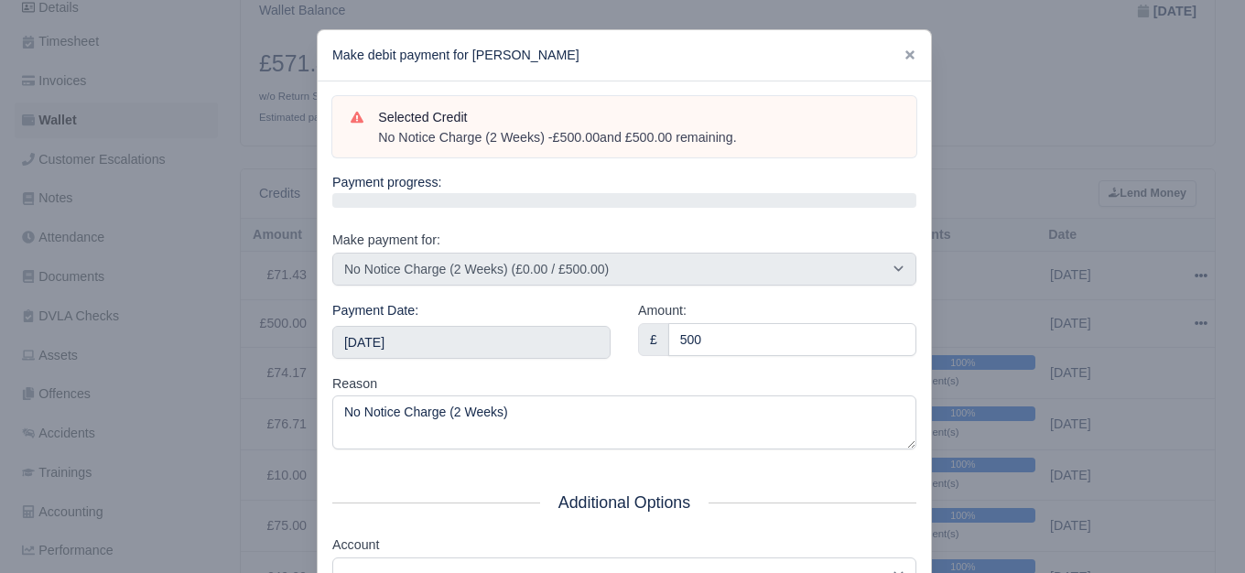
scroll to position [277, 0]
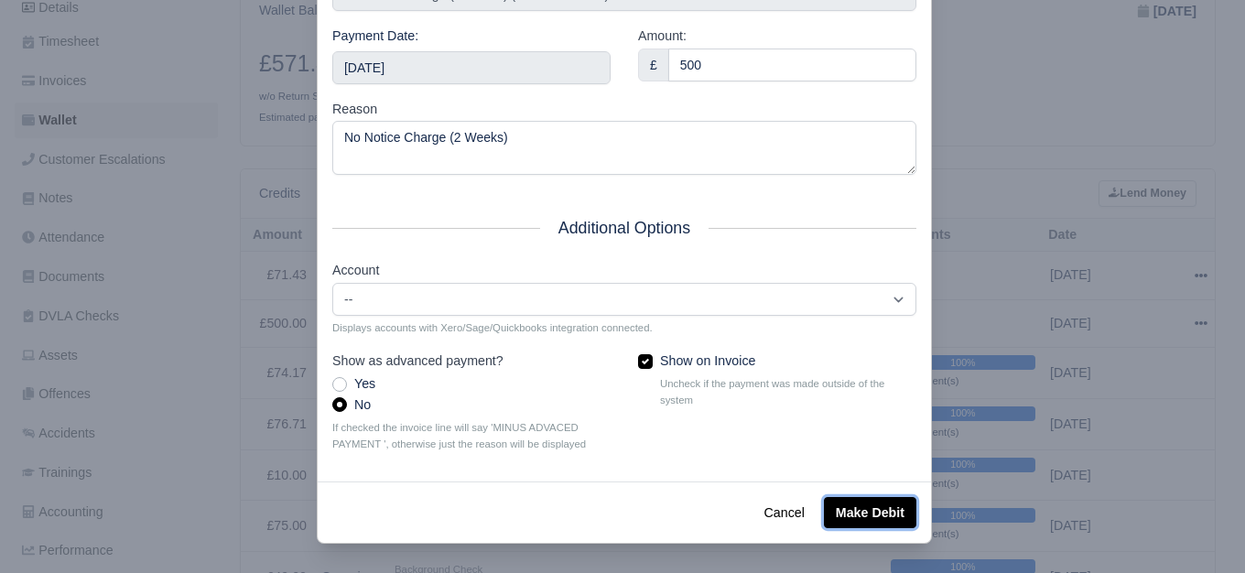
click at [865, 508] on button "Make Debit" at bounding box center [870, 512] width 92 height 31
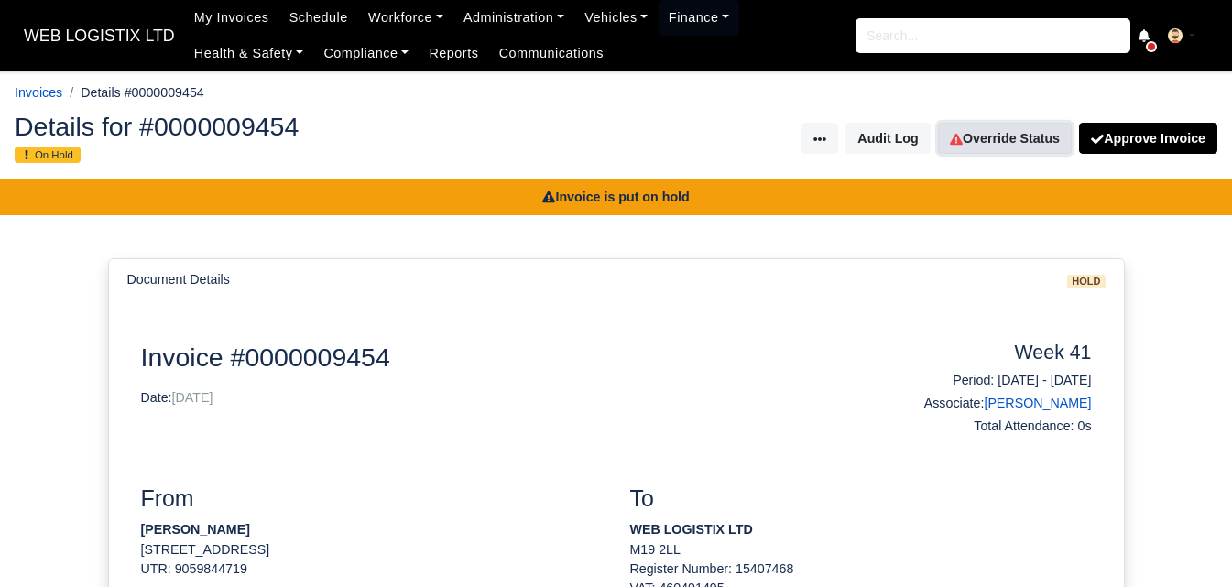
click at [1005, 153] on link "Override Status" at bounding box center [1005, 138] width 134 height 31
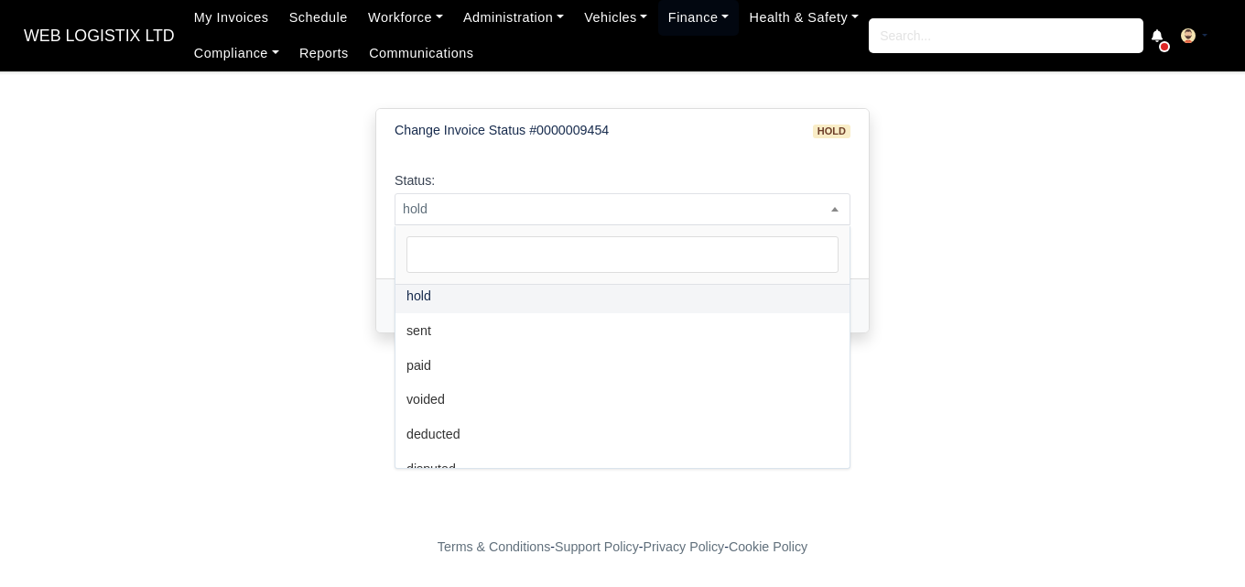
scroll to position [134, 0]
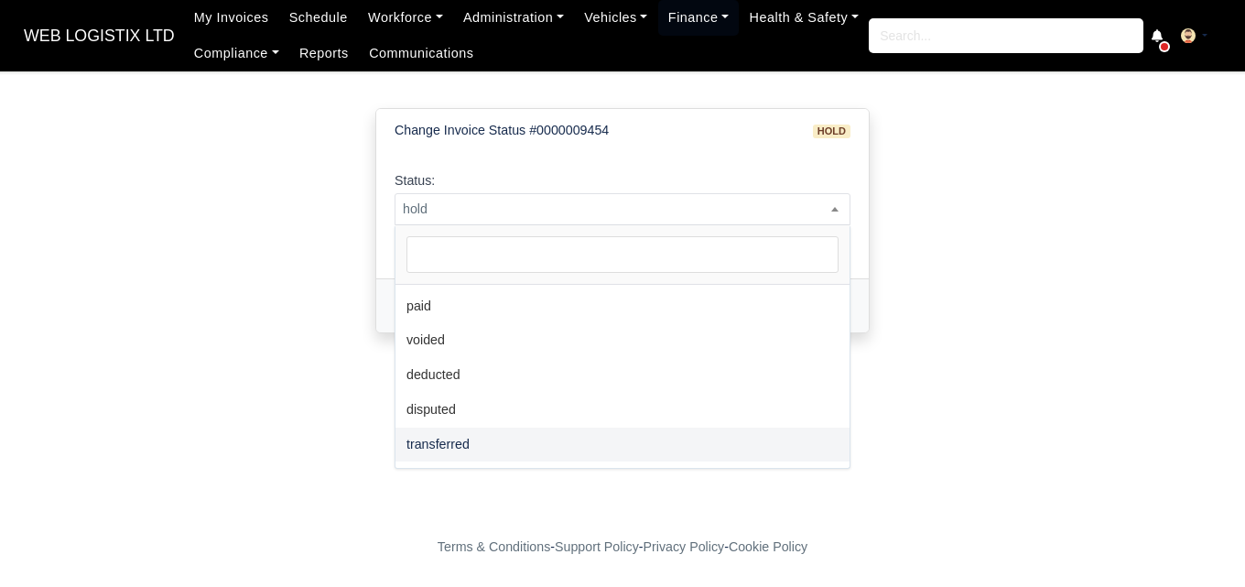
select select "transferred"
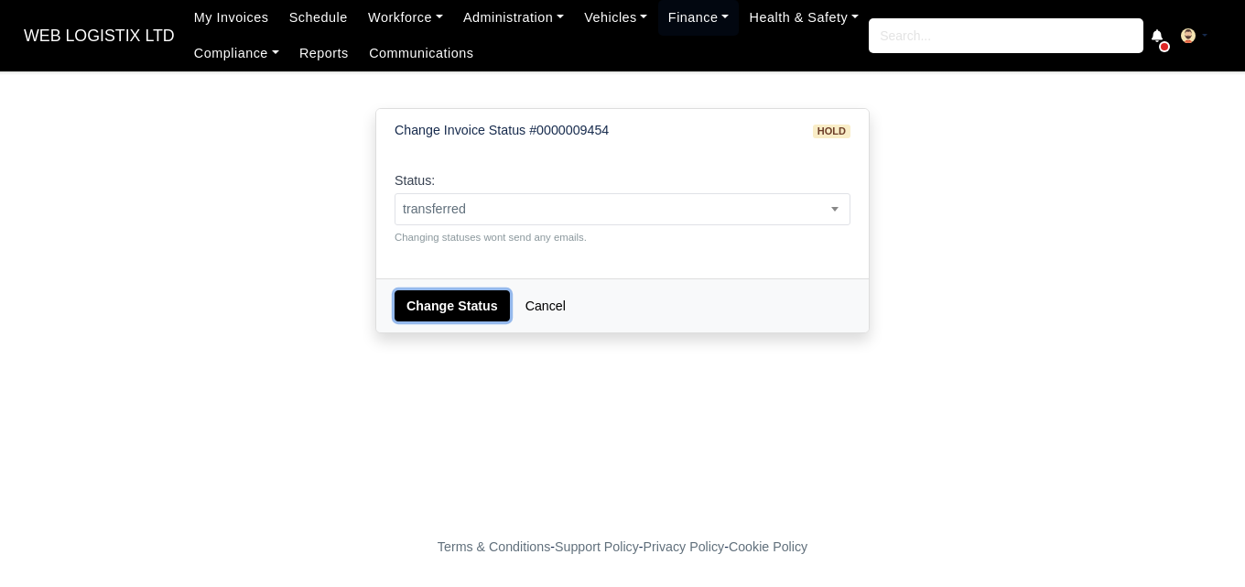
click at [450, 292] on button "Change Status" at bounding box center [452, 305] width 115 height 31
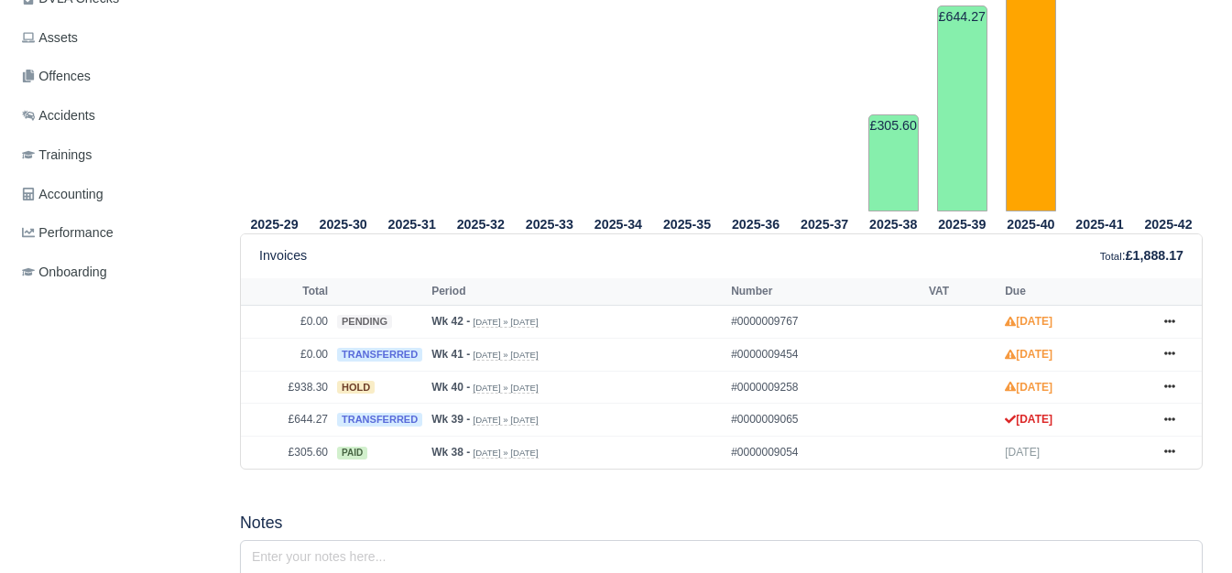
scroll to position [611, 0]
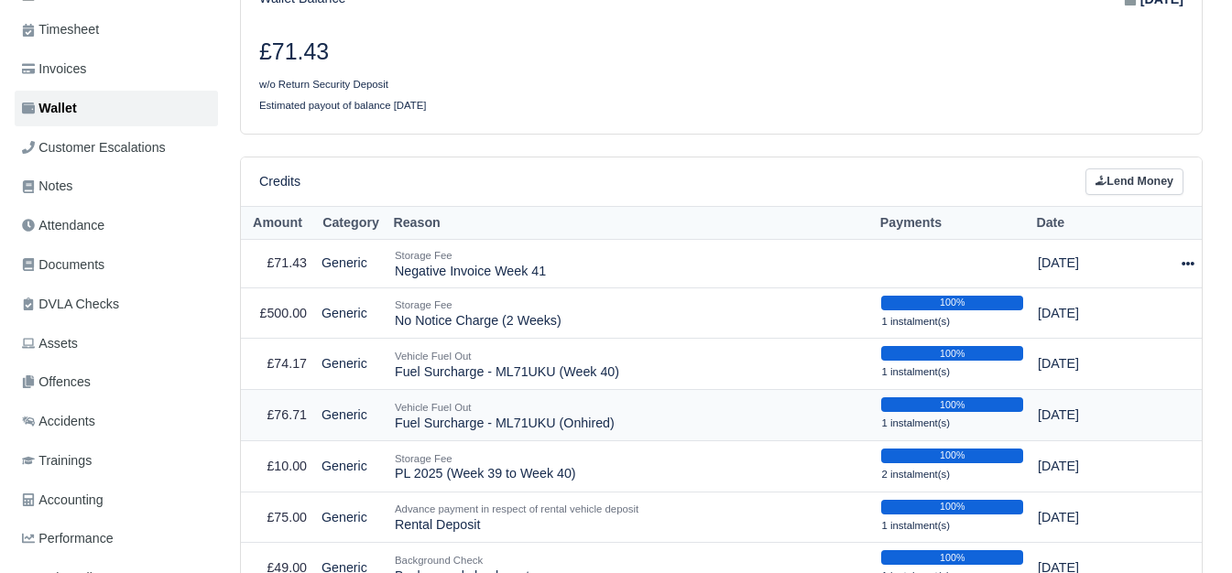
scroll to position [305, 0]
click at [1188, 269] on icon at bounding box center [1187, 263] width 13 height 13
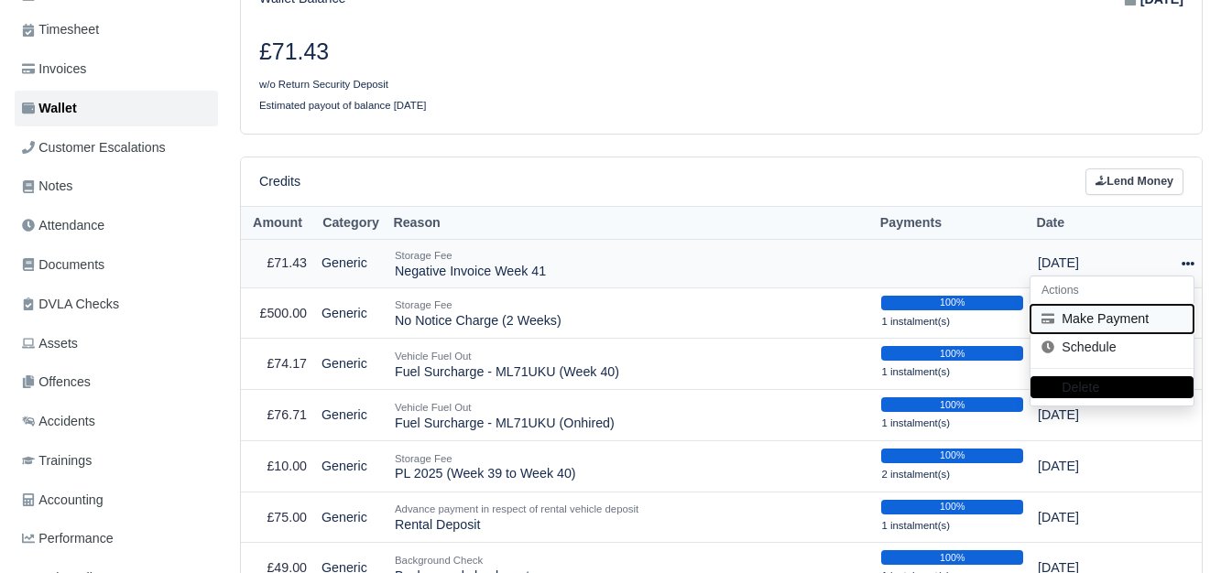
click at [1104, 319] on button "Make Payment" at bounding box center [1111, 319] width 163 height 28
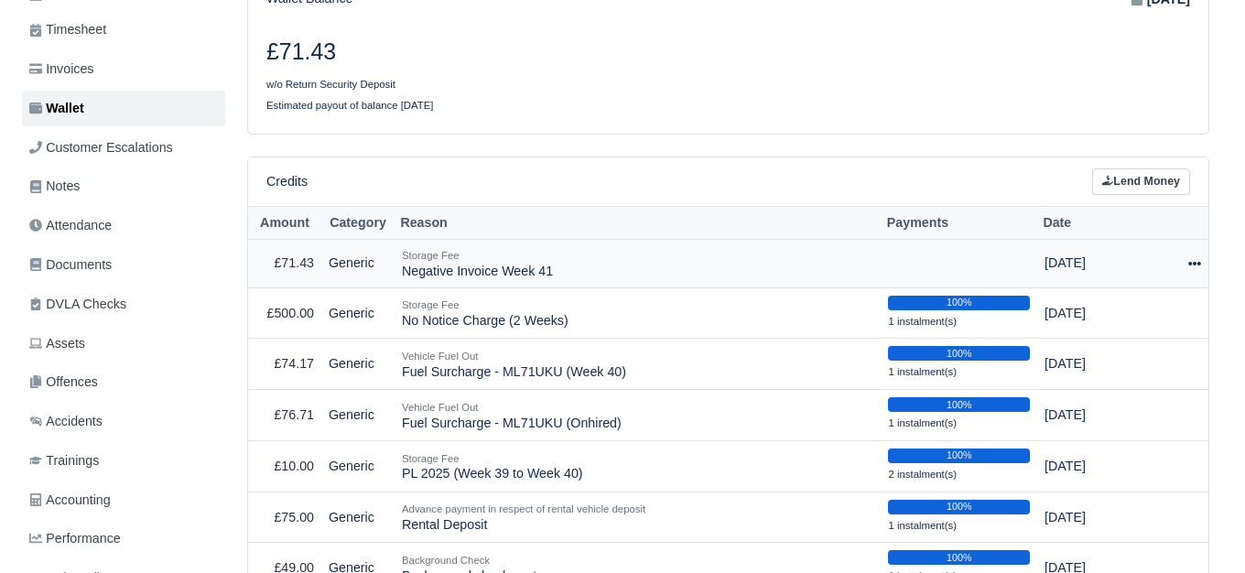
scroll to position [292, 0]
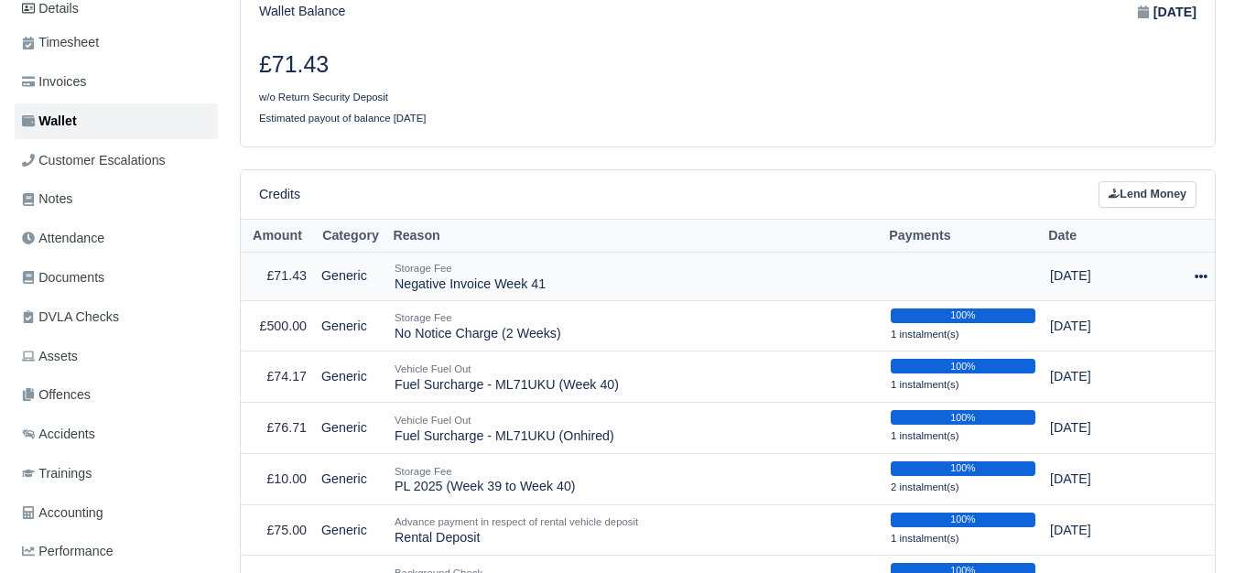
select select "7642"
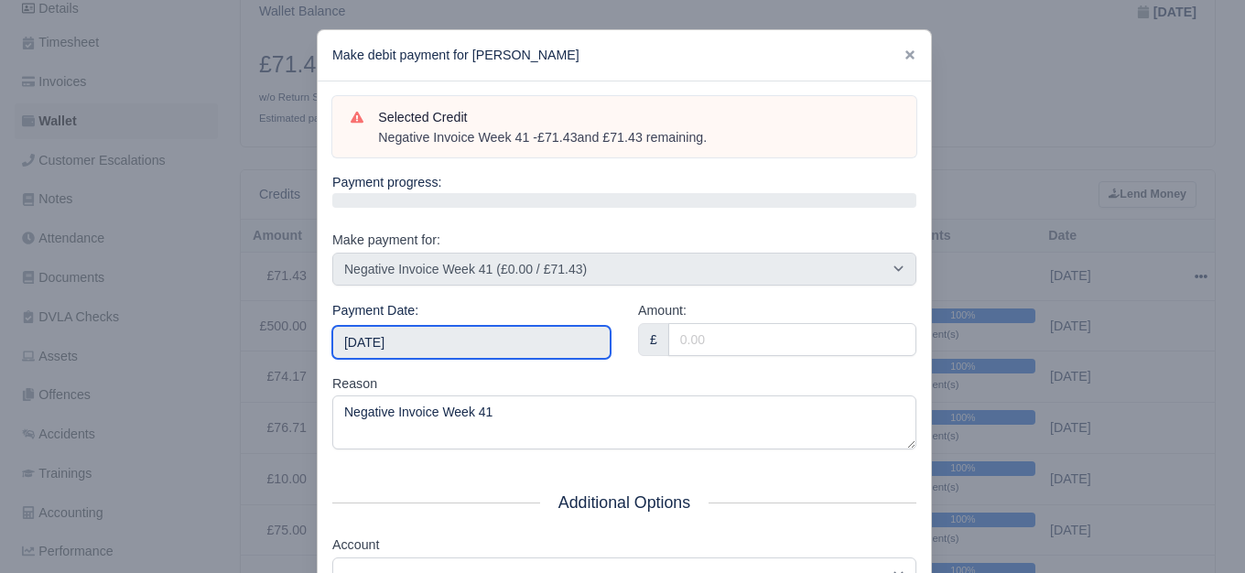
click at [402, 349] on input "[DATE]" at bounding box center [471, 342] width 278 height 33
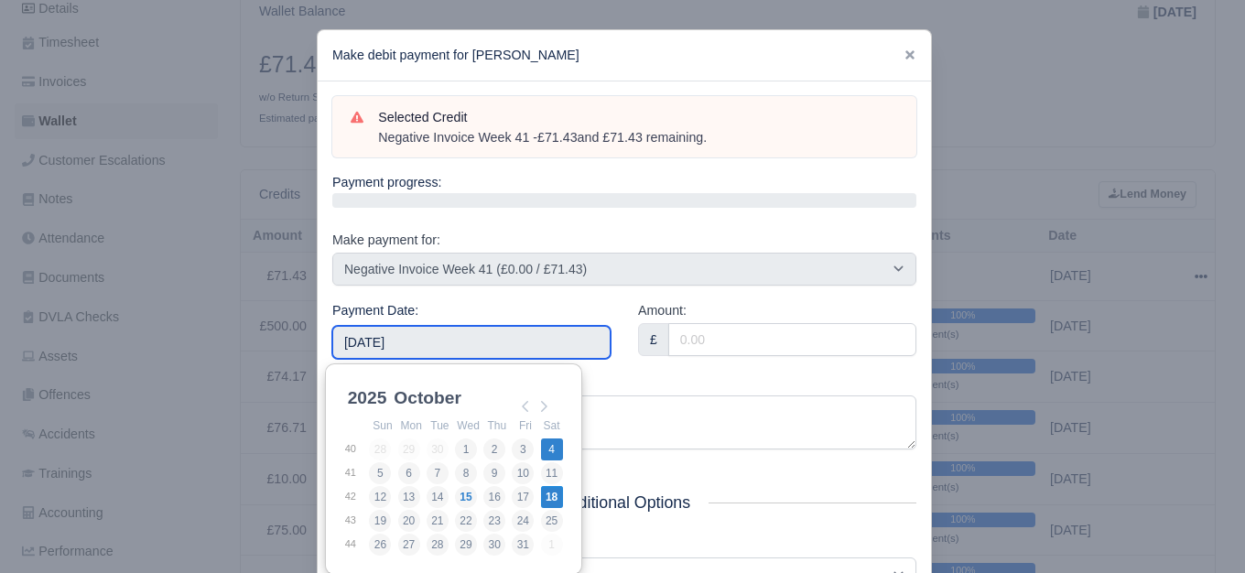
type input "[DATE]"
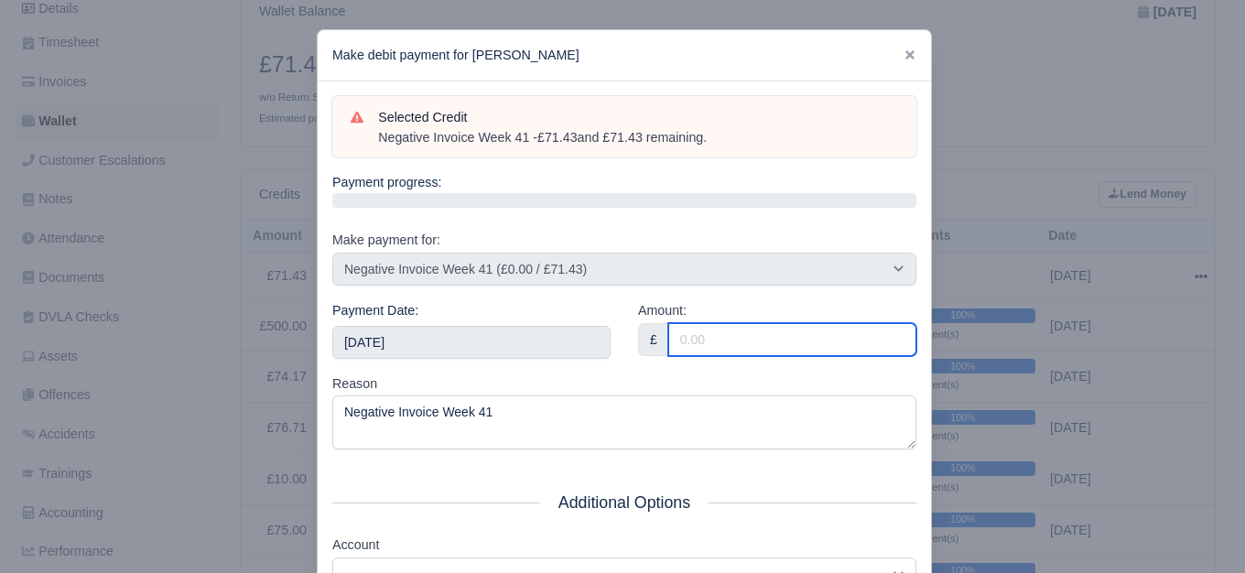
click at [720, 344] on input "Amount:" at bounding box center [792, 339] width 248 height 33
type input "71.43"
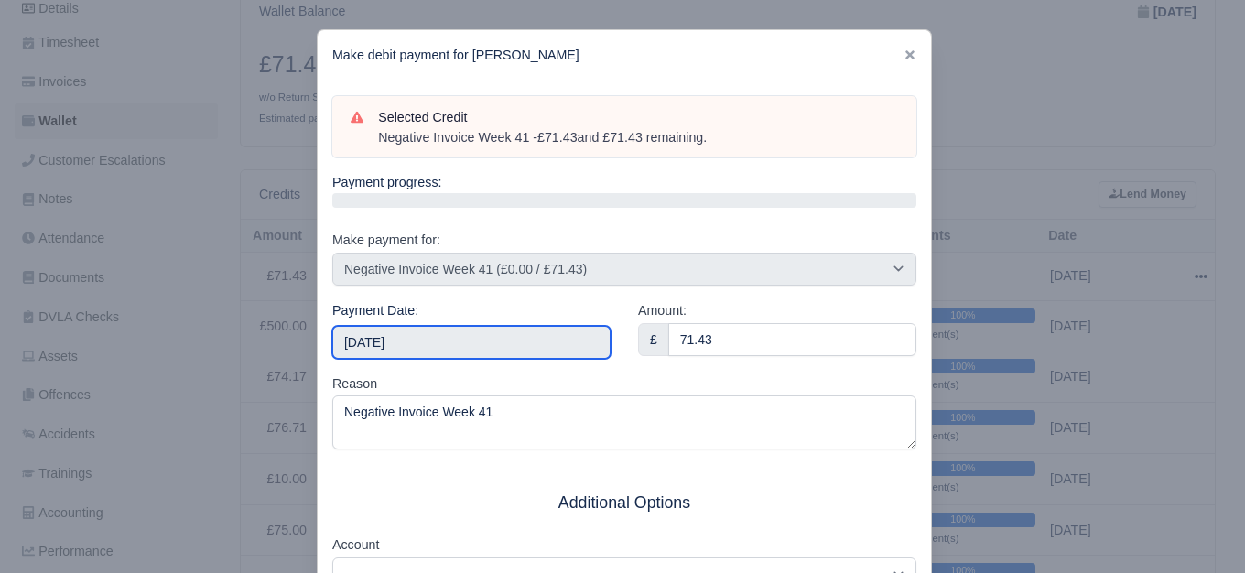
click at [427, 346] on input "[DATE]" at bounding box center [471, 342] width 278 height 33
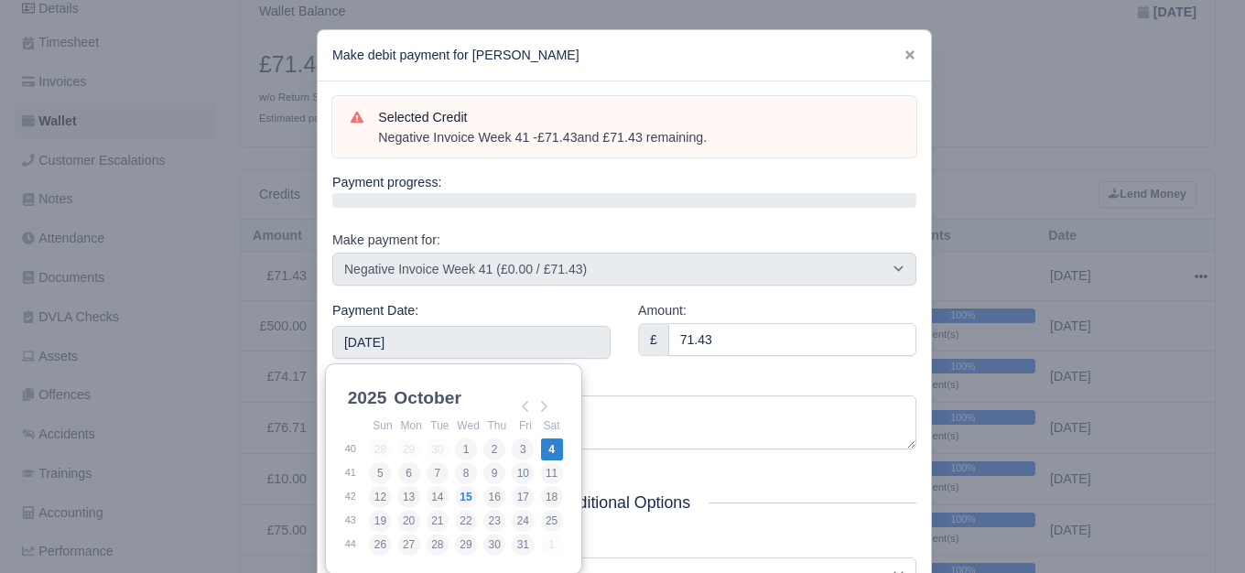
click at [624, 375] on div "Reason Negative Invoice Week 41" at bounding box center [624, 412] width 584 height 77
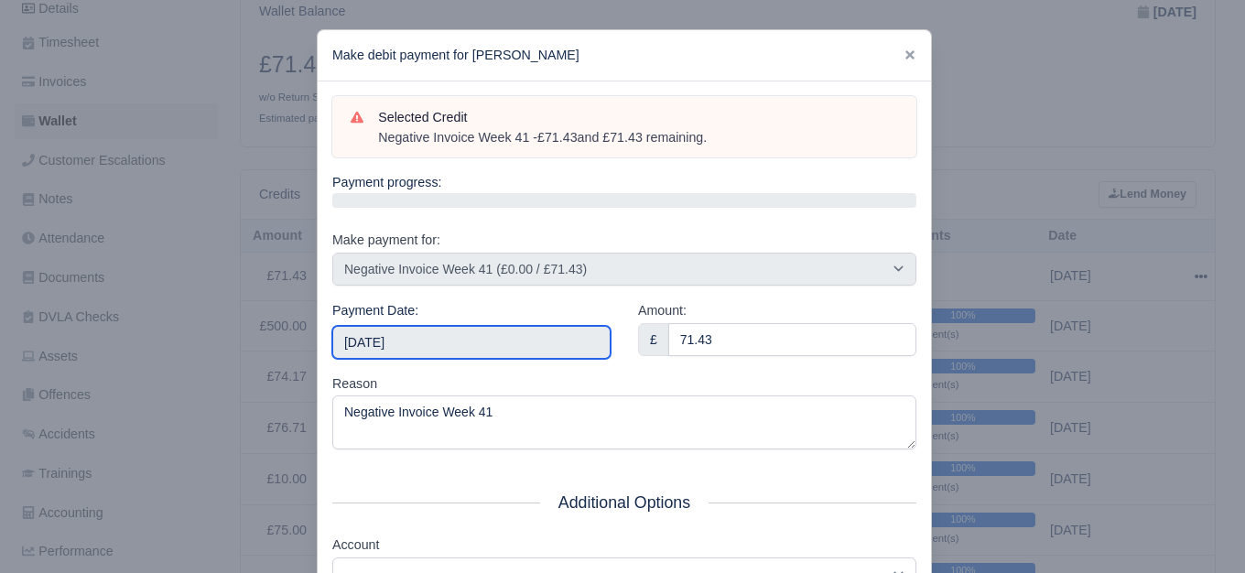
click at [493, 337] on input "[DATE]" at bounding box center [471, 342] width 278 height 33
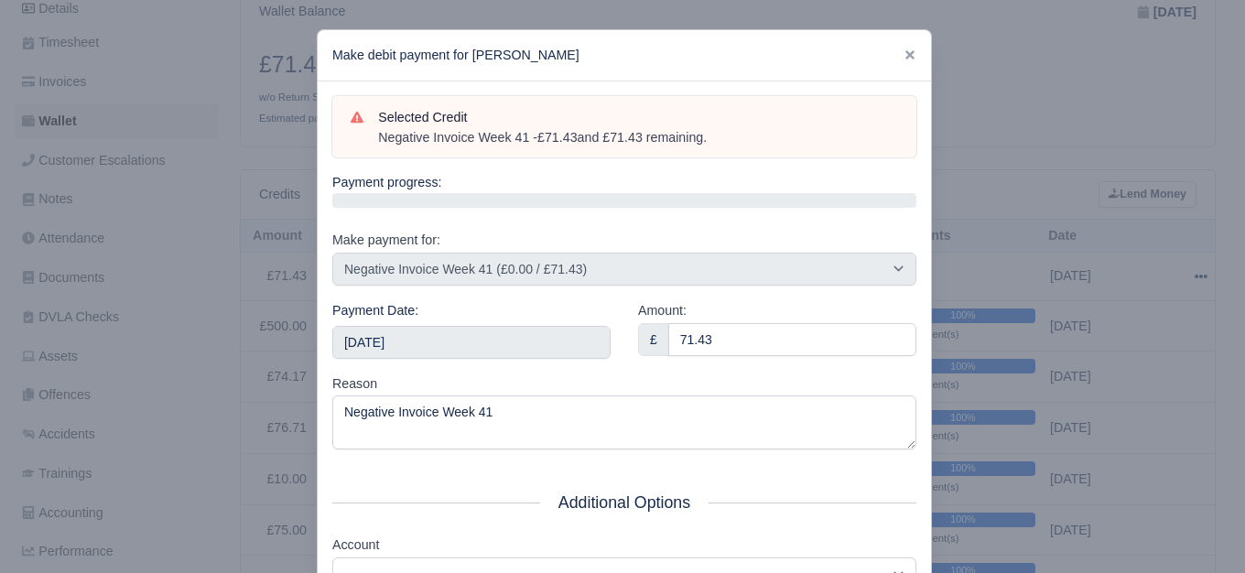
scroll to position [277, 0]
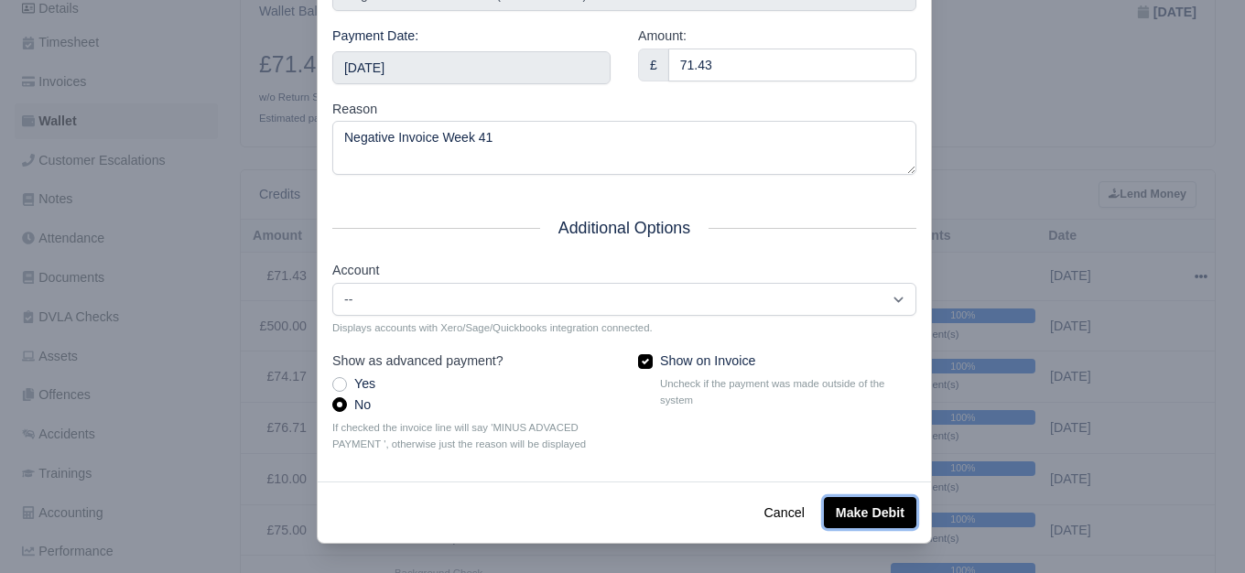
click at [862, 504] on button "Make Debit" at bounding box center [870, 512] width 92 height 31
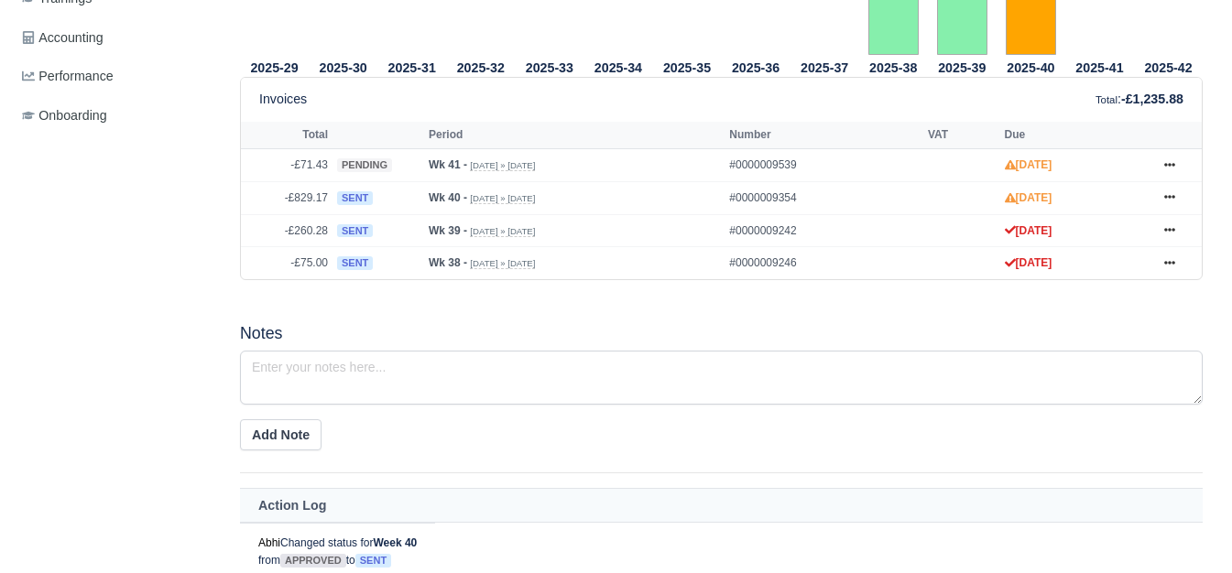
scroll to position [767, 0]
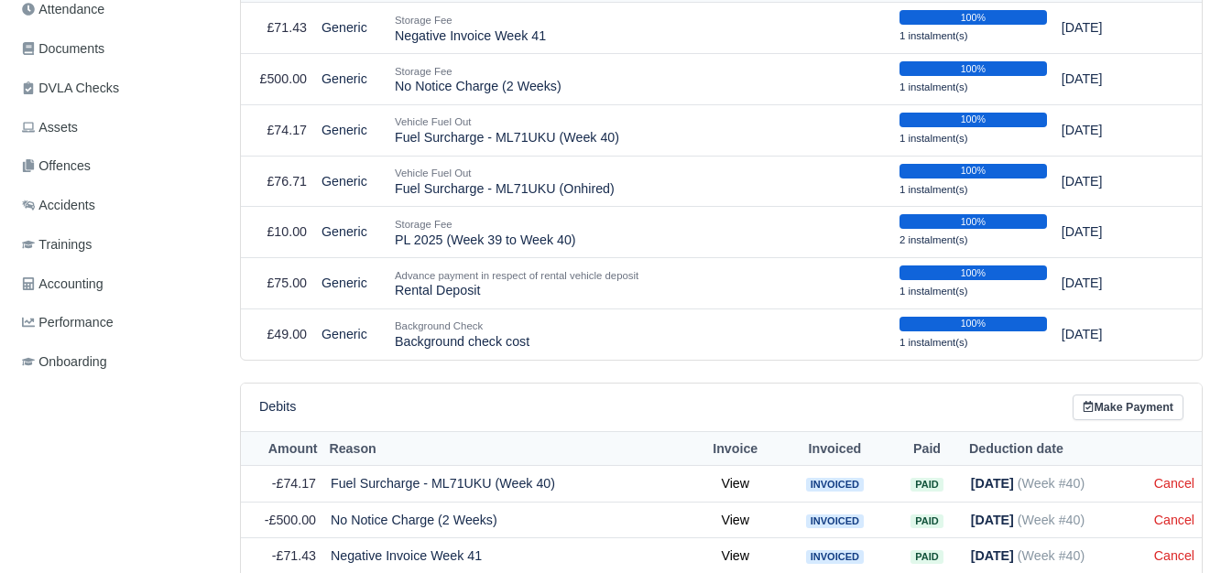
scroll to position [458, 0]
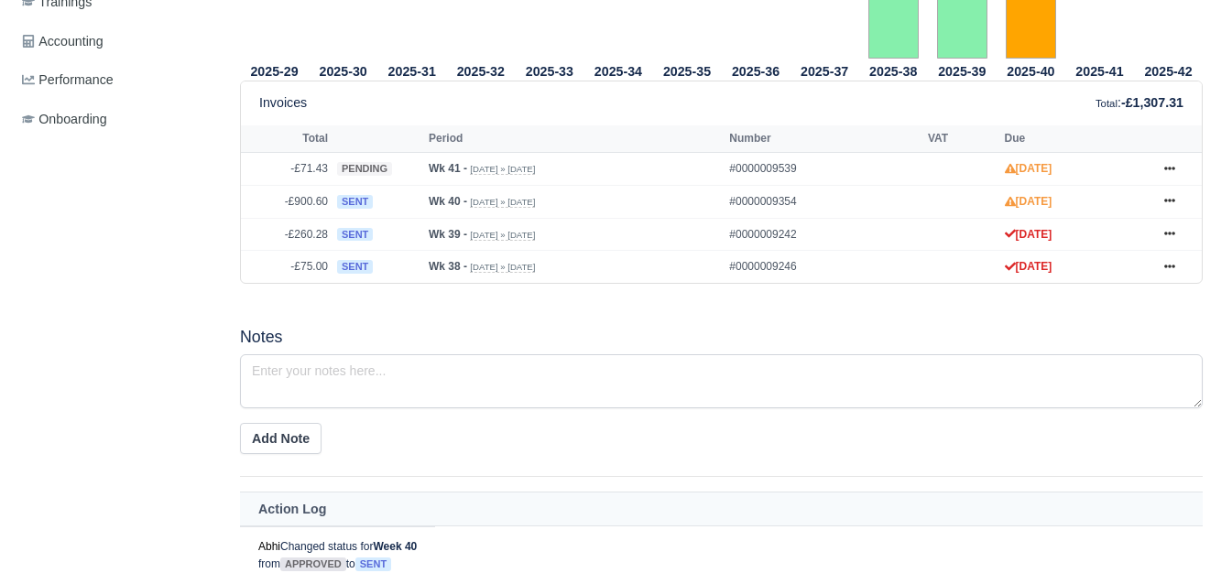
scroll to position [764, 0]
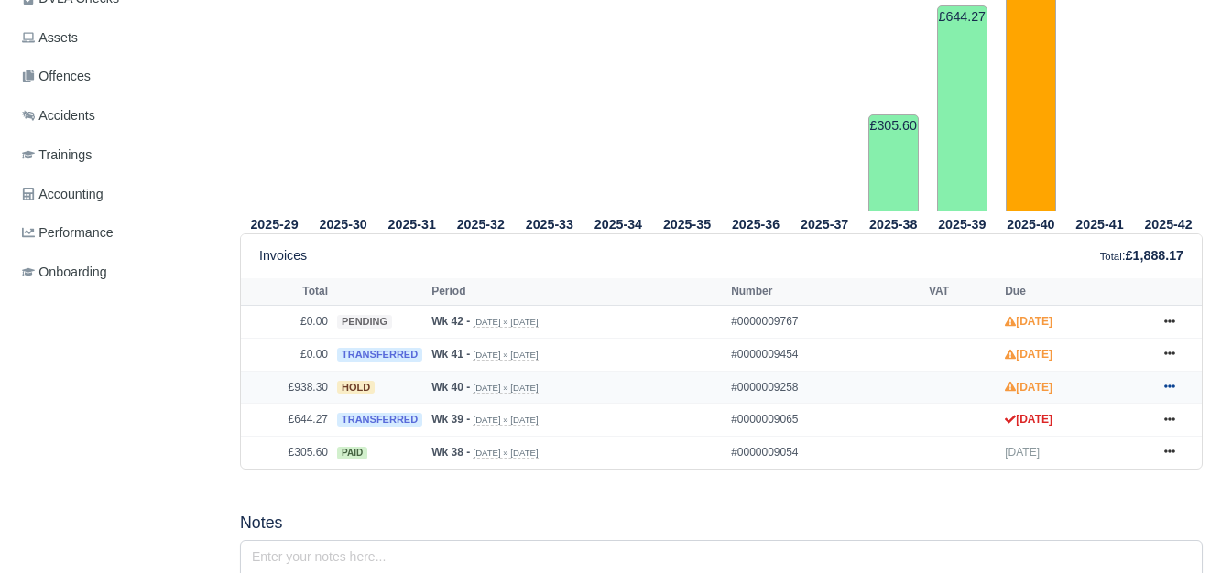
click at [1170, 389] on icon at bounding box center [1169, 388] width 11 height 4
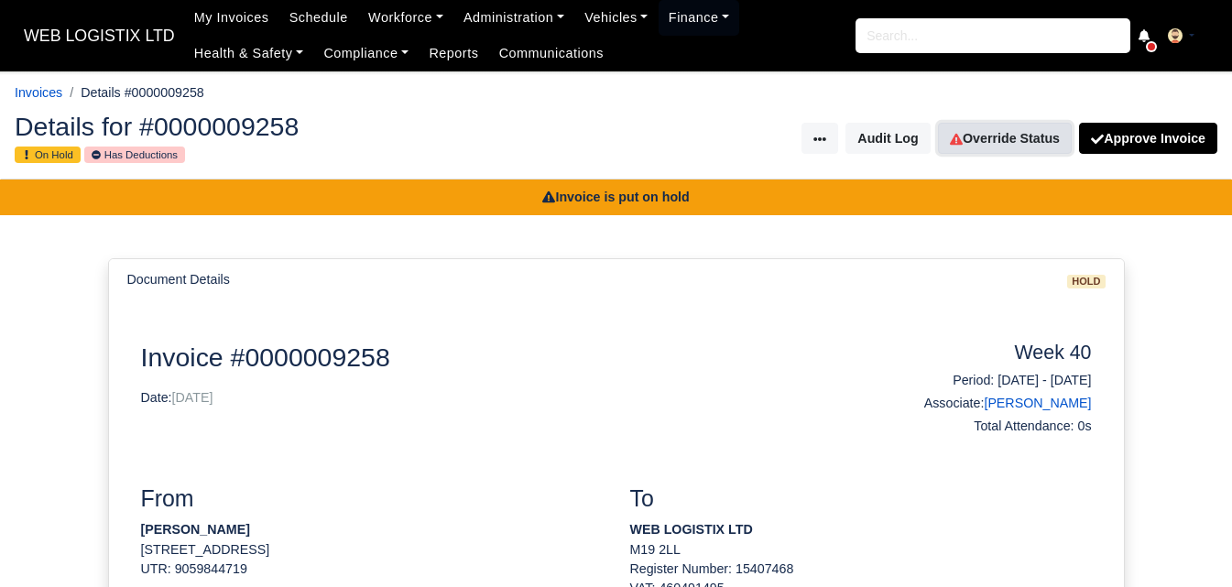
click at [972, 144] on link "Override Status" at bounding box center [1005, 138] width 134 height 31
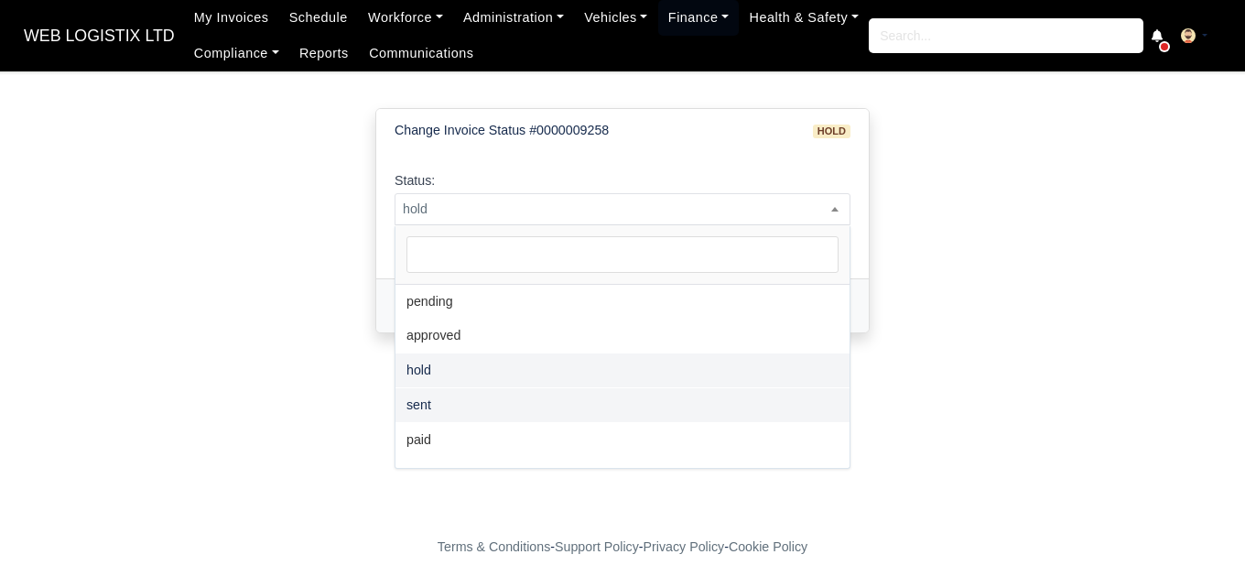
select select "sent"
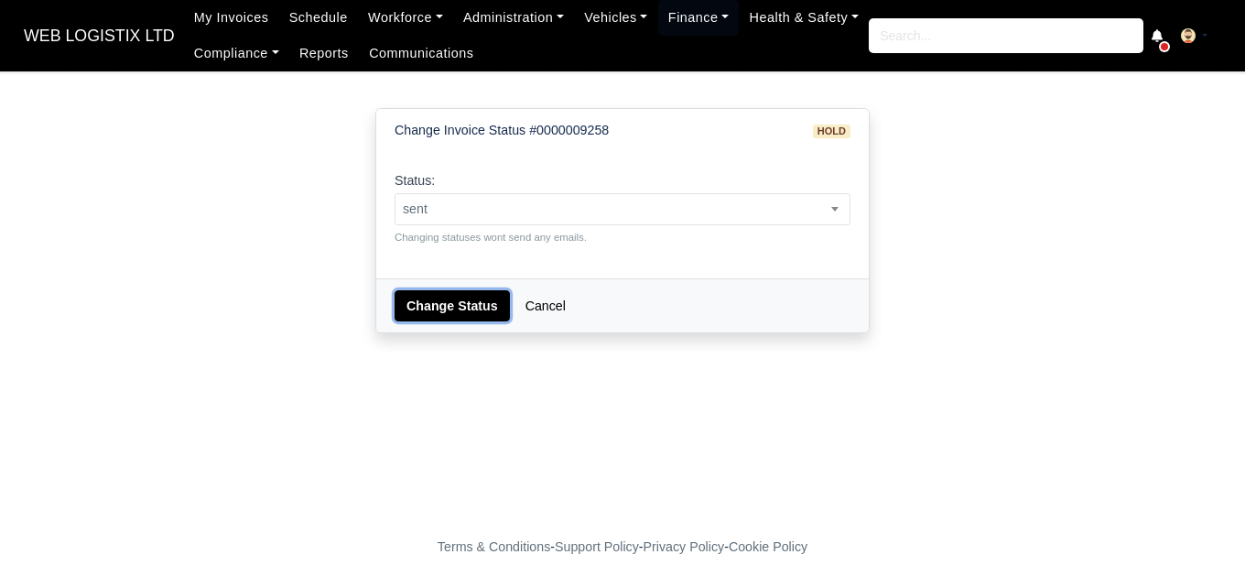
click at [429, 299] on button "Change Status" at bounding box center [452, 305] width 115 height 31
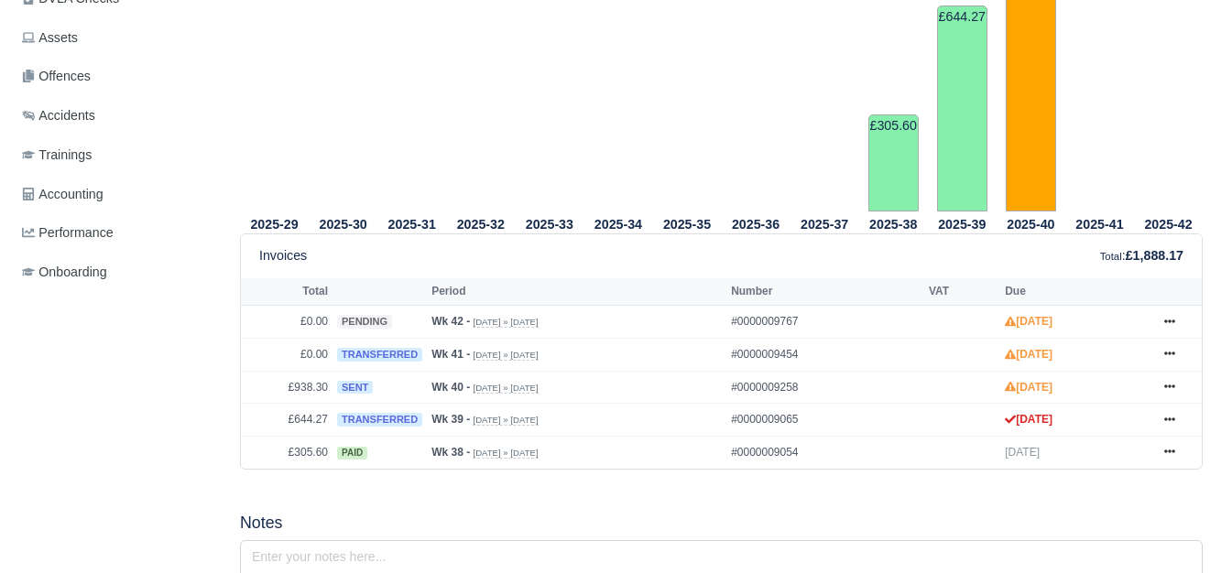
scroll to position [611, 0]
